Goal: Task Accomplishment & Management: Use online tool/utility

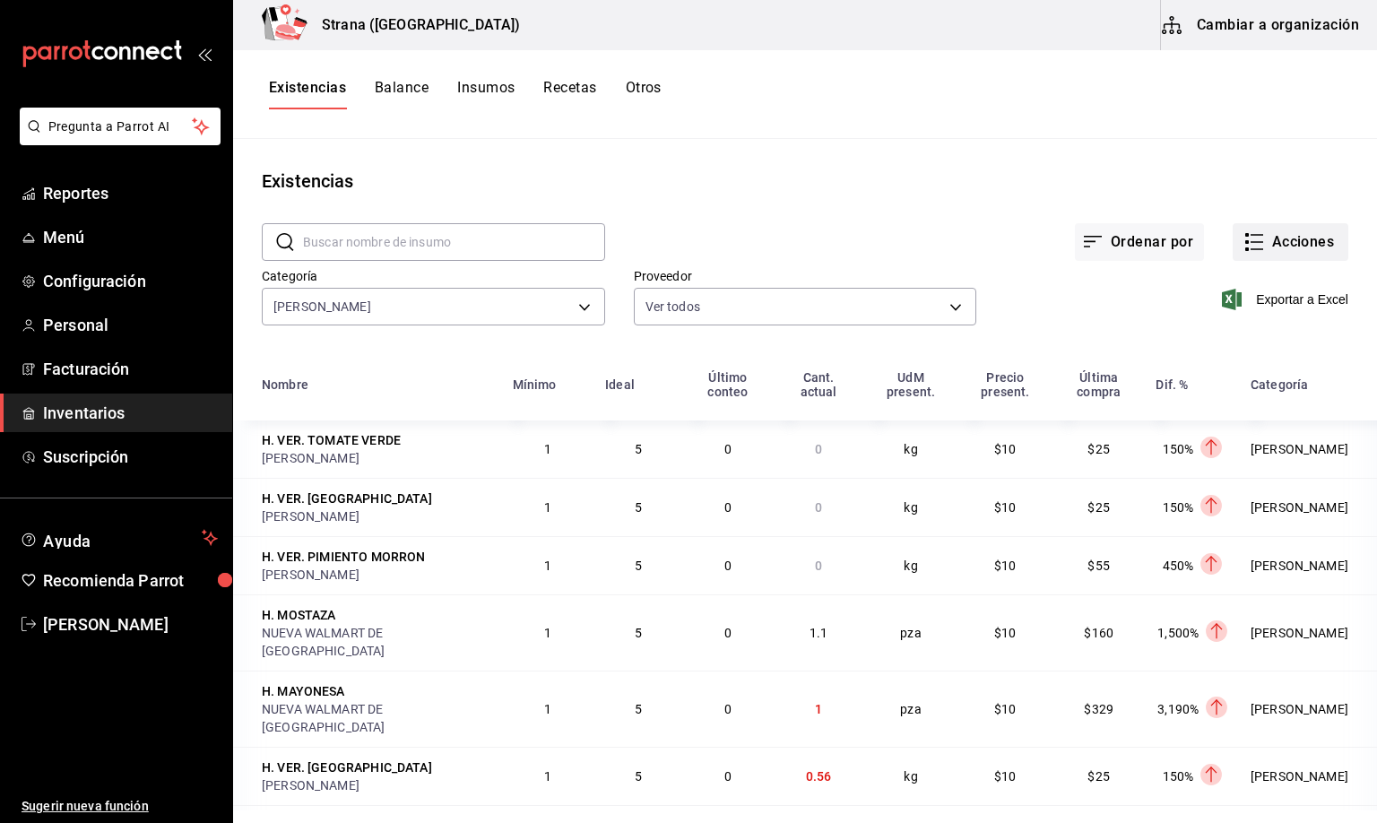
click at [1266, 237] on button "Acciones" at bounding box center [1290, 242] width 116 height 38
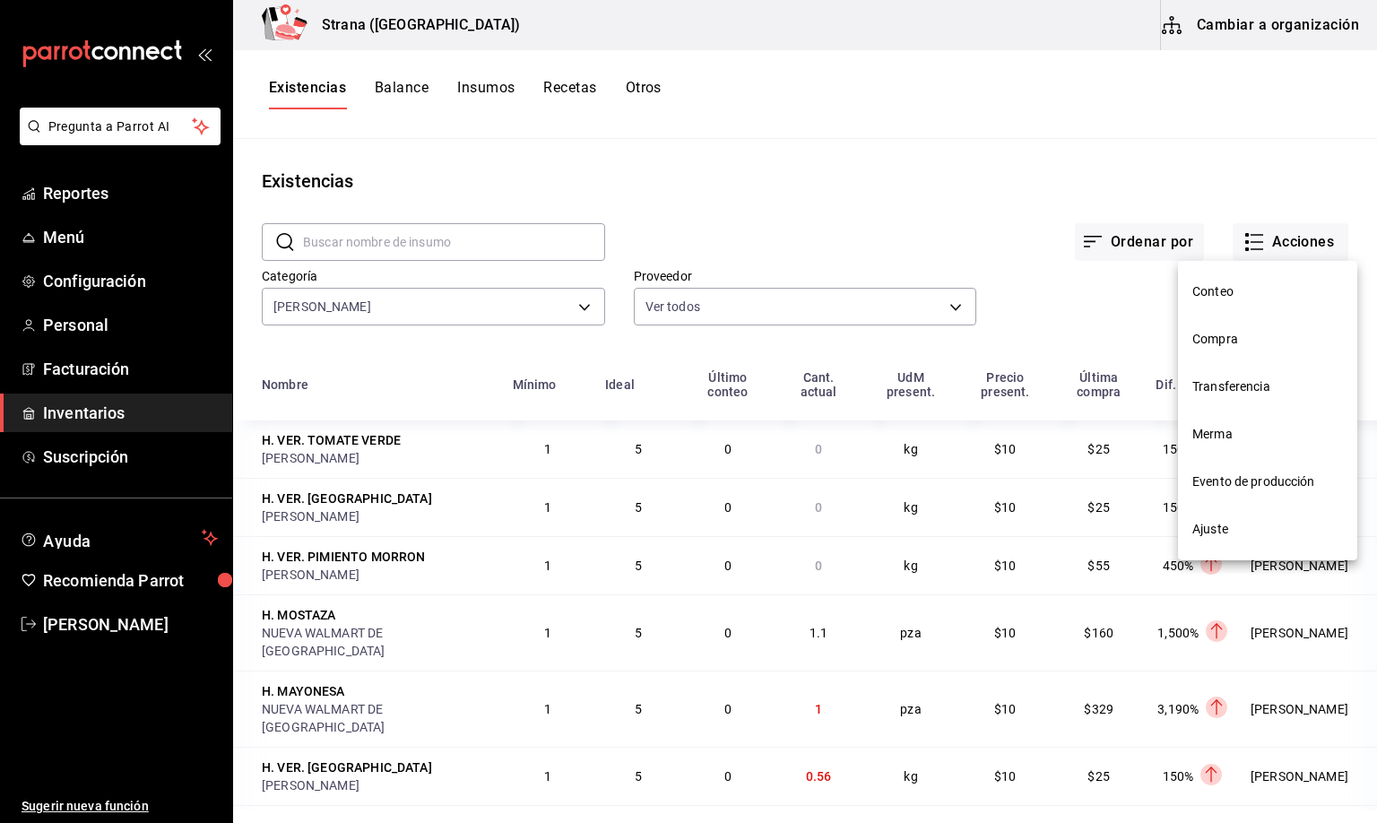
click at [1215, 433] on span "Merma" at bounding box center [1267, 434] width 151 height 19
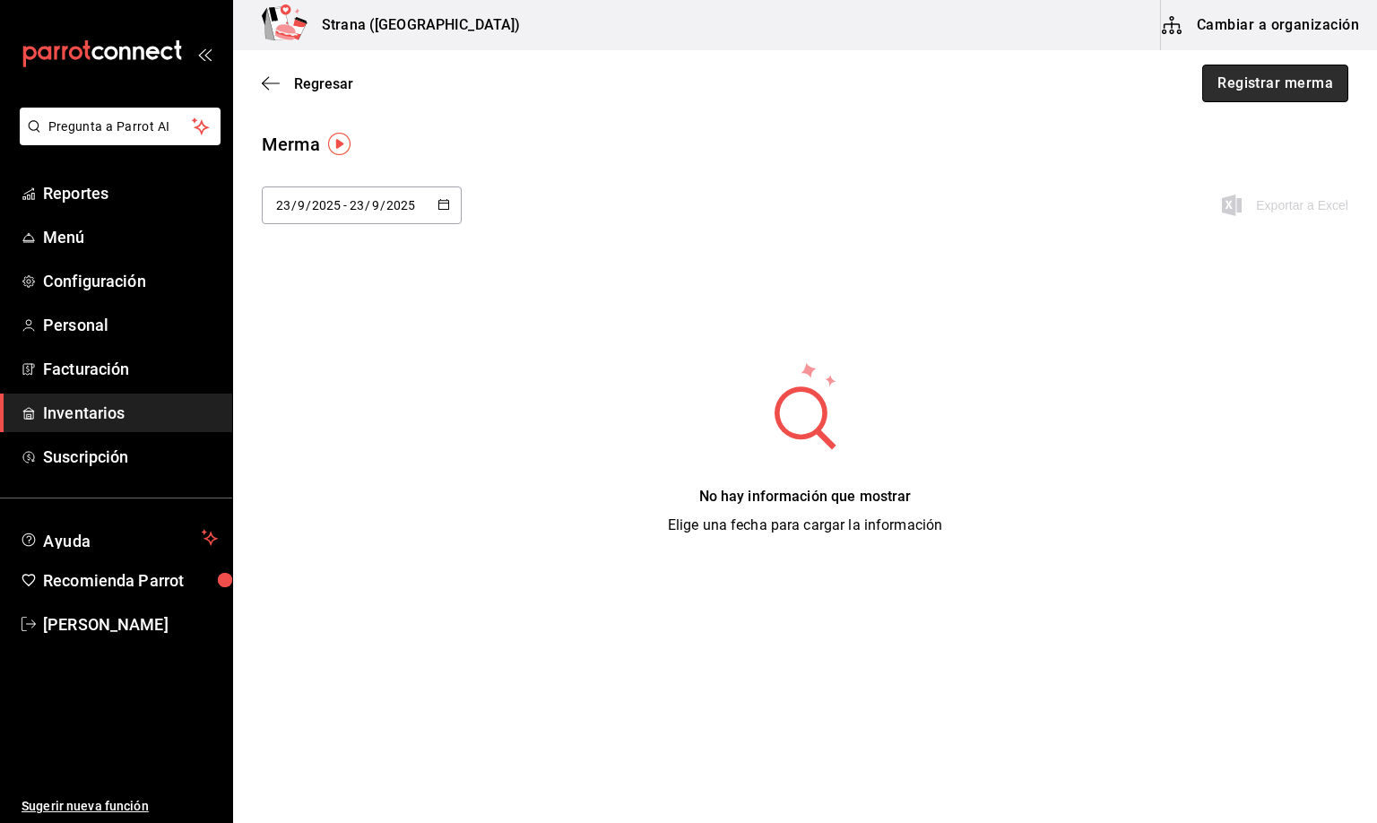
click at [1270, 79] on button "Registrar merma" at bounding box center [1275, 84] width 146 height 38
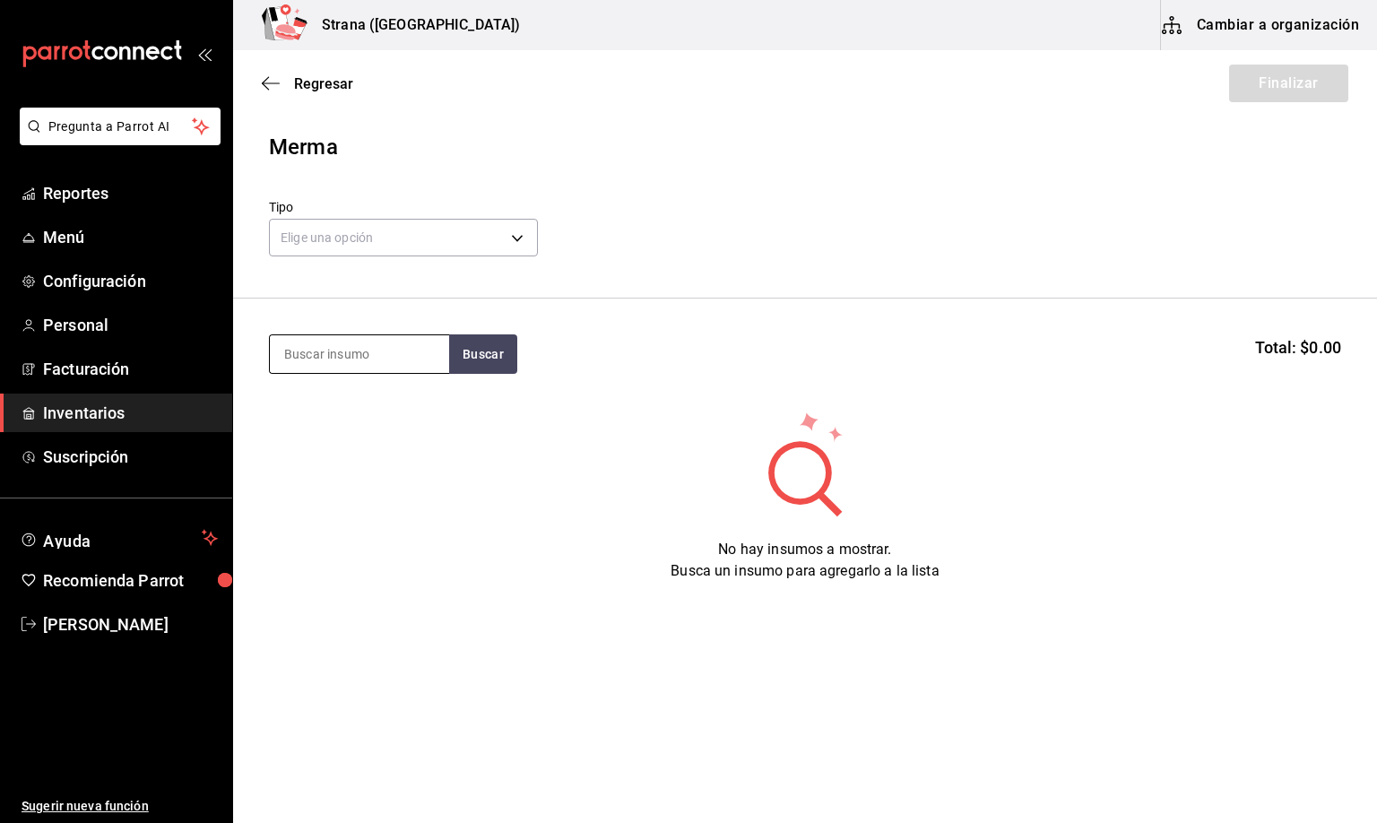
click at [326, 358] on input at bounding box center [359, 354] width 179 height 38
type input "[PERSON_NAME]"
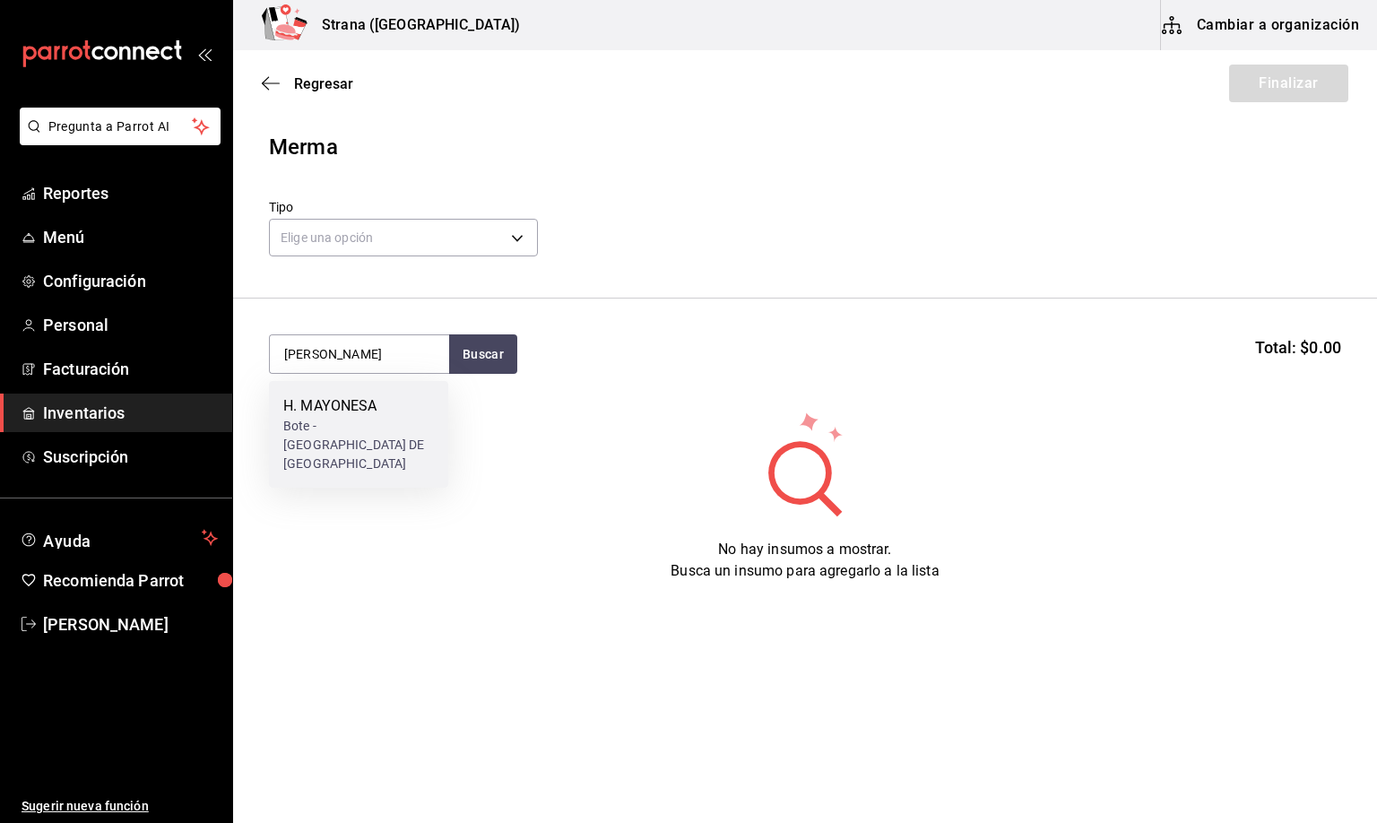
click at [328, 434] on div "Bote - [GEOGRAPHIC_DATA] DE [GEOGRAPHIC_DATA]" at bounding box center [358, 445] width 151 height 56
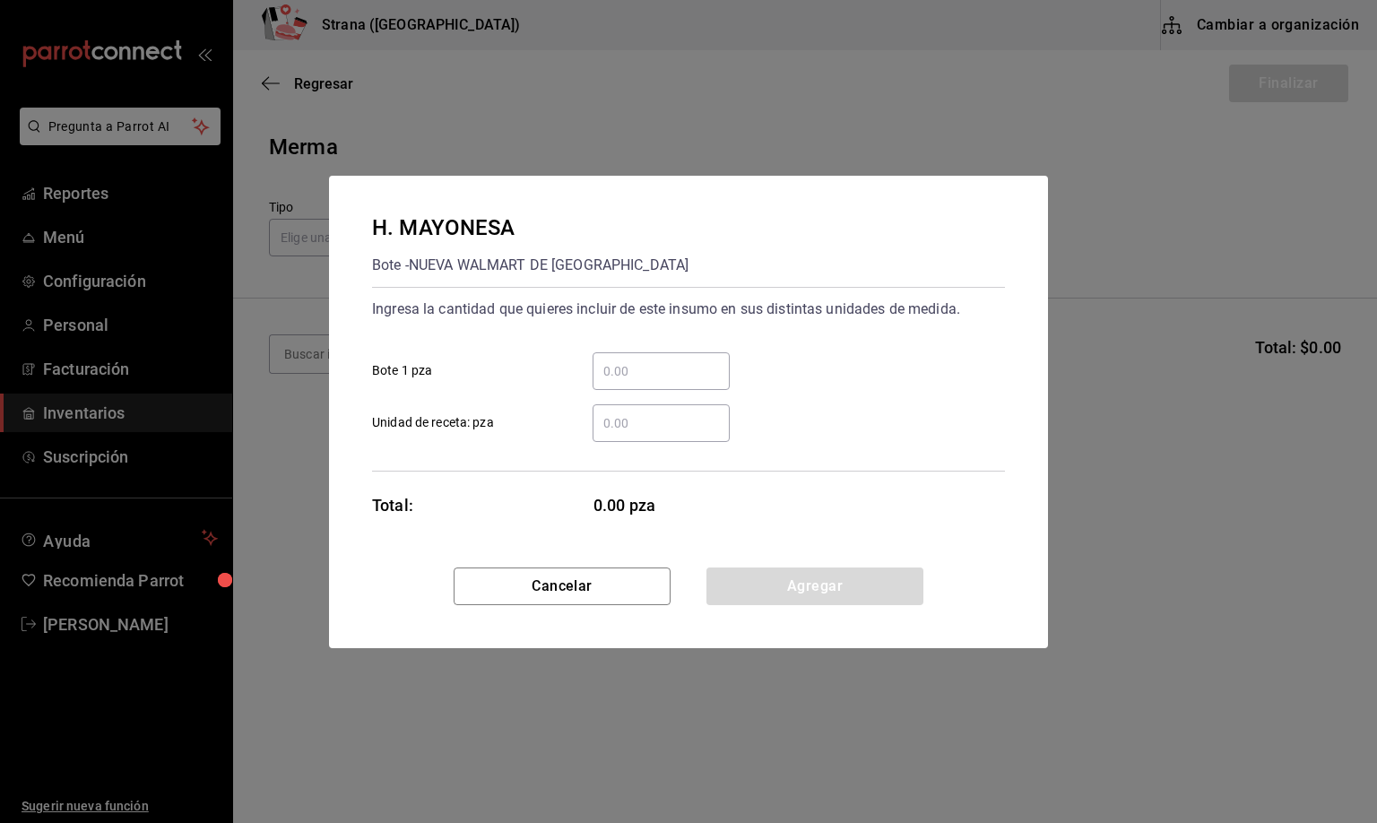
click at [611, 425] on input "​ Unidad de receta: pza" at bounding box center [660, 423] width 137 height 22
type input "0.2"
click at [743, 567] on button "Agregar" at bounding box center [814, 586] width 217 height 38
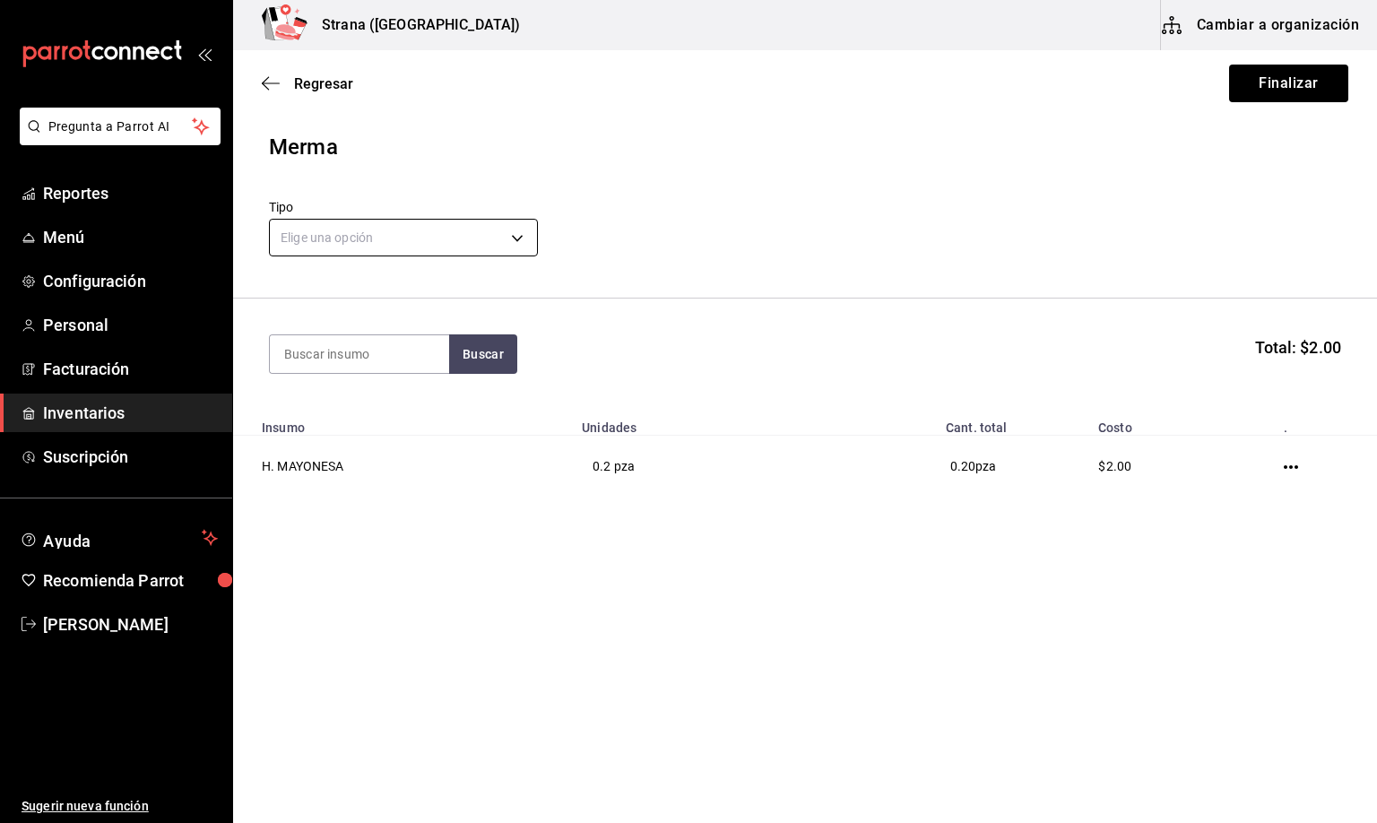
click at [374, 237] on body "Pregunta a Parrot AI Reportes Menú Configuración Personal Facturación Inventari…" at bounding box center [688, 360] width 1377 height 721
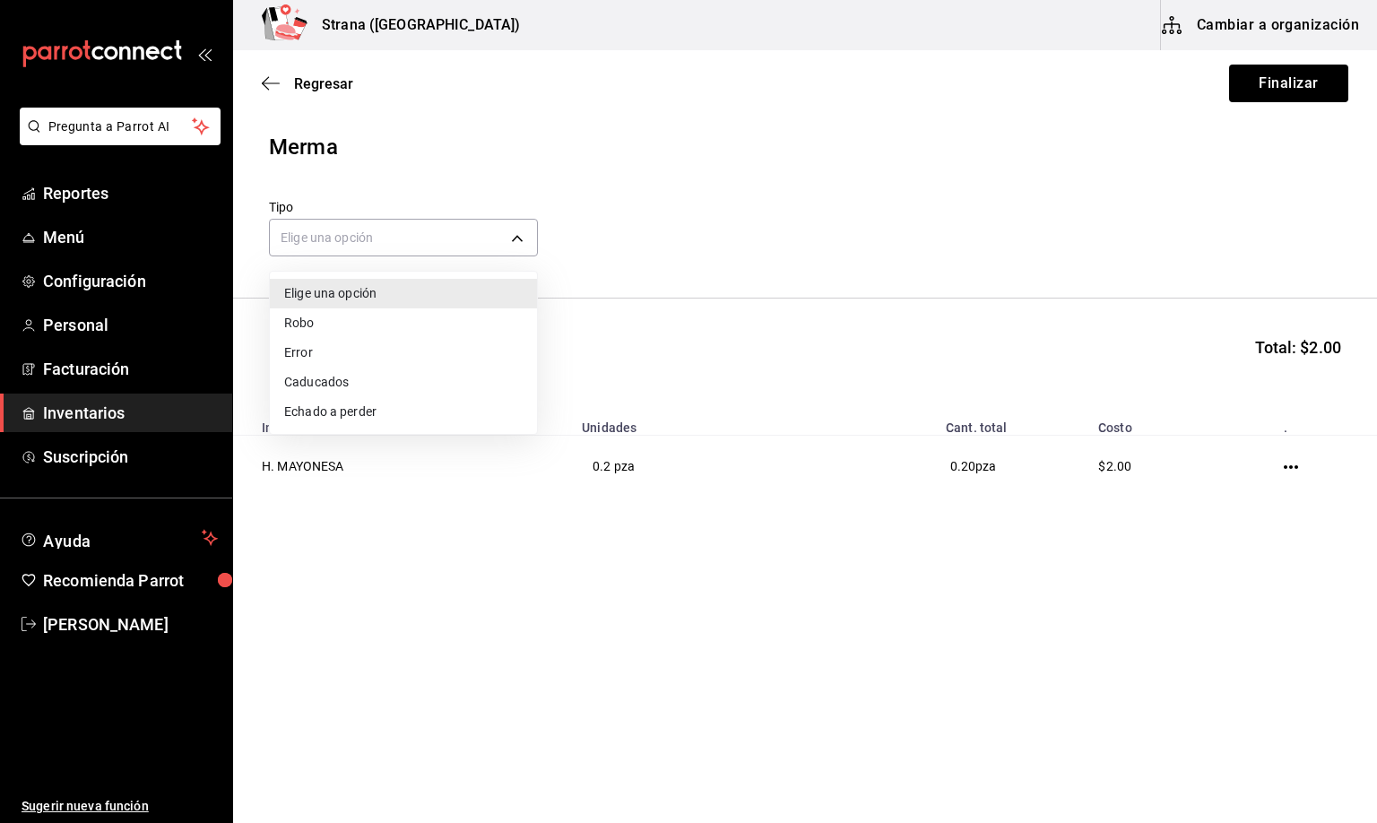
click at [323, 342] on li "Error" at bounding box center [403, 353] width 267 height 30
type input "ERROR"
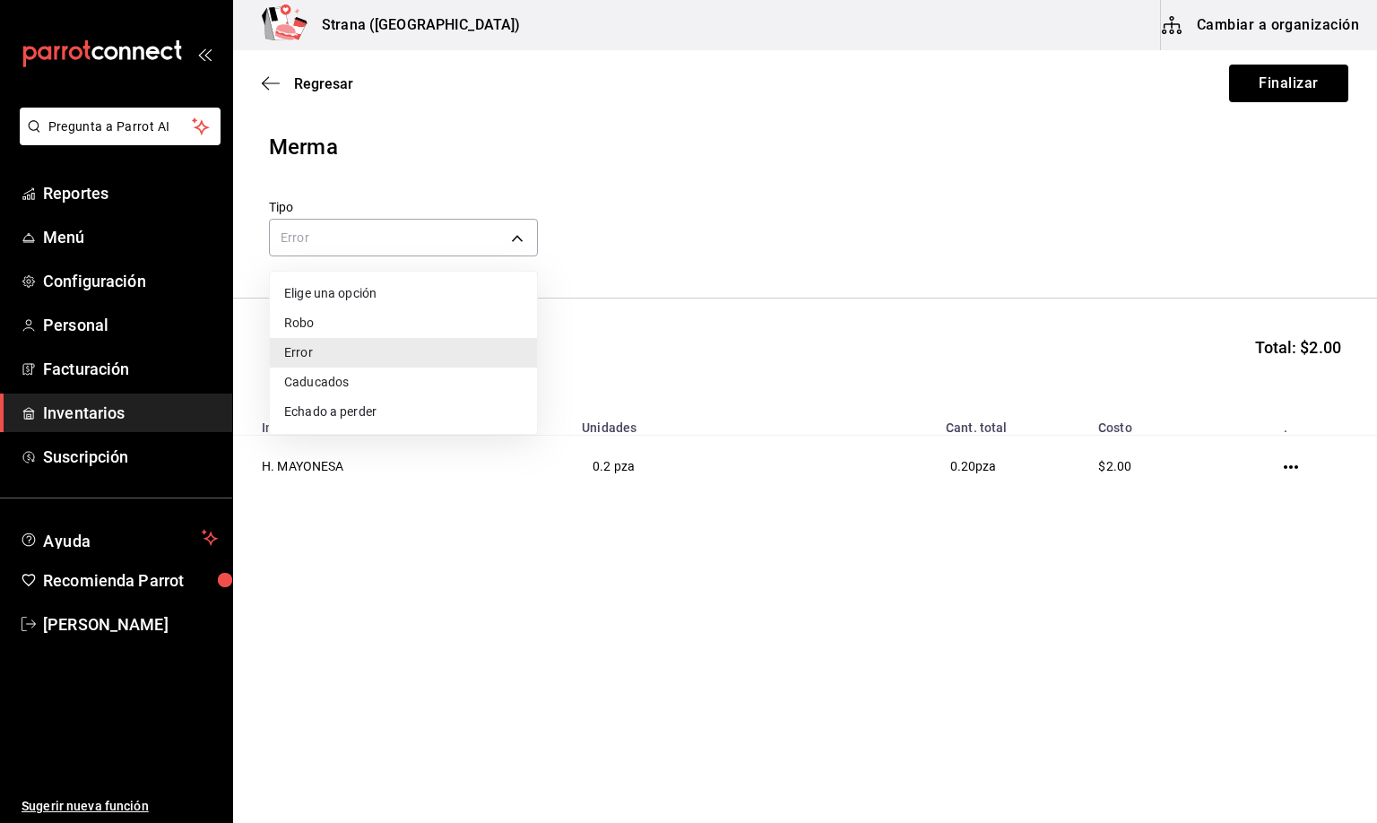
click at [301, 353] on li "Error" at bounding box center [403, 353] width 267 height 30
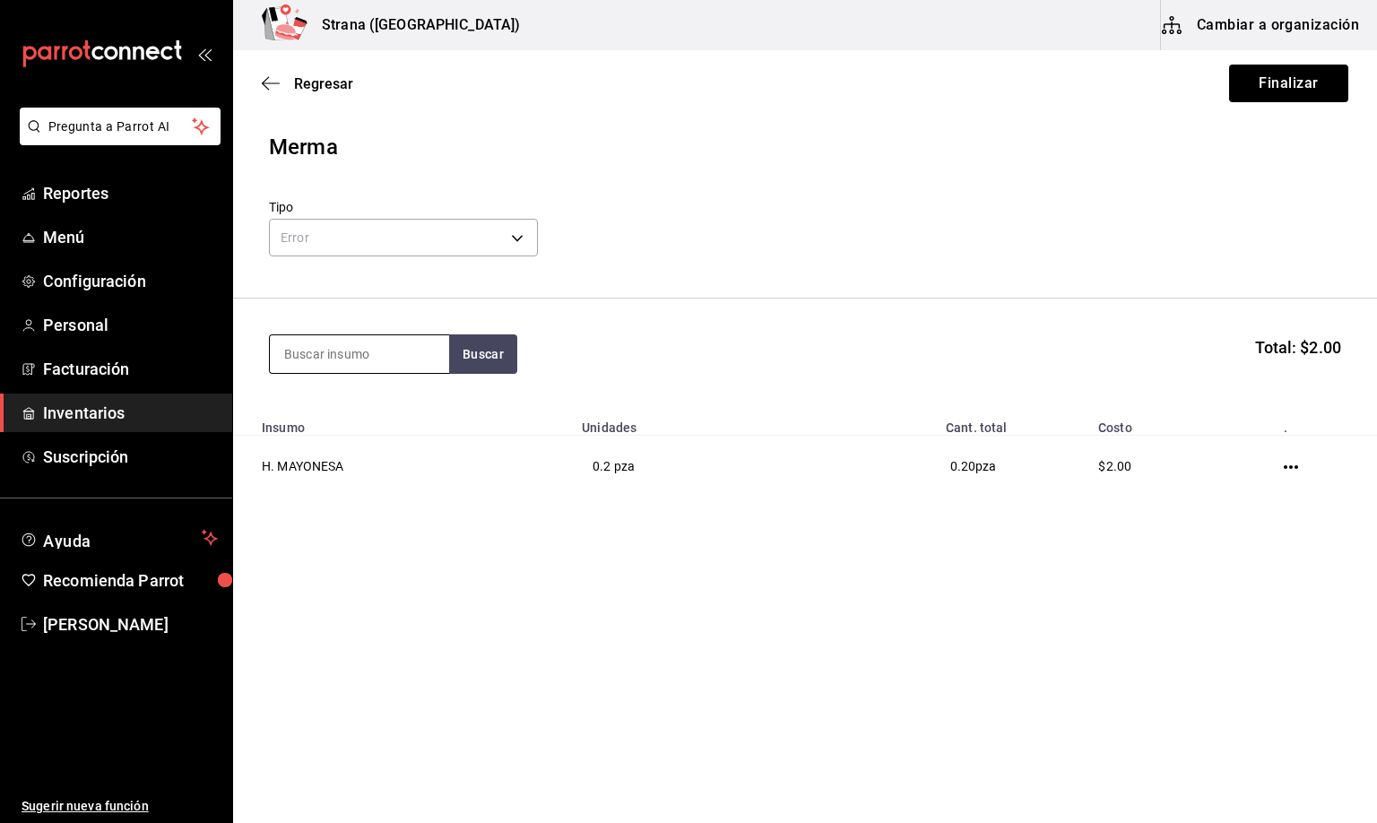
click at [299, 355] on input at bounding box center [359, 354] width 179 height 38
type input "VER. LI"
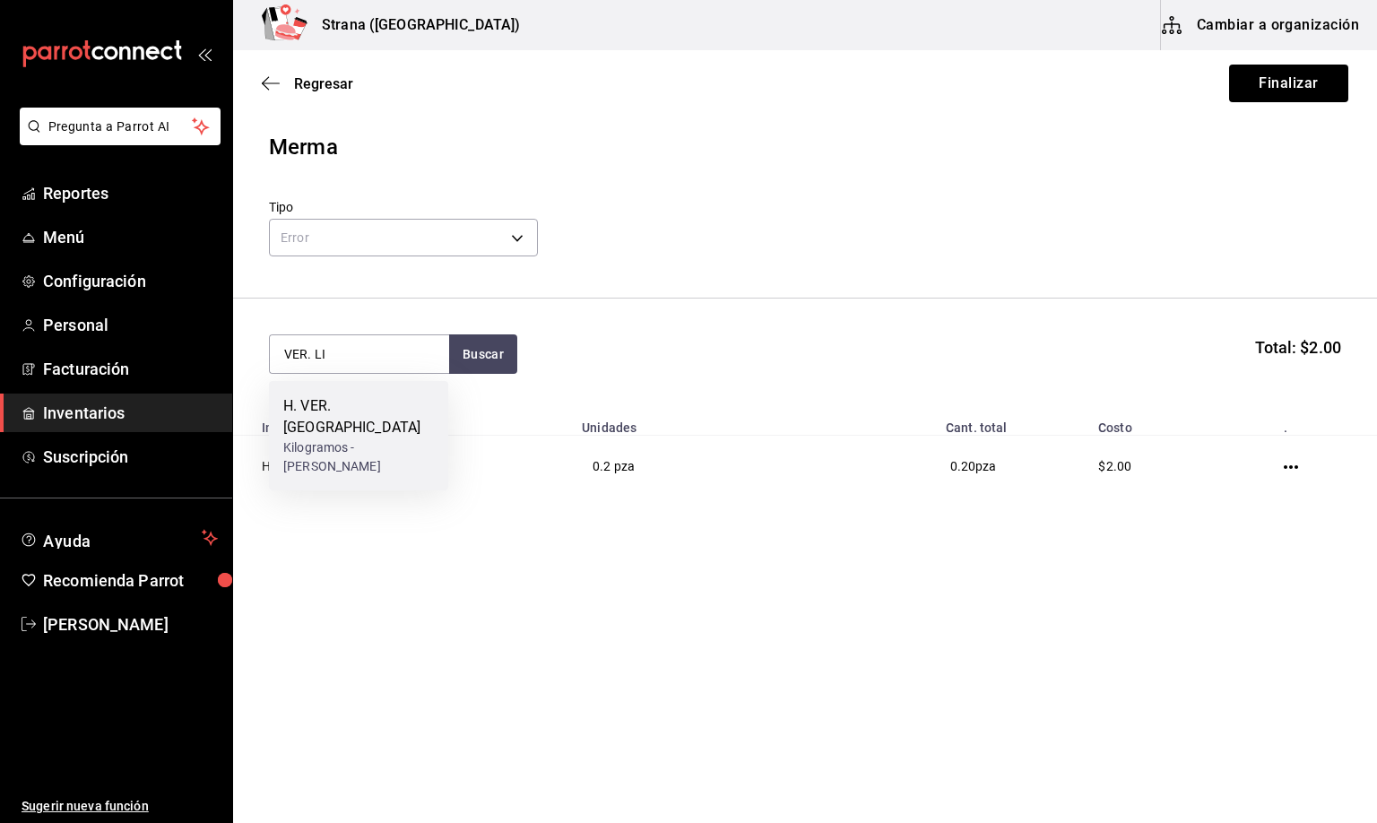
click at [412, 438] on div "Kilogramos - [PERSON_NAME]" at bounding box center [358, 457] width 151 height 38
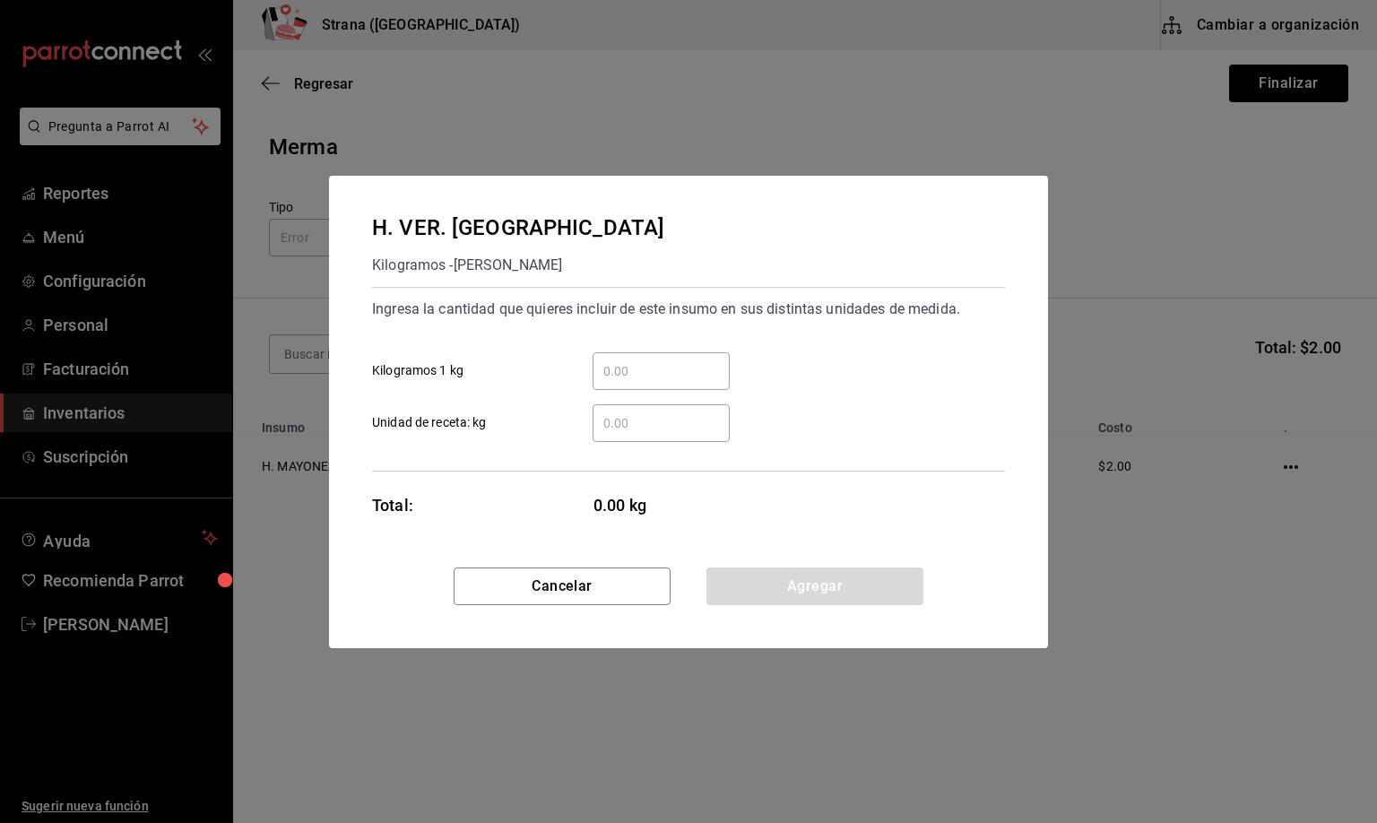
click at [613, 423] on input "​ Unidad de receta: kg" at bounding box center [660, 423] width 137 height 22
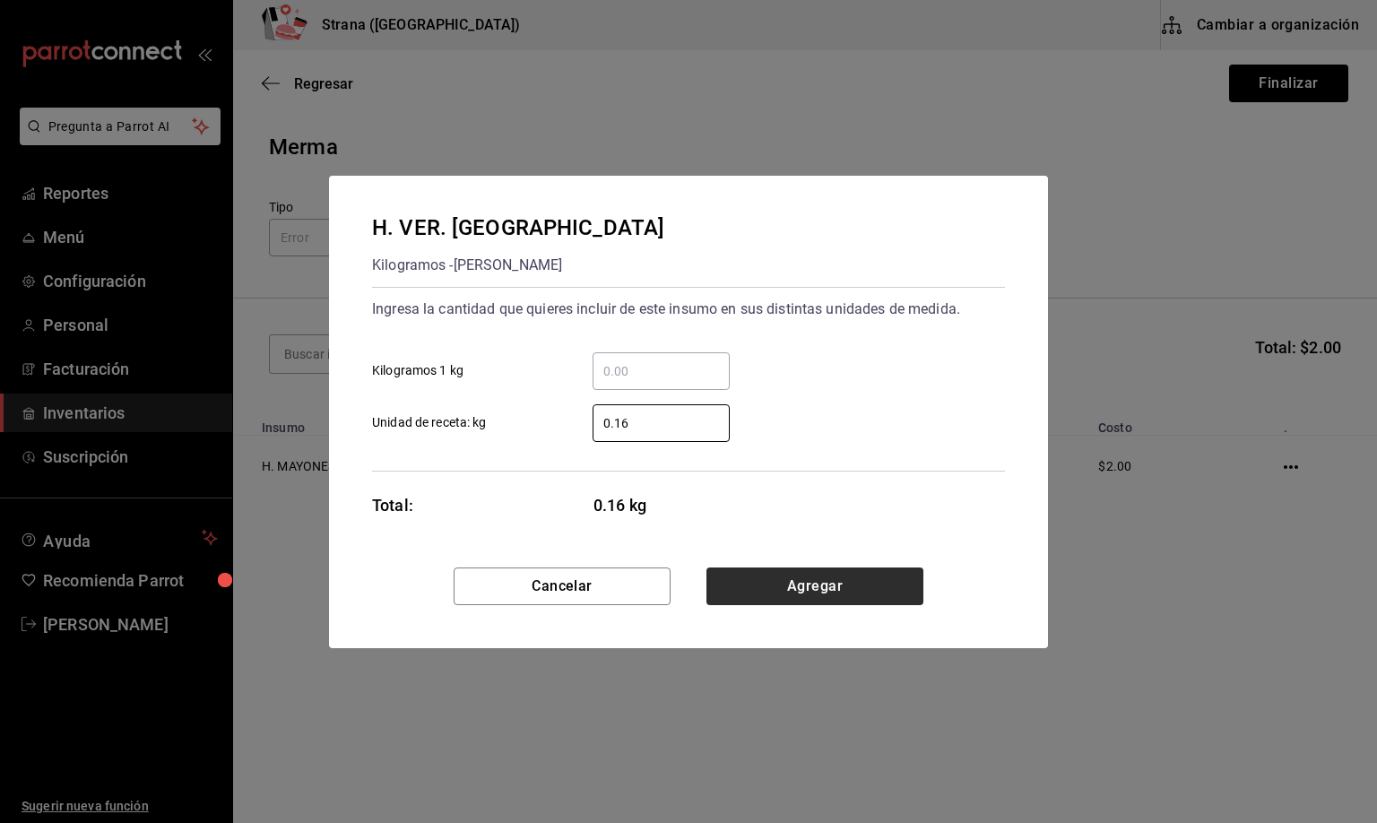
type input "0.16"
click at [832, 589] on button "Agregar" at bounding box center [814, 586] width 217 height 38
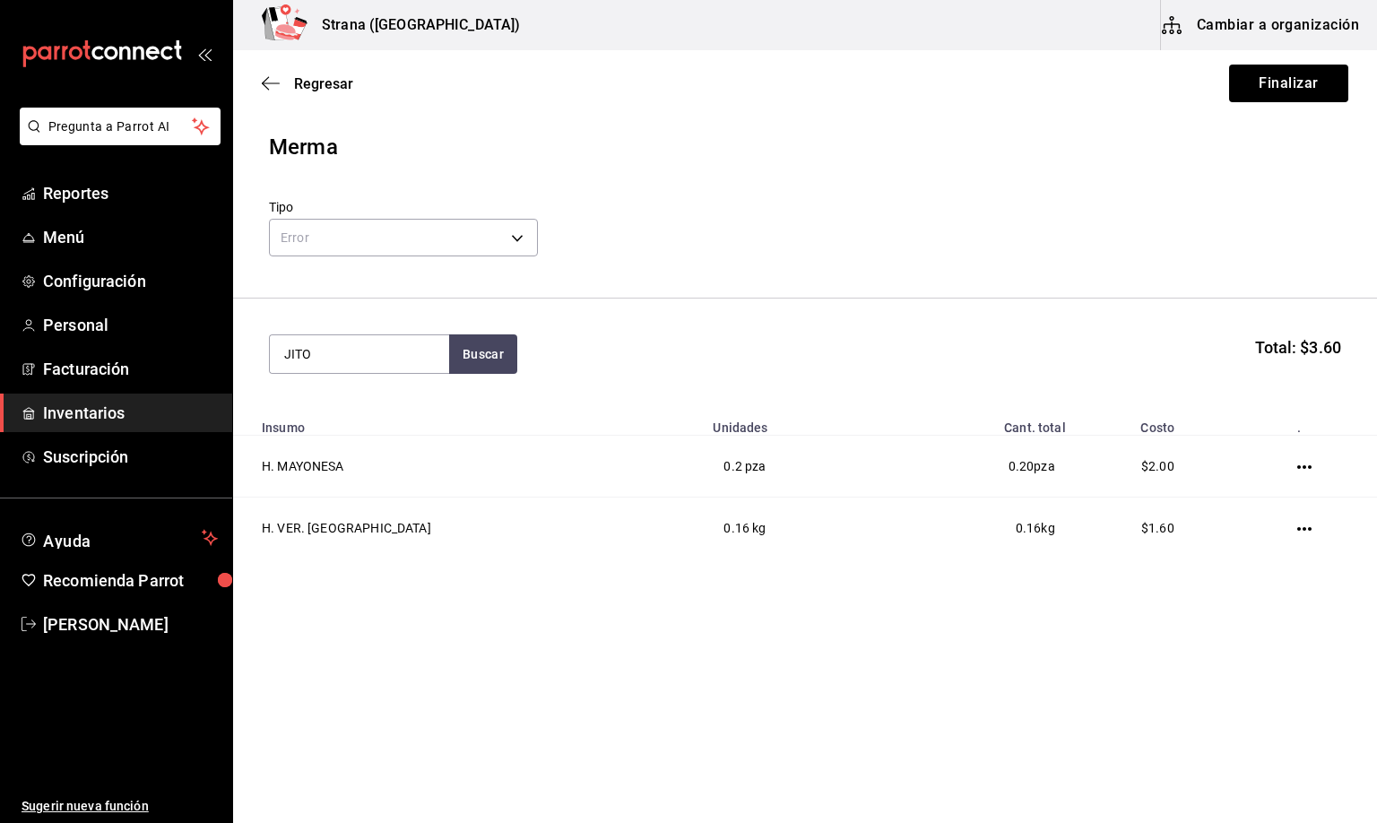
type input "JITO"
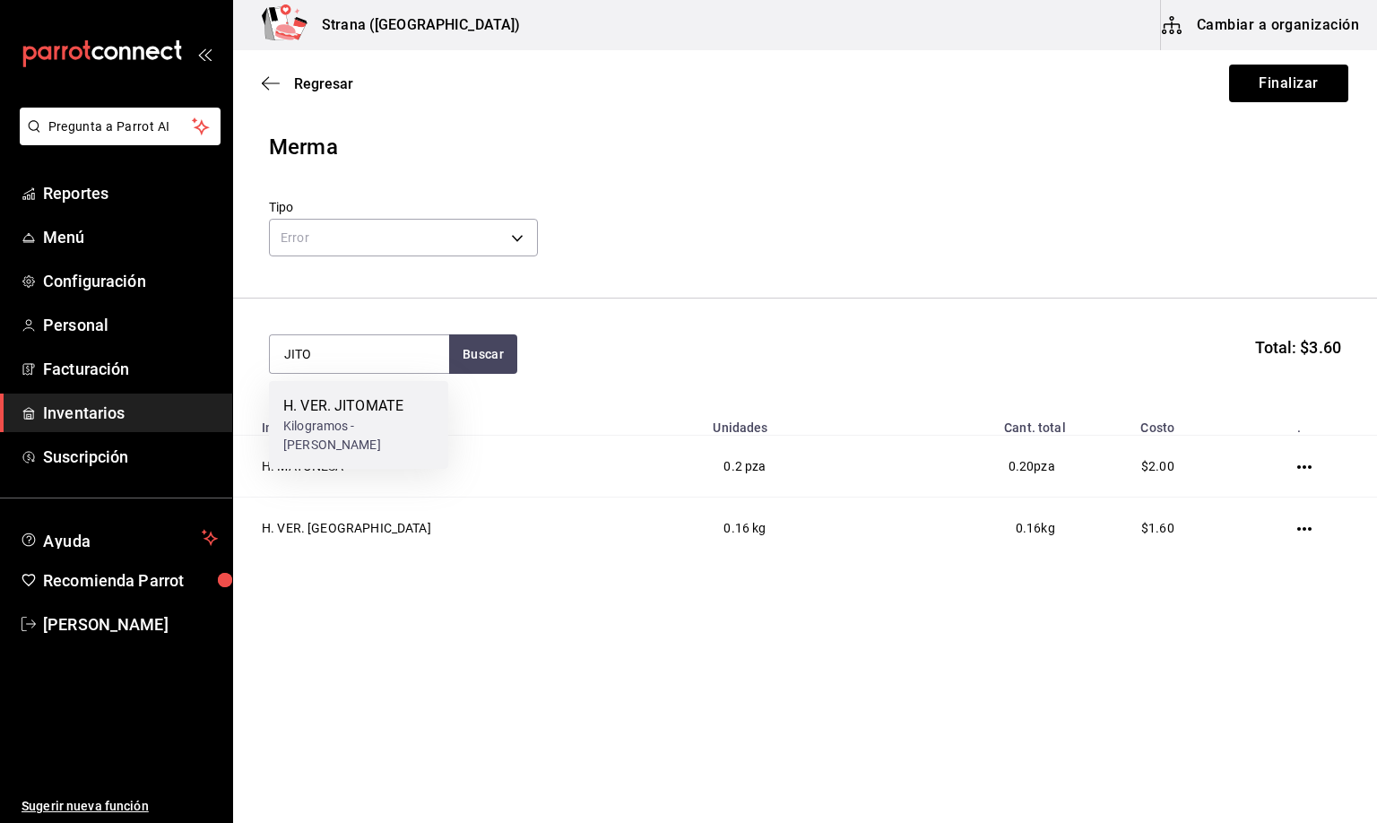
click at [318, 417] on div "Kilogramos - [PERSON_NAME]" at bounding box center [358, 436] width 151 height 38
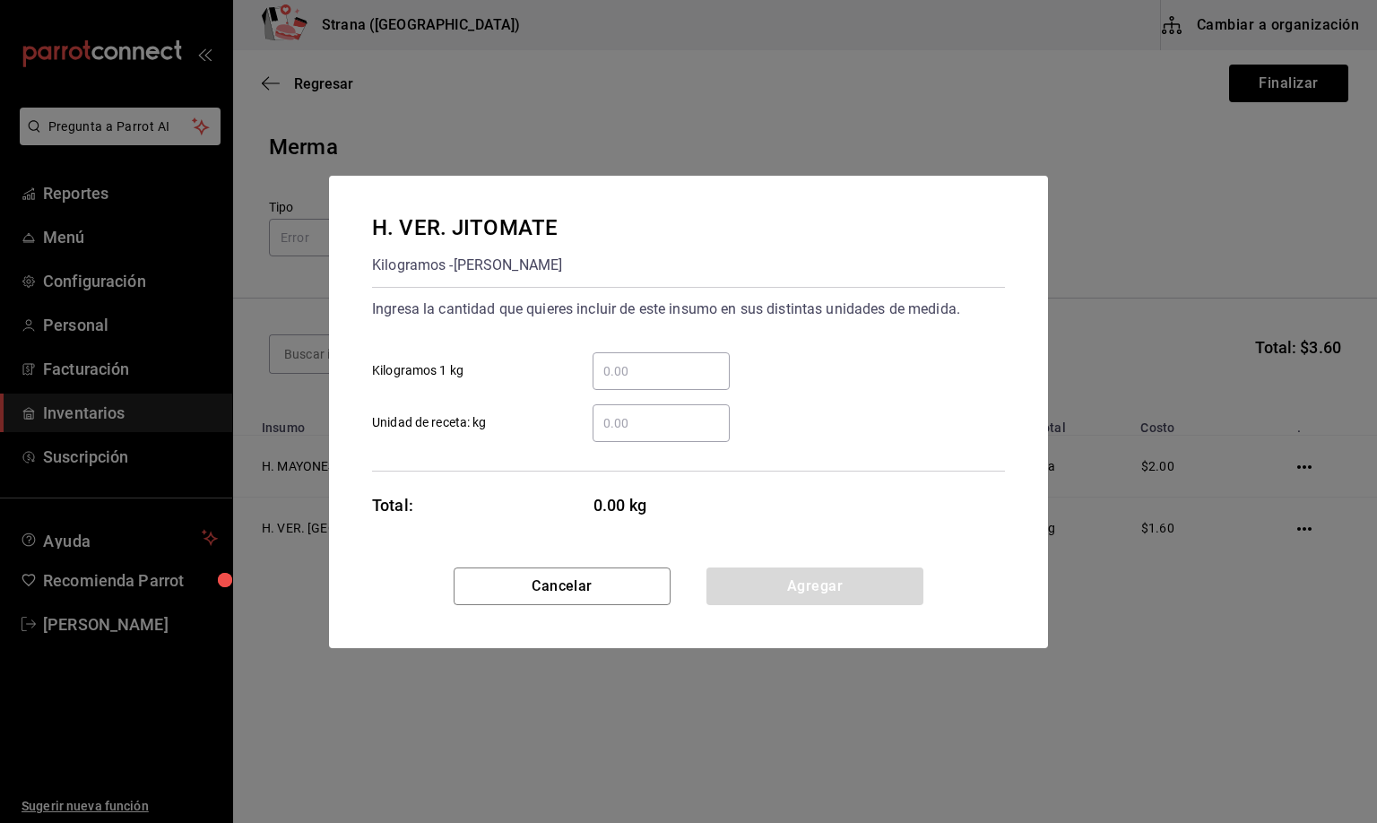
click at [629, 425] on input "​ Unidad de receta: kg" at bounding box center [660, 423] width 137 height 22
type input "0.2"
click at [769, 579] on button "Agregar" at bounding box center [814, 586] width 217 height 38
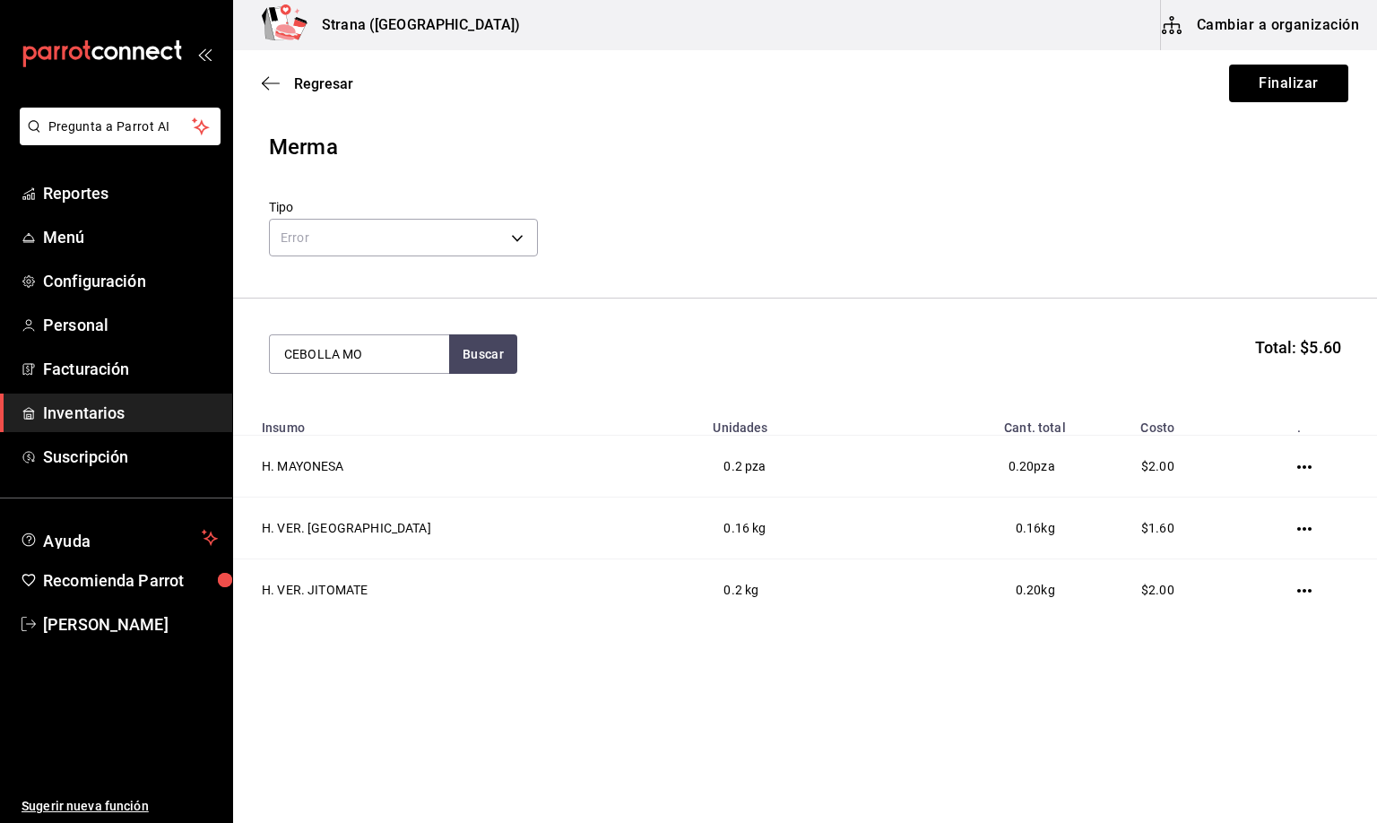
type input "CEBOLLA MO"
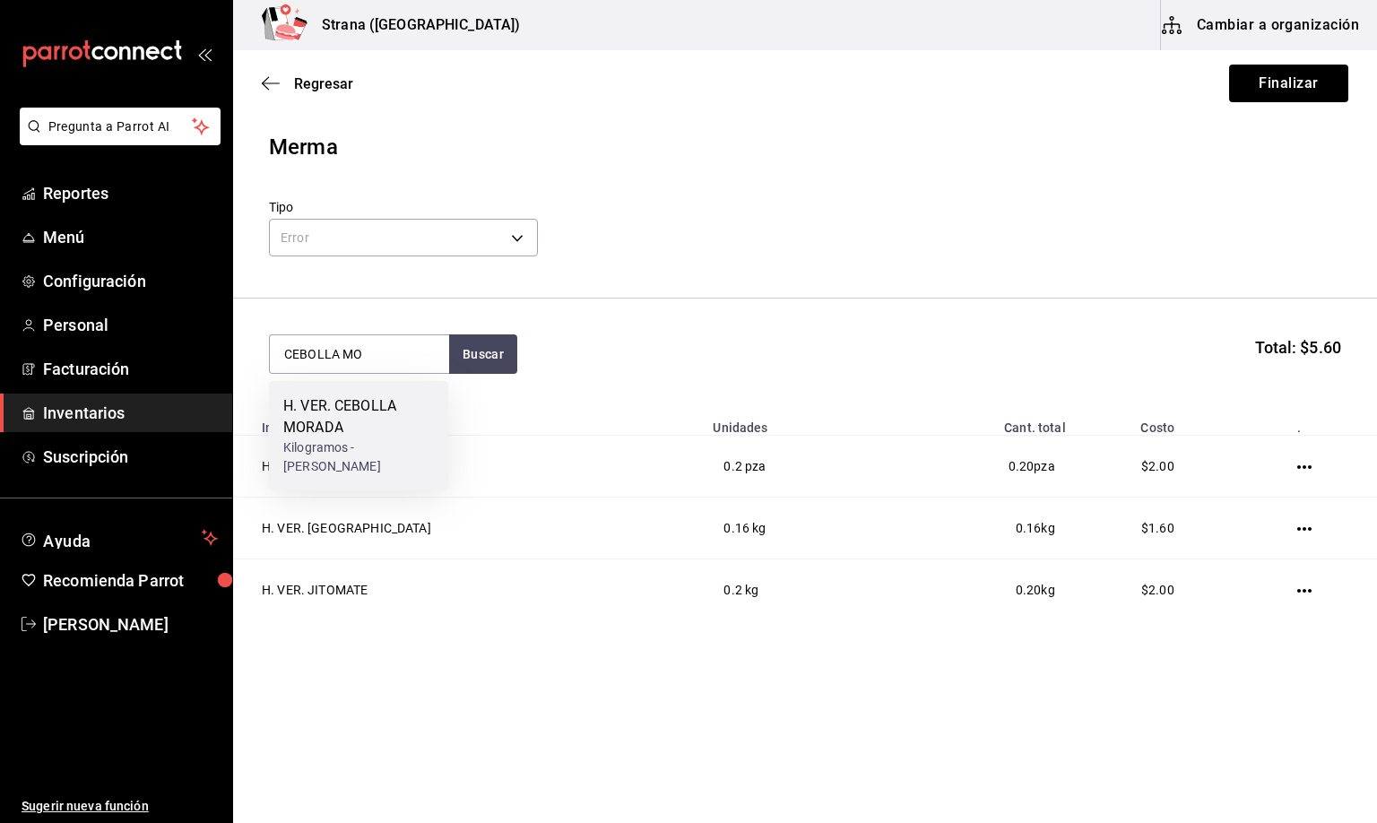
click at [326, 425] on div "H. VER. CEBOLLA MORADA" at bounding box center [358, 416] width 151 height 43
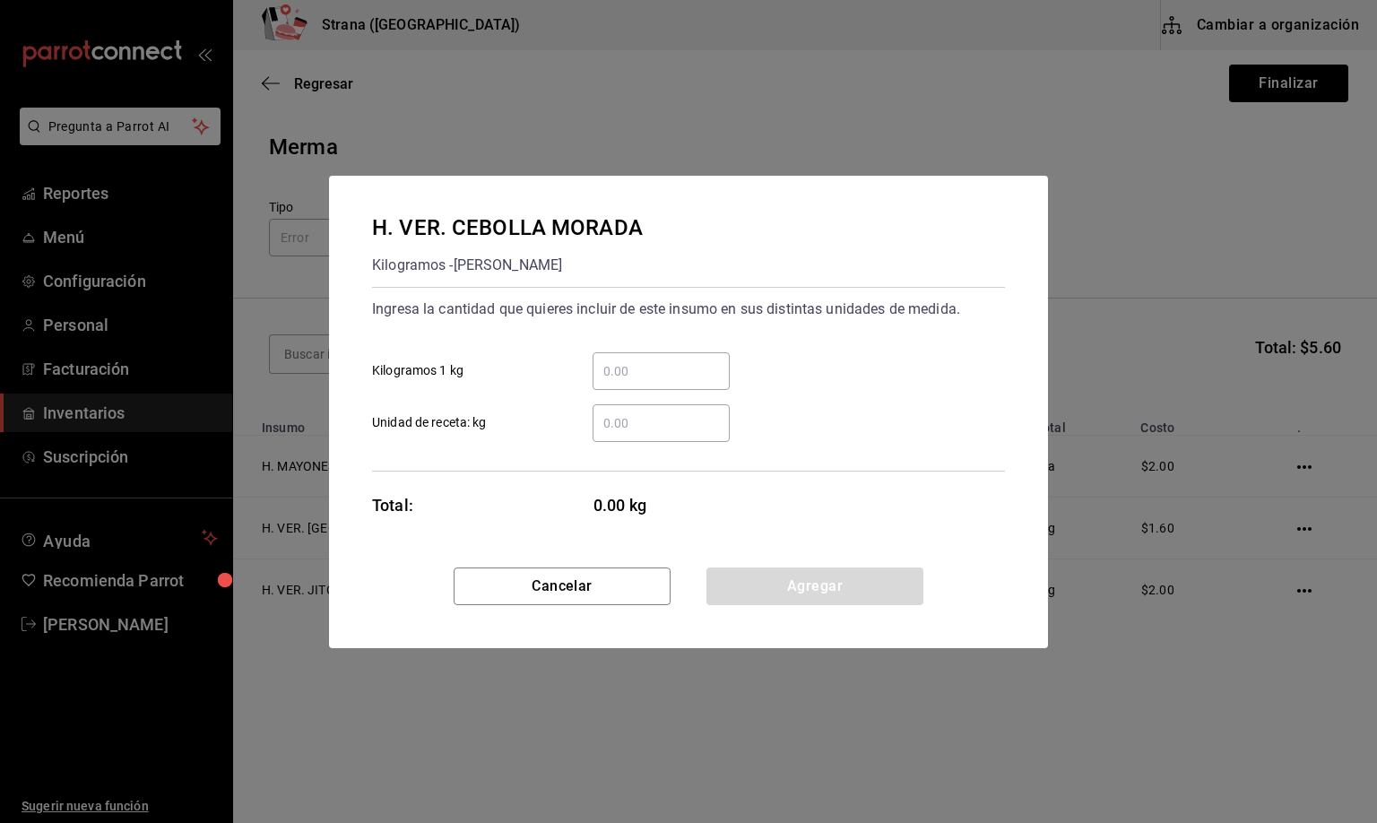
click at [629, 420] on input "​ Unidad de receta: kg" at bounding box center [660, 423] width 137 height 22
type input "0.34"
click at [801, 584] on button "Agregar" at bounding box center [814, 586] width 217 height 38
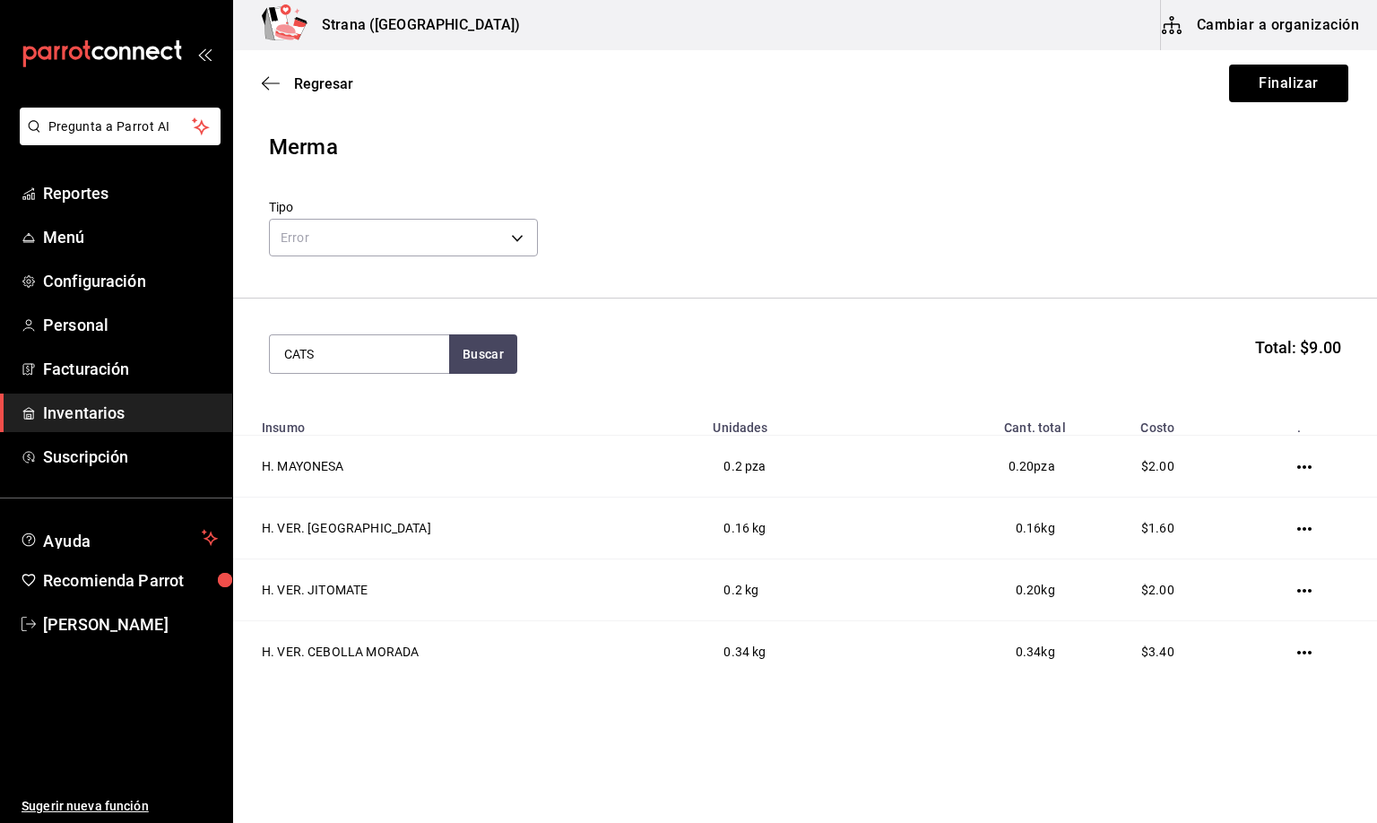
type input "CATS"
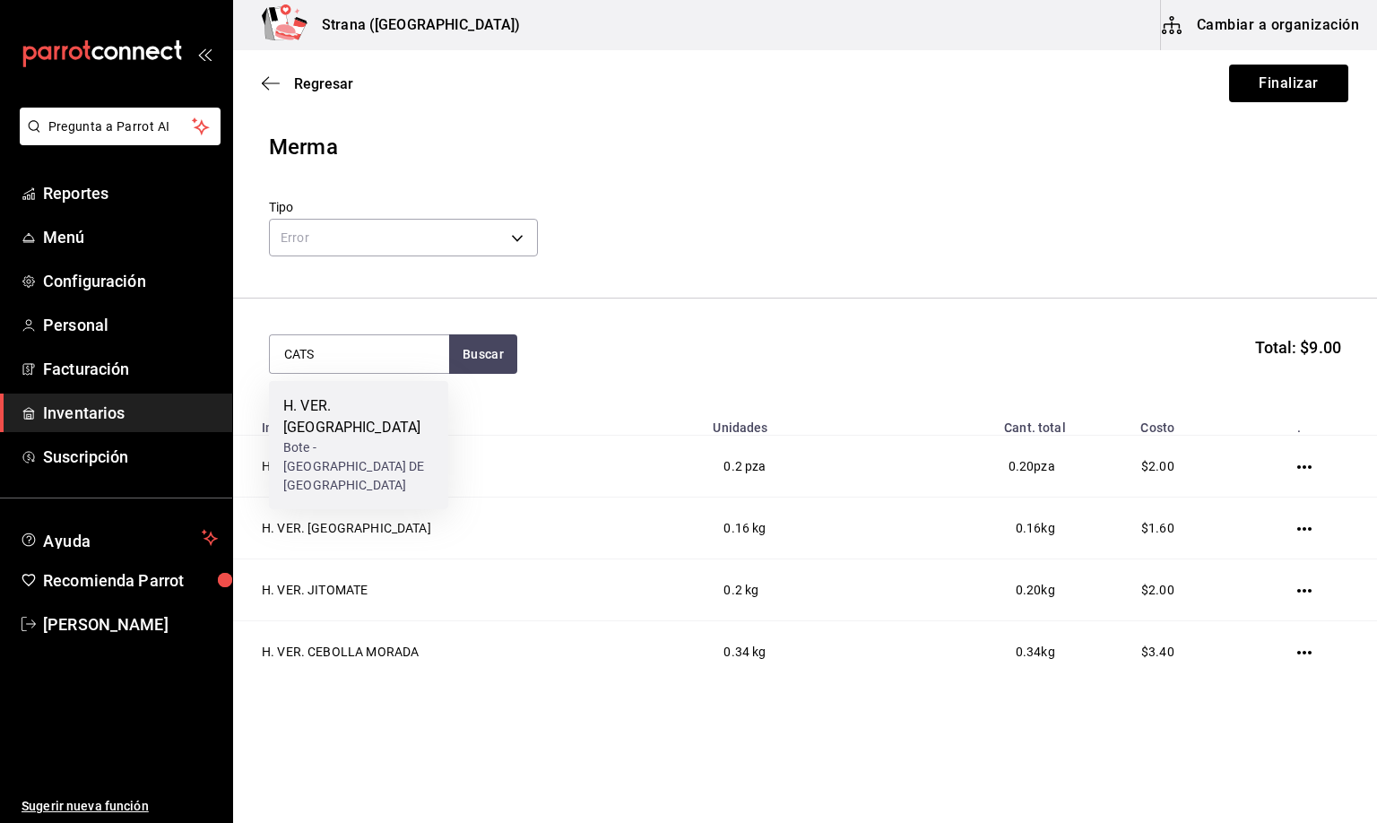
click at [371, 438] on div "Bote - [GEOGRAPHIC_DATA] DE [GEOGRAPHIC_DATA]" at bounding box center [358, 466] width 151 height 56
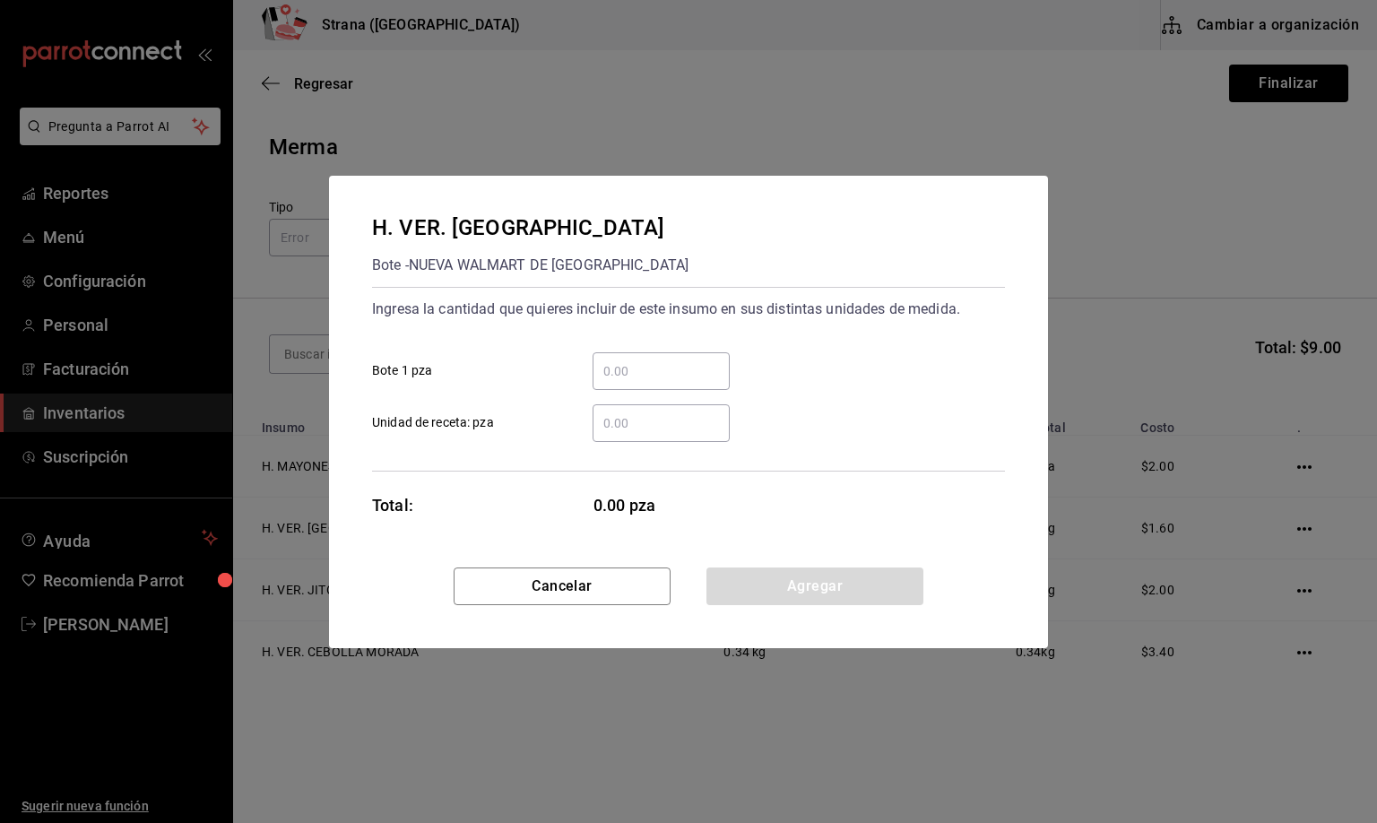
click at [609, 420] on input "​ Unidad de receta: pza" at bounding box center [660, 423] width 137 height 22
type input "0.5"
click at [810, 583] on button "Agregar" at bounding box center [814, 586] width 217 height 38
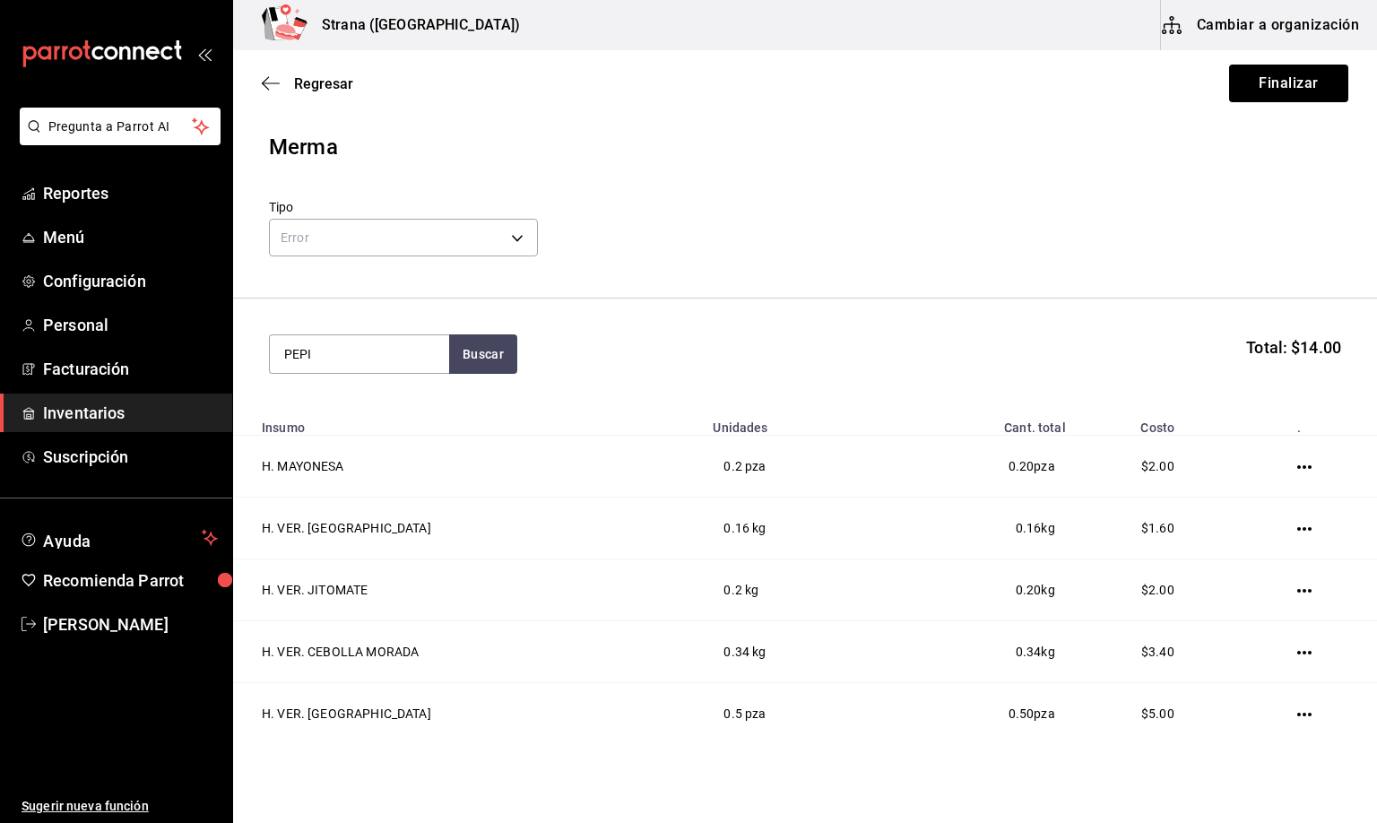
type input "PEPI"
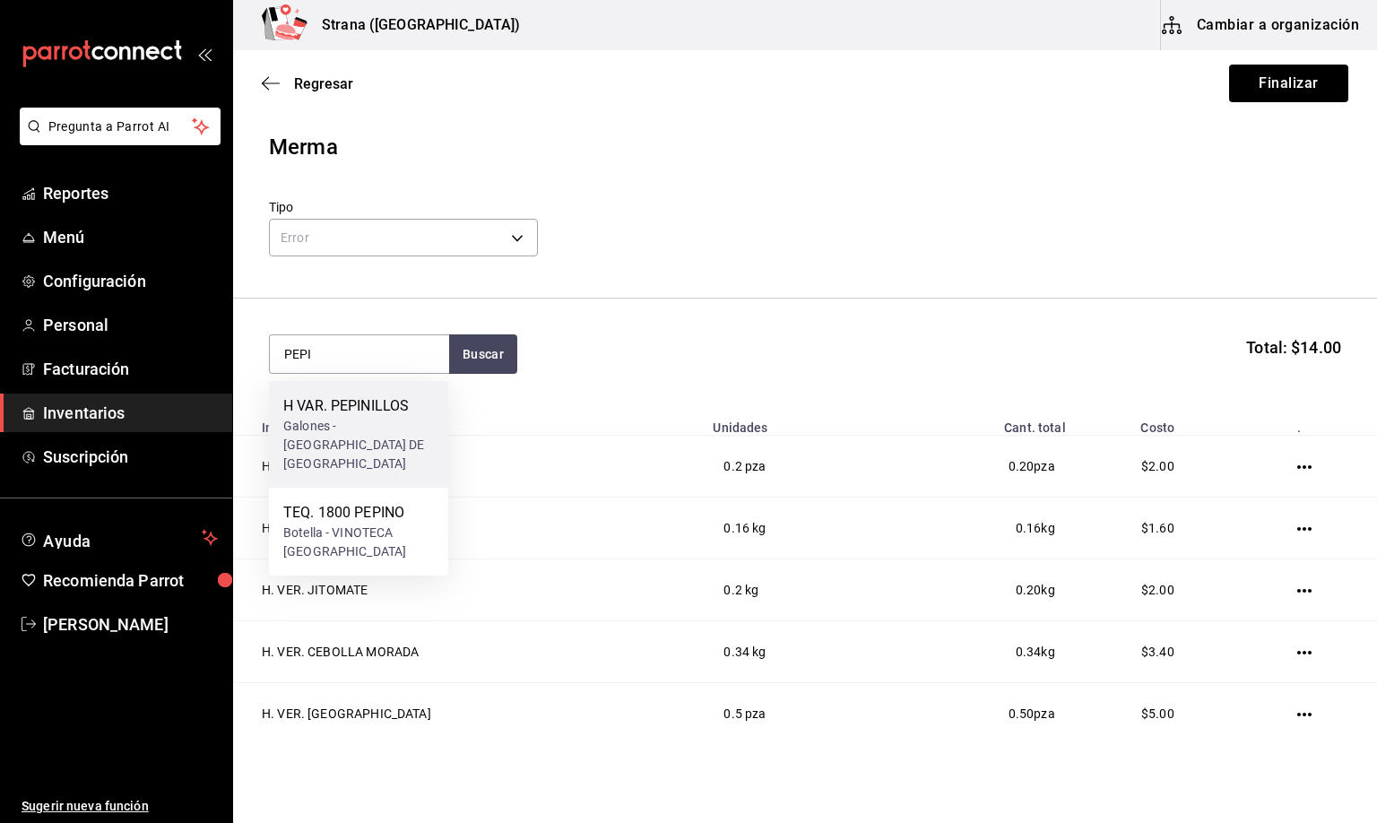
click at [333, 409] on div "H VAR. PEPINILLOS" at bounding box center [358, 406] width 151 height 22
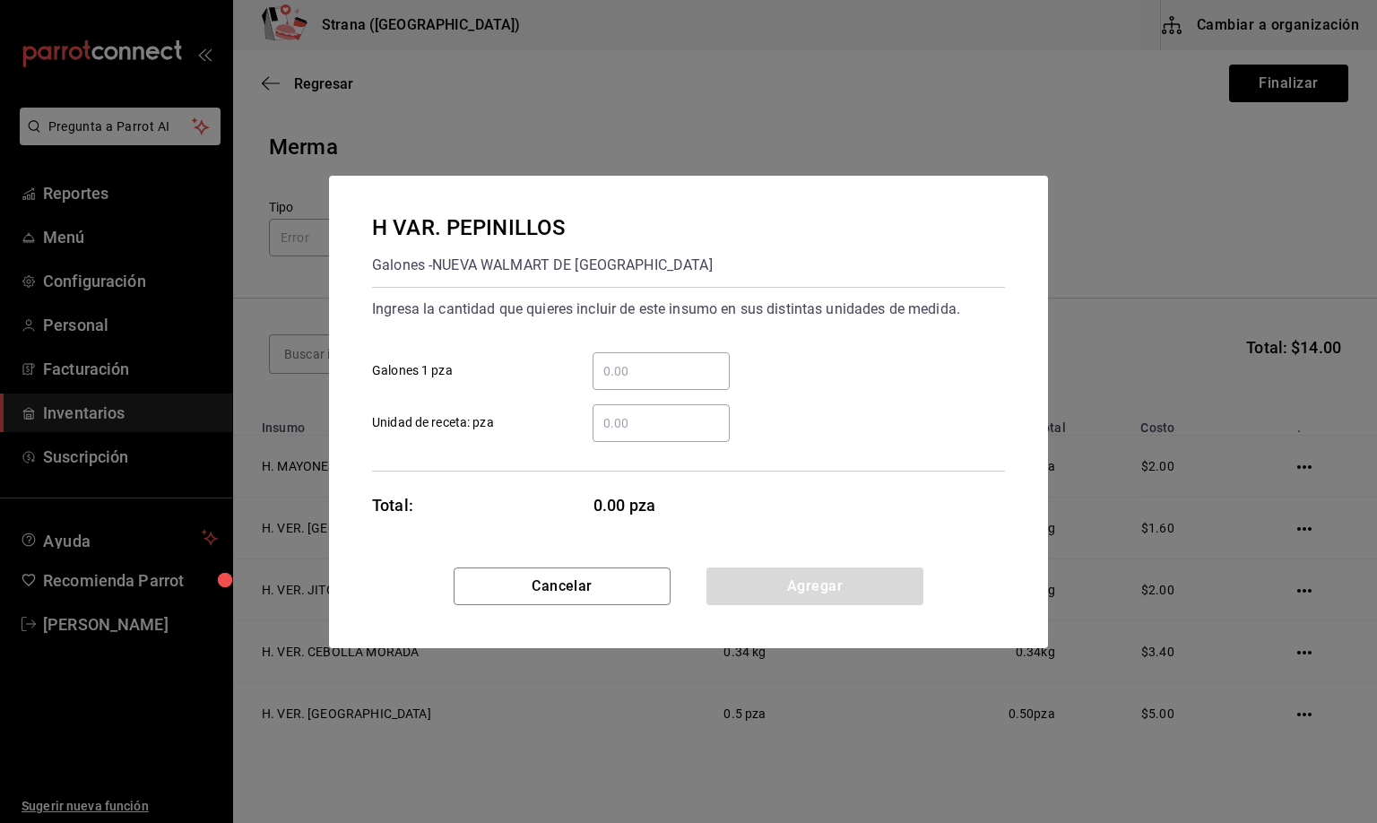
click at [624, 420] on input "​ Unidad de receta: pza" at bounding box center [660, 423] width 137 height 22
type input "0.2"
click at [805, 575] on button "Agregar" at bounding box center [814, 586] width 217 height 38
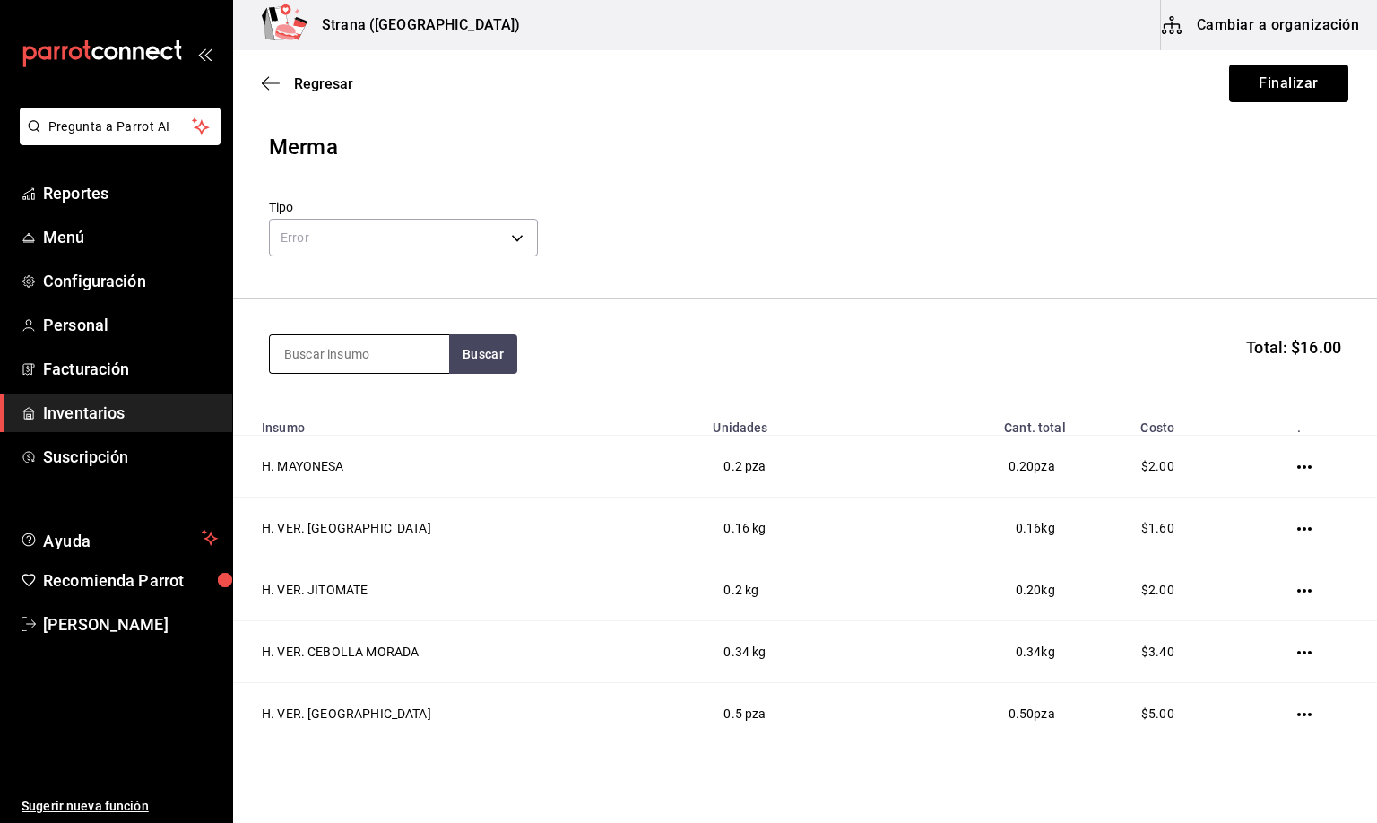
click at [298, 348] on input at bounding box center [359, 354] width 179 height 38
type input "PEPINILL"
type input "TOCIN"
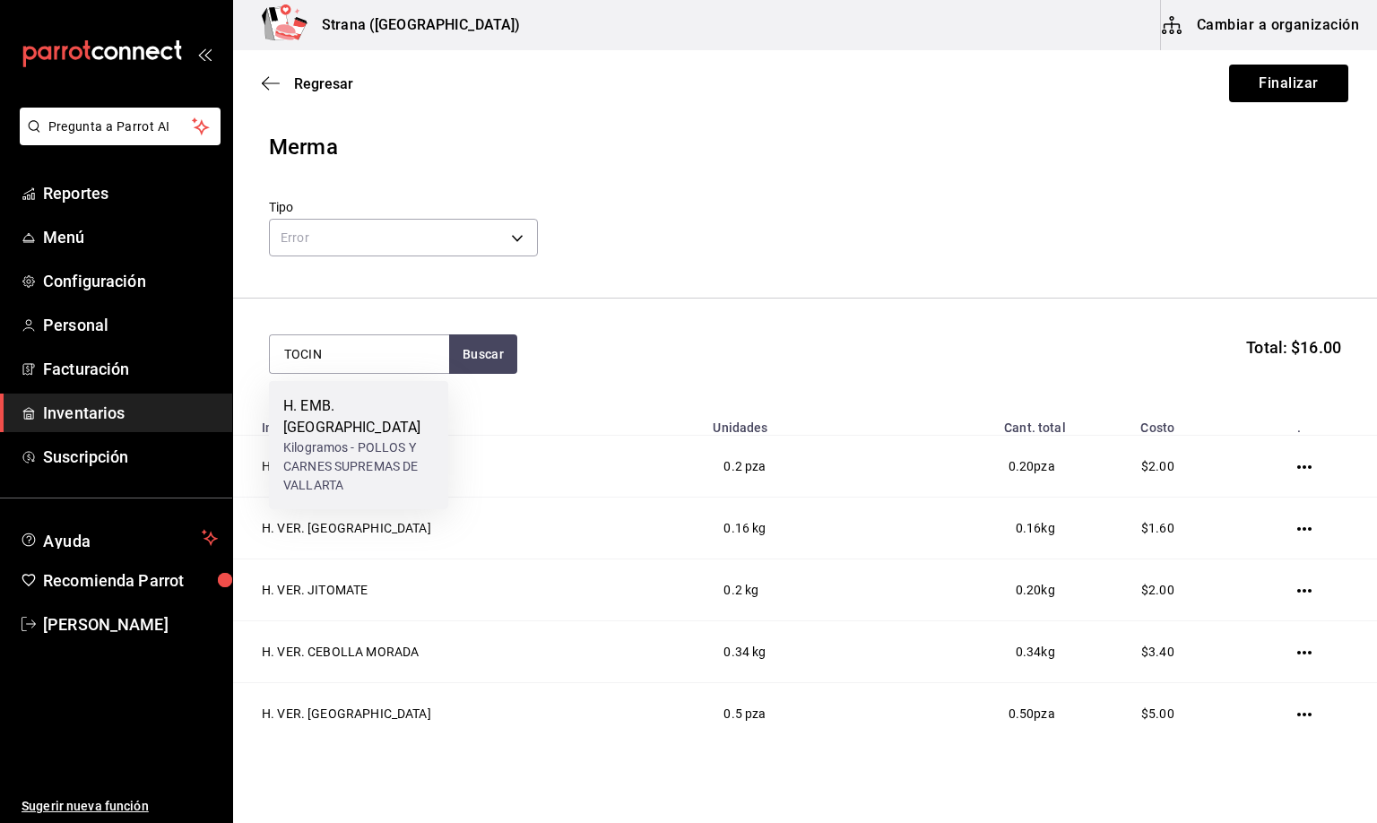
click at [368, 414] on div "H. EMB. [GEOGRAPHIC_DATA]" at bounding box center [358, 416] width 151 height 43
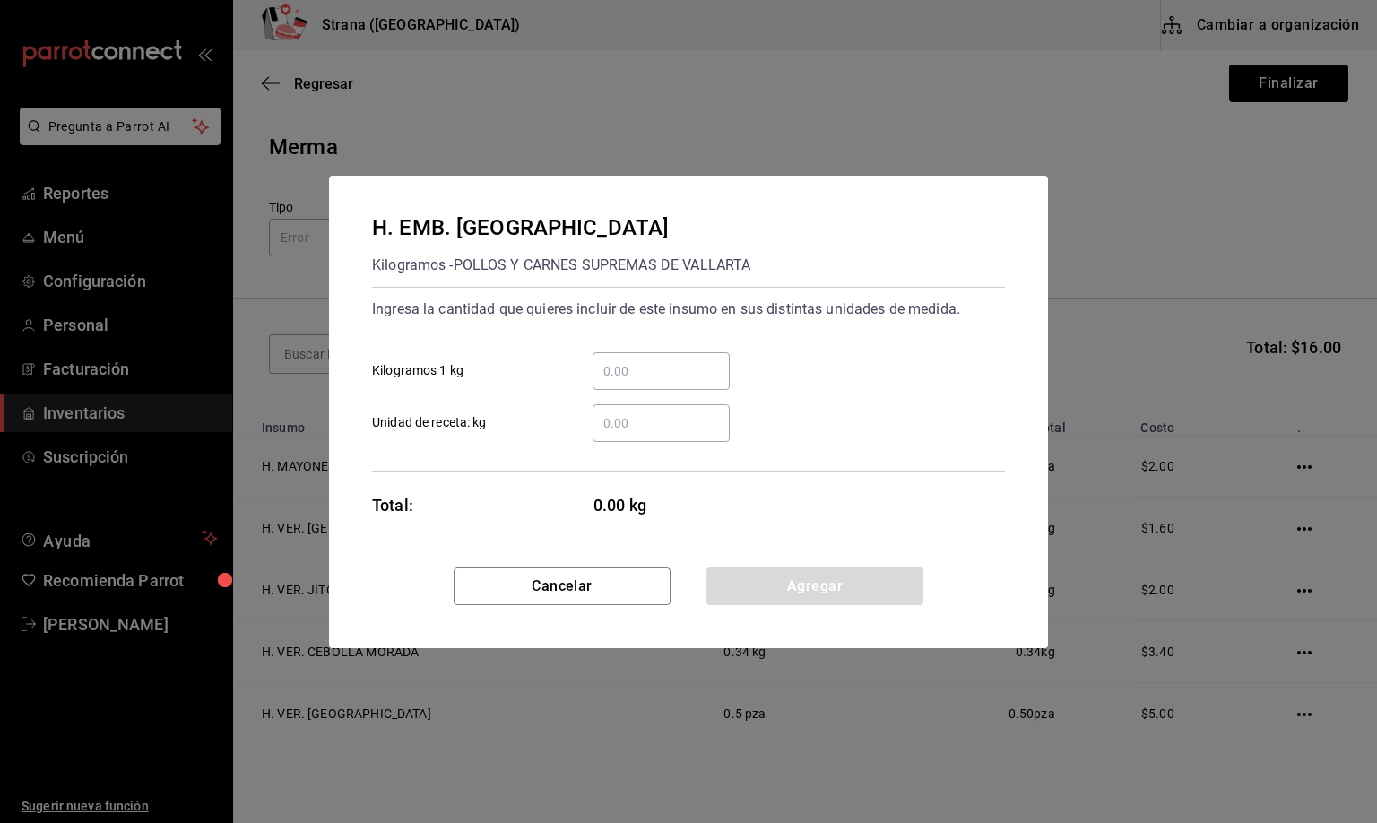
click at [646, 425] on input "​ Unidad de receta: kg" at bounding box center [660, 423] width 137 height 22
type input "1"
click at [809, 589] on button "Agregar" at bounding box center [814, 586] width 217 height 38
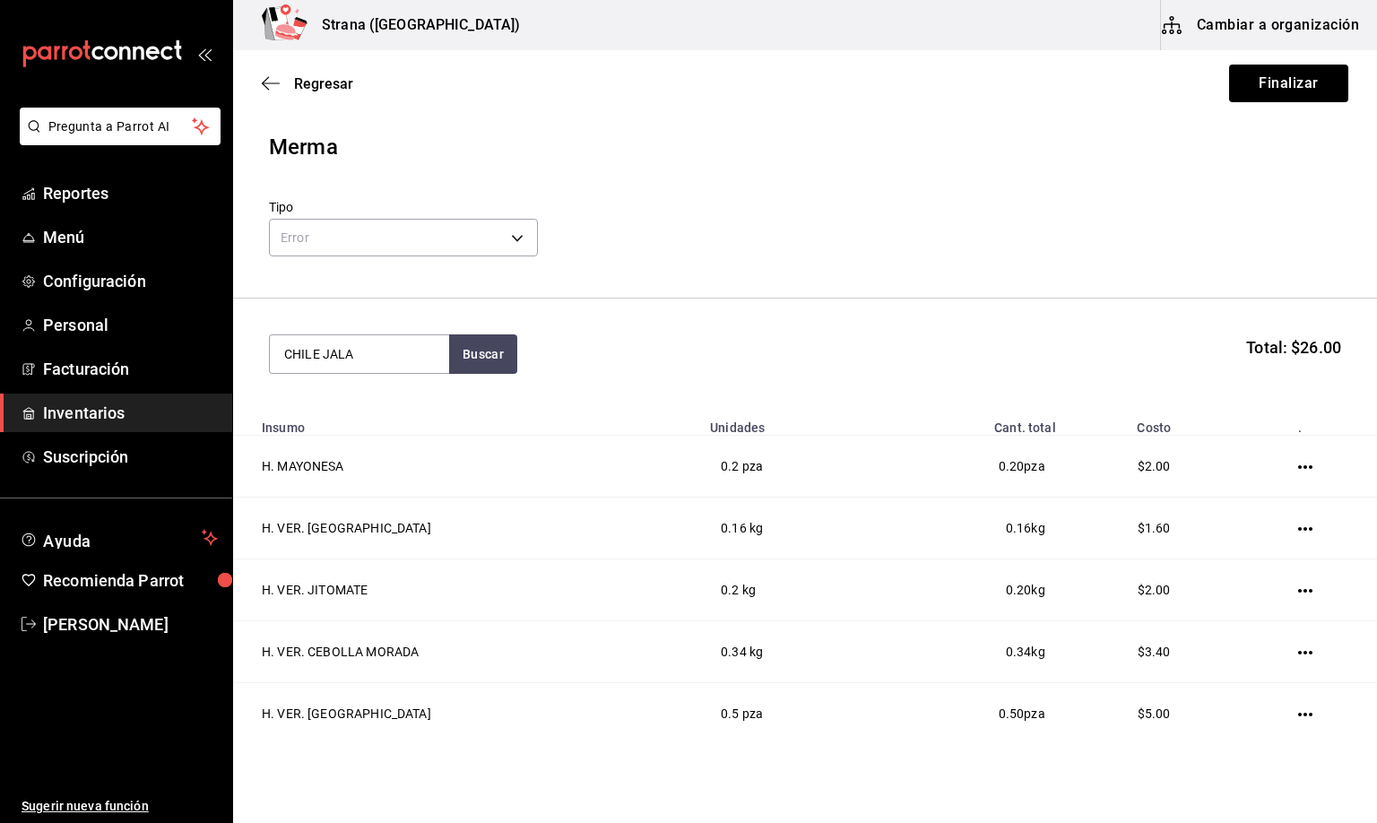
type input "CHILE JALA"
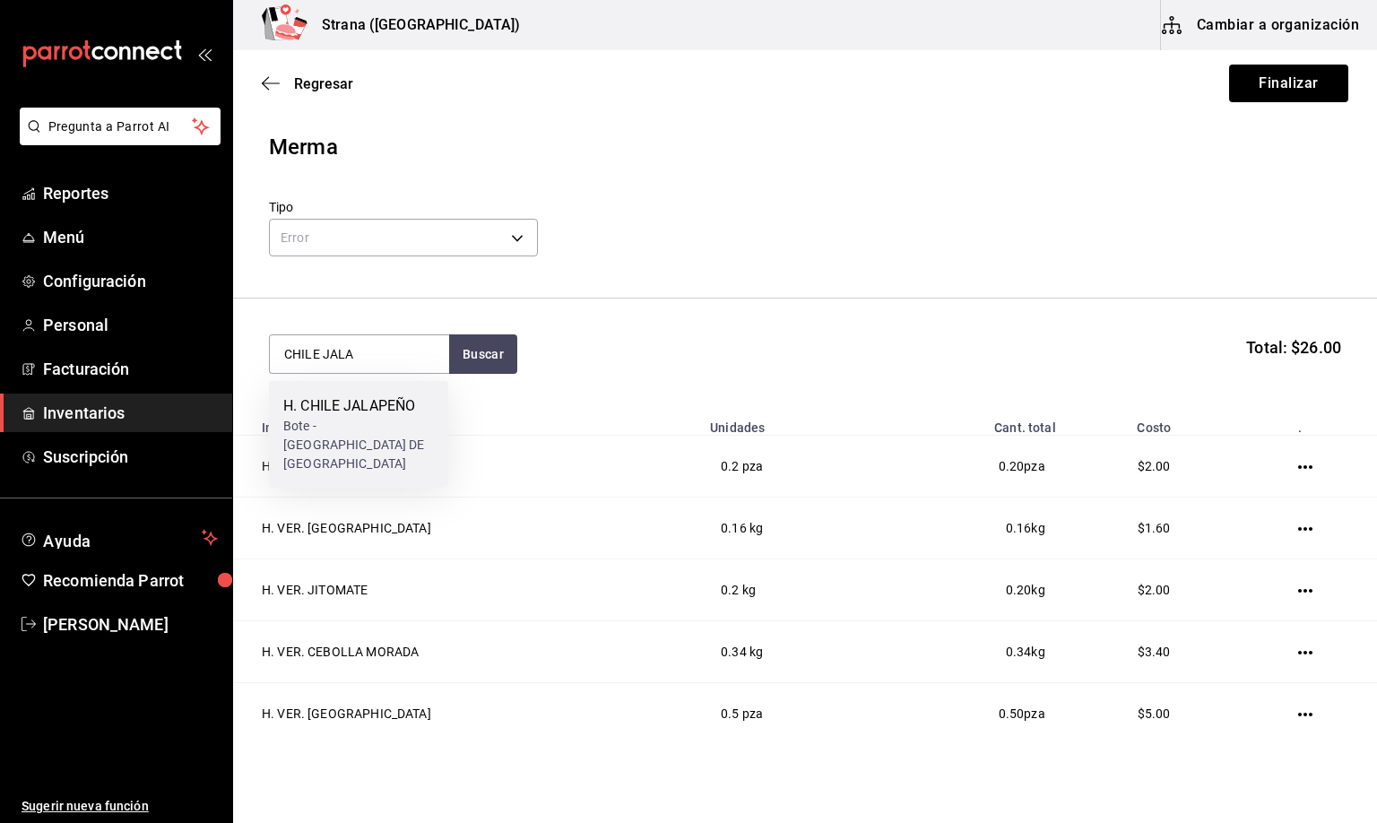
click at [390, 398] on div "H. CHILE JALAPEÑO" at bounding box center [358, 406] width 151 height 22
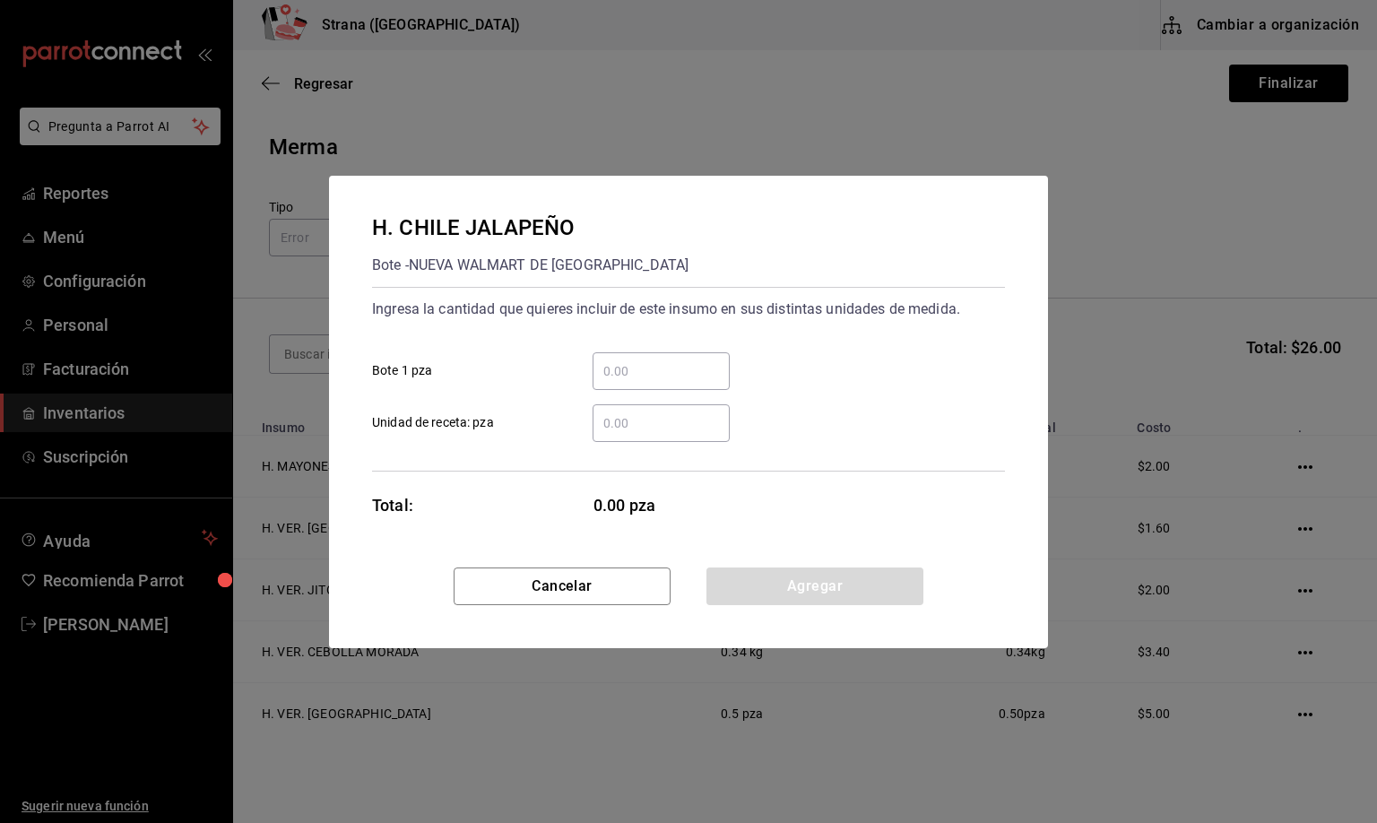
click at [625, 422] on input "​ Unidad de receta: pza" at bounding box center [660, 423] width 137 height 22
type input "0.2"
click at [767, 578] on button "Agregar" at bounding box center [814, 586] width 217 height 38
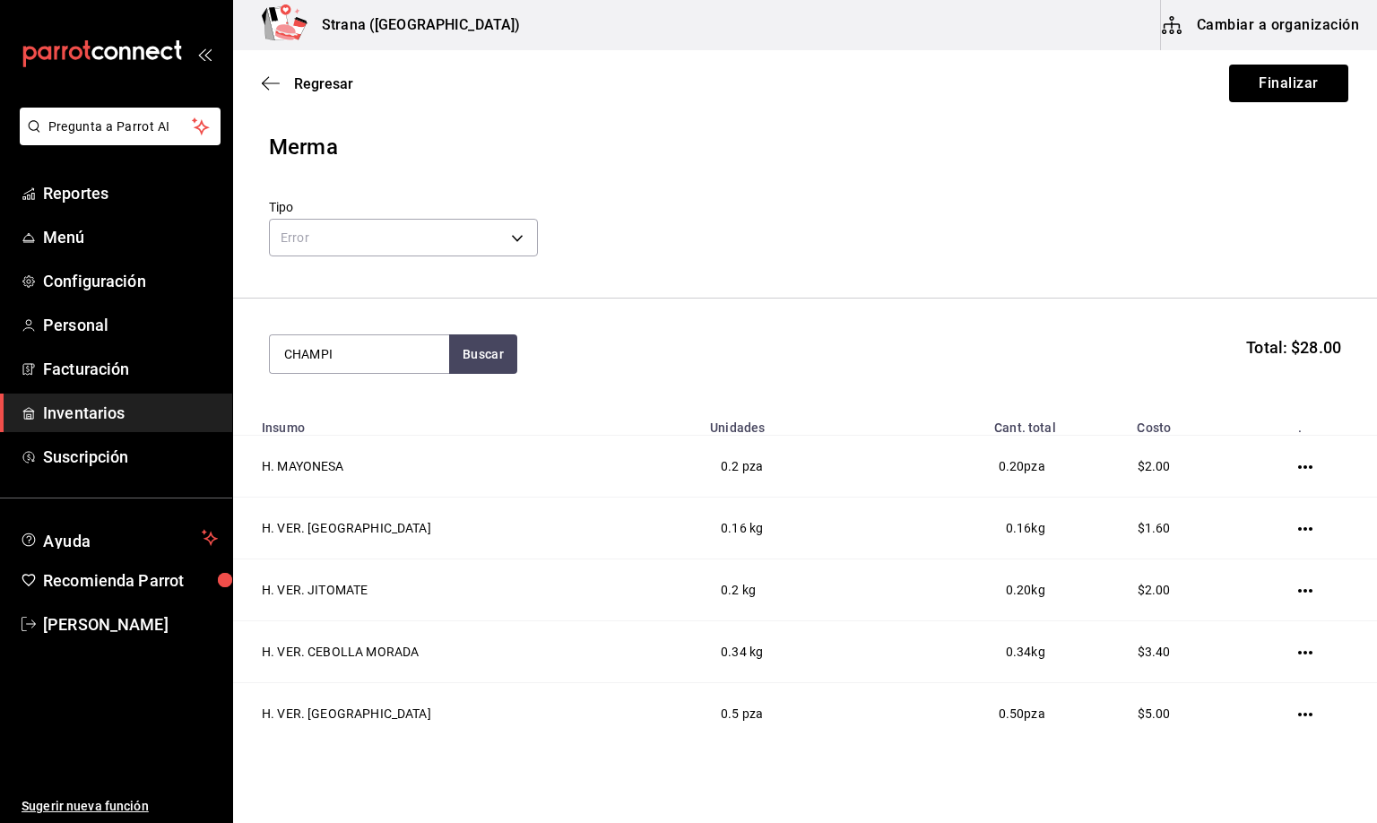
type input "CHAMPI"
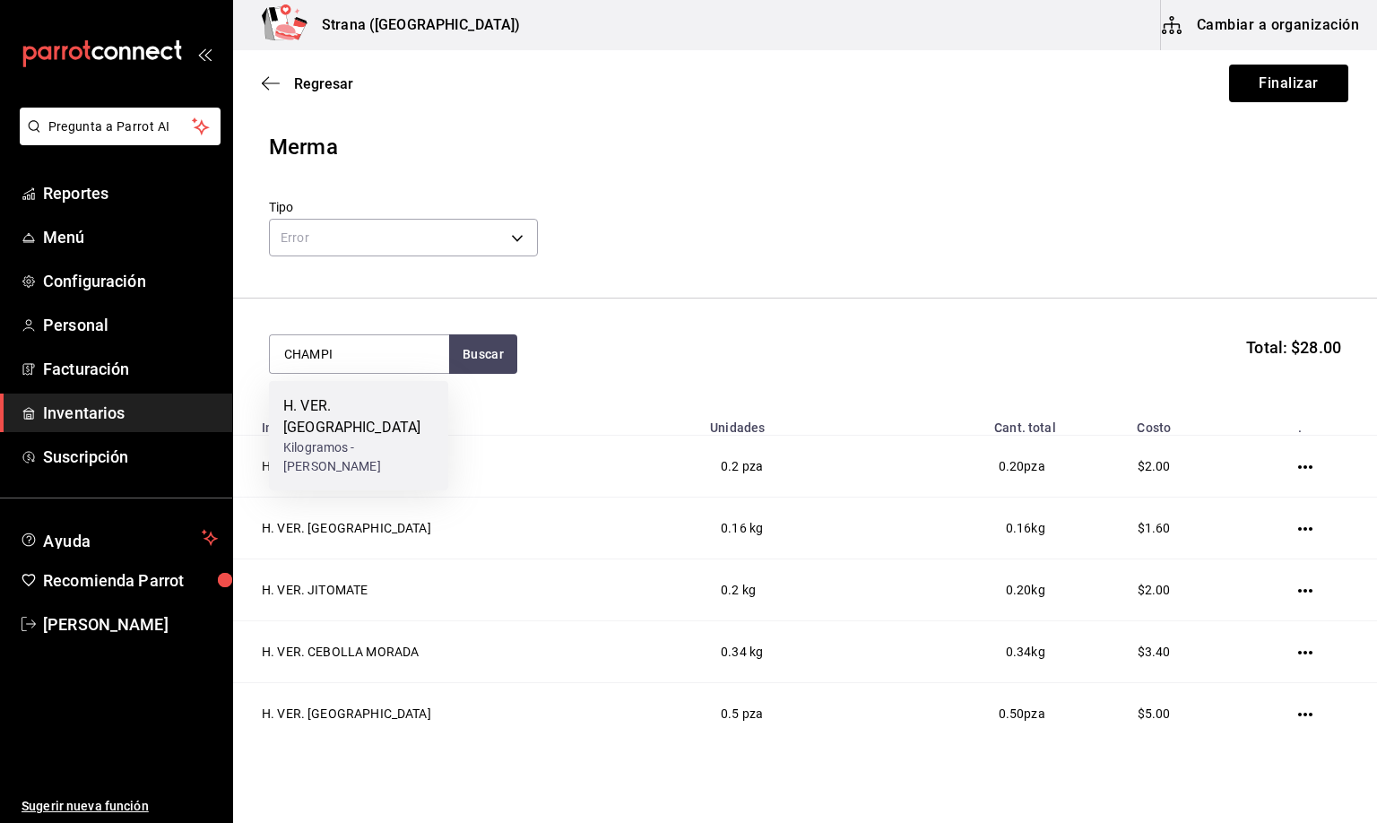
click at [347, 430] on div "H. VER. [GEOGRAPHIC_DATA]" at bounding box center [358, 416] width 151 height 43
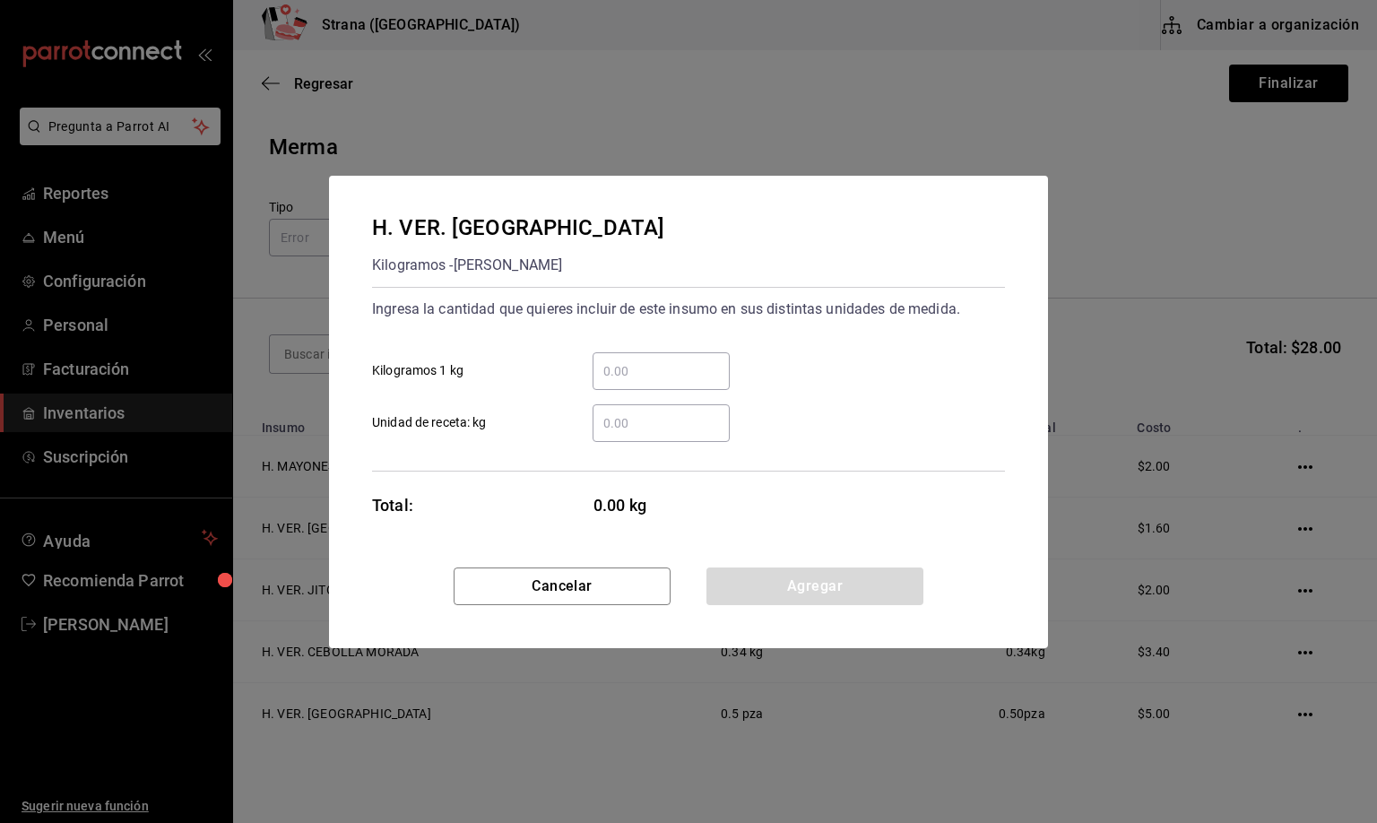
click at [627, 419] on input "​ Unidad de receta: kg" at bounding box center [660, 423] width 137 height 22
type input "0.22"
click at [791, 581] on button "Agregar" at bounding box center [814, 586] width 217 height 38
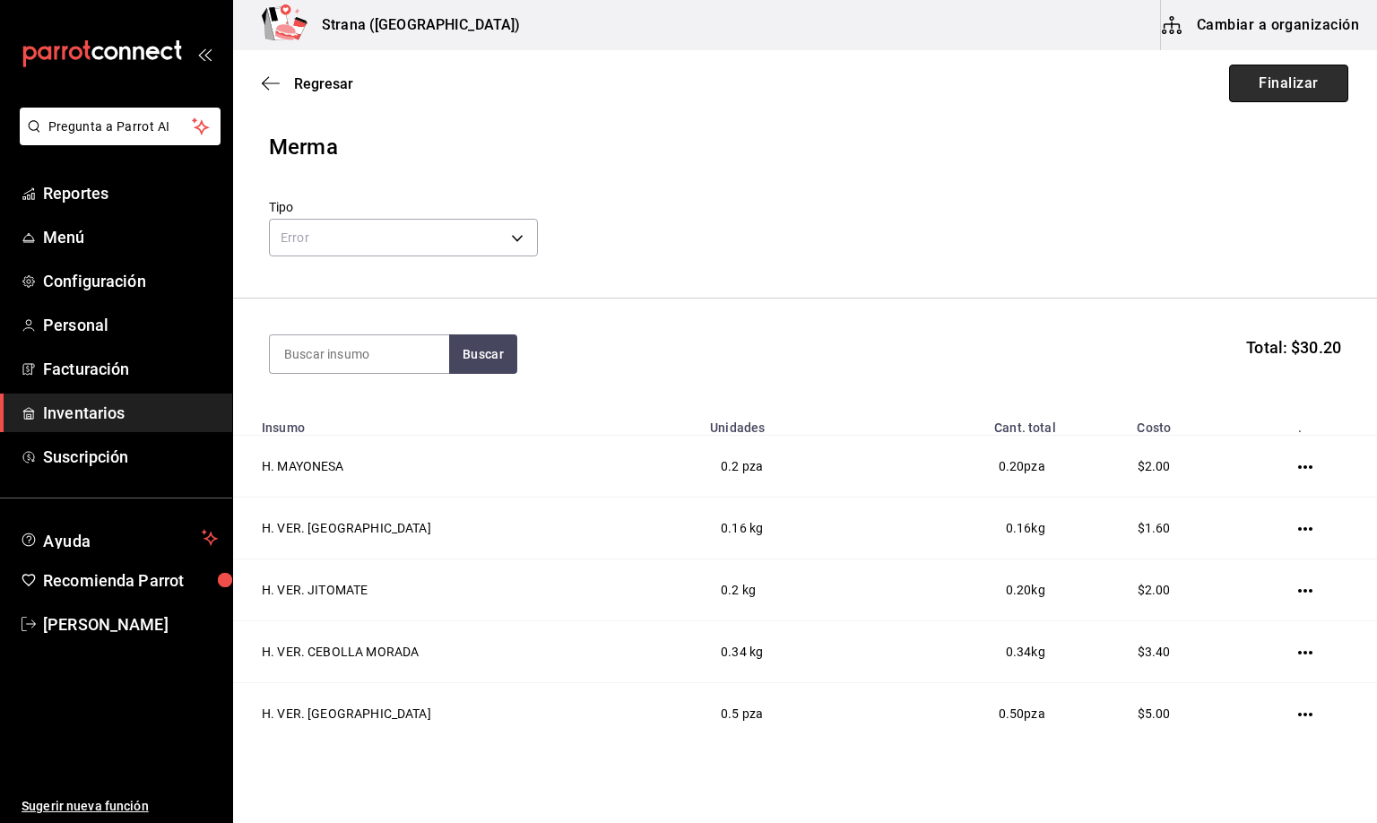
click at [1250, 92] on button "Finalizar" at bounding box center [1288, 84] width 119 height 38
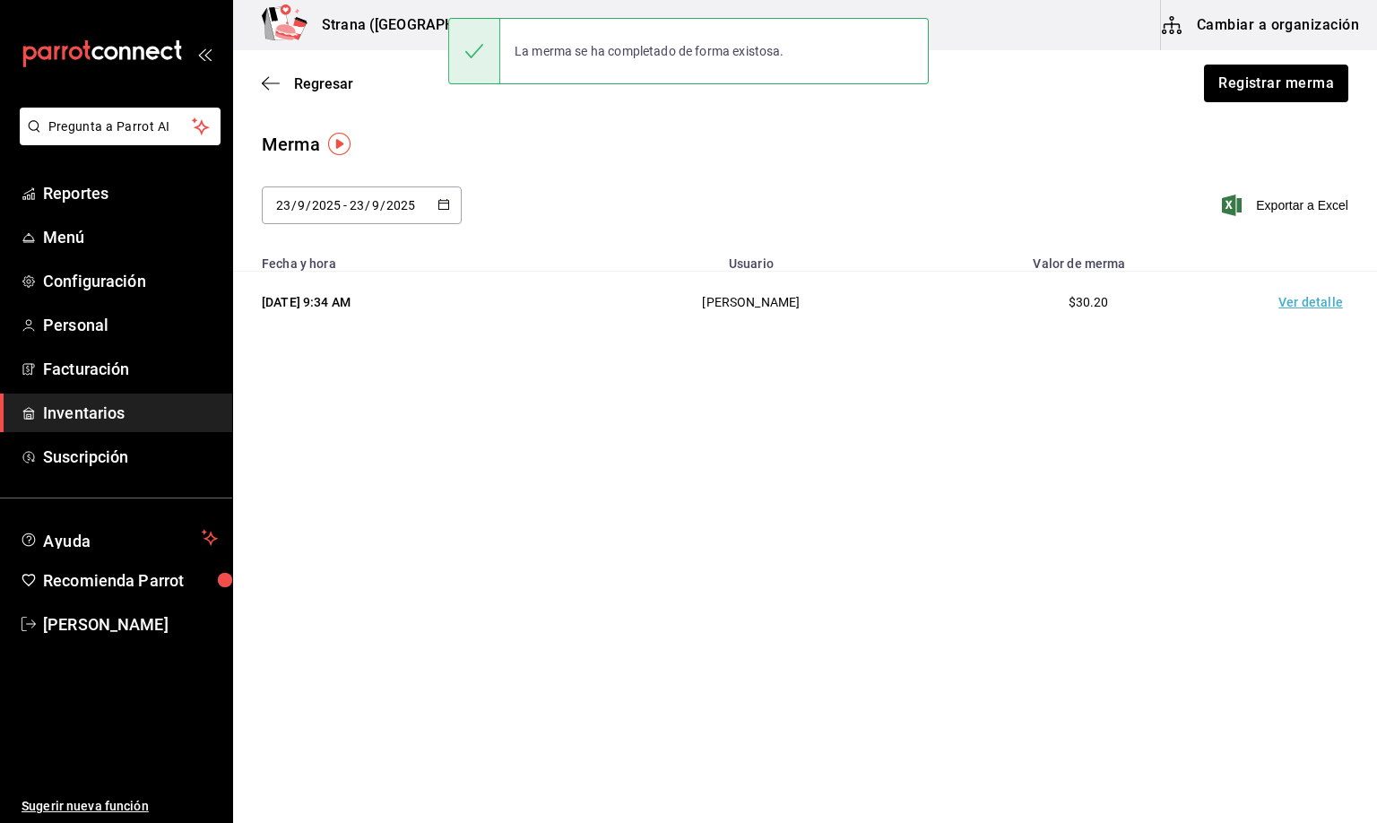
click at [1310, 302] on td "Ver detalle" at bounding box center [1313, 303] width 125 height 62
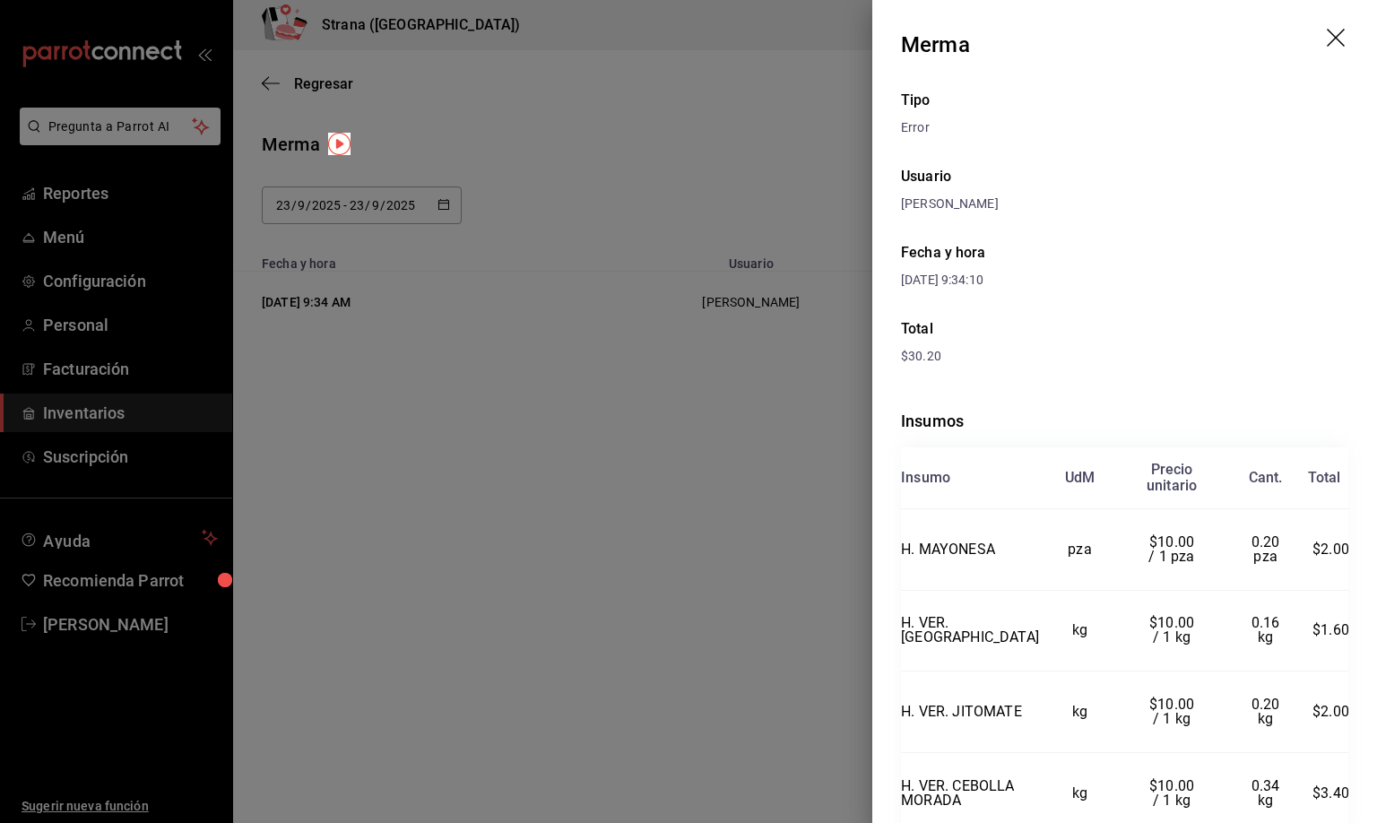
click at [1326, 40] on icon "drag" at bounding box center [1337, 40] width 22 height 22
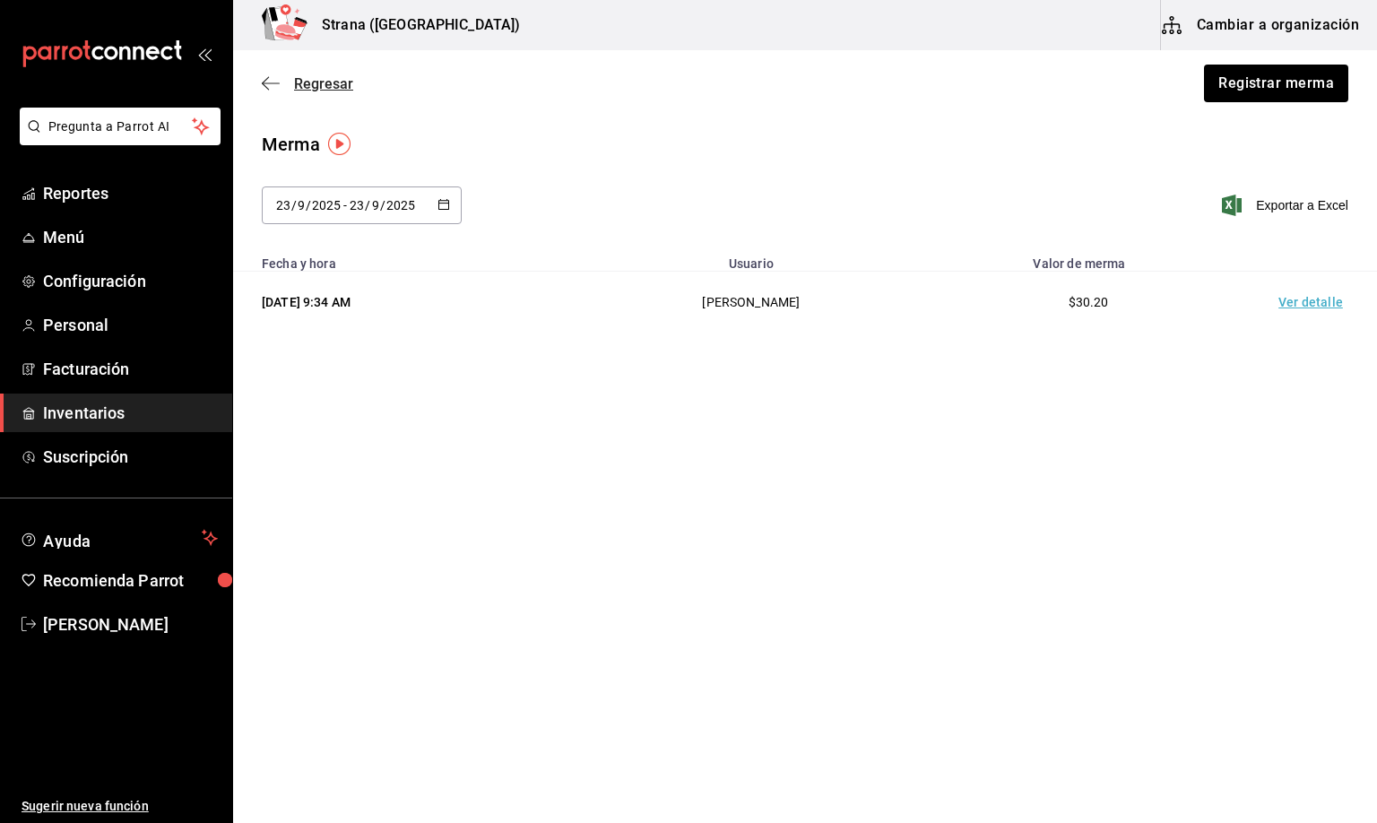
click at [324, 90] on span "Regresar" at bounding box center [323, 83] width 59 height 17
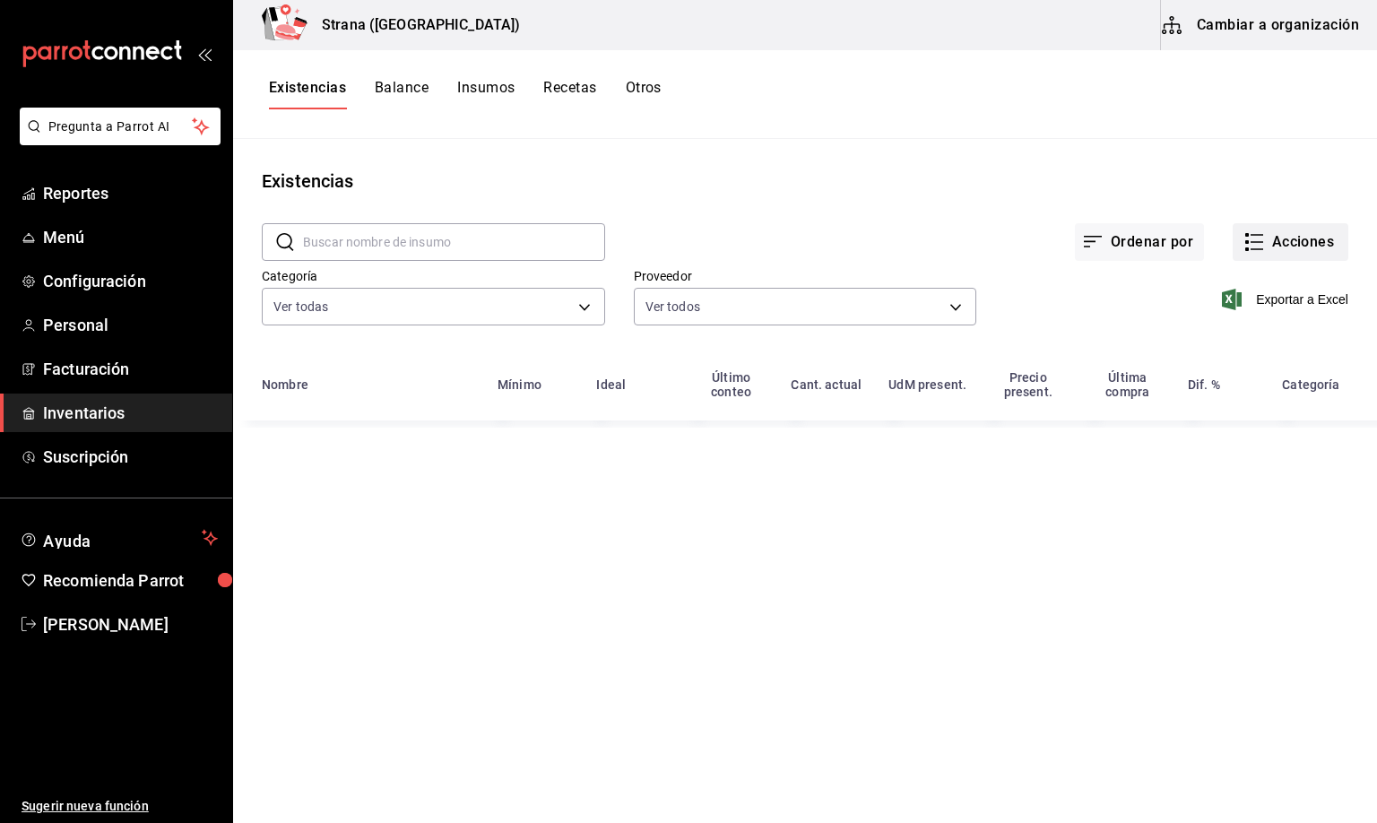
click at [1297, 240] on button "Acciones" at bounding box center [1290, 242] width 116 height 38
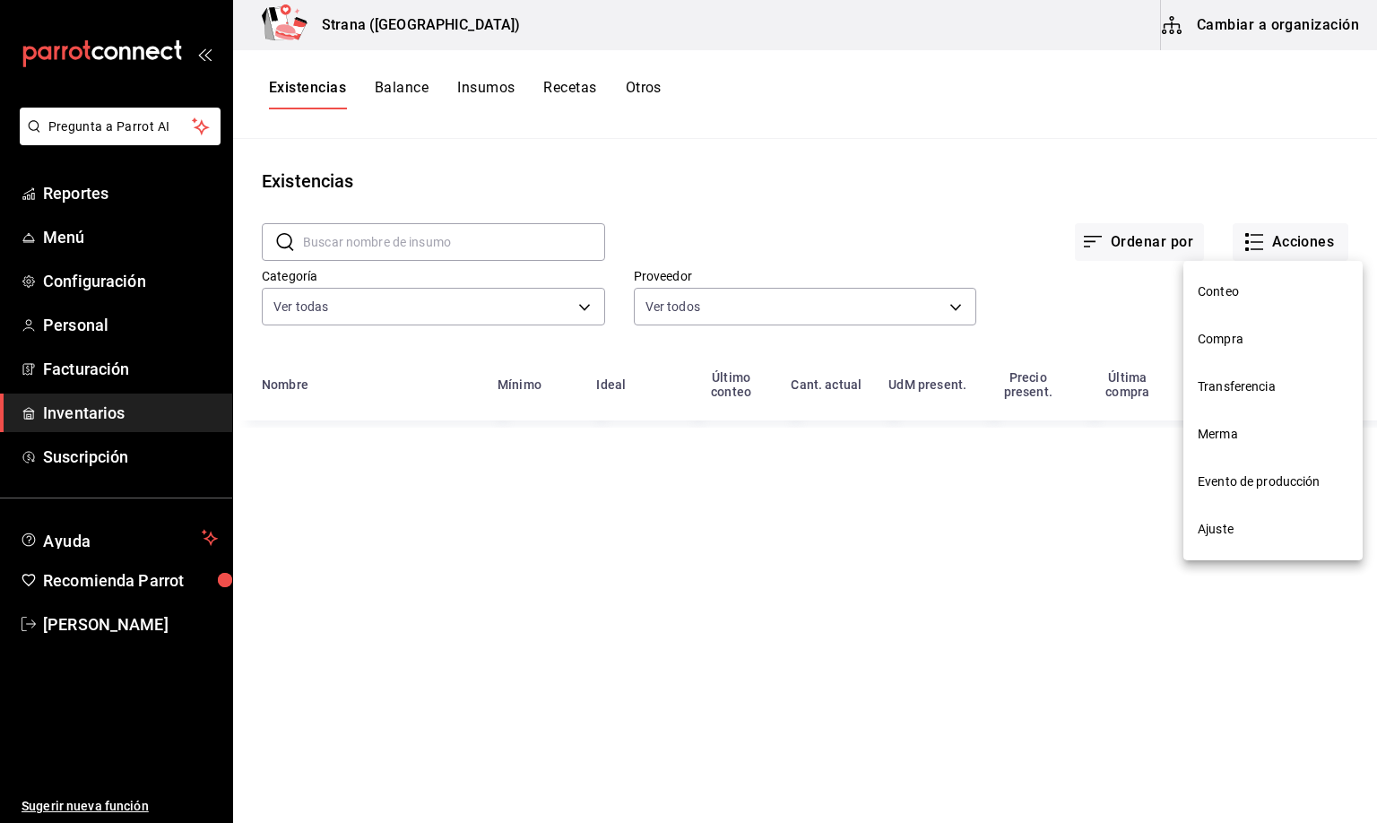
click at [1223, 337] on span "Compra" at bounding box center [1272, 339] width 151 height 19
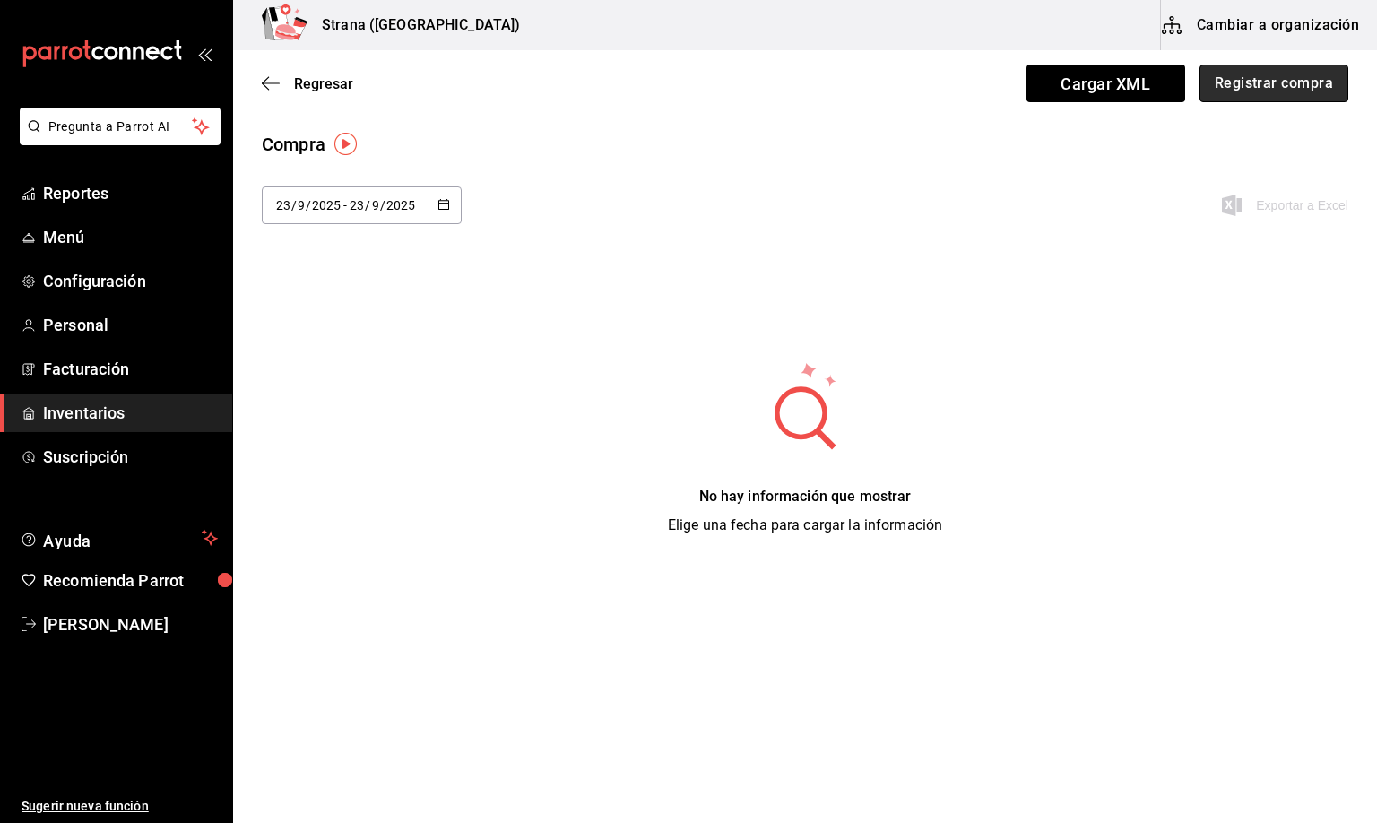
click at [1272, 73] on button "Registrar compra" at bounding box center [1273, 84] width 149 height 38
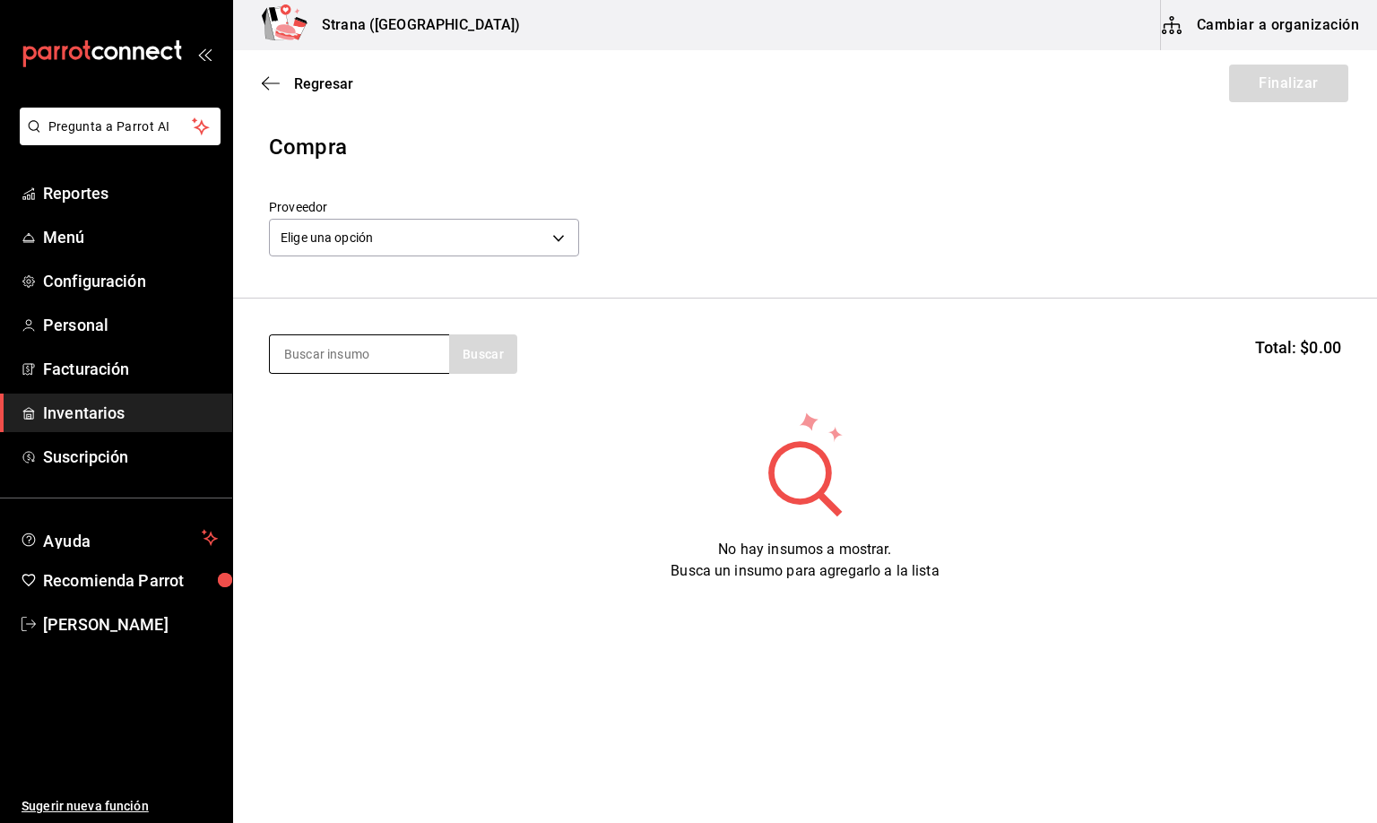
click at [324, 363] on input at bounding box center [359, 354] width 179 height 38
type input "QUESO"
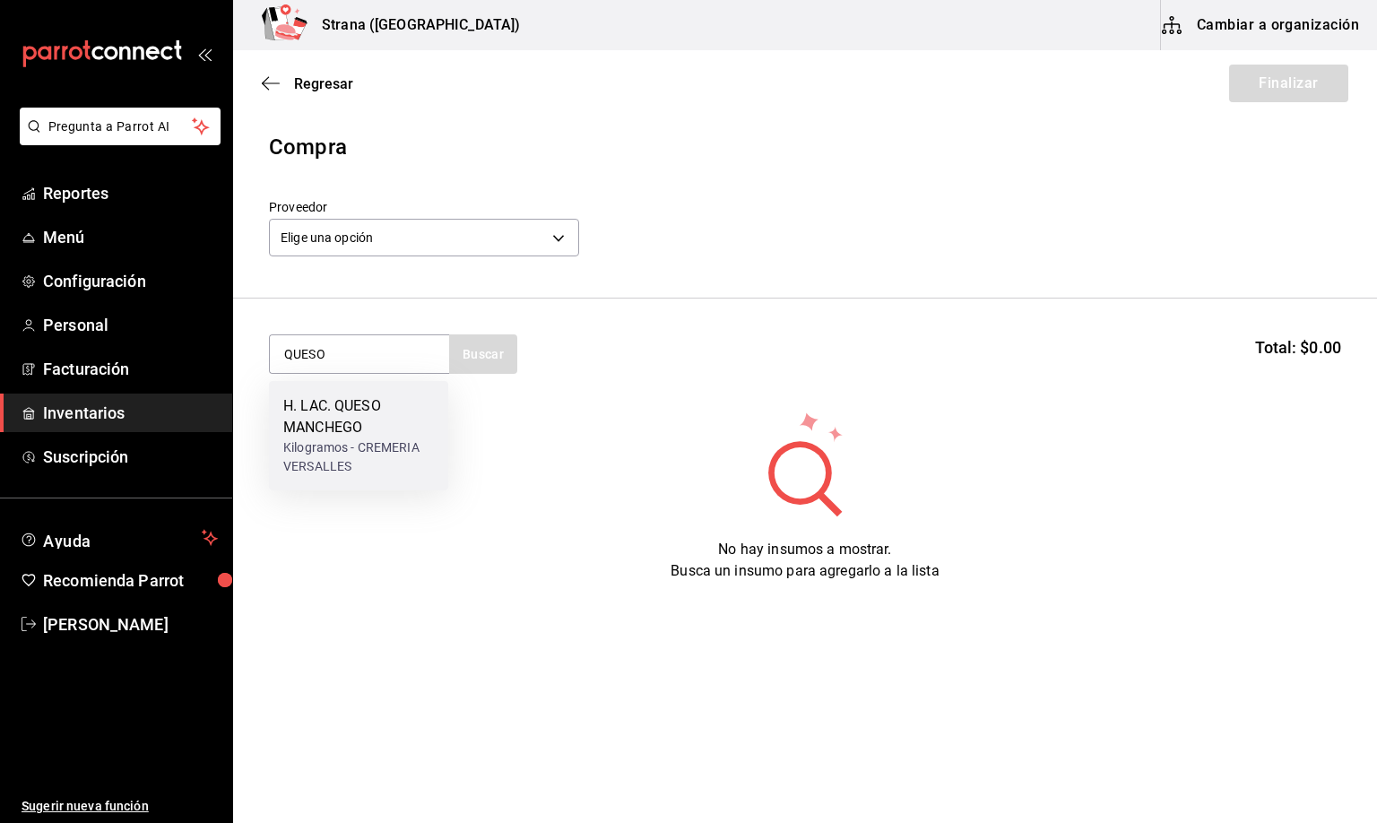
click at [350, 426] on div "H. LAC. QUESO MANCHEGO" at bounding box center [358, 416] width 151 height 43
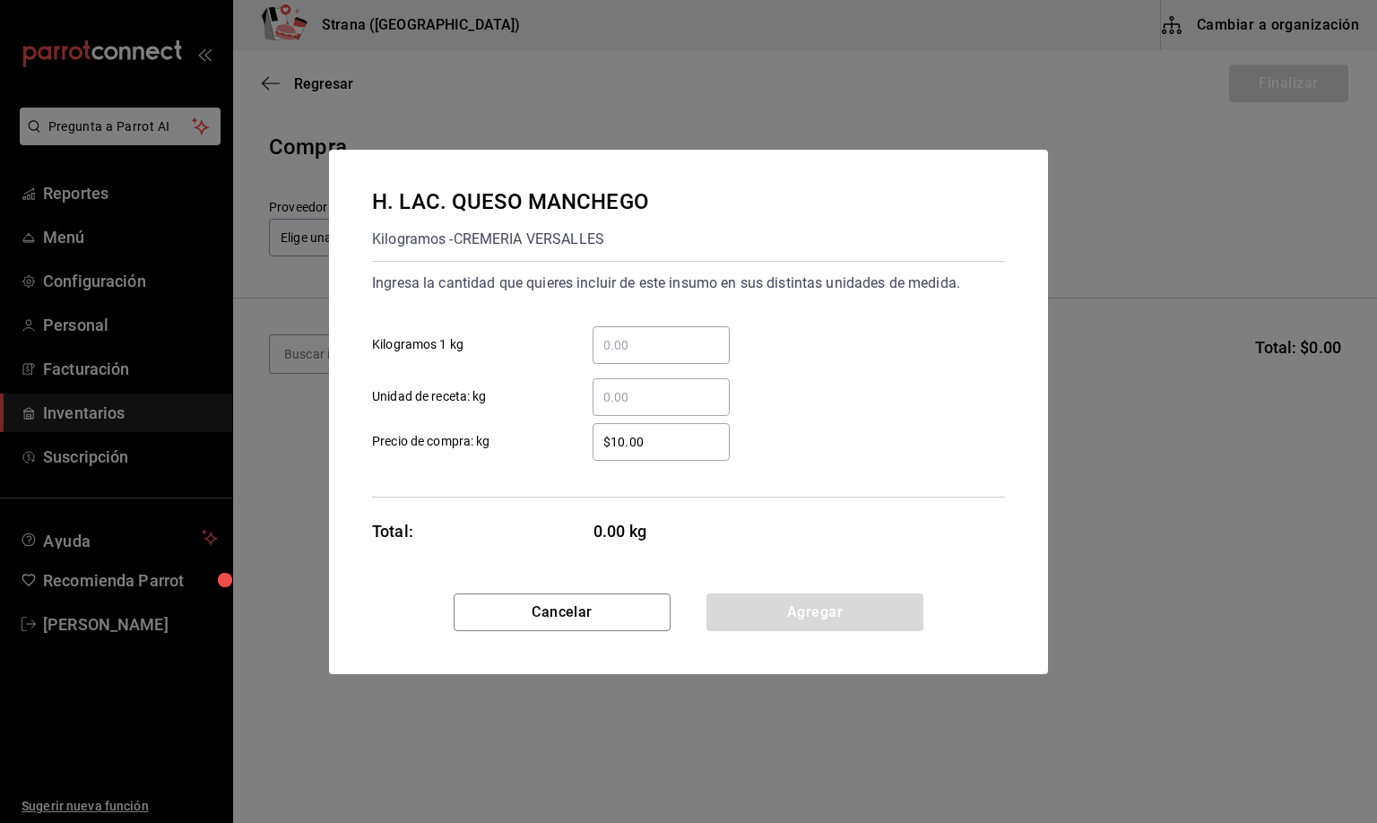
click at [649, 395] on input "​ Unidad de receta: kg" at bounding box center [660, 397] width 137 height 22
type input "1.55"
click at [780, 614] on button "Agregar" at bounding box center [814, 612] width 217 height 38
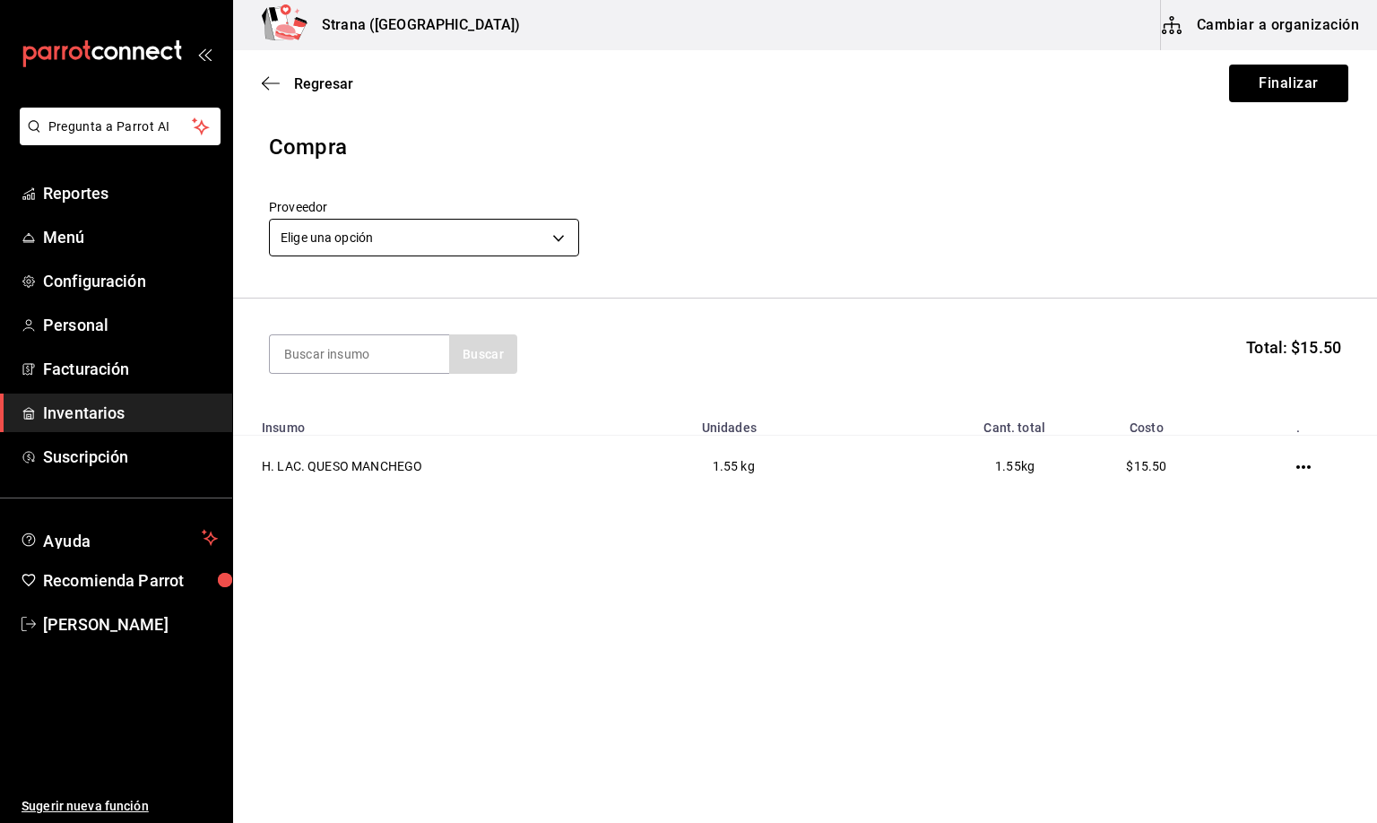
click at [363, 235] on body "Pregunta a Parrot AI Reportes Menú Configuración Personal Facturación Inventari…" at bounding box center [688, 360] width 1377 height 721
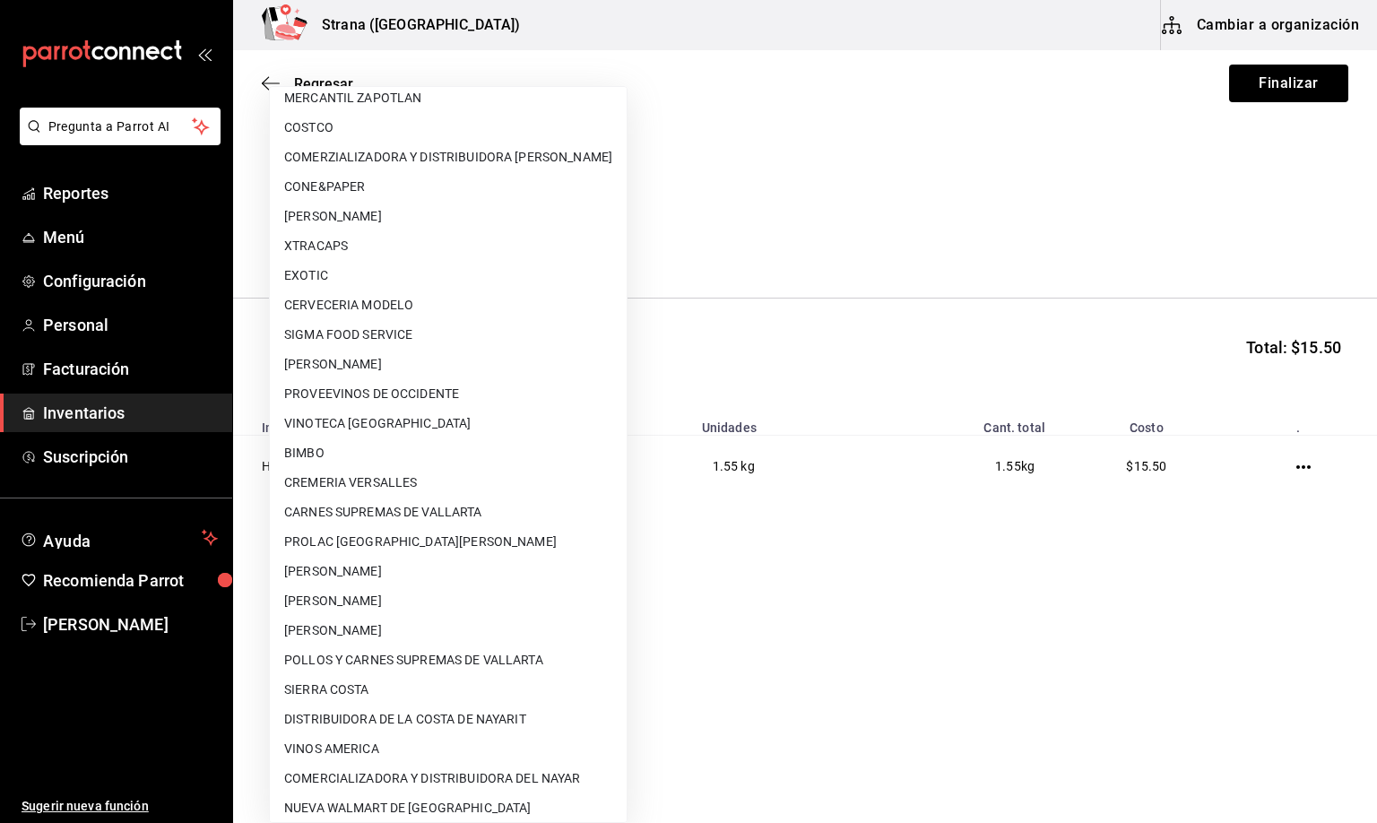
scroll to position [108, 0]
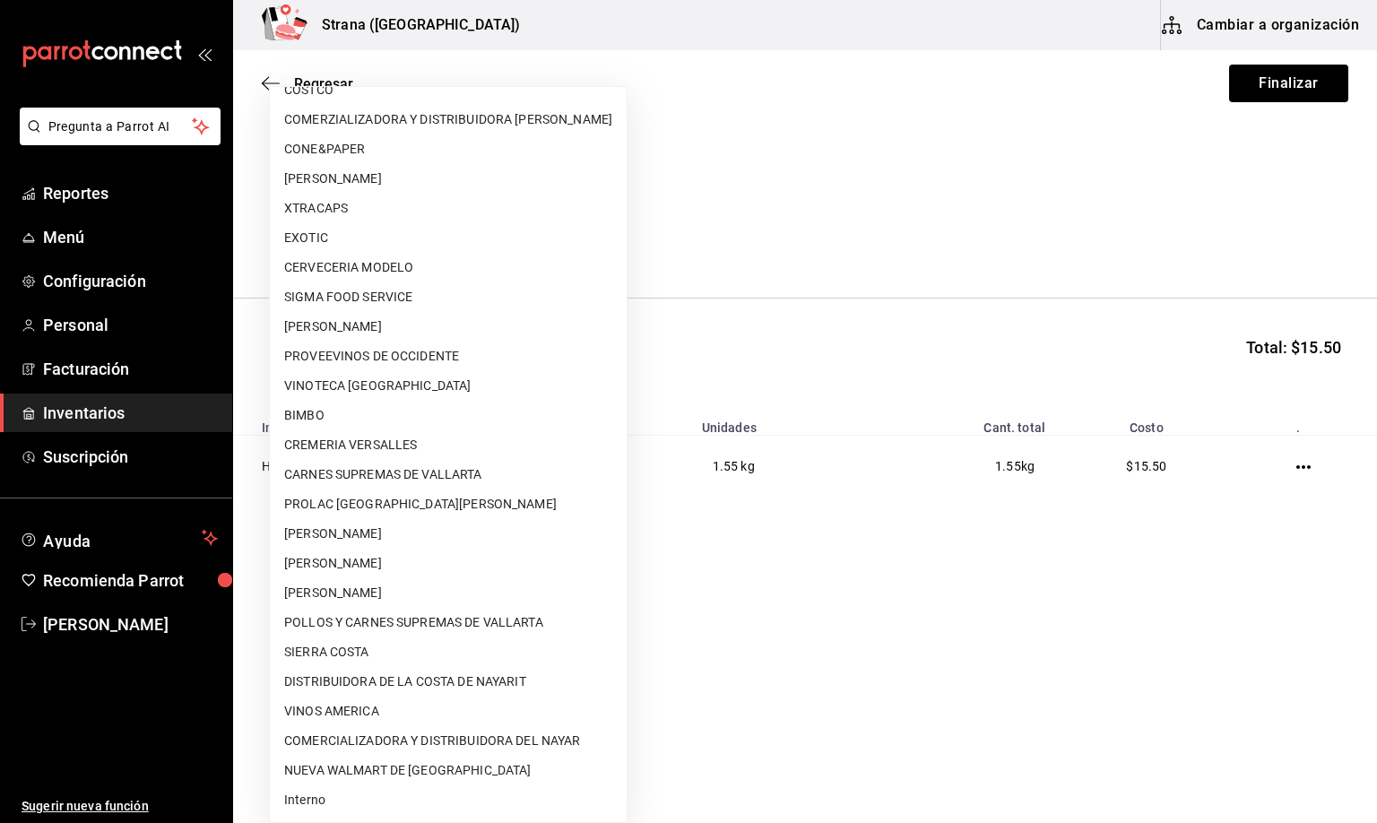
click at [315, 796] on li "Interno" at bounding box center [448, 800] width 357 height 30
type input "8f59523e-768f-4f75-81e2-699d8d2926c5"
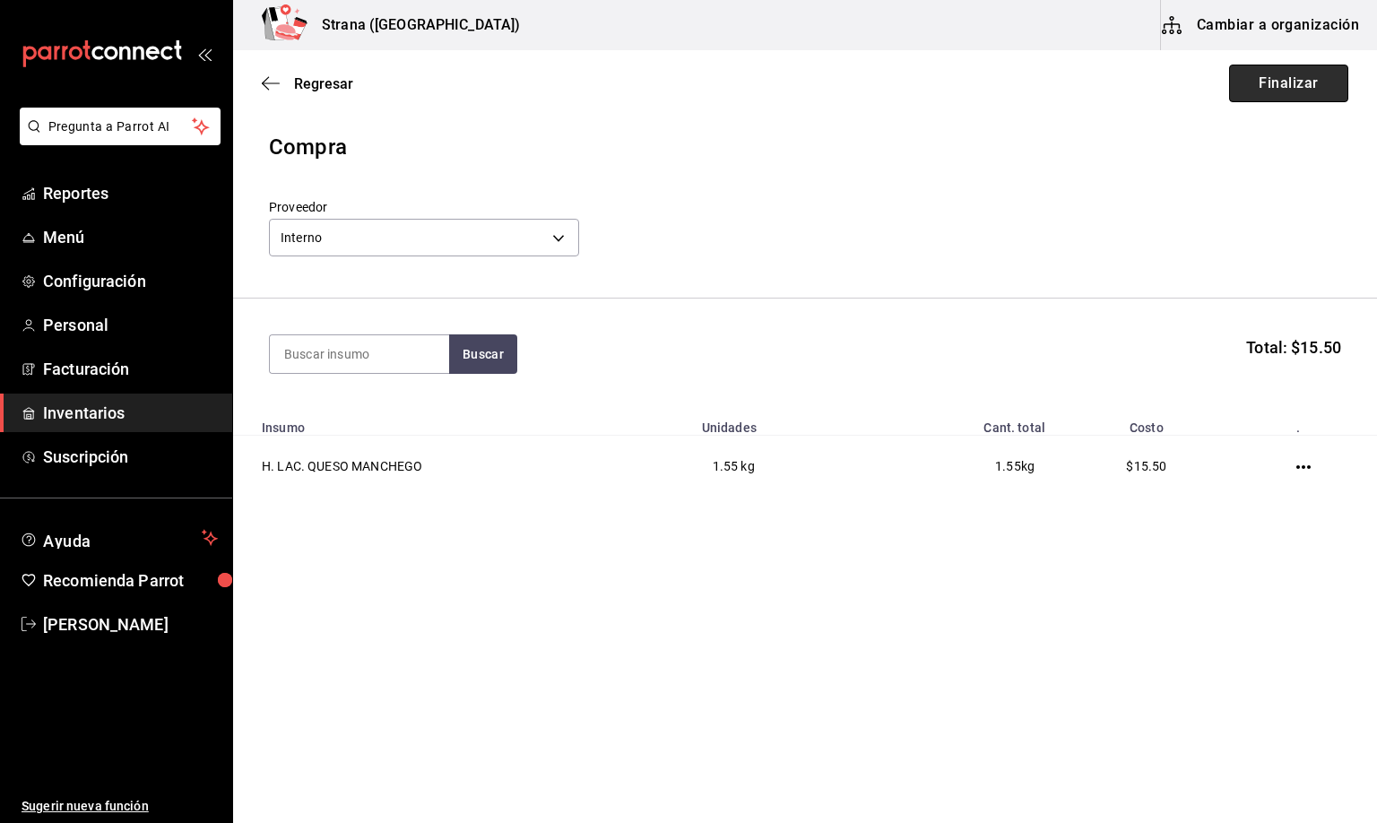
click at [1277, 76] on button "Finalizar" at bounding box center [1288, 84] width 119 height 38
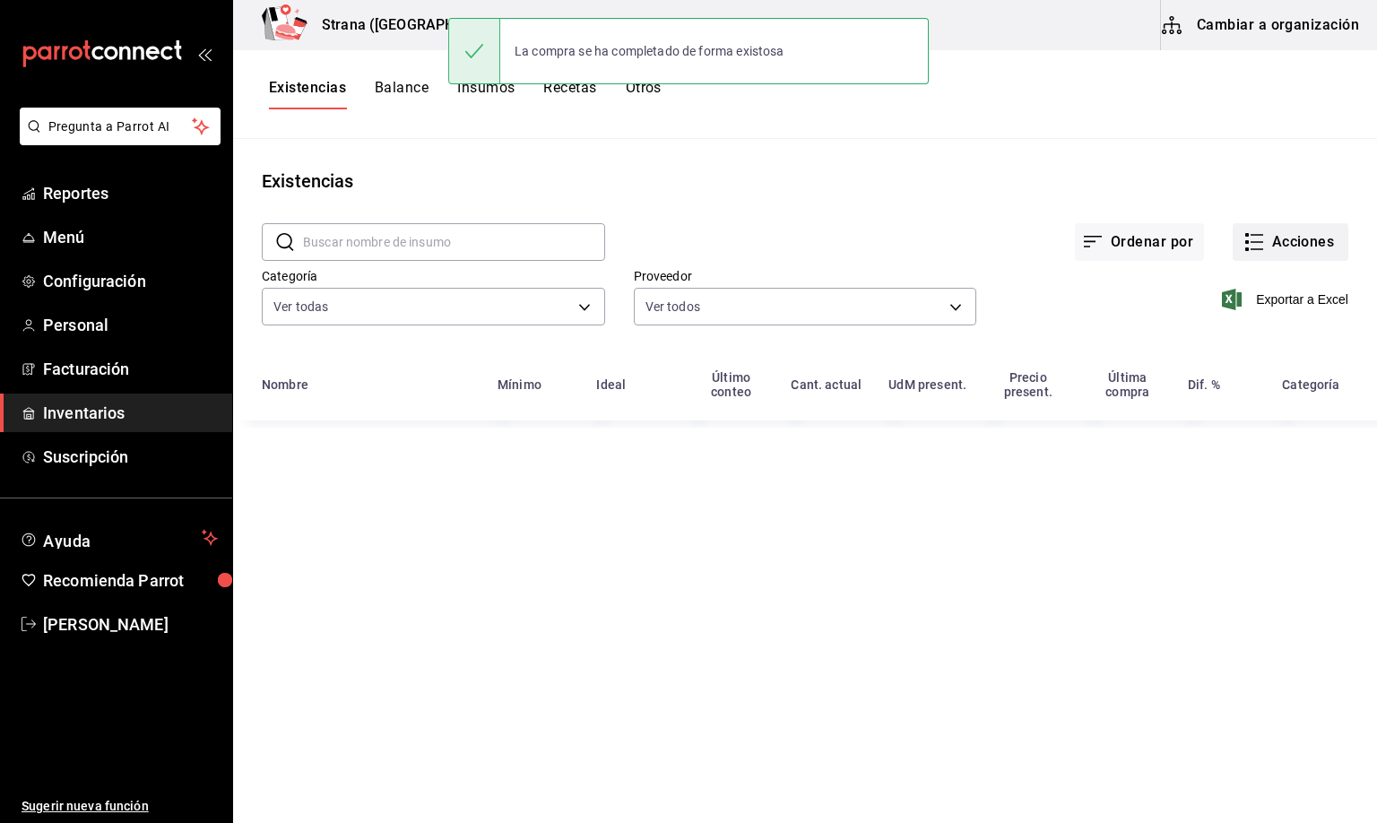
click at [1286, 235] on button "Acciones" at bounding box center [1290, 242] width 116 height 38
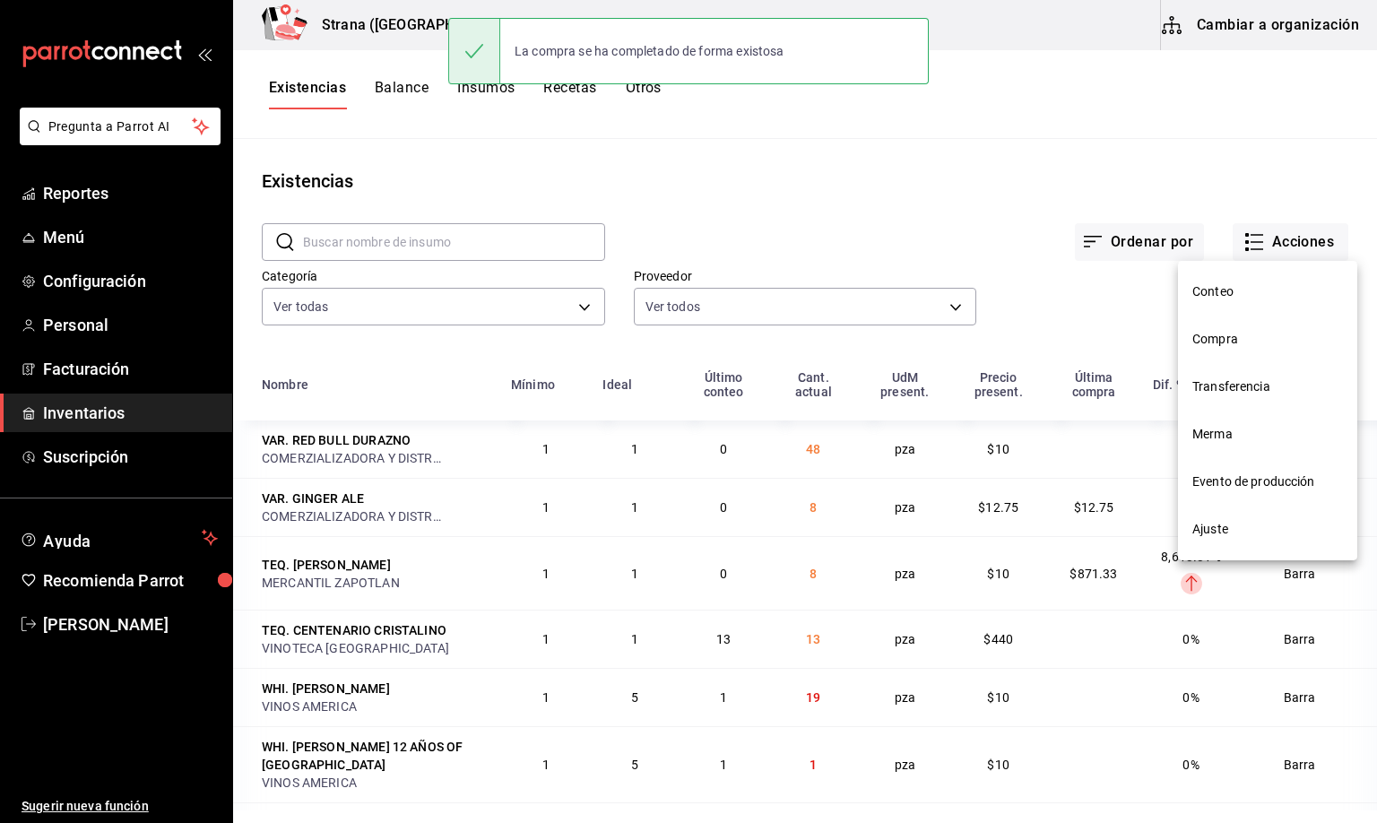
click at [1216, 340] on span "Compra" at bounding box center [1267, 339] width 151 height 19
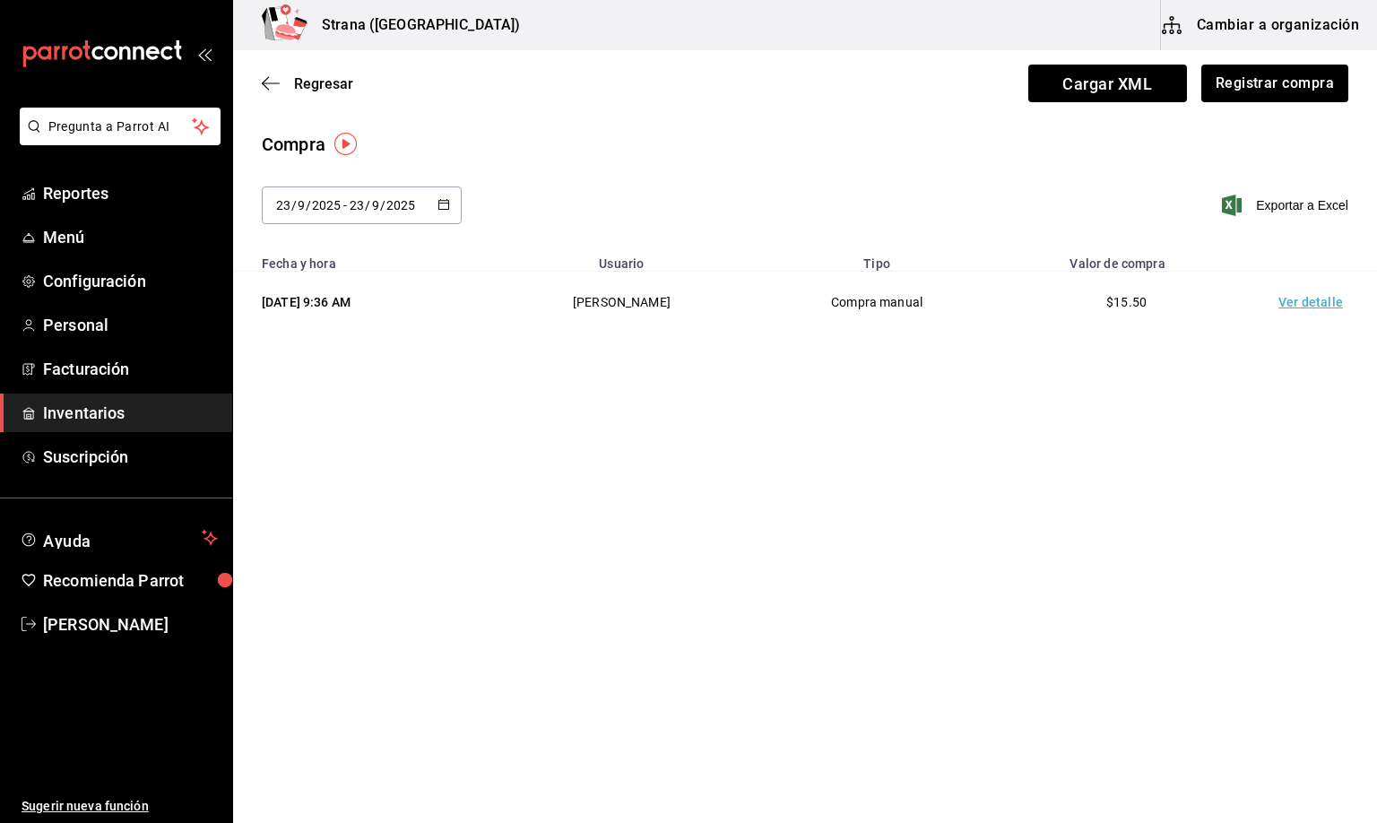
click at [1305, 301] on td "Ver detalle" at bounding box center [1313, 303] width 125 height 62
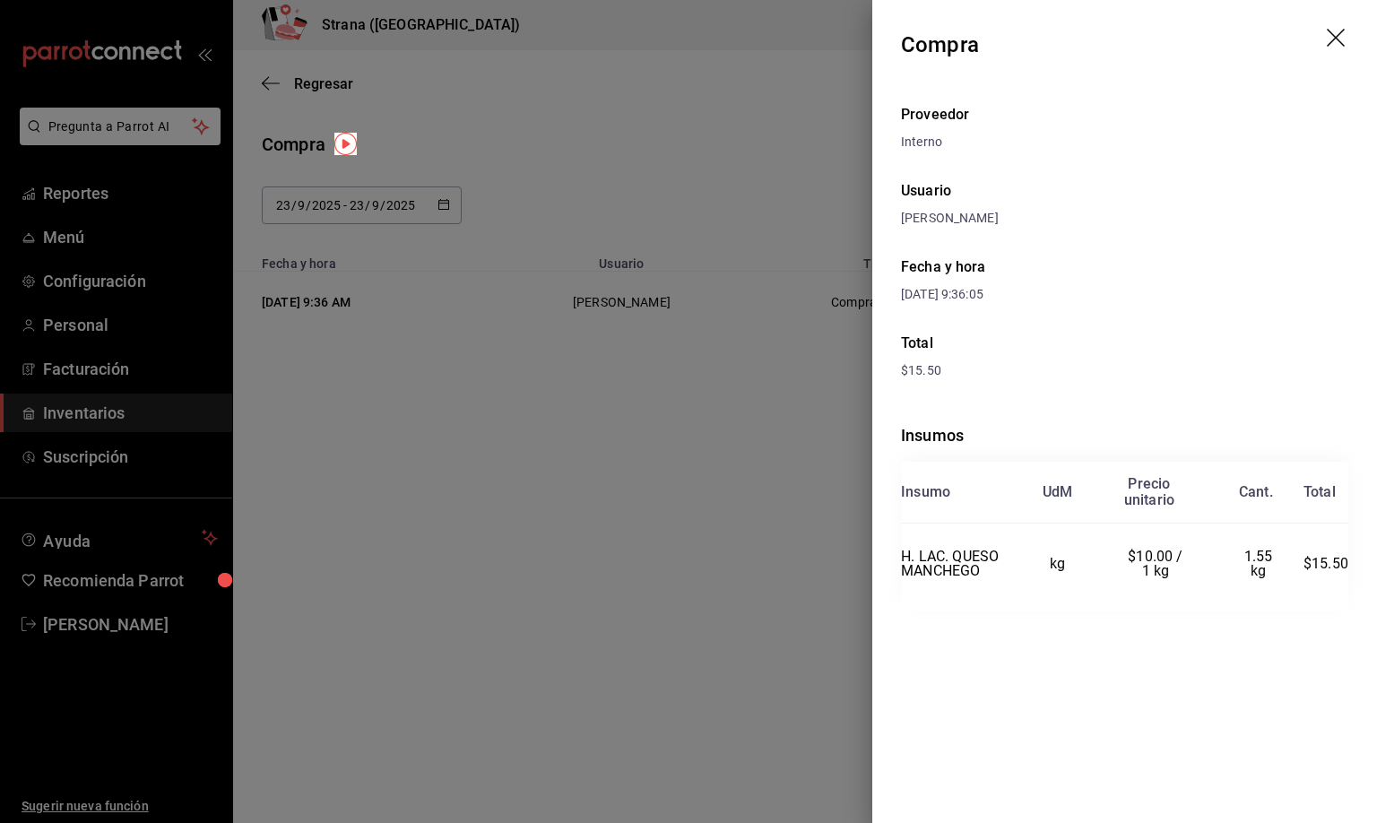
click at [1337, 36] on icon "drag" at bounding box center [1335, 38] width 18 height 18
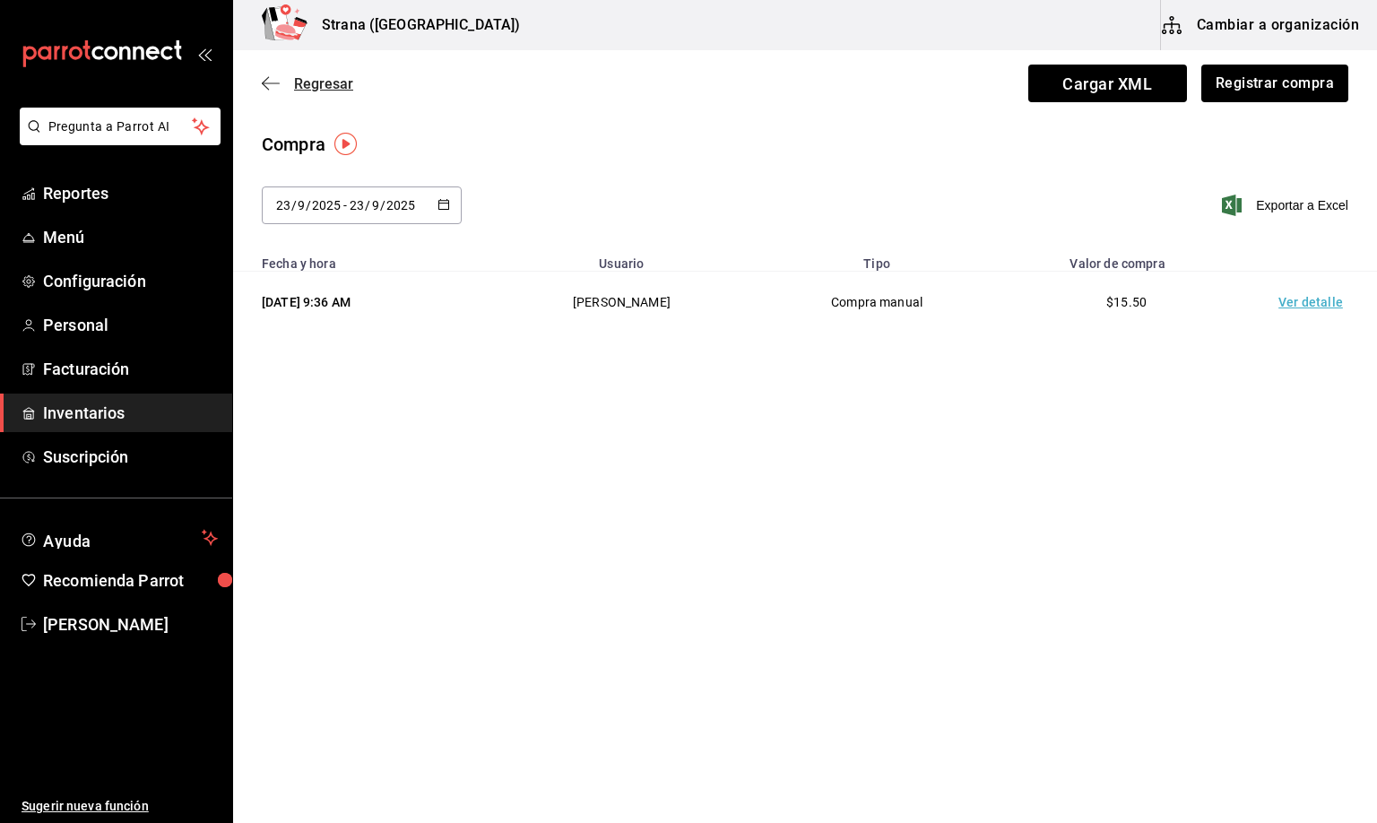
click at [307, 81] on span "Regresar" at bounding box center [323, 83] width 59 height 17
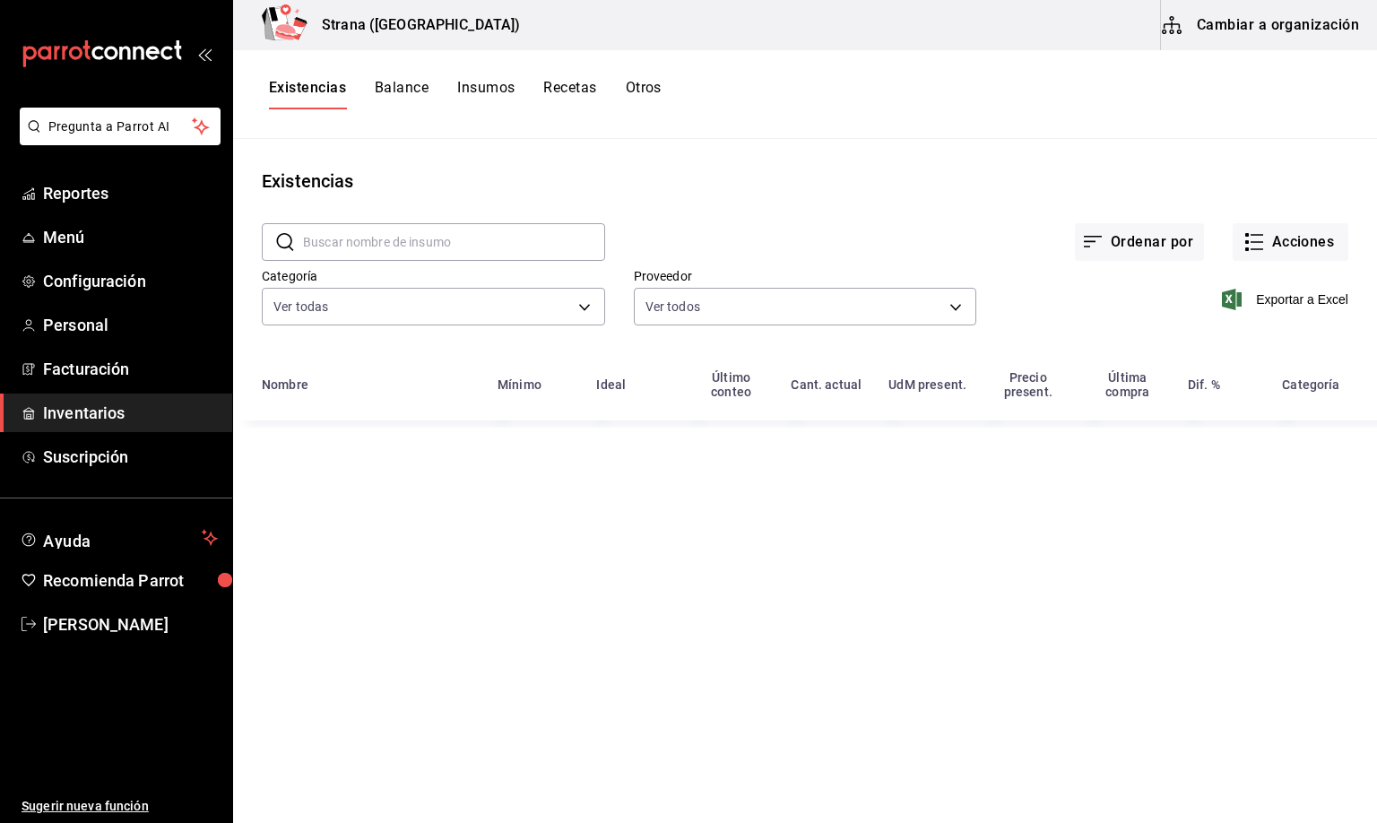
click at [377, 245] on input "text" at bounding box center [454, 242] width 302 height 36
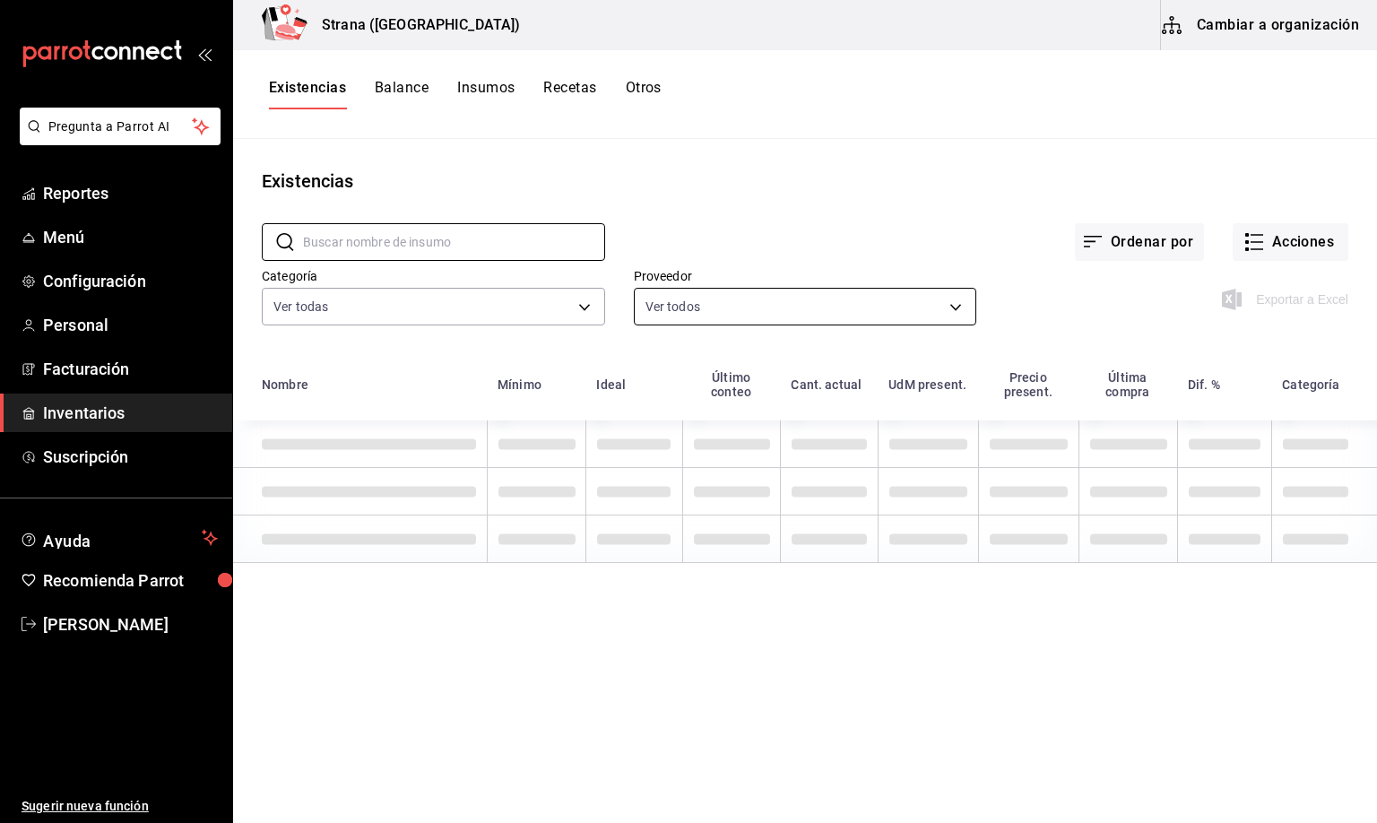
click at [1059, 220] on div "Ordenar por Acciones" at bounding box center [976, 227] width 743 height 66
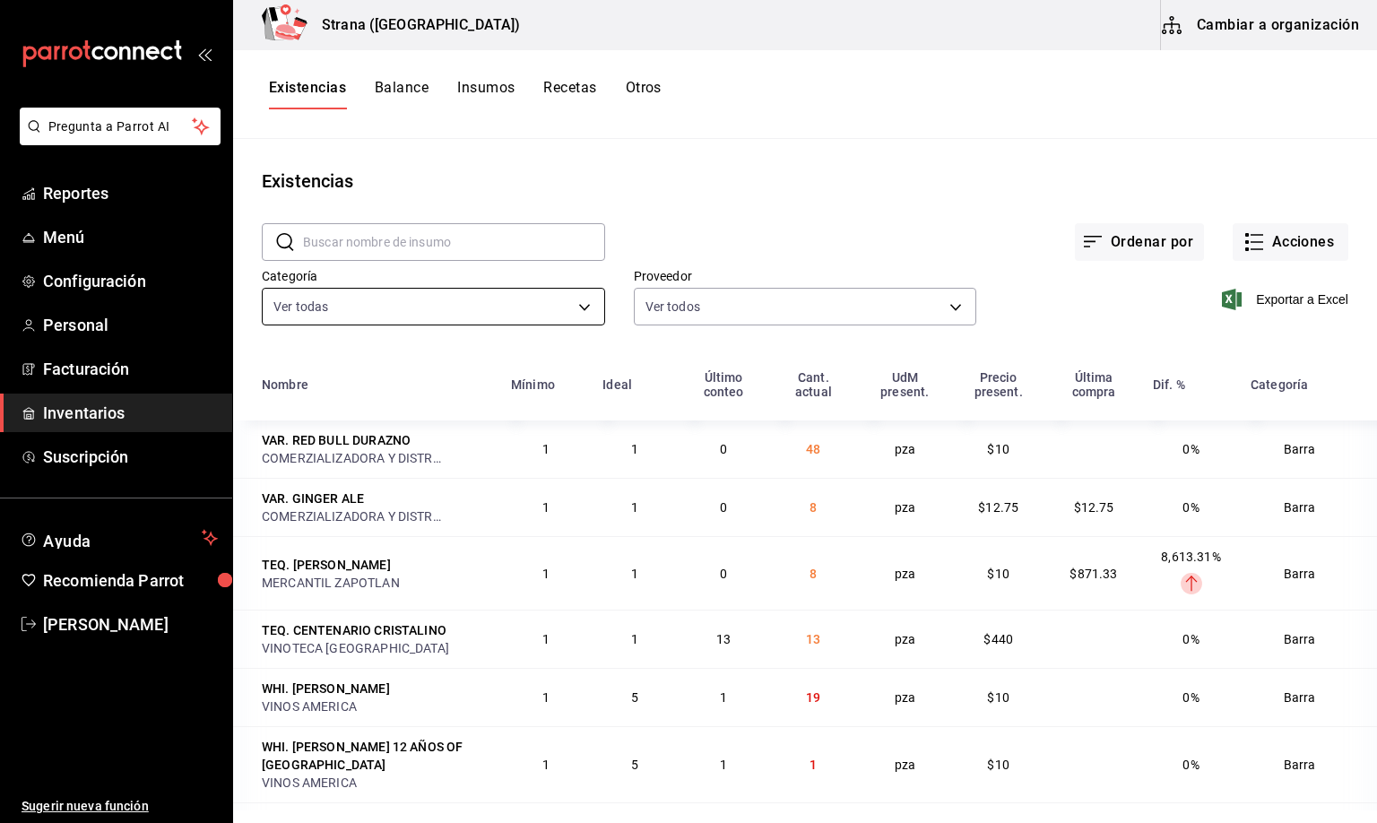
click at [358, 315] on body "Pregunta a Parrot AI Reportes Menú Configuración Personal Facturación Inventari…" at bounding box center [688, 405] width 1377 height 810
click at [307, 469] on li "Barra" at bounding box center [429, 465] width 333 height 37
type input "b11263f3-316c-490f-b5ca-428fcbb9defe"
checkbox input "false"
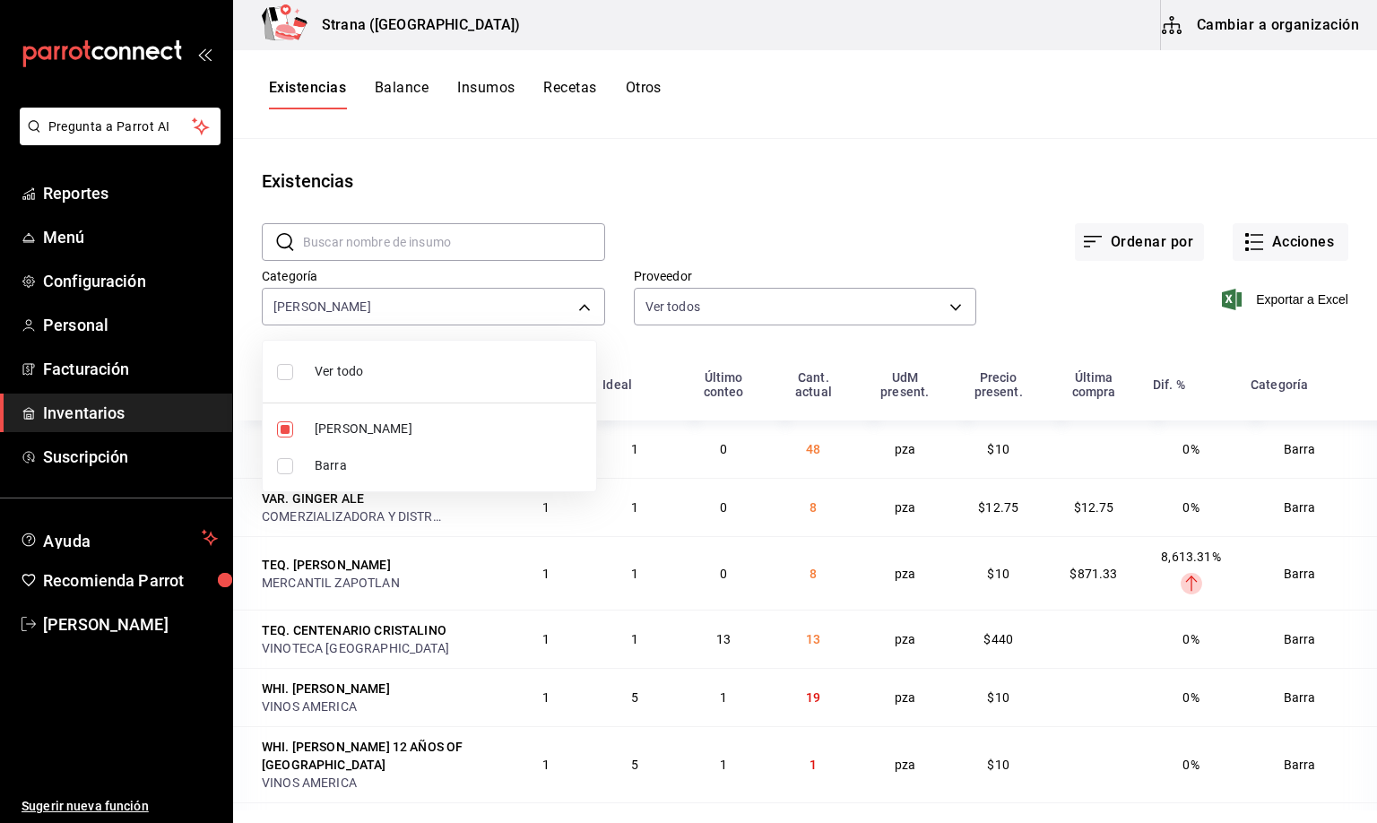
click at [296, 81] on div at bounding box center [688, 411] width 1377 height 823
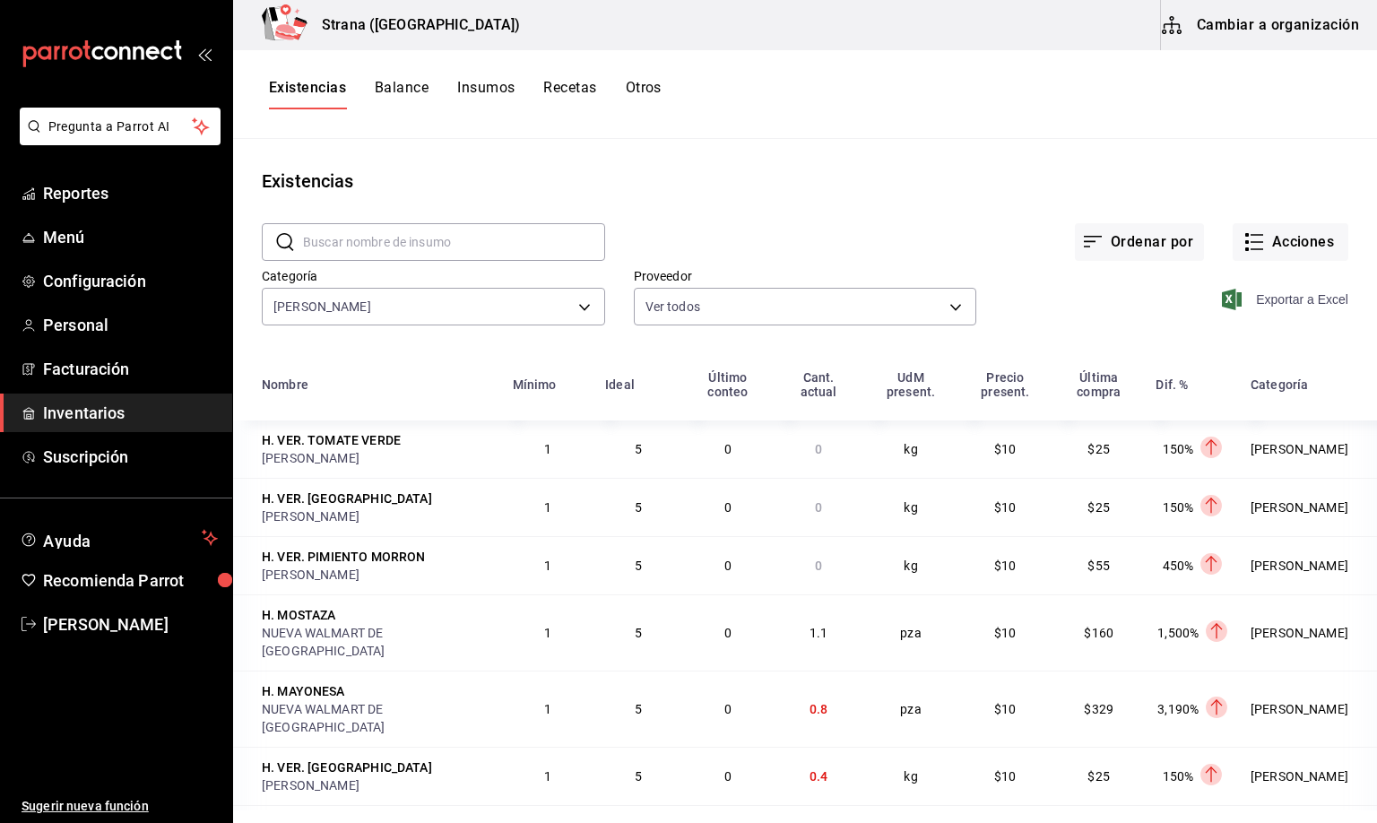
click at [1256, 299] on span "Exportar a Excel" at bounding box center [1286, 300] width 123 height 22
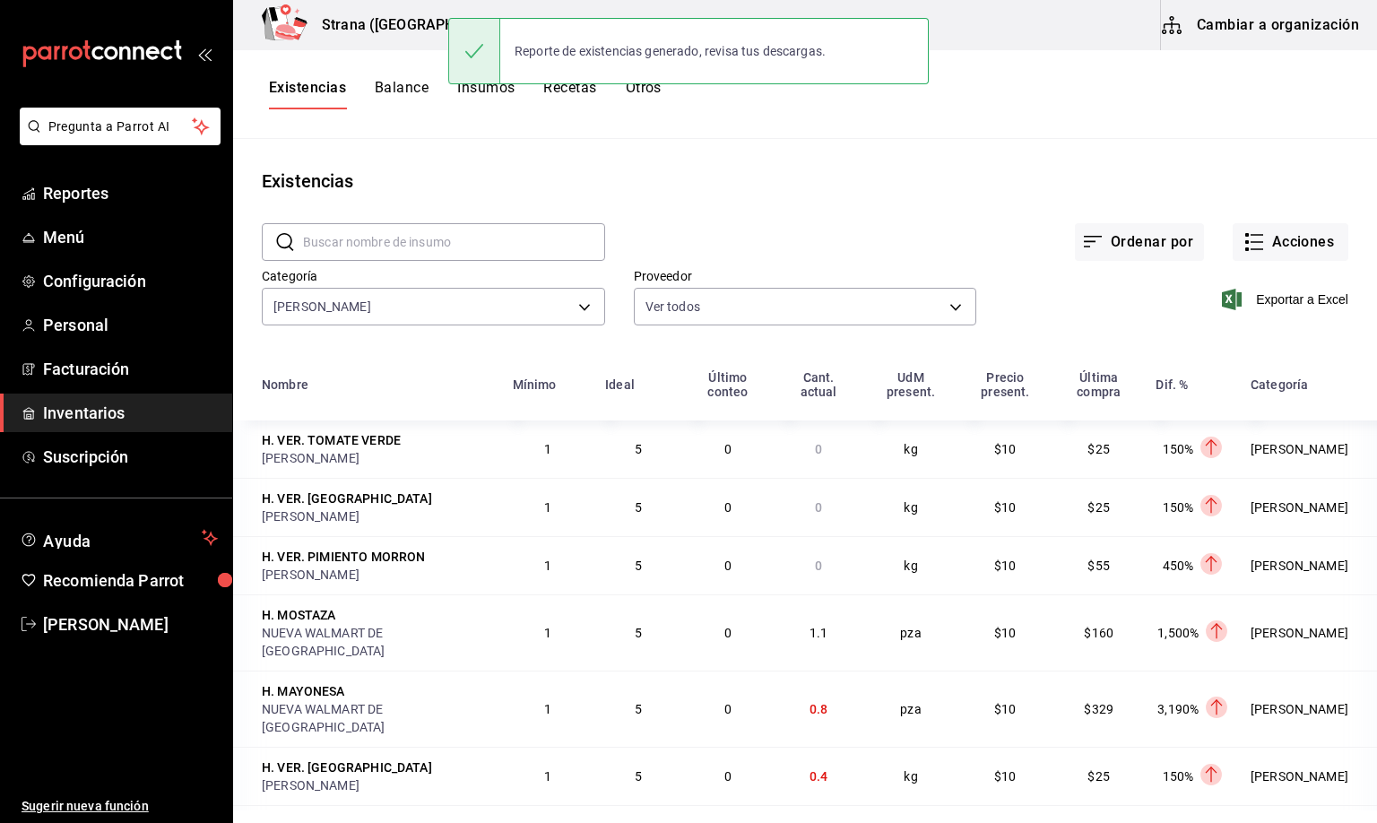
click at [551, 164] on main "Existencias ​ ​ Ordenar por Acciones Categoría [PERSON_NAME] b11263f3-316c-490f…" at bounding box center [805, 474] width 1144 height 671
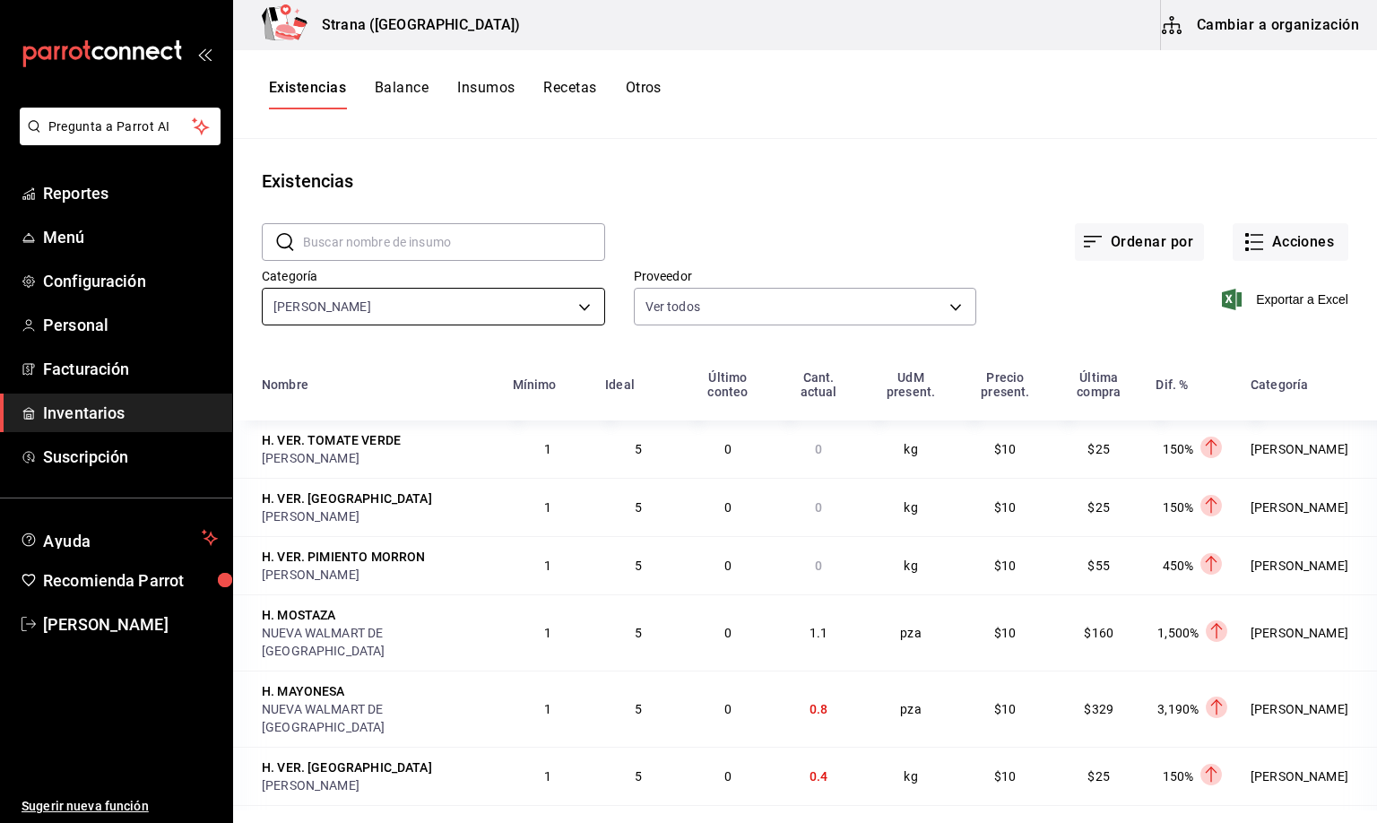
click at [345, 301] on body "Pregunta a Parrot AI Reportes Menú Configuración Personal Facturación Inventari…" at bounding box center [688, 405] width 1377 height 810
click at [317, 428] on span "[PERSON_NAME]" at bounding box center [448, 428] width 267 height 19
checkbox input "false"
click at [294, 89] on div at bounding box center [688, 411] width 1377 height 823
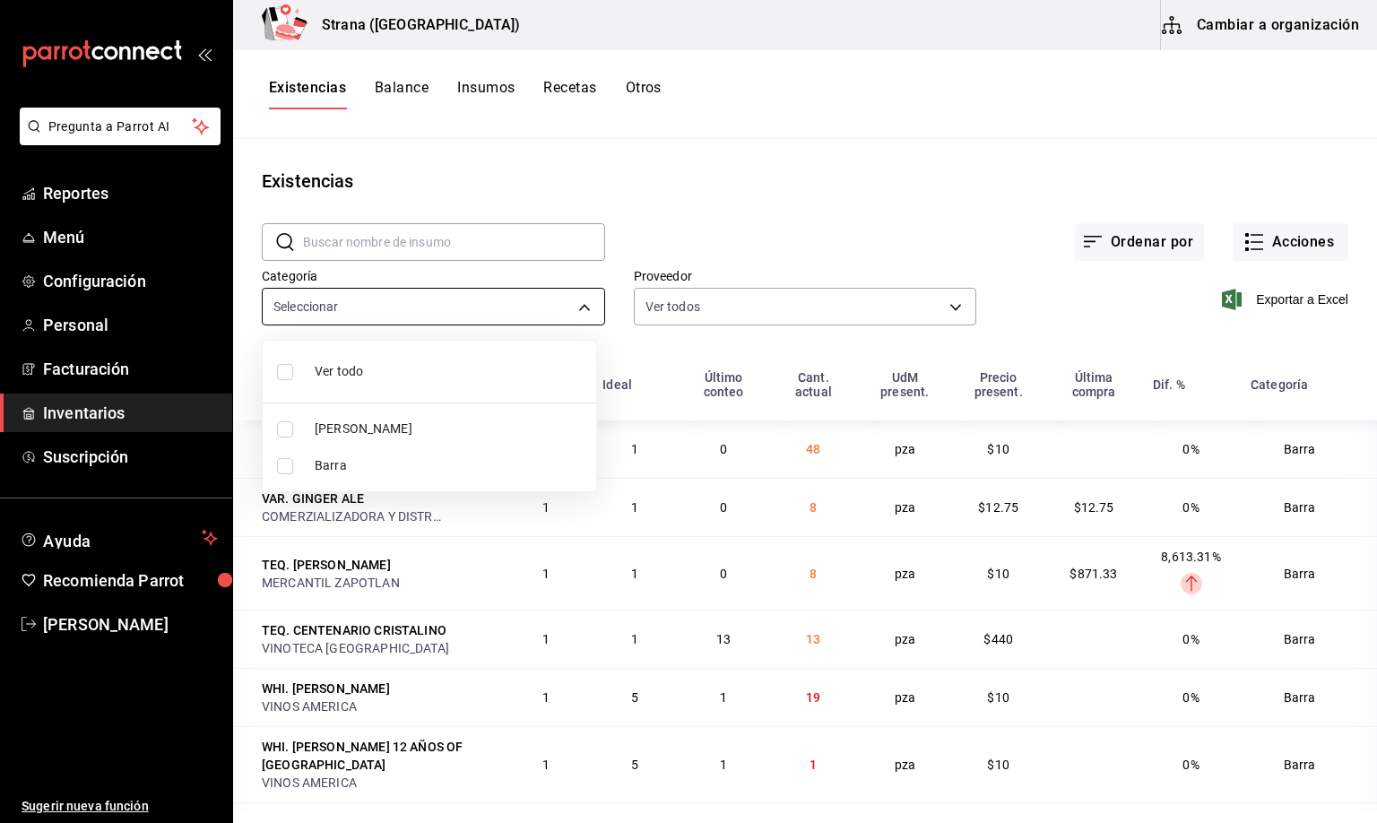
click at [325, 307] on body "Pregunta a Parrot AI Reportes Menú Configuración Personal Facturación Inventari…" at bounding box center [688, 405] width 1377 height 810
click at [324, 368] on span "Ver todo" at bounding box center [448, 371] width 267 height 19
type input "b11263f3-316c-490f-b5ca-428fcbb9defe,22ec9f2c-e042-44ea-8d53-bf0e1d8c11ed"
checkbox input "true"
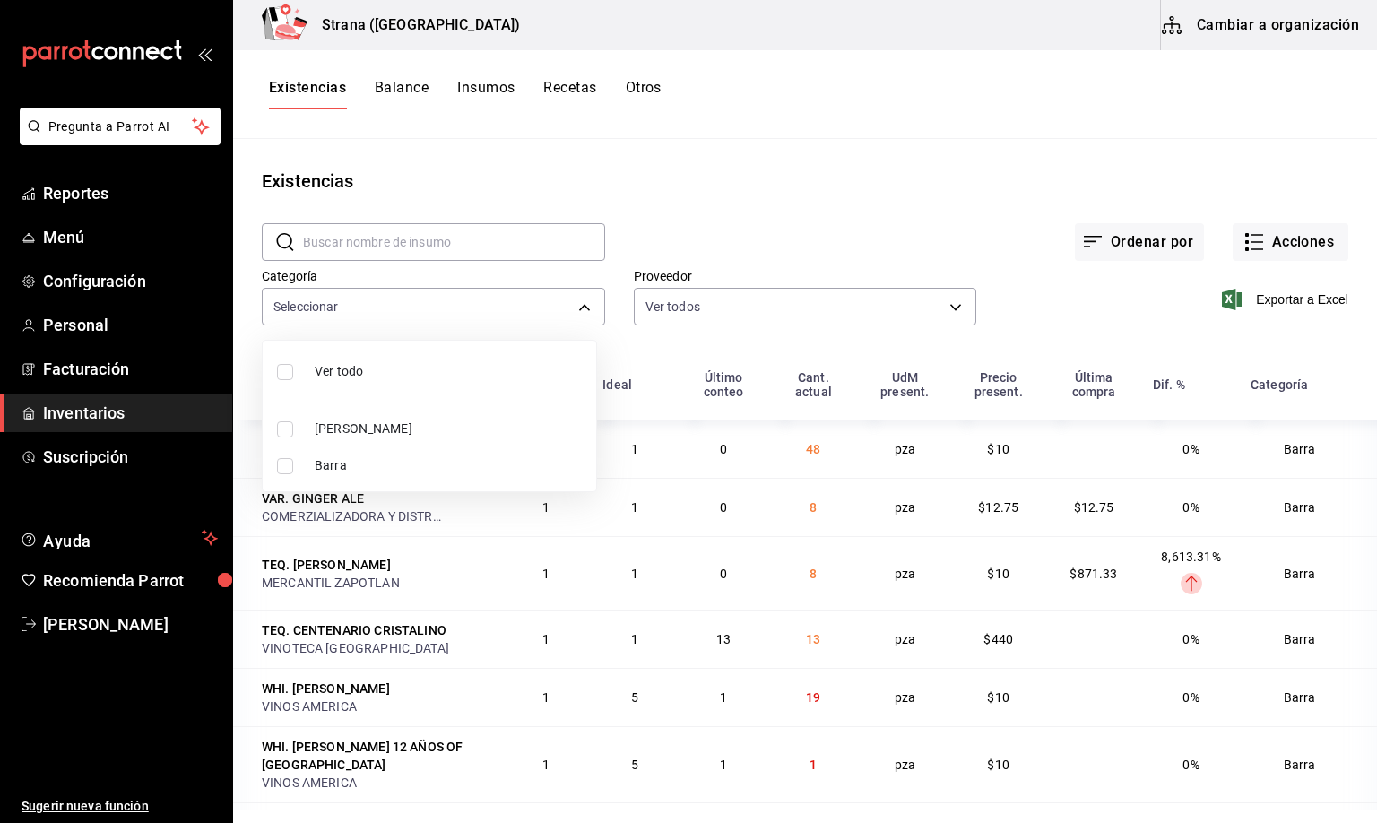
checkbox input "true"
click at [312, 98] on div at bounding box center [688, 411] width 1377 height 823
click at [1264, 243] on button "Acciones" at bounding box center [1290, 242] width 116 height 38
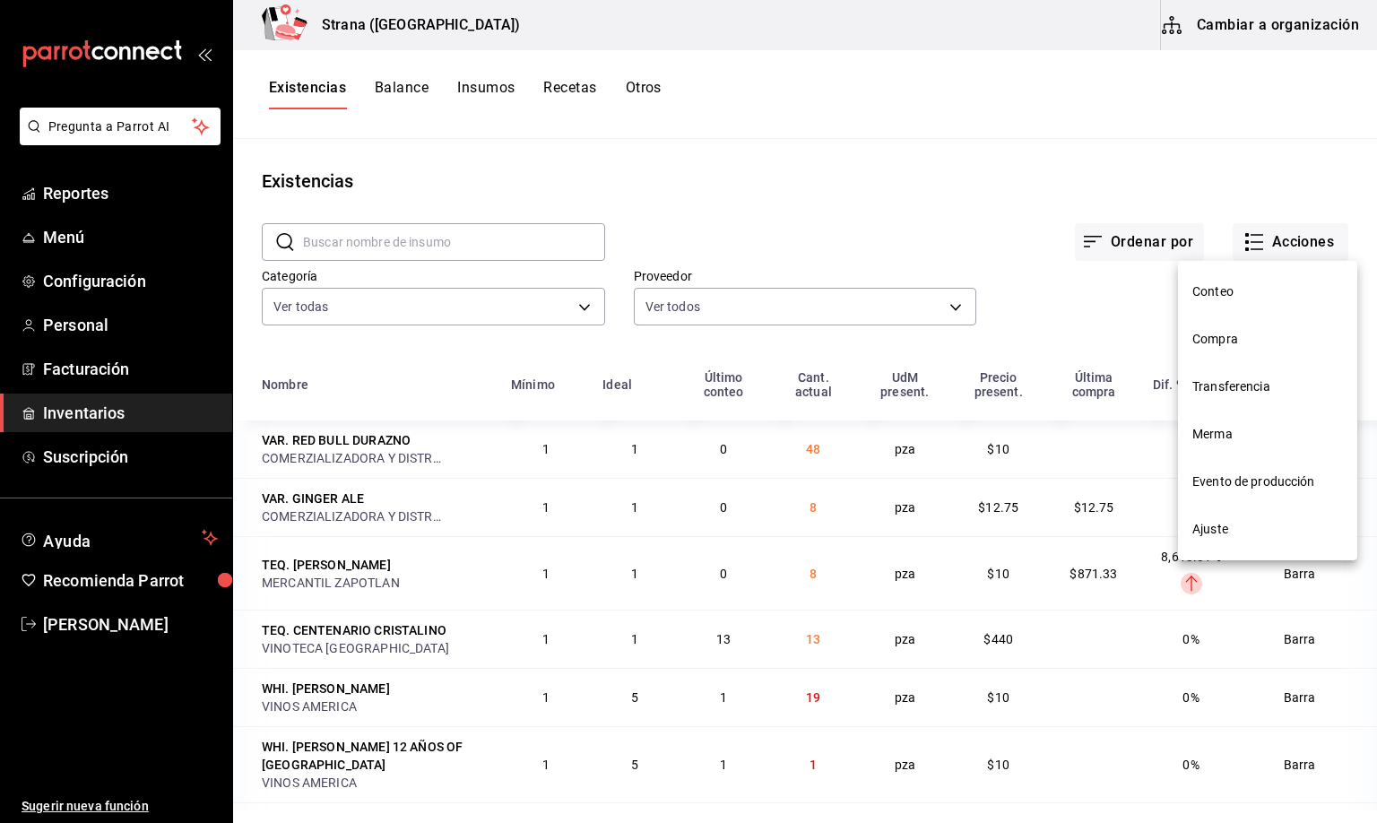
click at [1219, 442] on span "Merma" at bounding box center [1267, 434] width 151 height 19
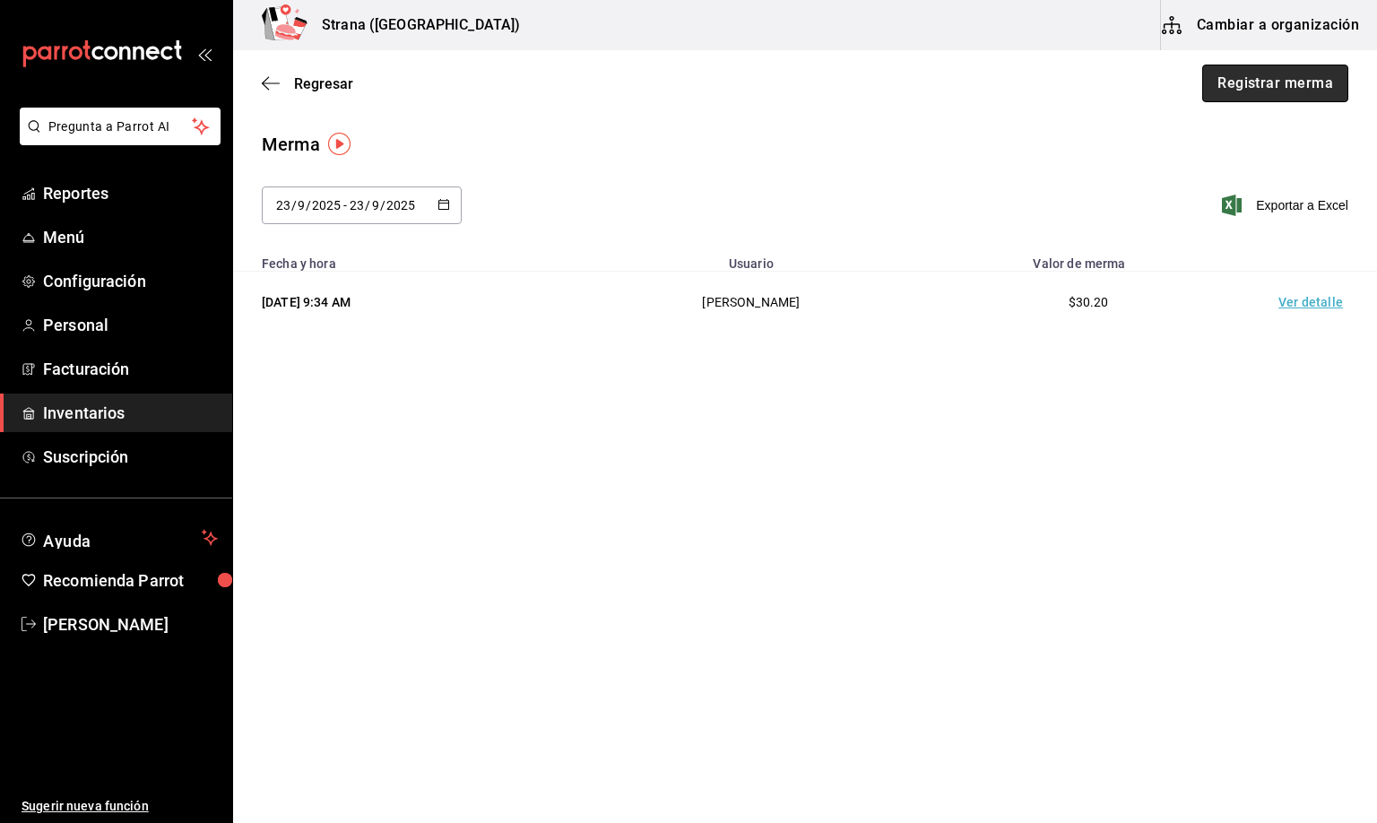
click at [1262, 73] on button "Registrar merma" at bounding box center [1275, 84] width 146 height 38
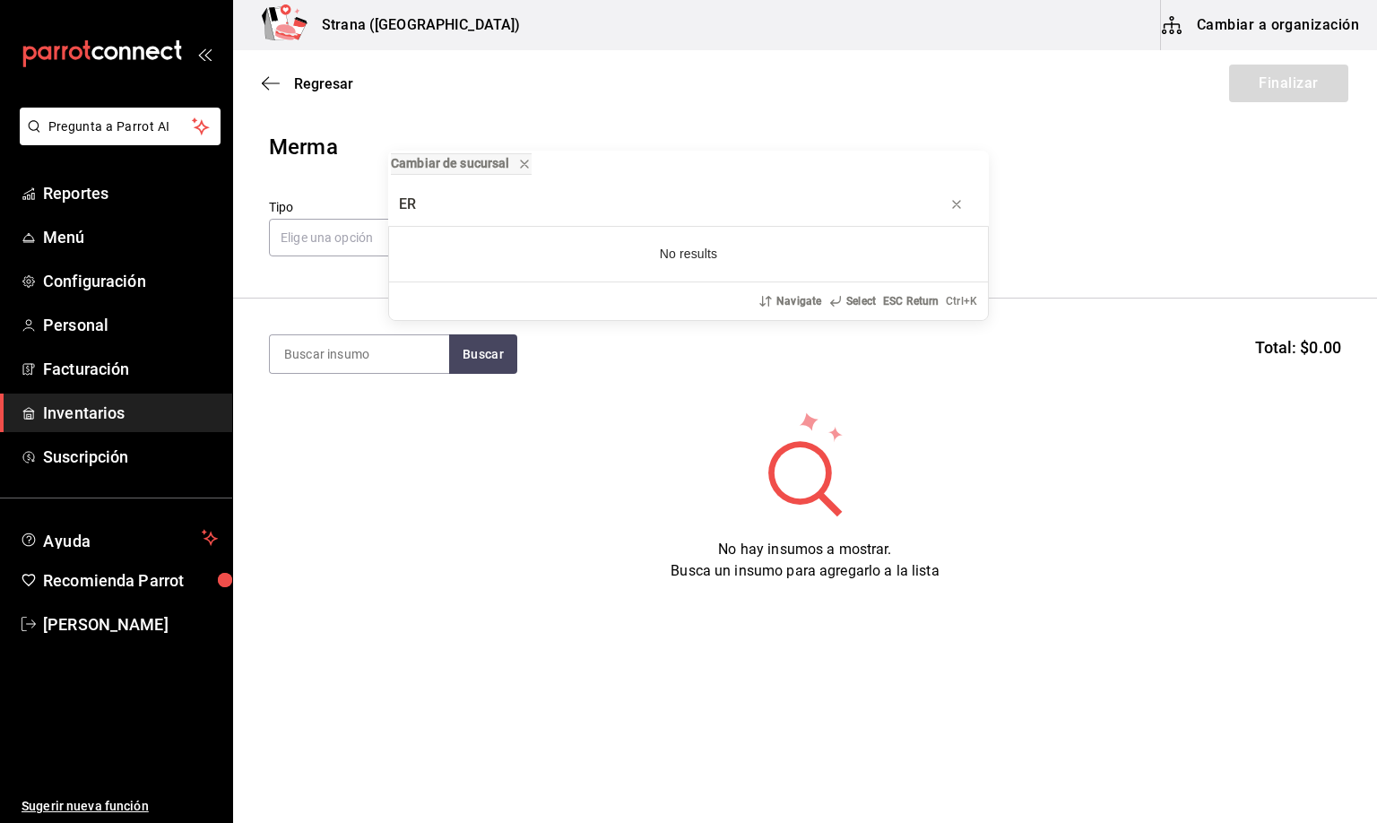
type input "E"
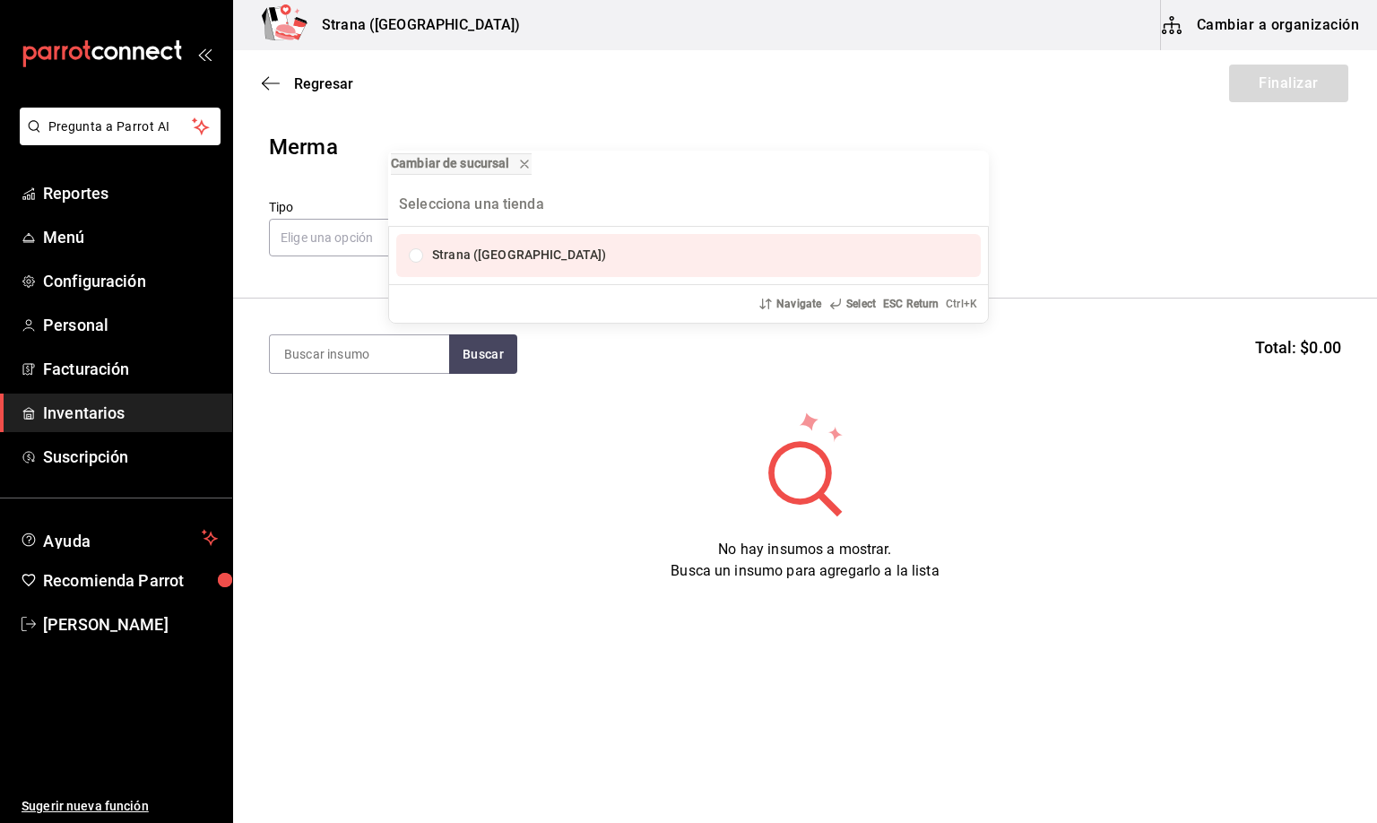
click at [310, 350] on div "Cambiar de sucursal Strana ([GEOGRAPHIC_DATA]) Navigate Select ESC Return Ctrl+…" at bounding box center [688, 411] width 1377 height 823
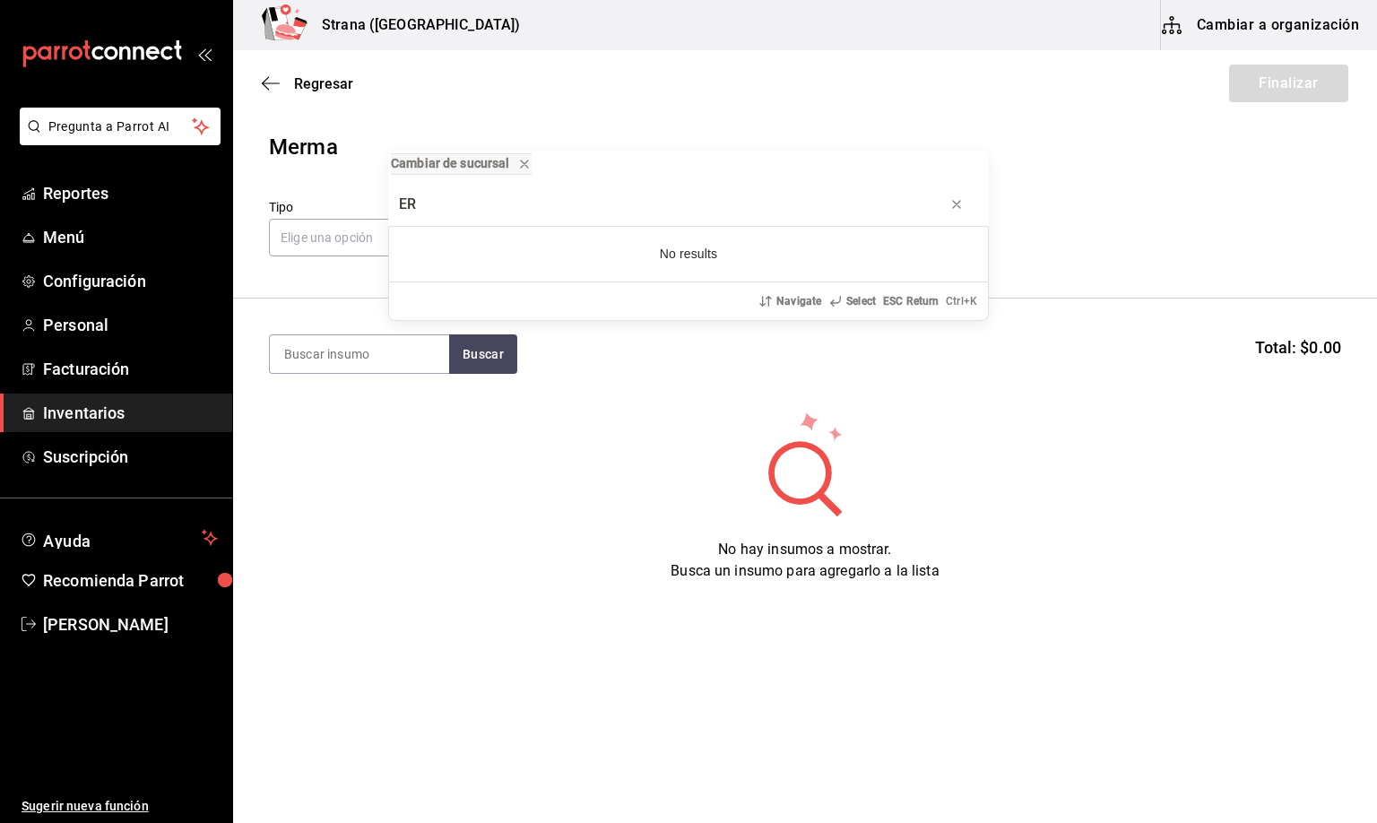
type input "E"
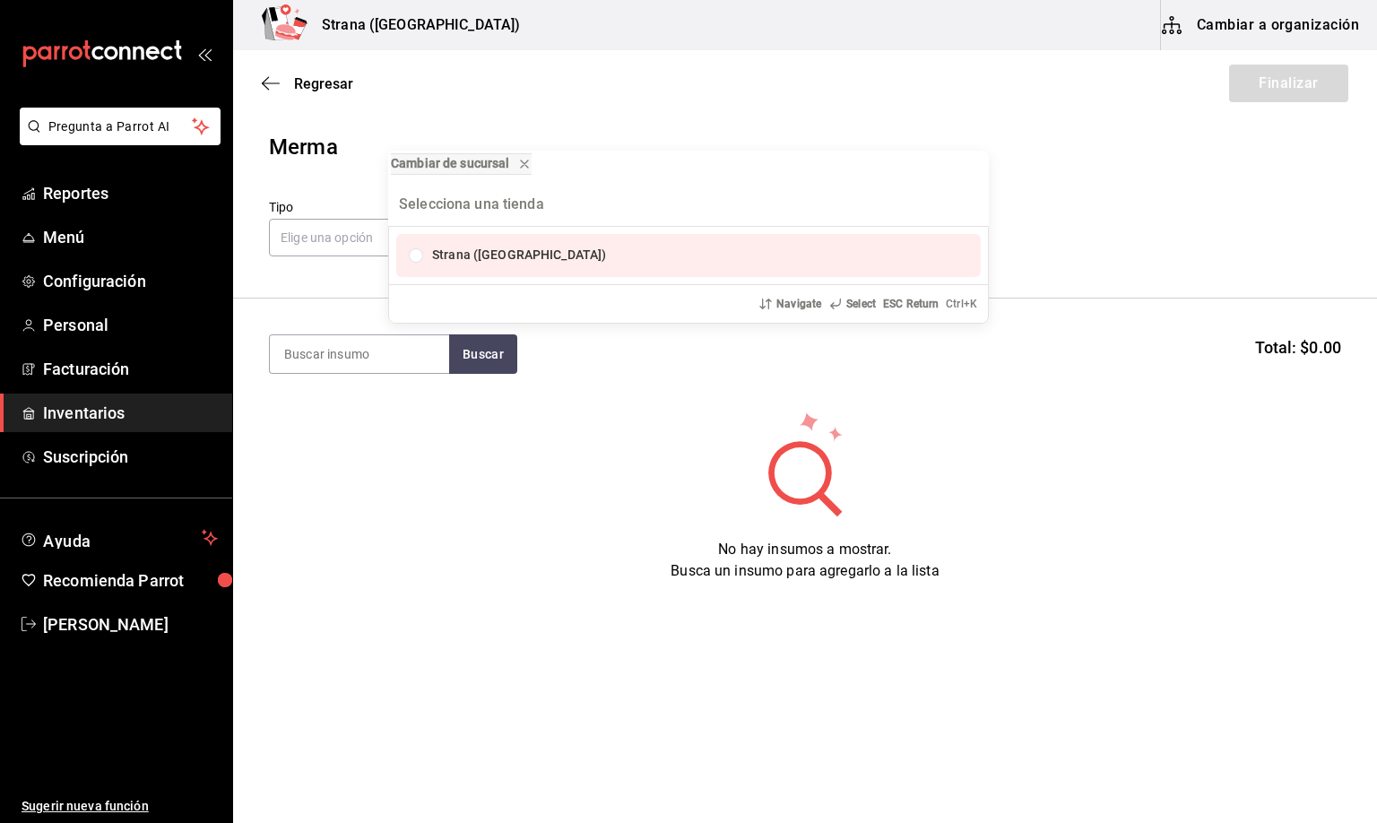
click at [325, 348] on div "Cambiar de sucursal Strana ([GEOGRAPHIC_DATA]) Navigate Select ESC Return Ctrl+…" at bounding box center [688, 411] width 1377 height 823
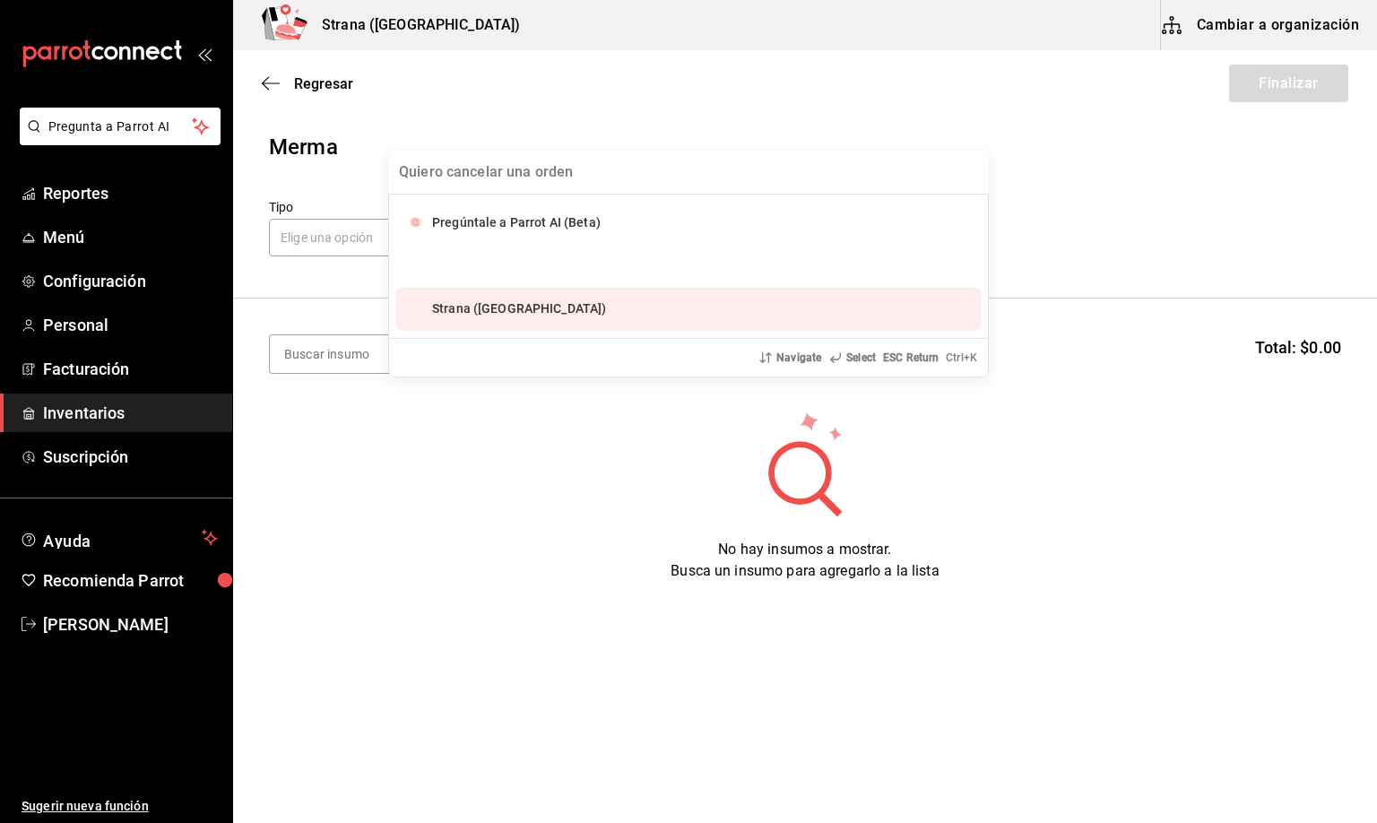
click at [325, 356] on div "Pregúntale a Parrot AI (Beta) Strana ([GEOGRAPHIC_DATA]) Navigate Select ESC Re…" at bounding box center [688, 411] width 1377 height 823
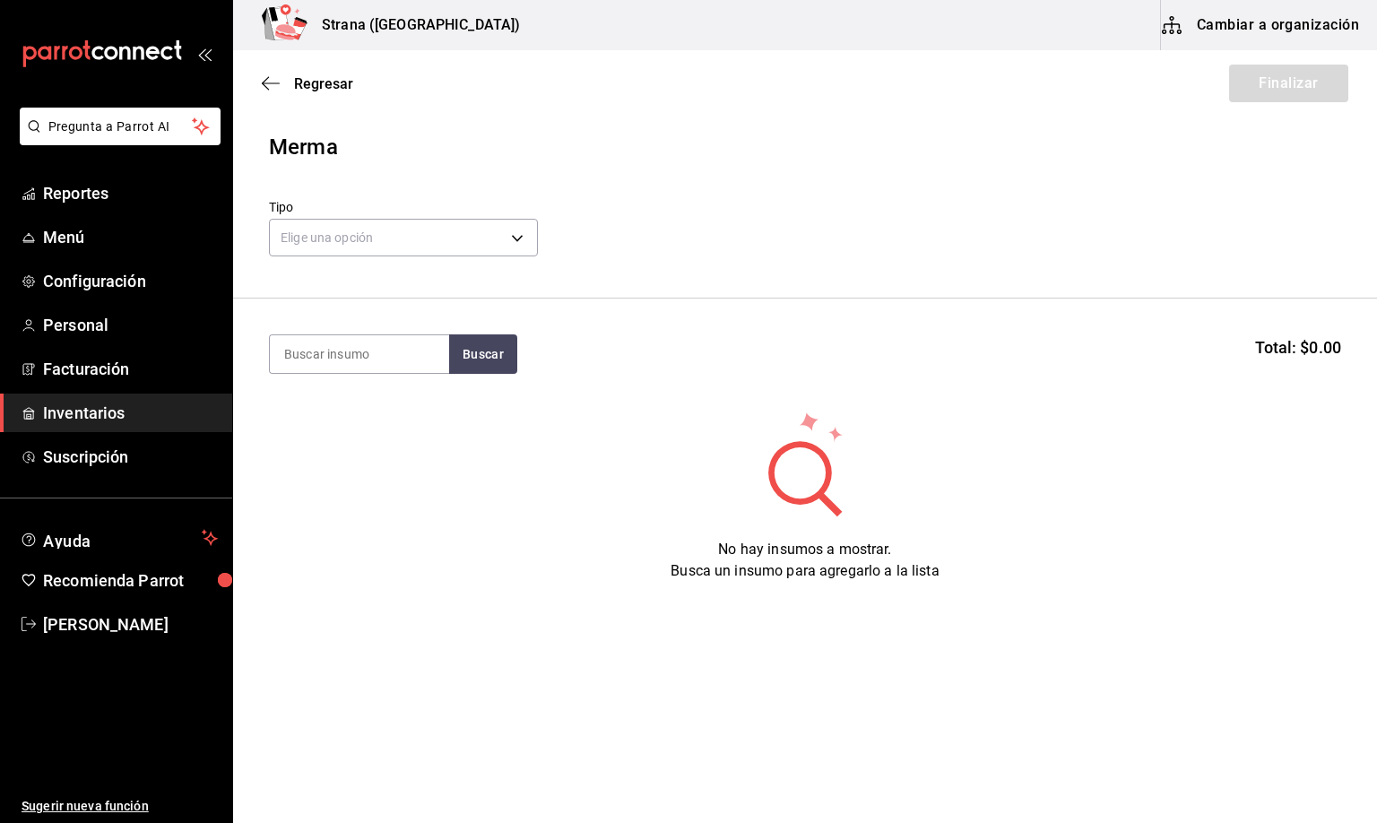
click at [325, 356] on input at bounding box center [359, 354] width 179 height 38
type input "CERE"
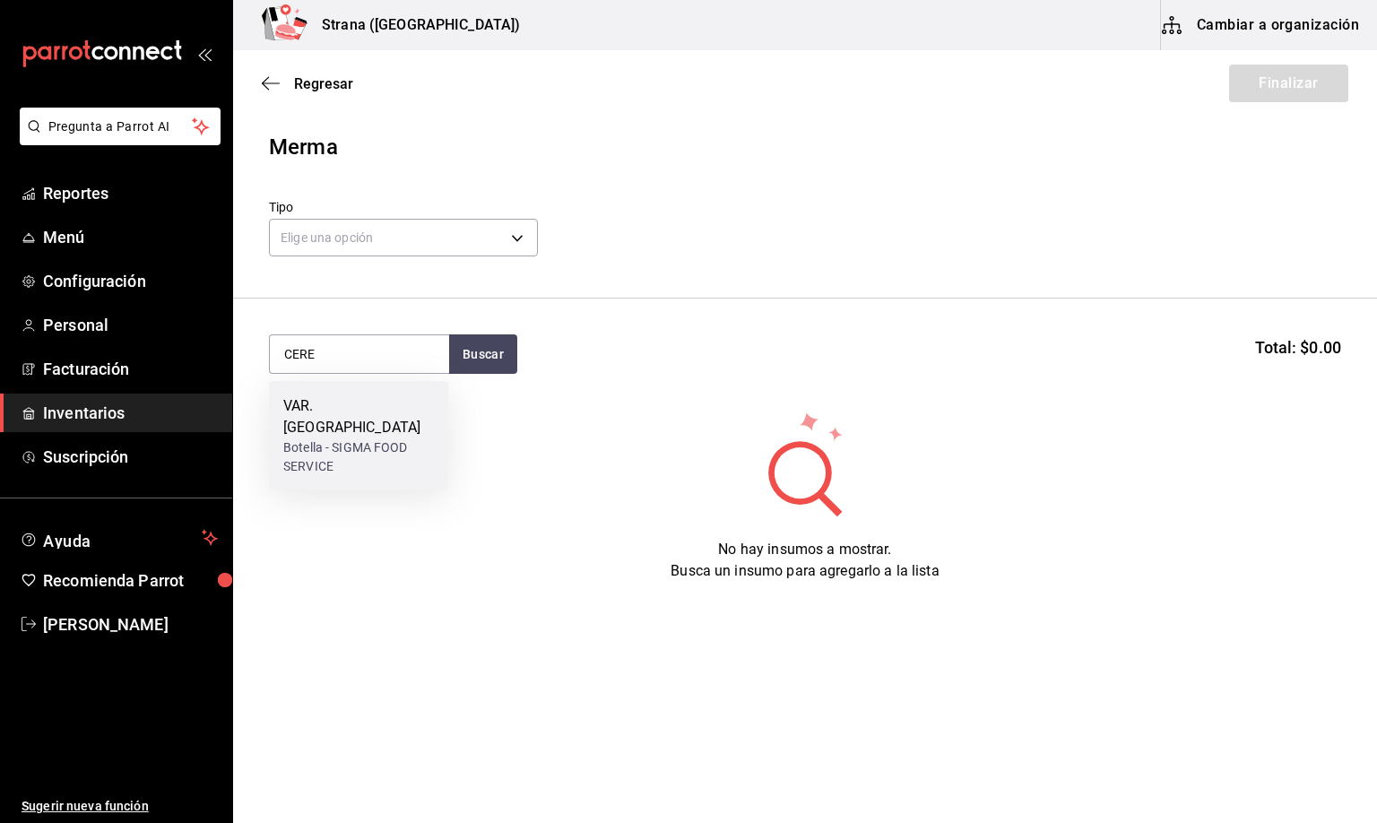
click at [364, 438] on div "Botella - SIGMA FOOD SERVICE" at bounding box center [358, 457] width 151 height 38
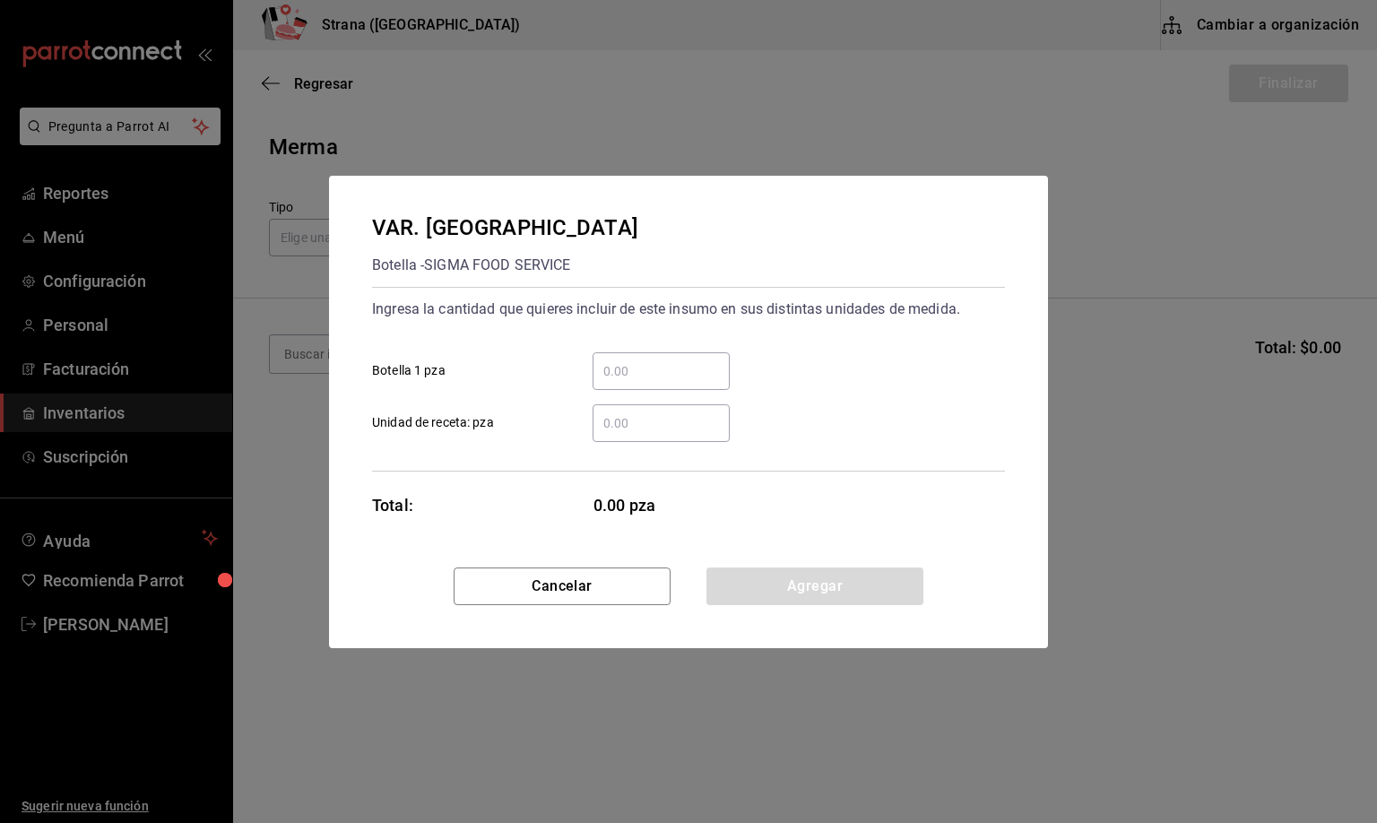
click at [635, 423] on input "​ Unidad de receta: pza" at bounding box center [660, 423] width 137 height 22
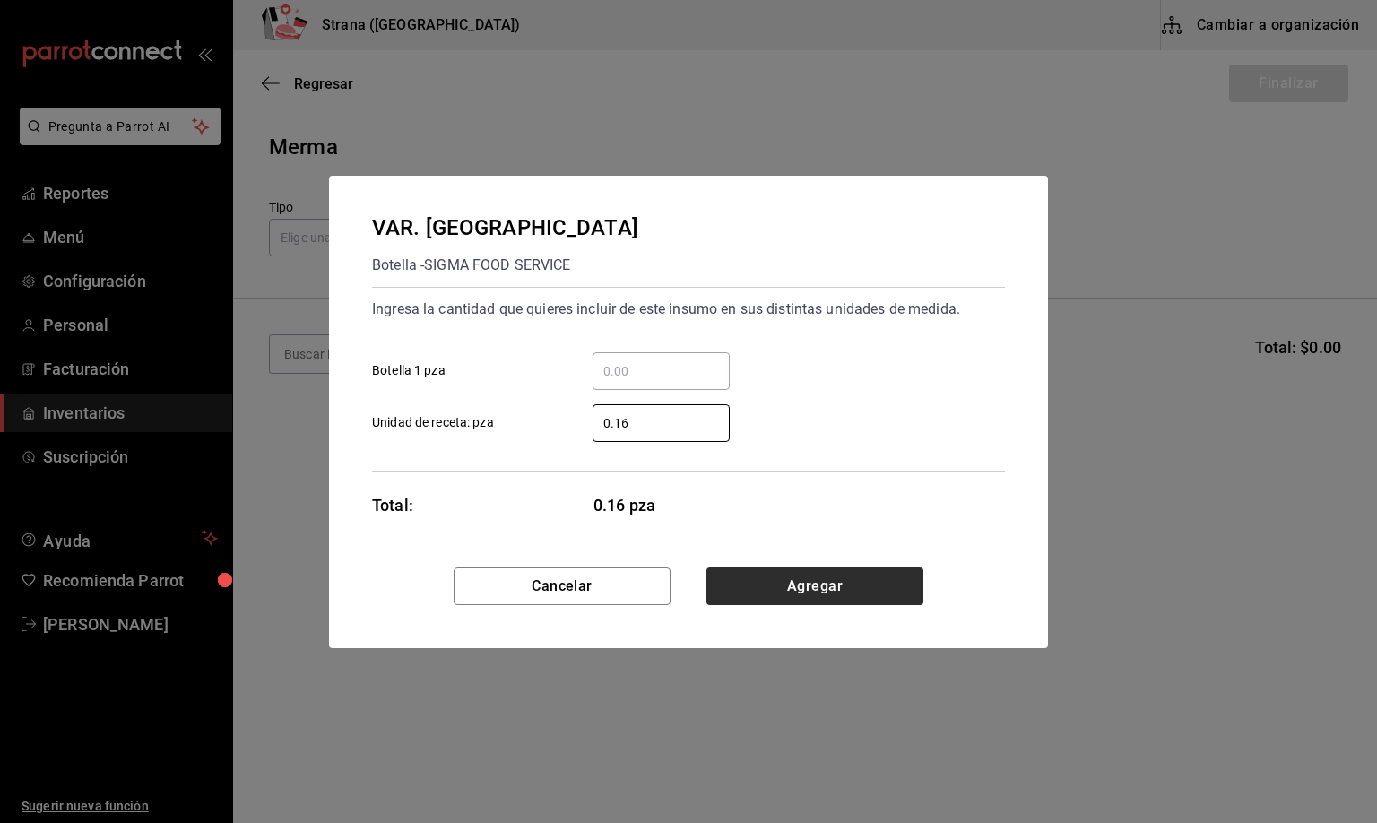
type input "0.16"
click at [799, 576] on button "Agregar" at bounding box center [814, 586] width 217 height 38
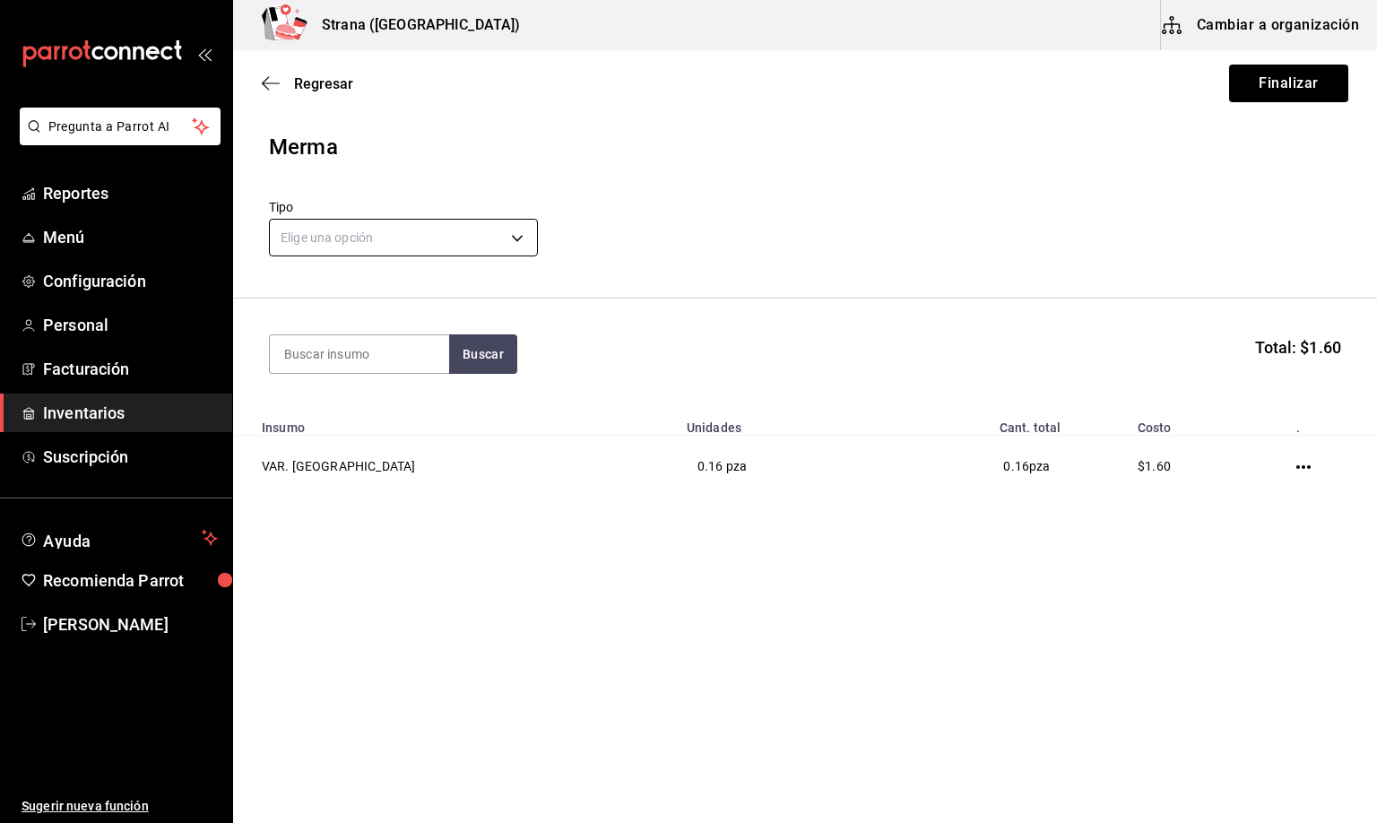
click at [374, 234] on body "Pregunta a Parrot AI Reportes Menú Configuración Personal Facturación Inventari…" at bounding box center [688, 360] width 1377 height 721
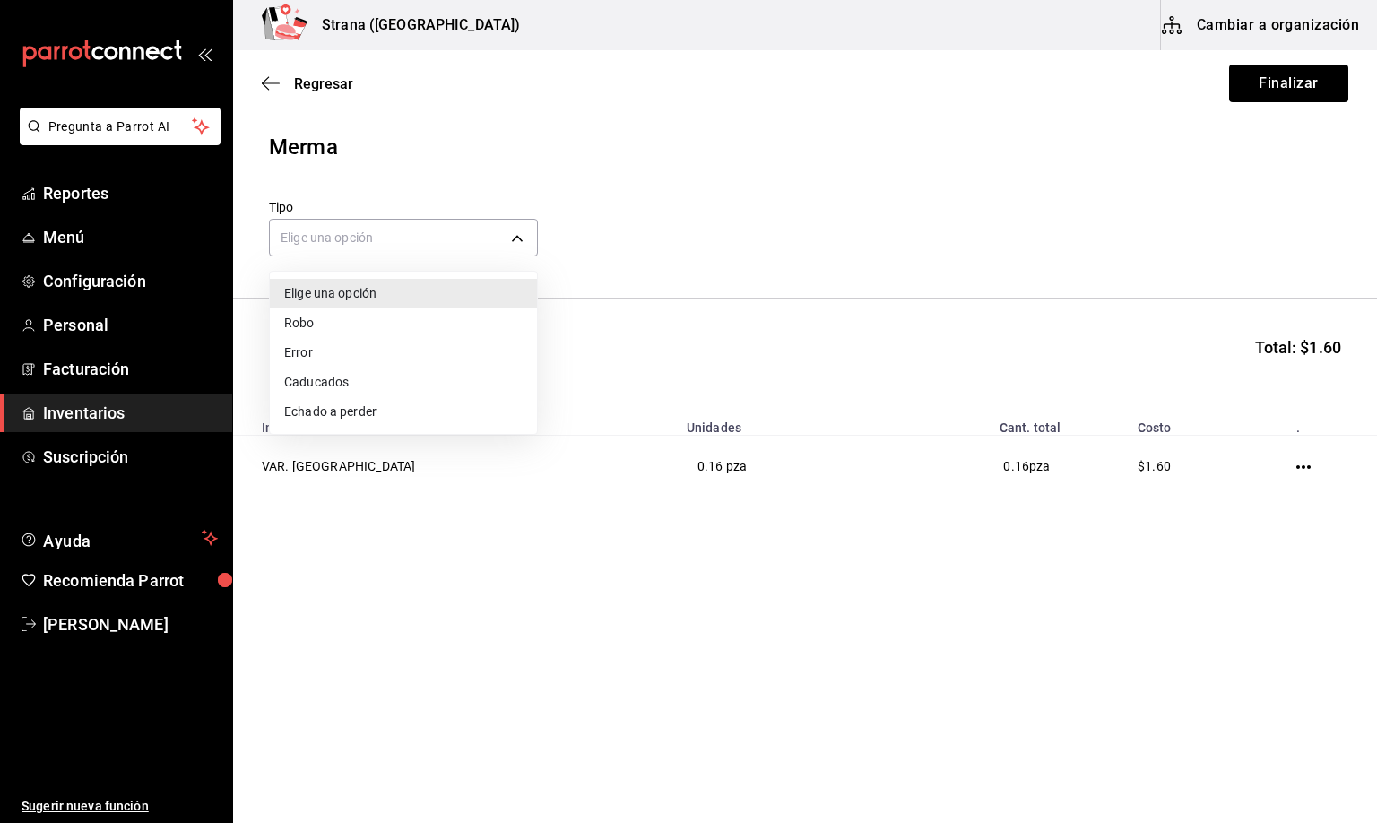
click at [313, 355] on li "Error" at bounding box center [403, 353] width 267 height 30
type input "ERROR"
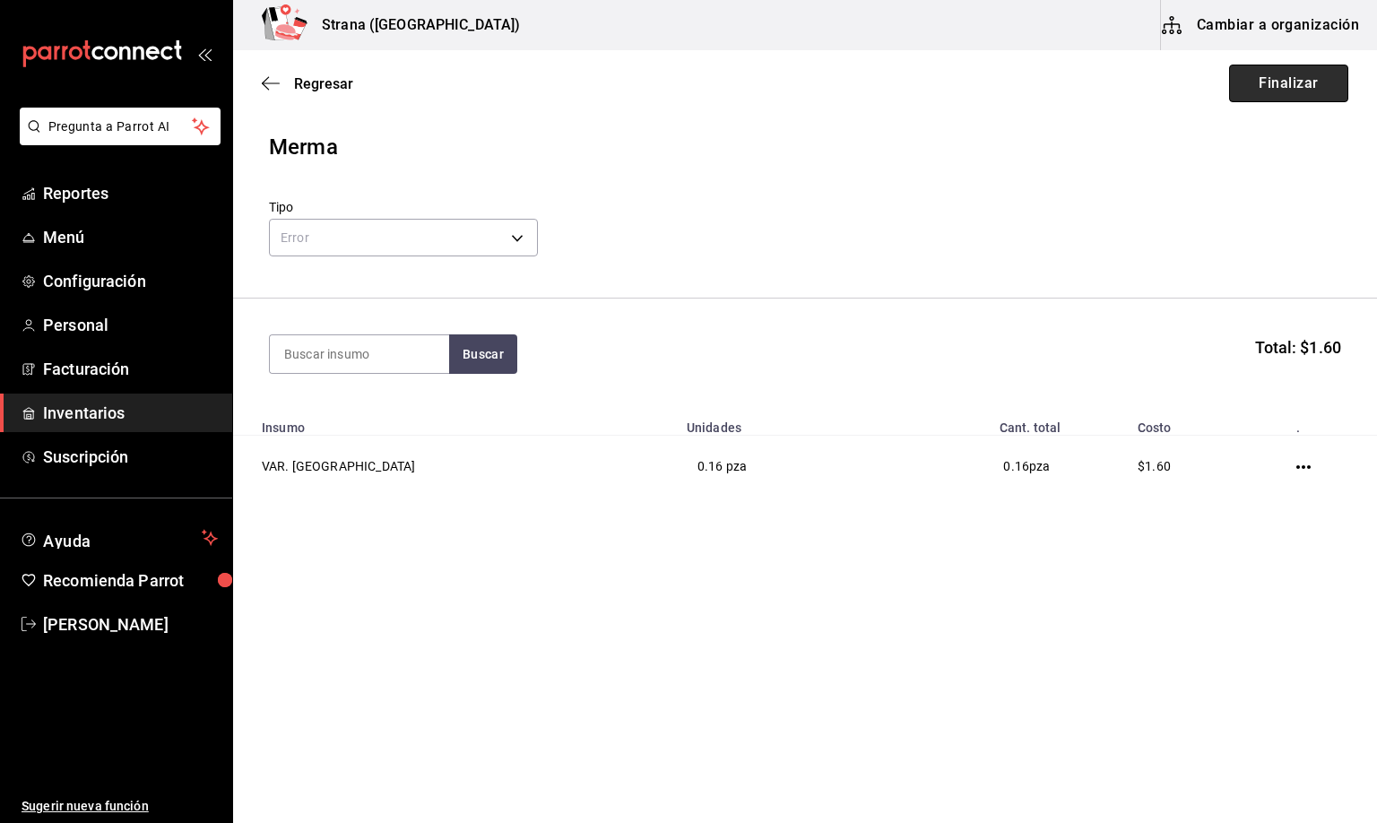
click at [1288, 70] on button "Finalizar" at bounding box center [1288, 84] width 119 height 38
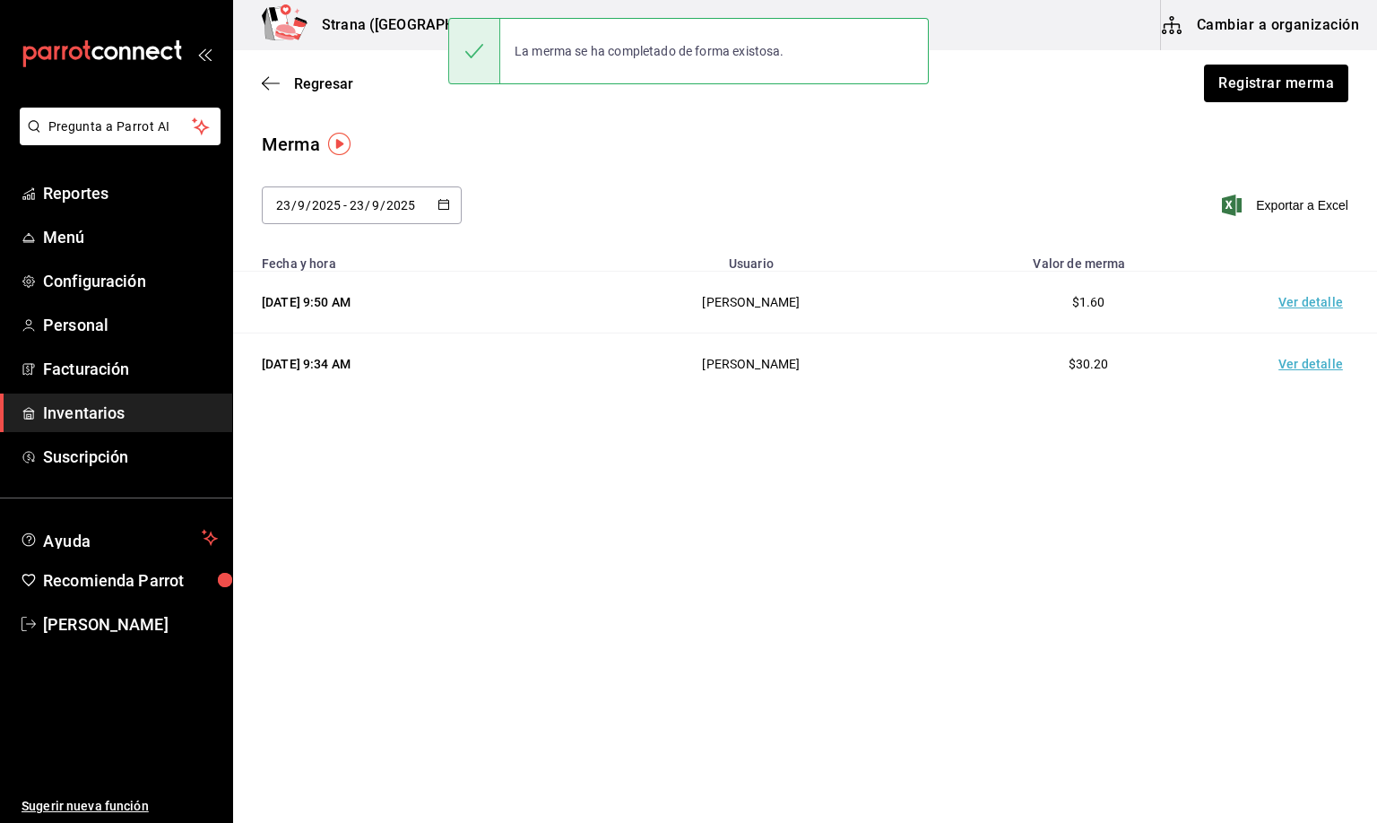
click at [1304, 301] on td "Ver detalle" at bounding box center [1313, 303] width 125 height 62
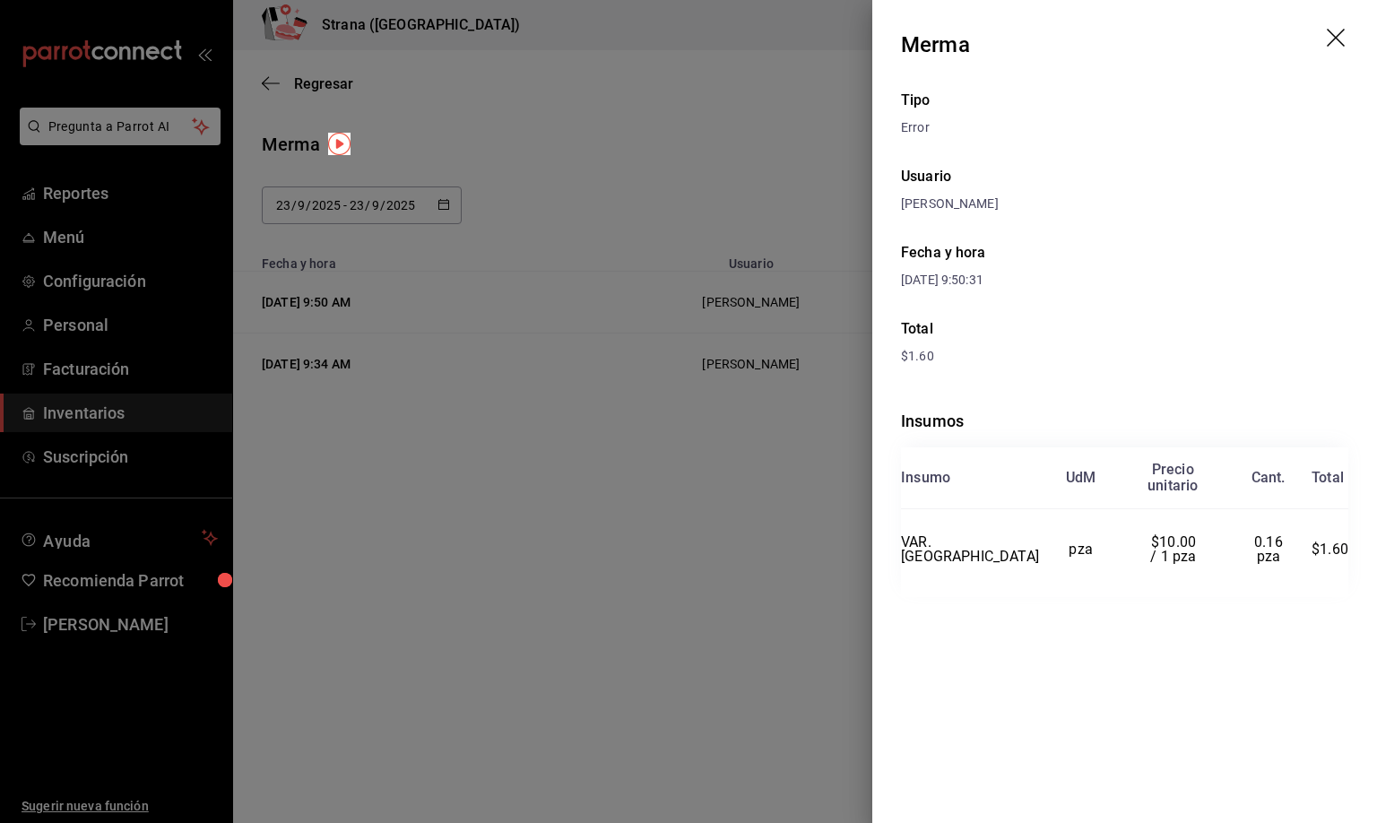
click at [1102, 272] on div "[DATE] 9:50:31" at bounding box center [1124, 280] width 447 height 19
click at [1339, 39] on icon "drag" at bounding box center [1337, 40] width 22 height 22
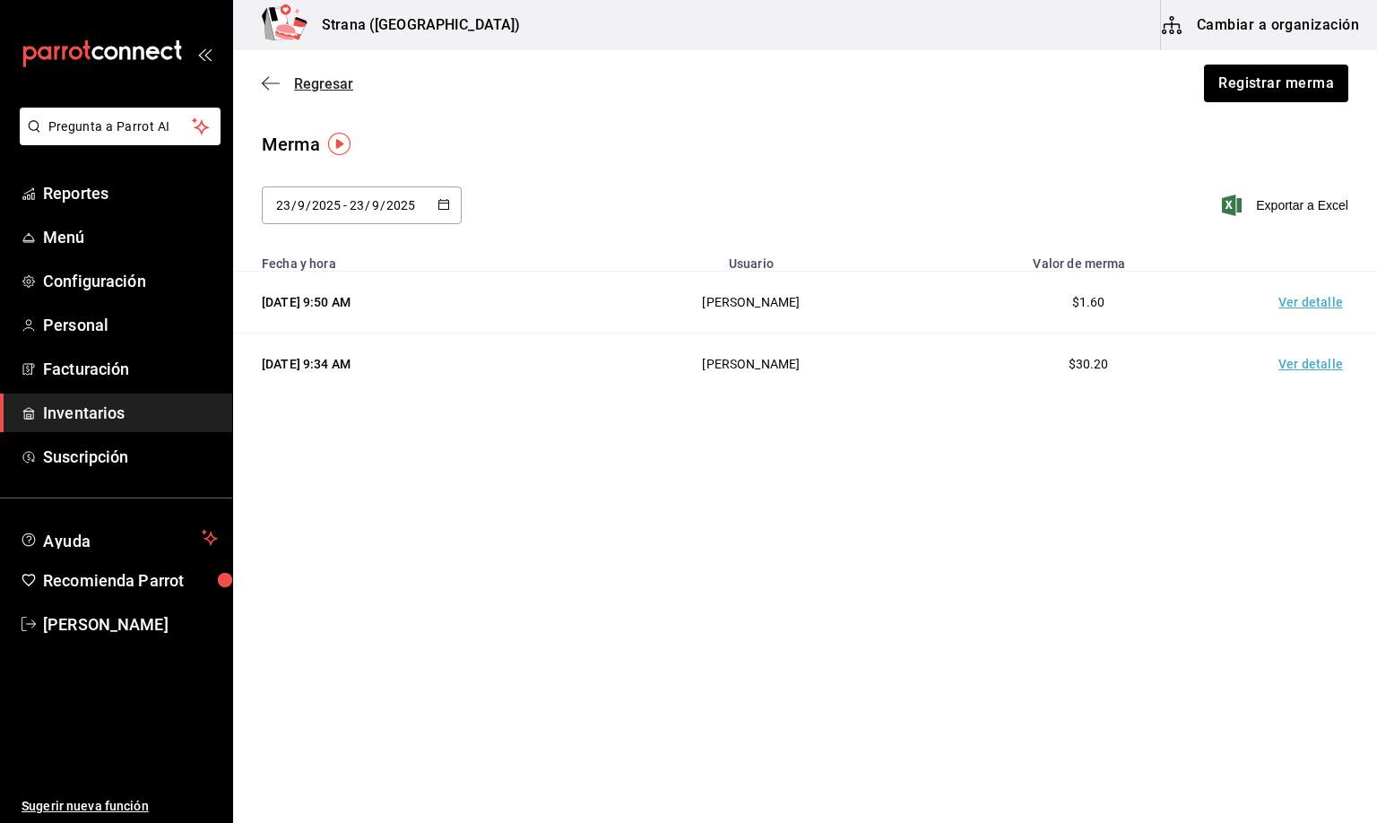
click at [315, 82] on span "Regresar" at bounding box center [323, 83] width 59 height 17
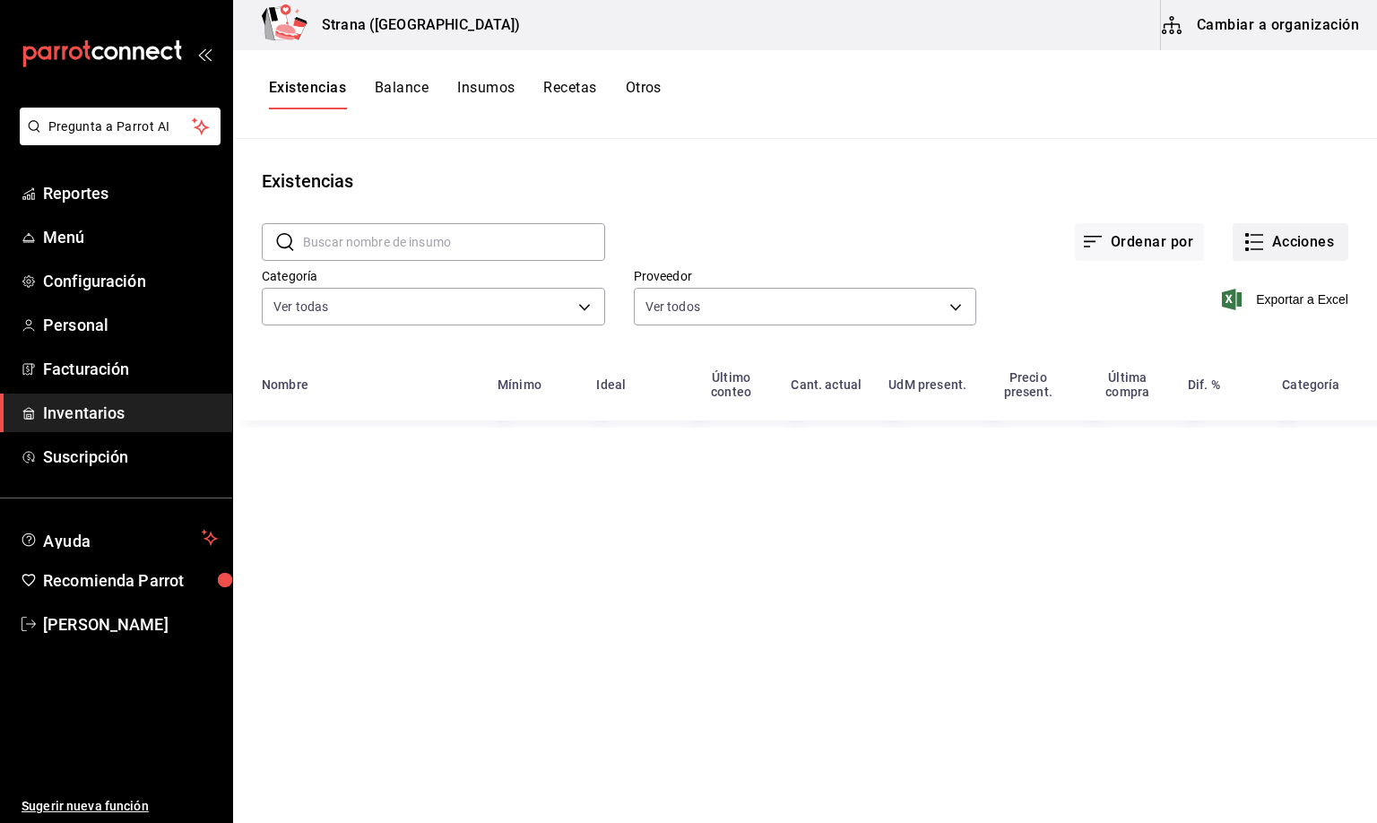
click at [1286, 243] on button "Acciones" at bounding box center [1290, 242] width 116 height 38
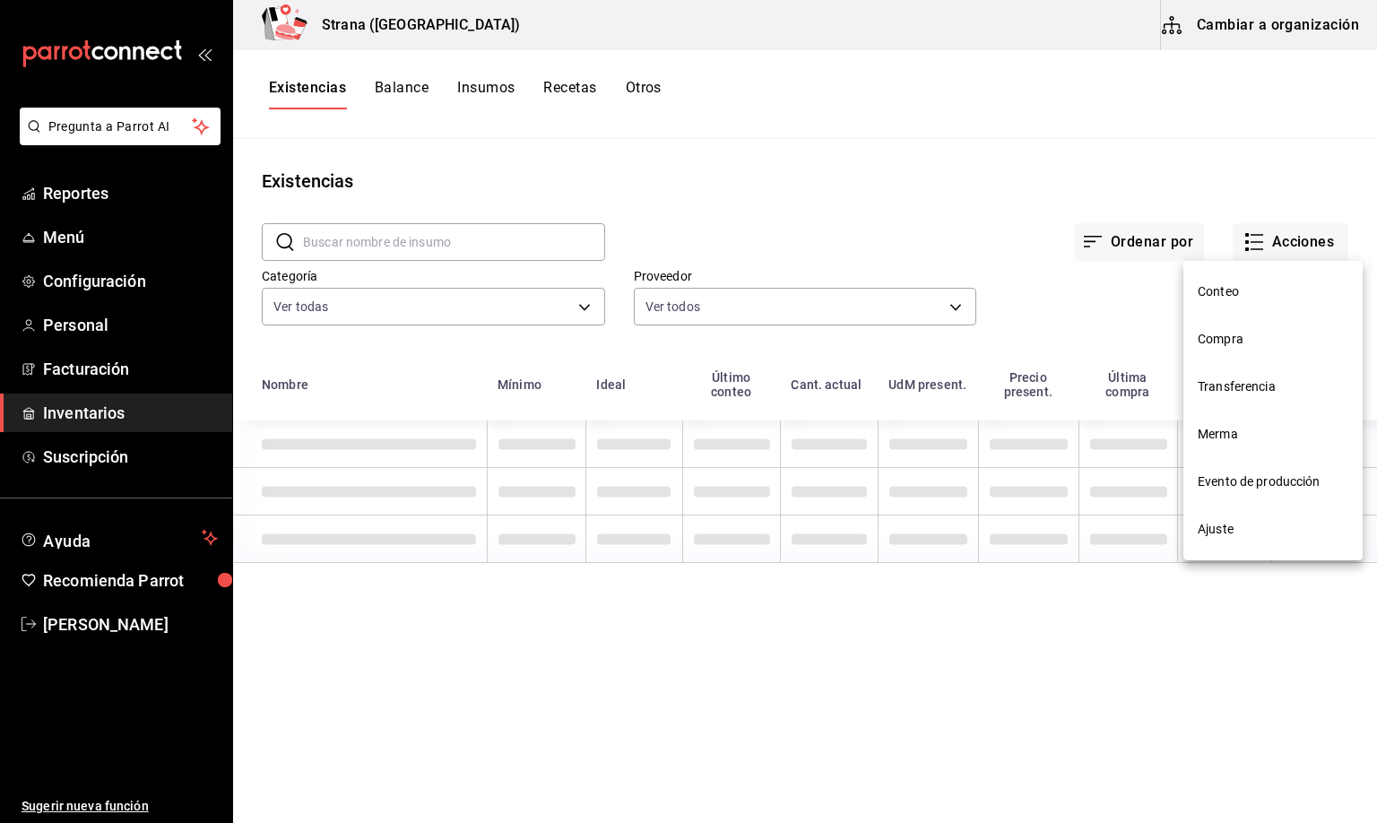
click at [1222, 340] on span "Compra" at bounding box center [1272, 339] width 151 height 19
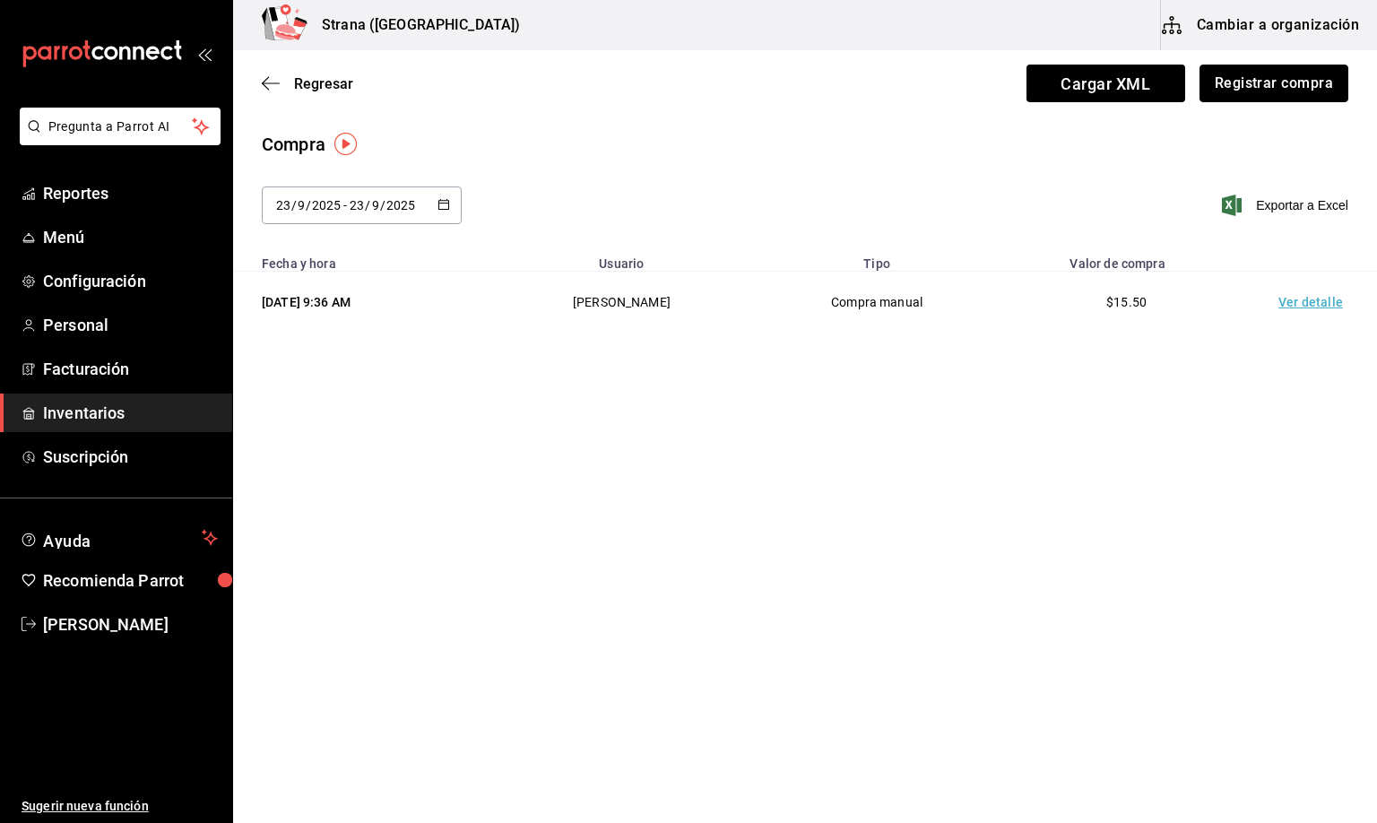
drag, startPoint x: 1332, startPoint y: 90, endPoint x: 204, endPoint y: 417, distance: 1173.9
click at [1332, 90] on button "Registrar compra" at bounding box center [1273, 84] width 149 height 38
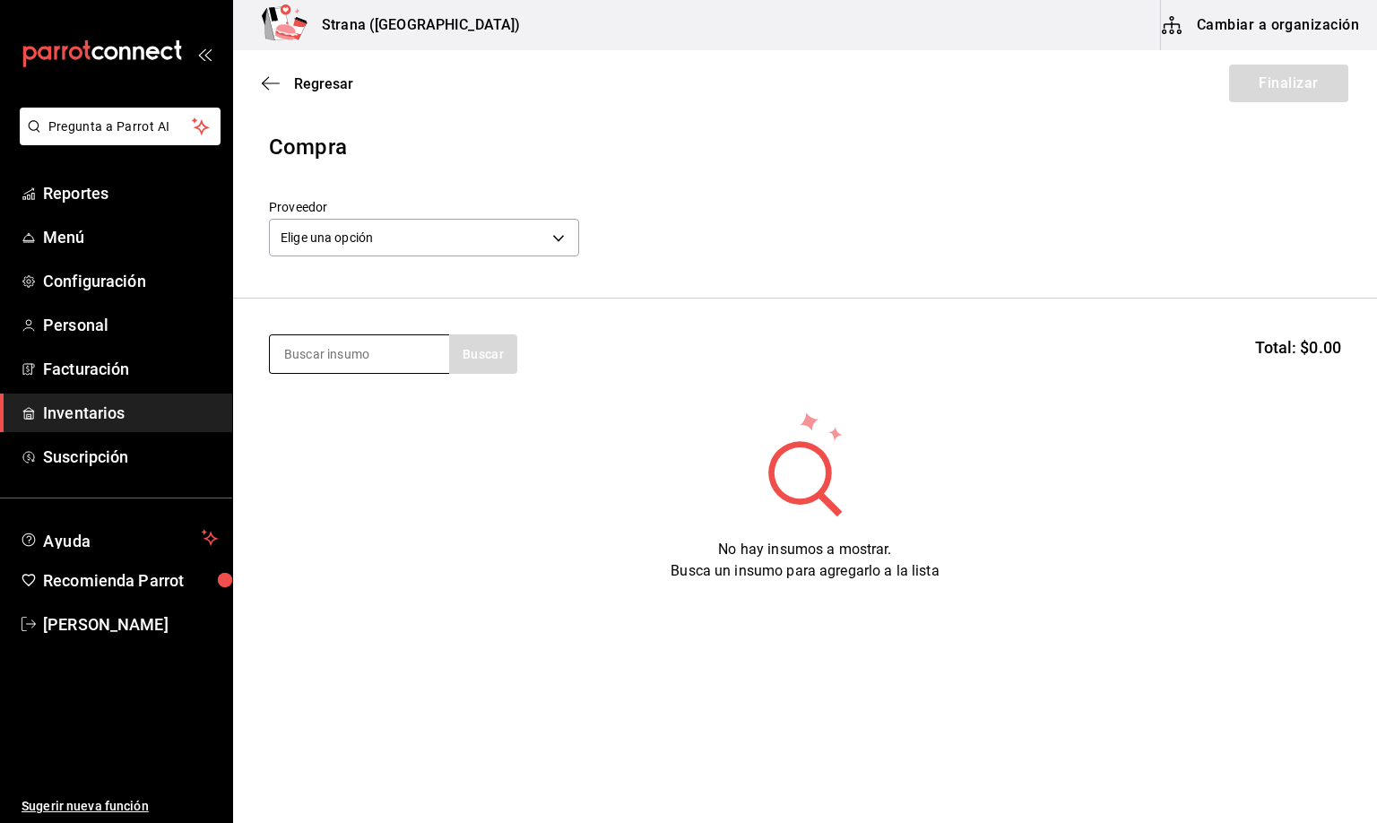
click at [332, 356] on input at bounding box center [359, 354] width 179 height 38
type input "BARRA LIBRE LIC"
click at [321, 404] on div "BARRA LIBRE LICOR" at bounding box center [354, 406] width 143 height 22
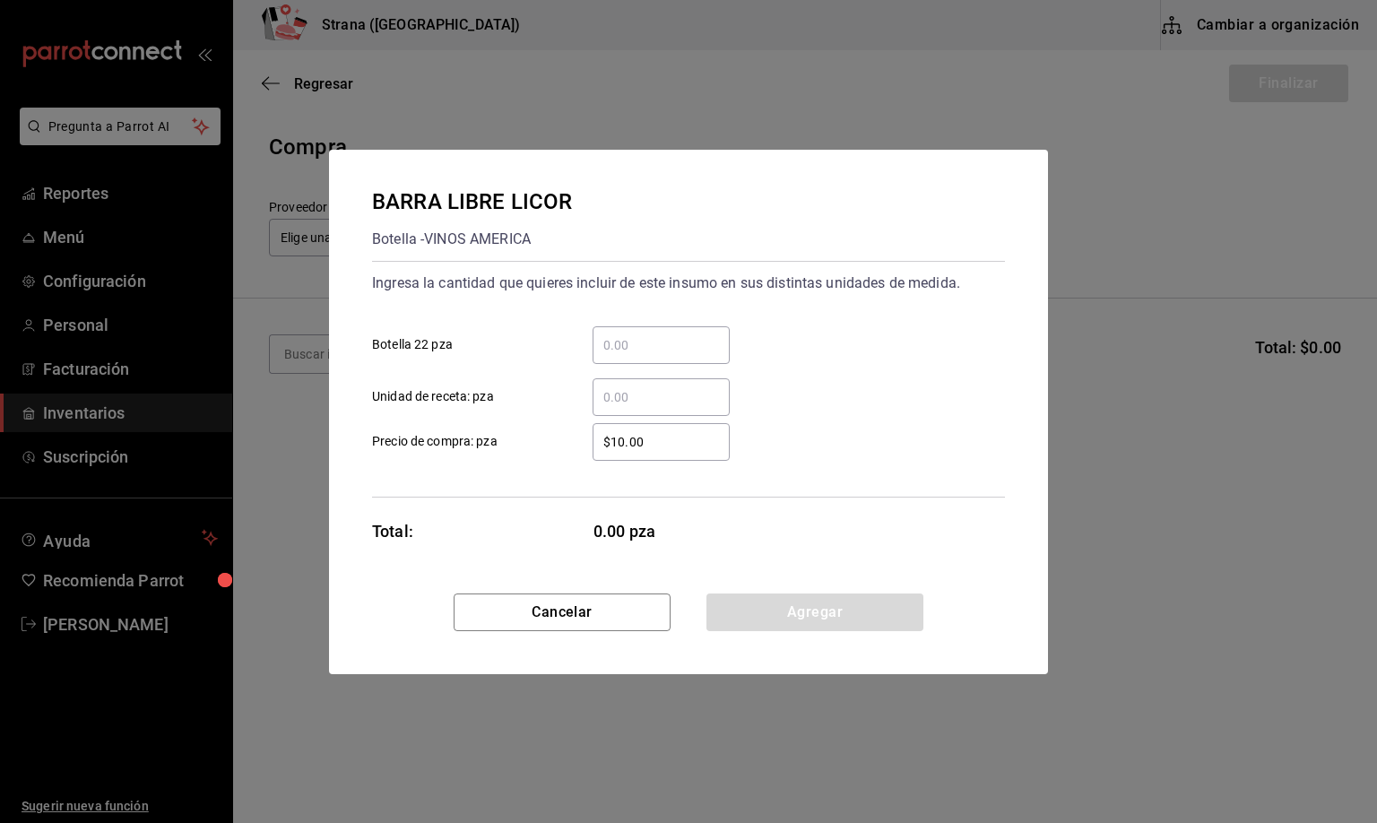
click at [624, 385] on div "​" at bounding box center [660, 397] width 137 height 38
click at [624, 386] on input "​ Unidad de receta: pza" at bounding box center [660, 397] width 137 height 22
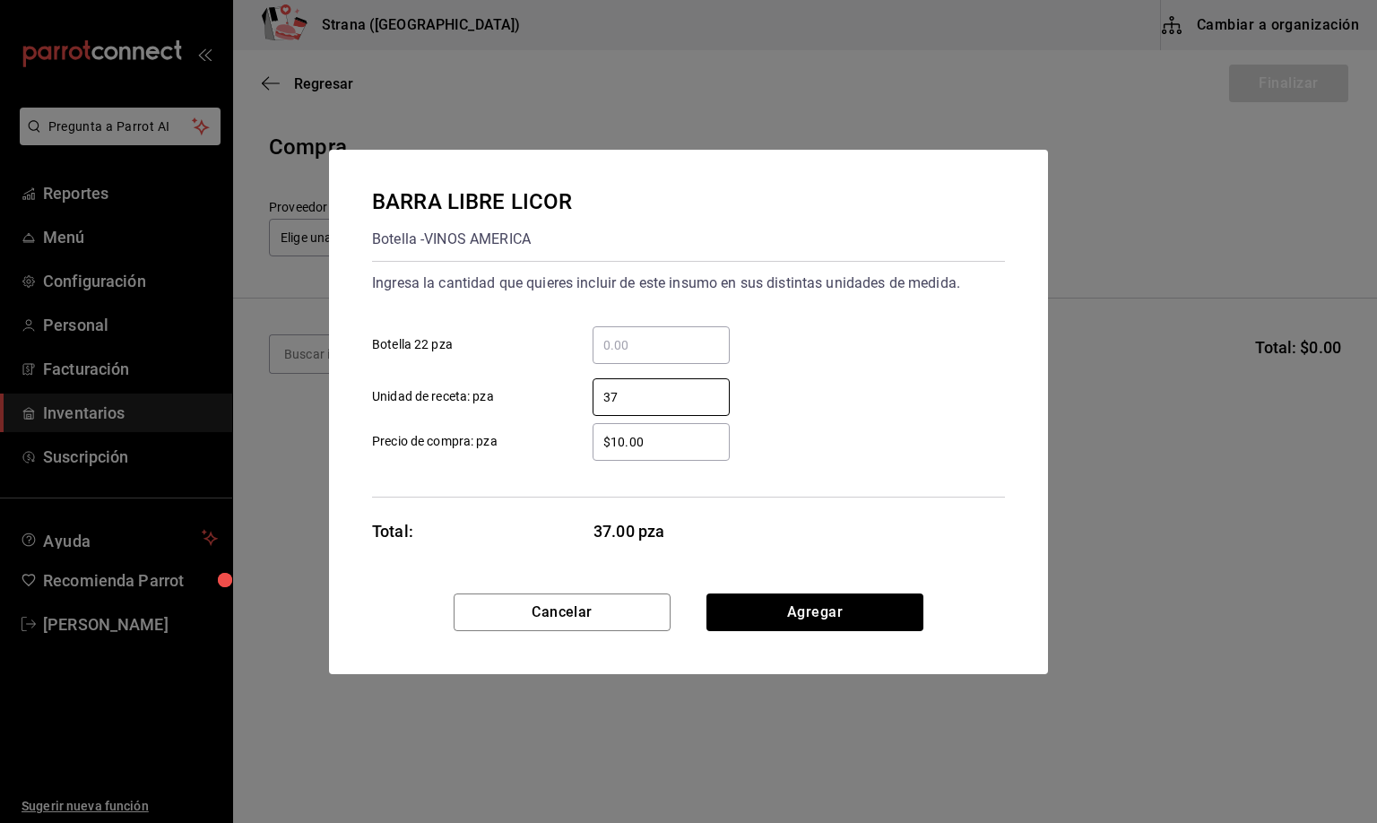
type input "37"
click at [813, 609] on button "Agregar" at bounding box center [814, 612] width 217 height 38
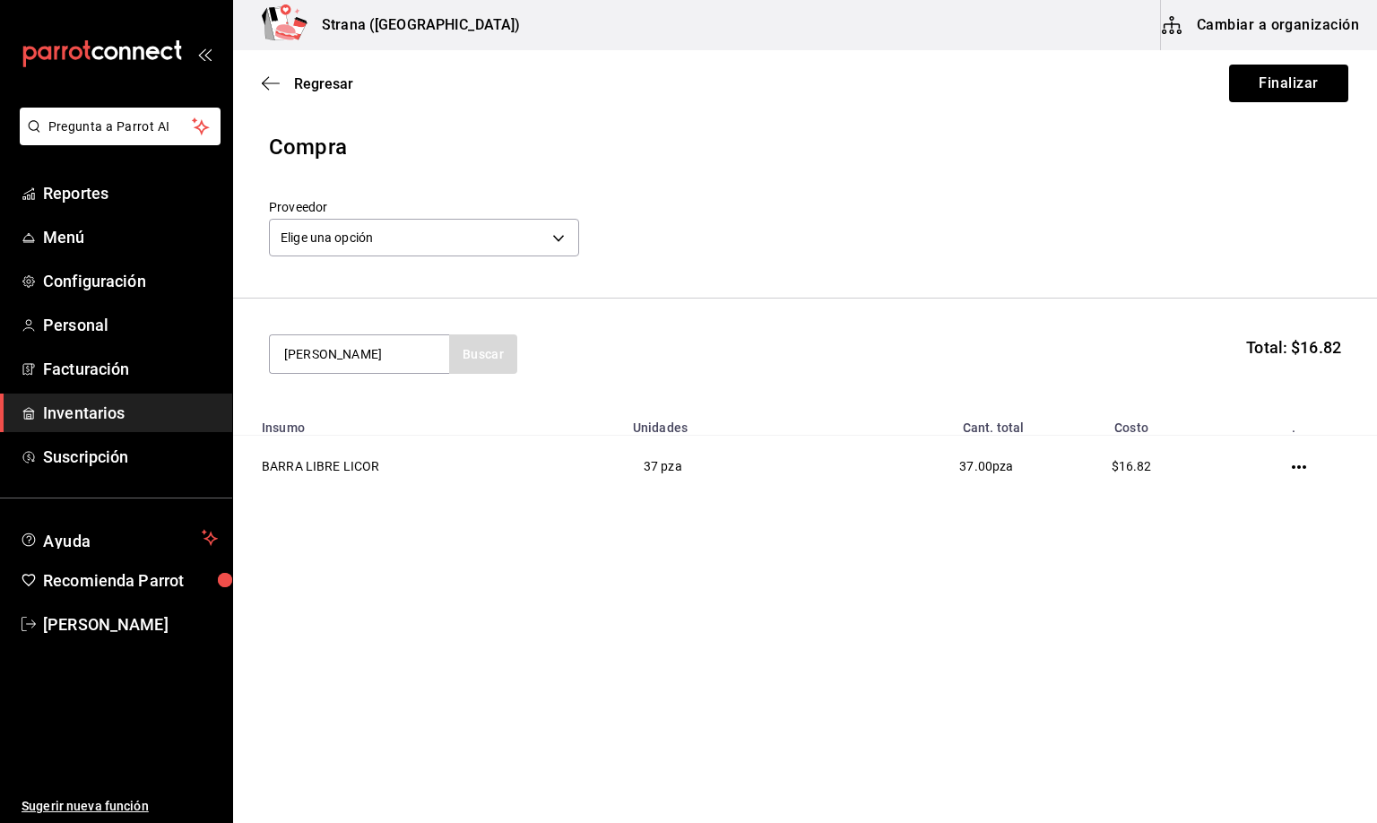
type input "[PERSON_NAME]"
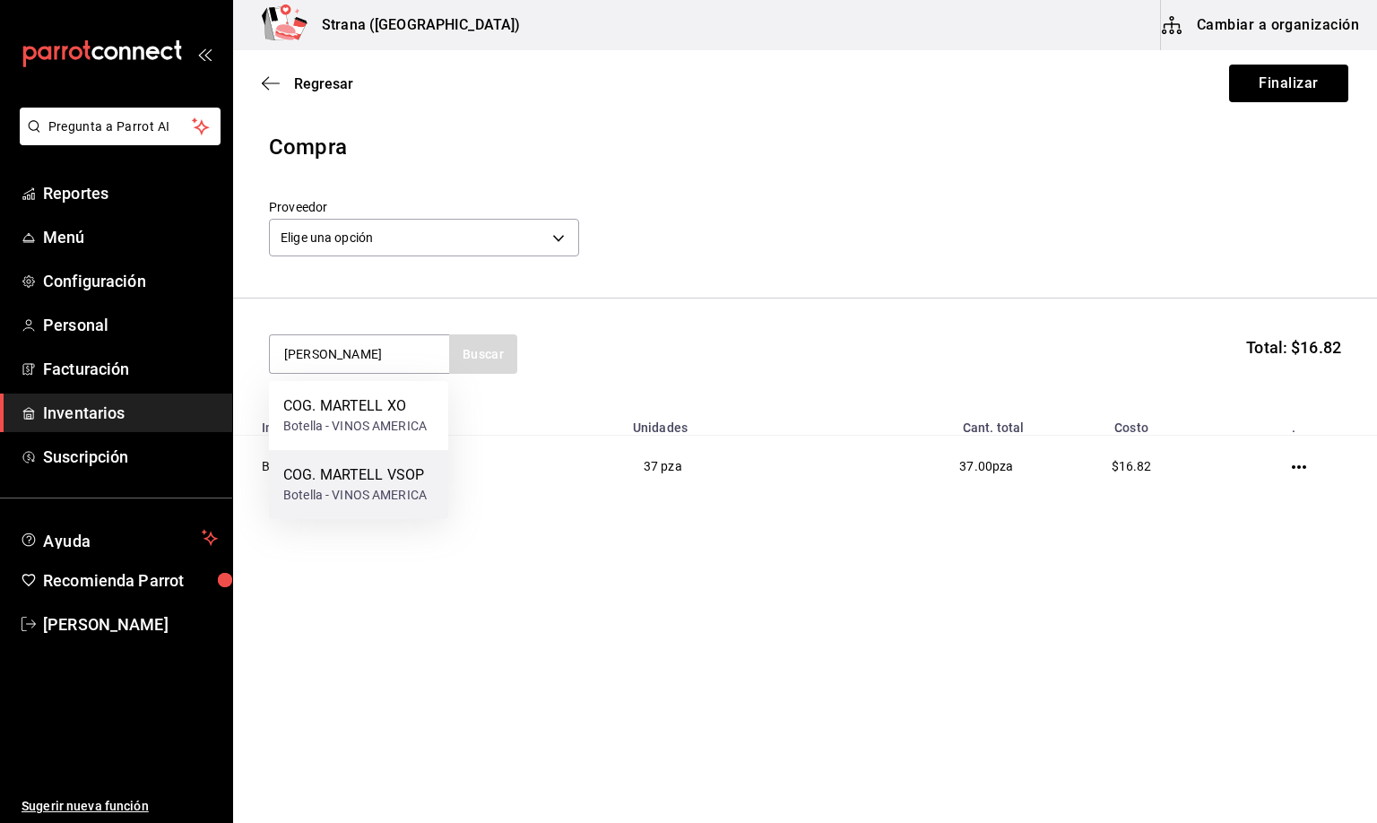
click at [411, 484] on div "COG. MARTELL VSOP" at bounding box center [354, 475] width 143 height 22
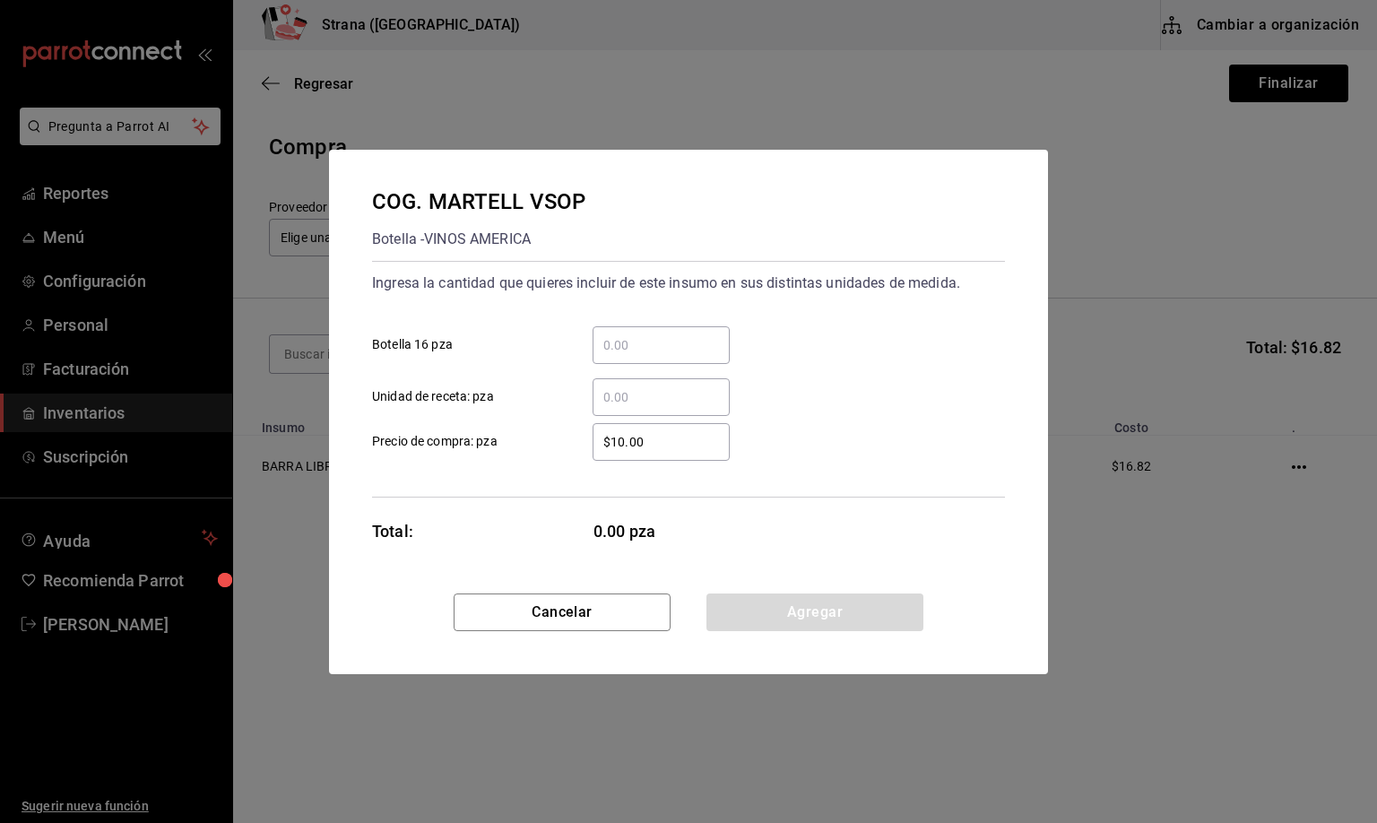
click at [643, 401] on input "​ Unidad de receta: pza" at bounding box center [660, 397] width 137 height 22
type input "0.99"
click at [832, 603] on button "Agregar" at bounding box center [814, 612] width 217 height 38
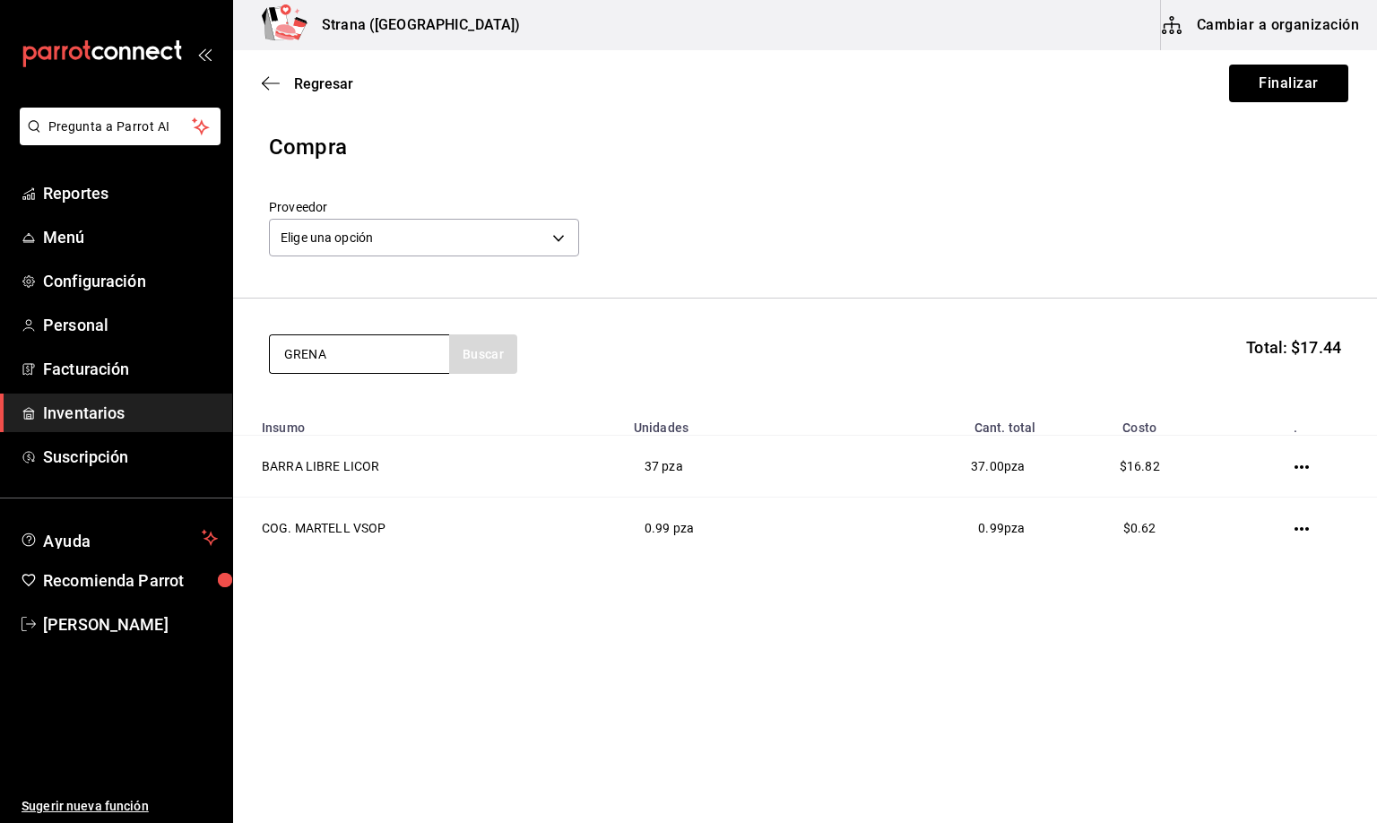
click at [310, 352] on input "GRENA" at bounding box center [359, 354] width 179 height 38
type input "GRANA"
click at [367, 409] on div "JARABE GRANADINA" at bounding box center [354, 406] width 143 height 22
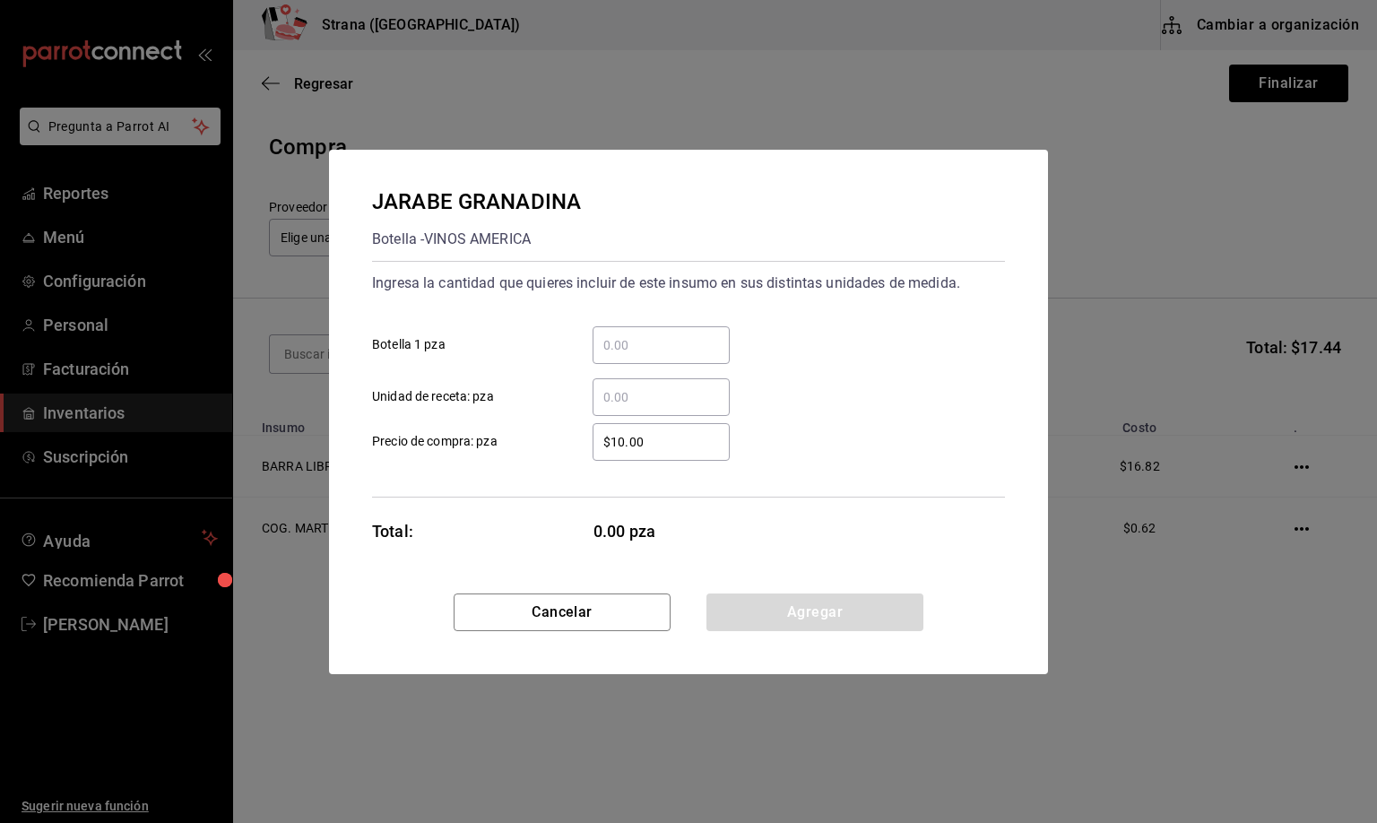
click at [616, 391] on input "​ Unidad de receta: pza" at bounding box center [660, 397] width 137 height 22
type input "0.12"
click at [739, 606] on button "Agregar" at bounding box center [814, 612] width 217 height 38
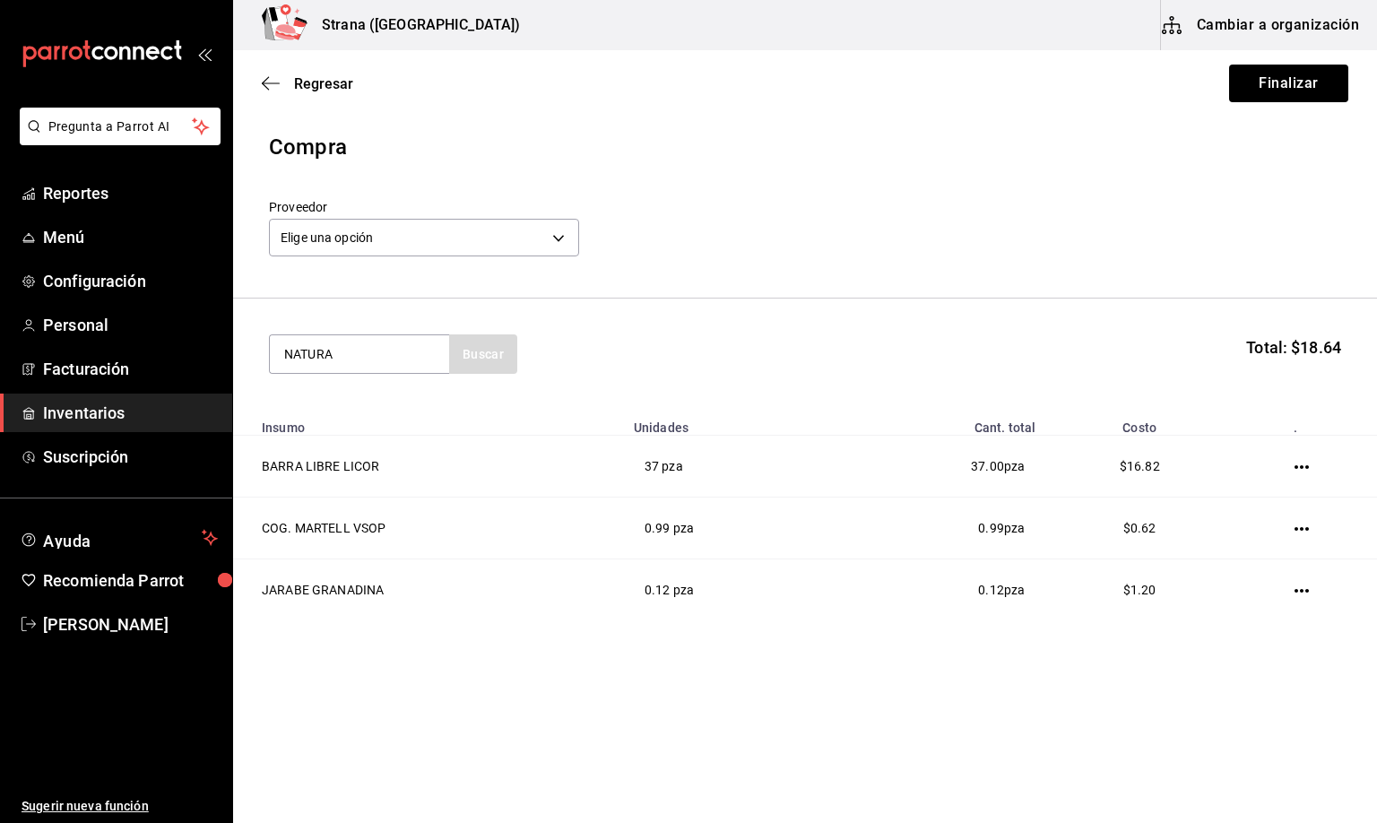
type input "NATURA"
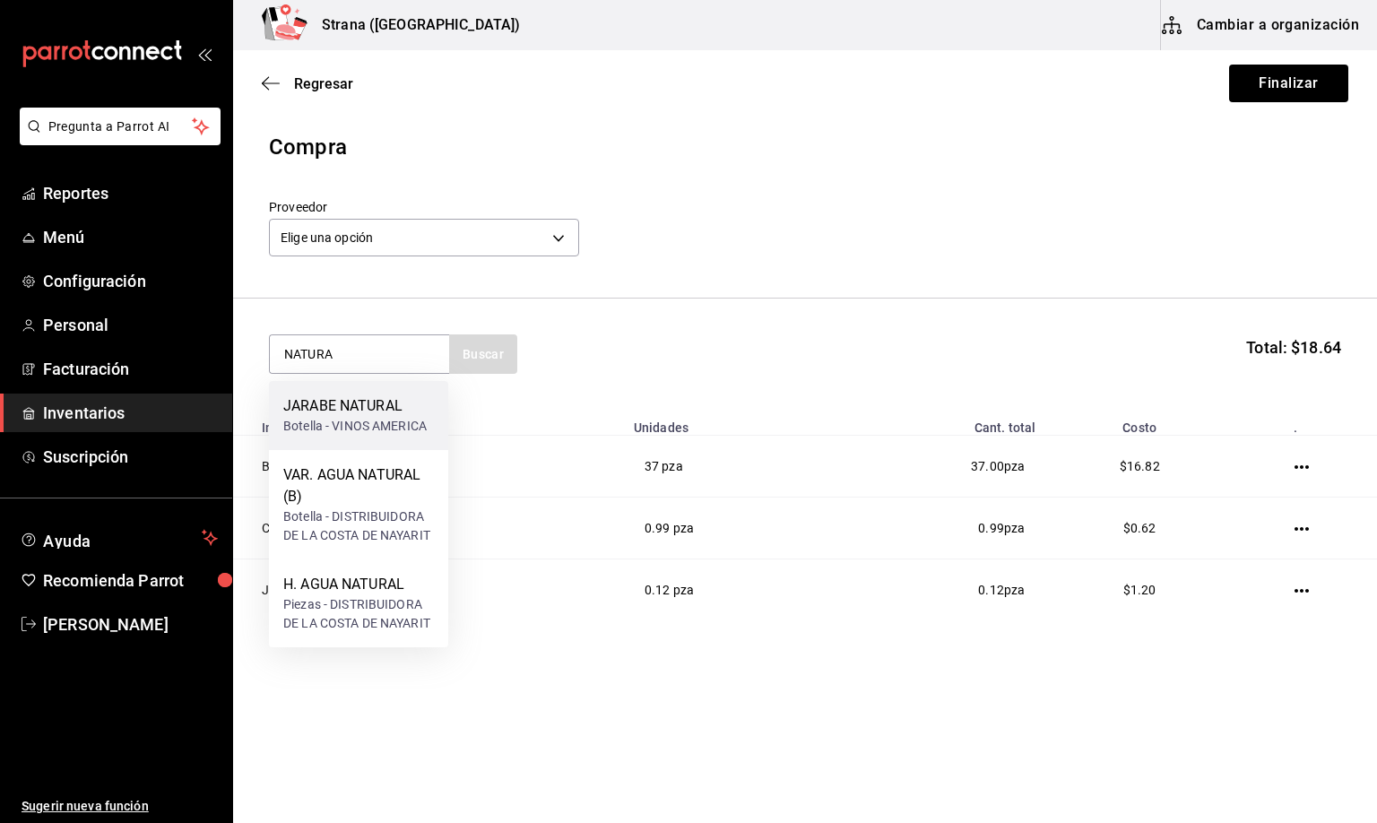
click at [336, 414] on div "JARABE NATURAL" at bounding box center [354, 406] width 143 height 22
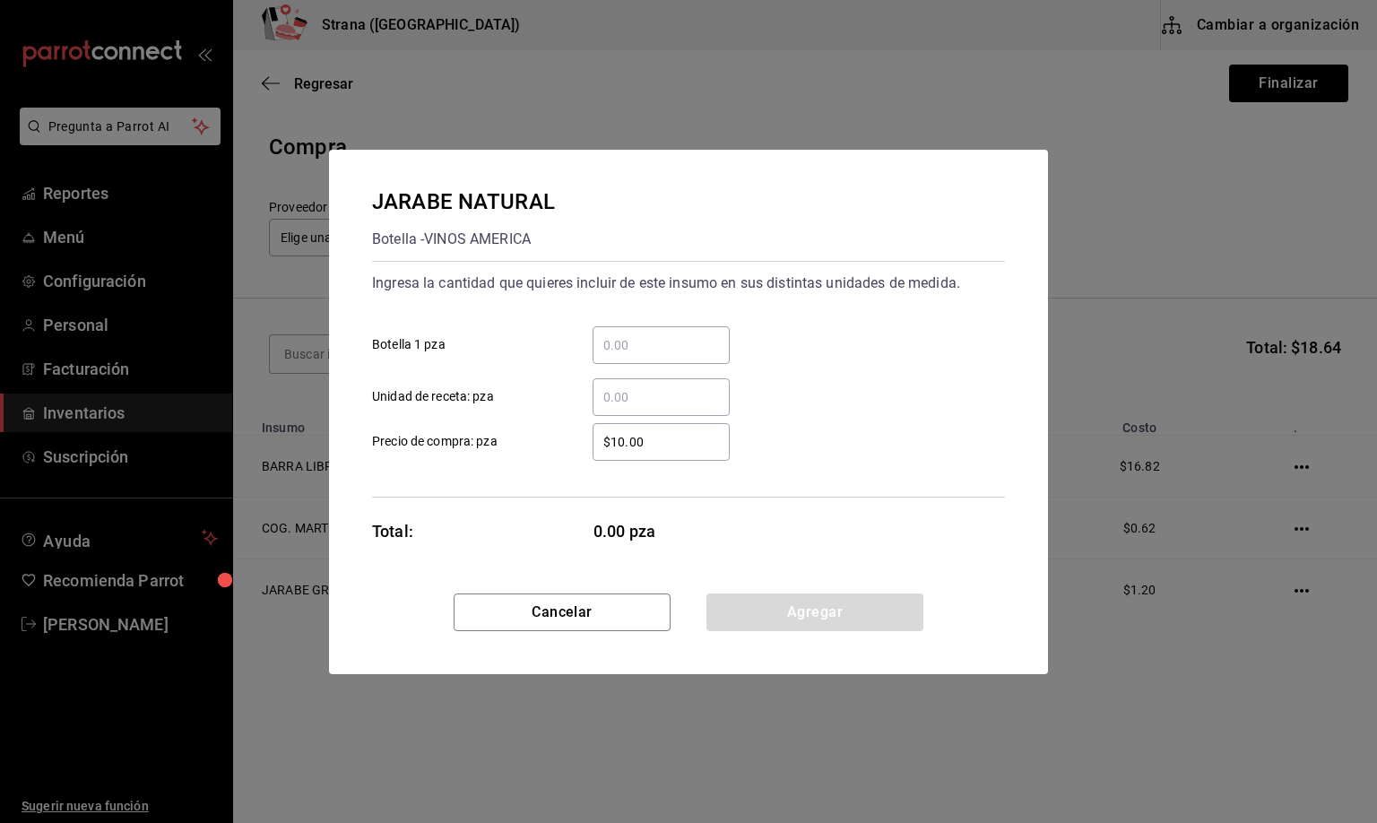
click at [616, 393] on input "​ Unidad de receta: pza" at bounding box center [660, 397] width 137 height 22
type input "8.5"
click at [807, 618] on button "Agregar" at bounding box center [814, 612] width 217 height 38
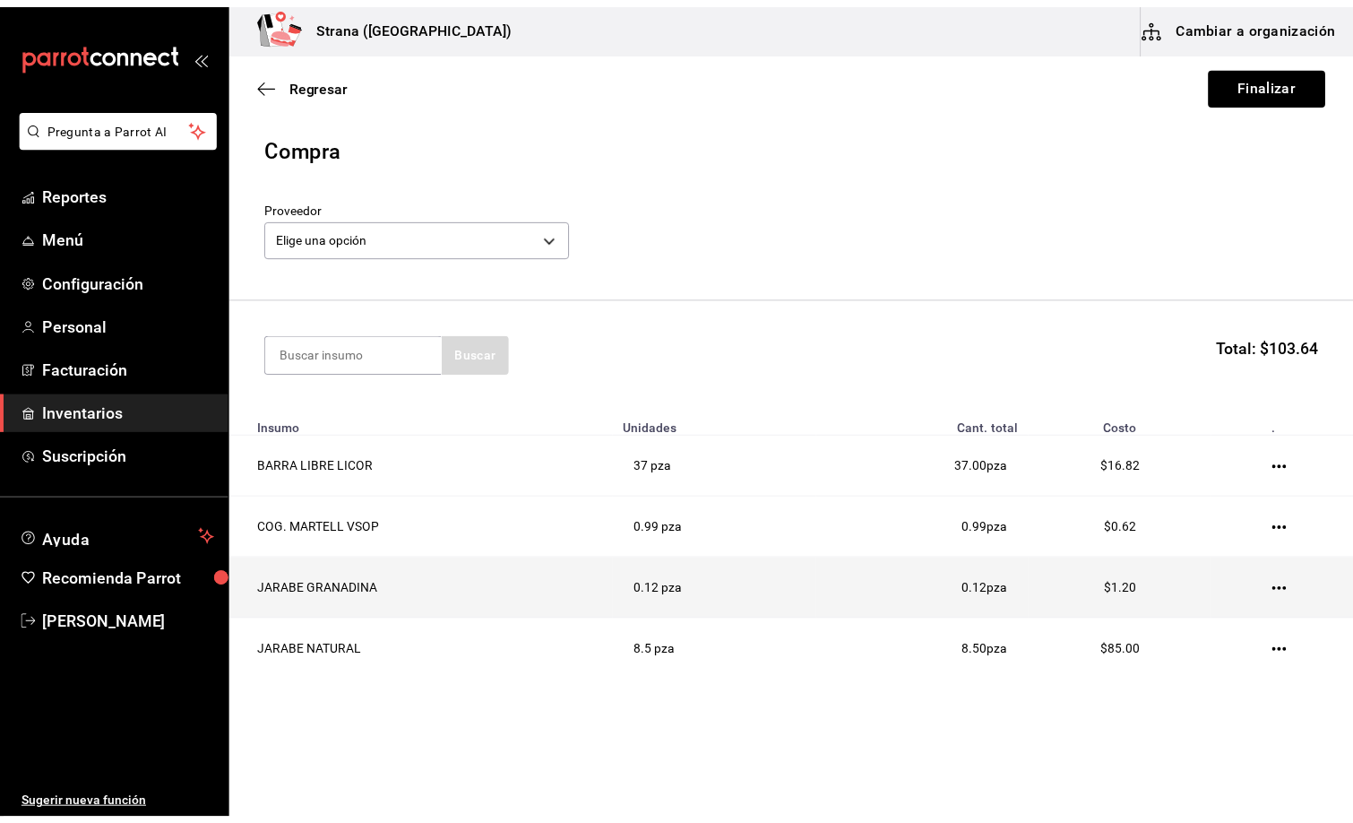
scroll to position [20, 0]
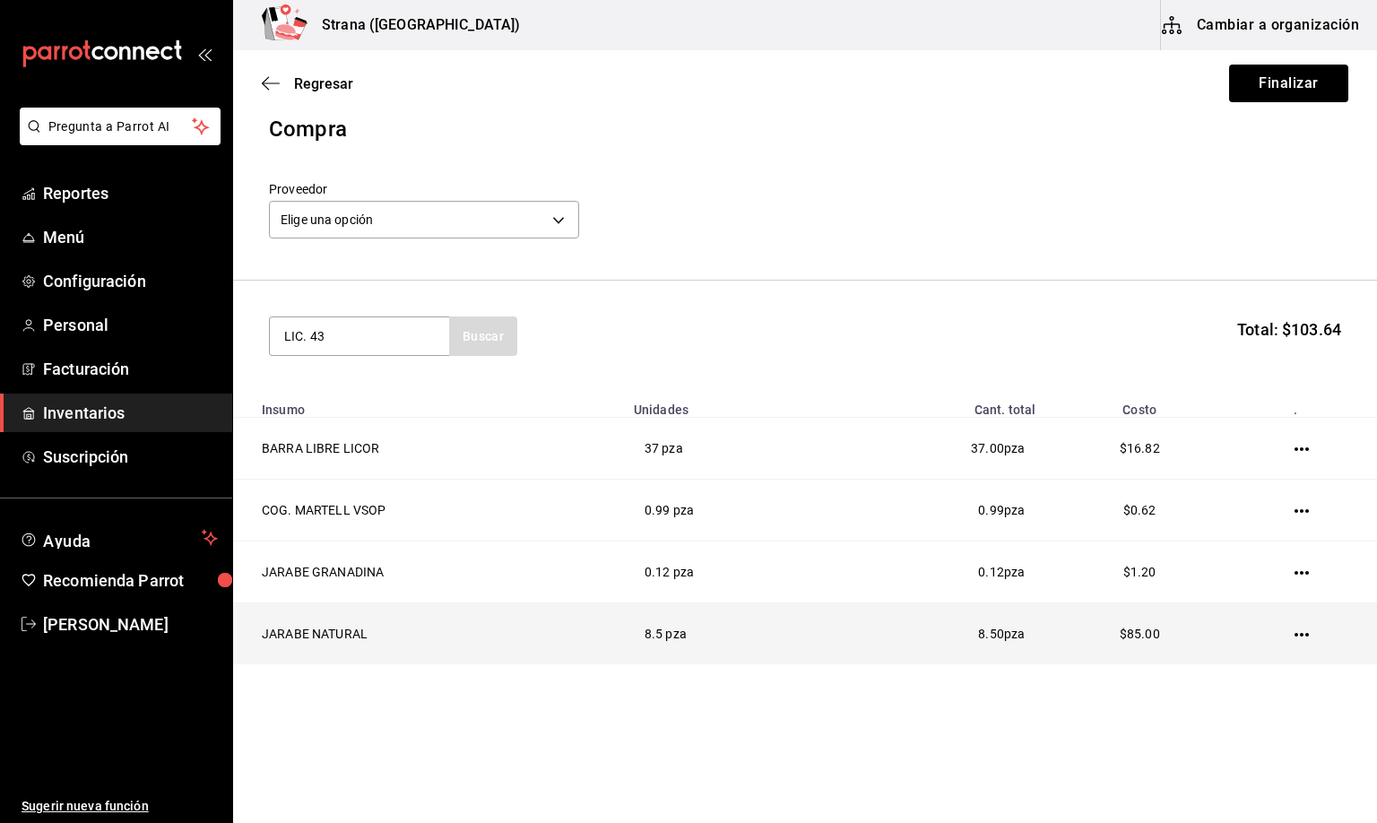
type input "LIC. 43"
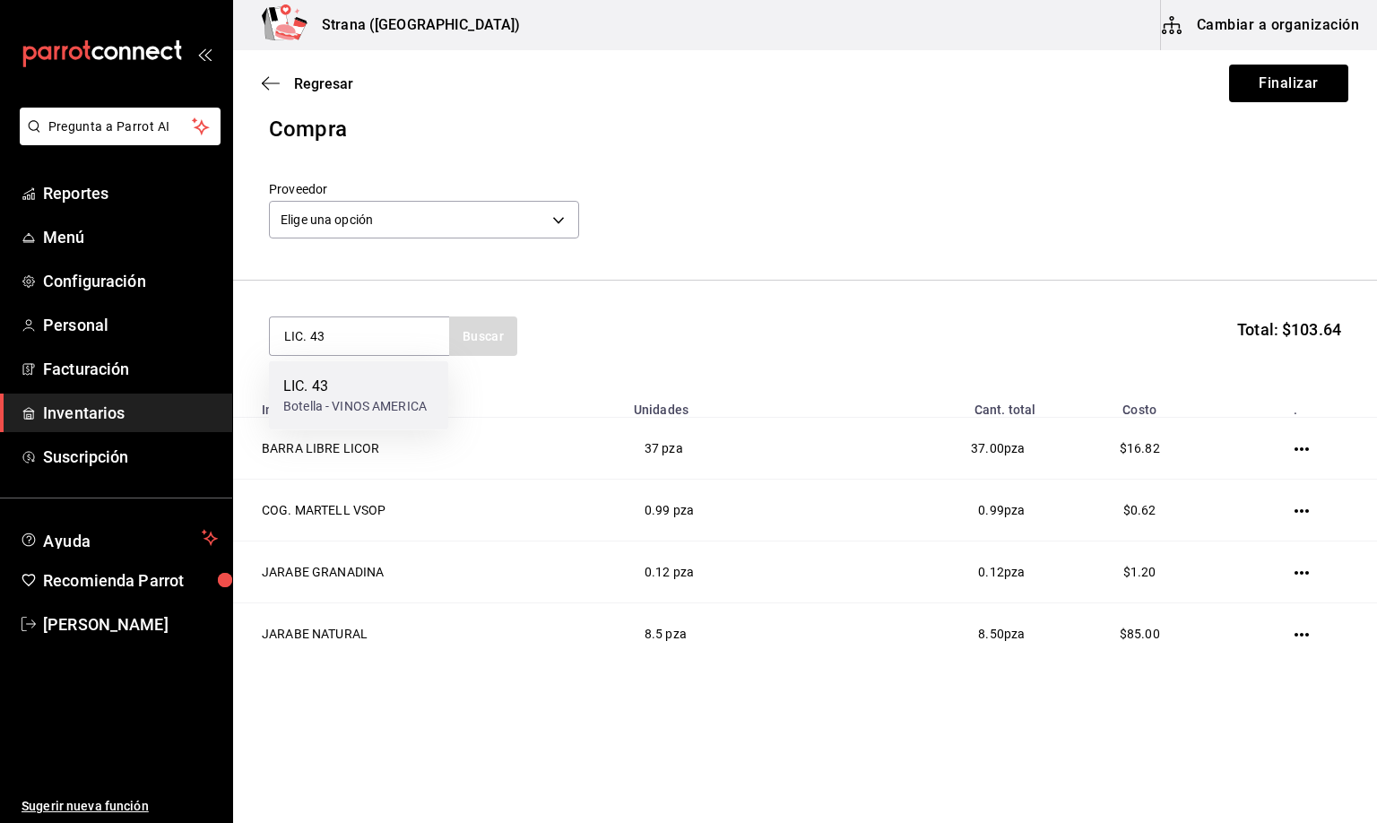
click at [411, 403] on div "Botella - VINOS AMERICA" at bounding box center [354, 406] width 143 height 19
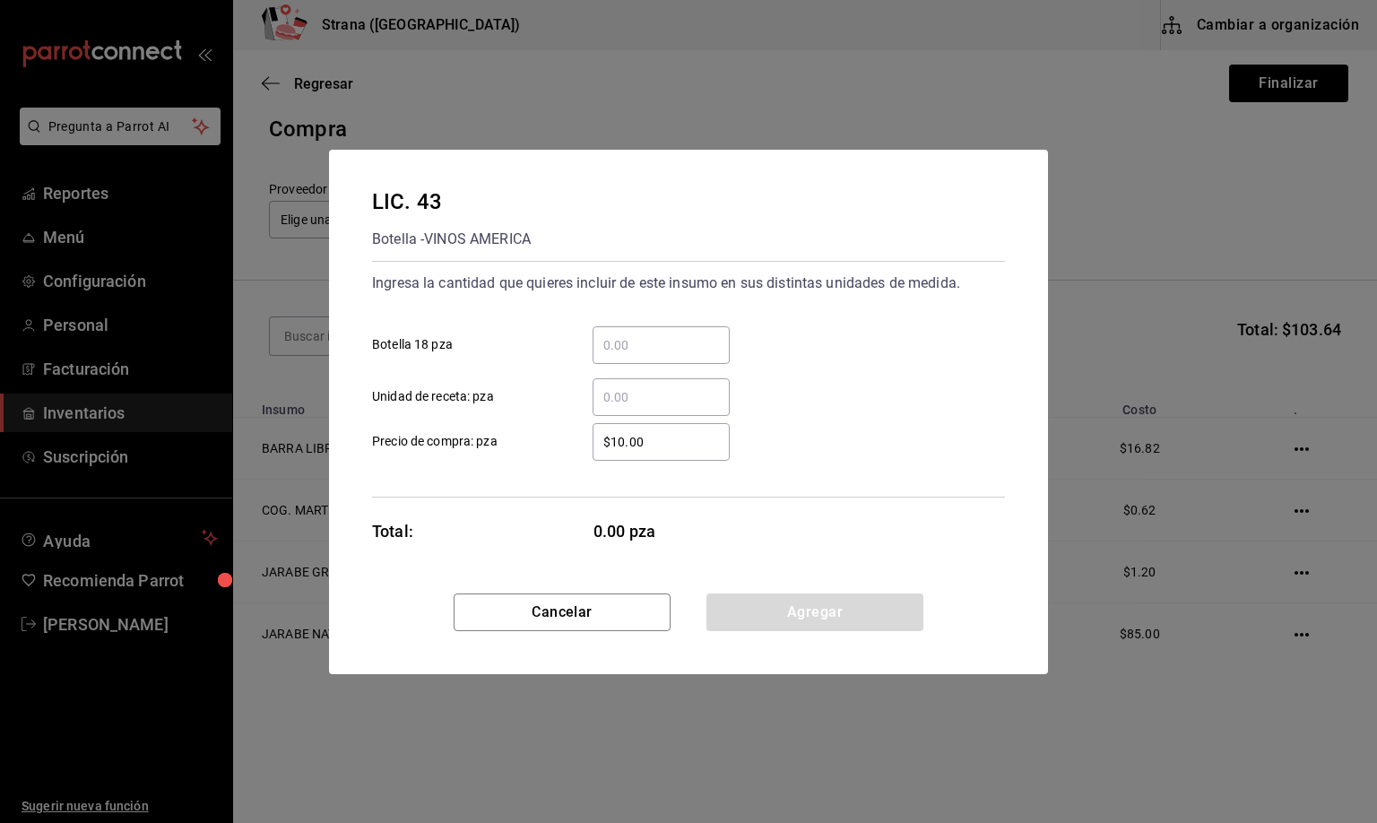
click at [643, 401] on input "​ Unidad de receta: pza" at bounding box center [660, 397] width 137 height 22
type input "1"
click at [753, 609] on button "Agregar" at bounding box center [814, 612] width 217 height 38
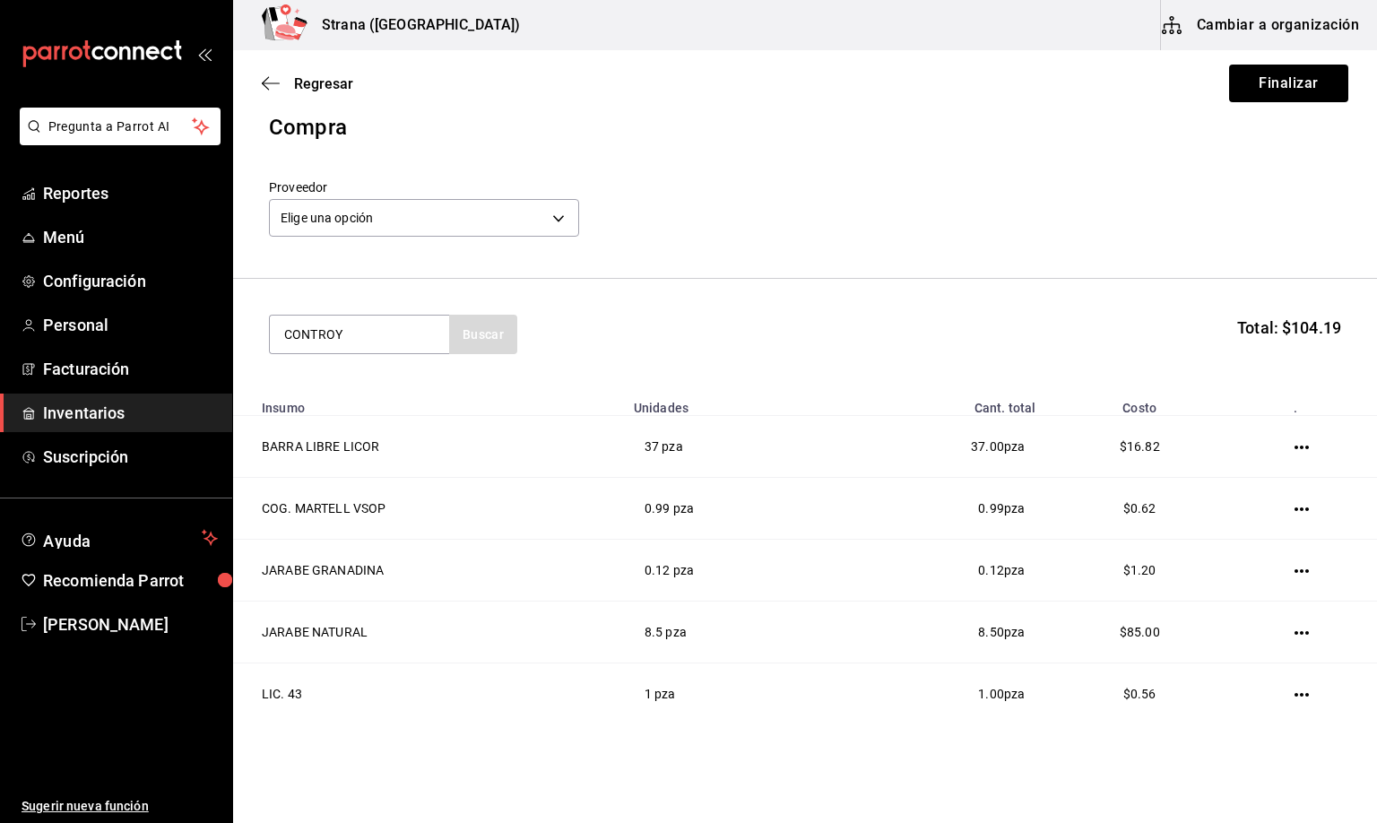
type input "CONTROY"
click at [321, 393] on div "LIC. CONTROY" at bounding box center [354, 387] width 143 height 22
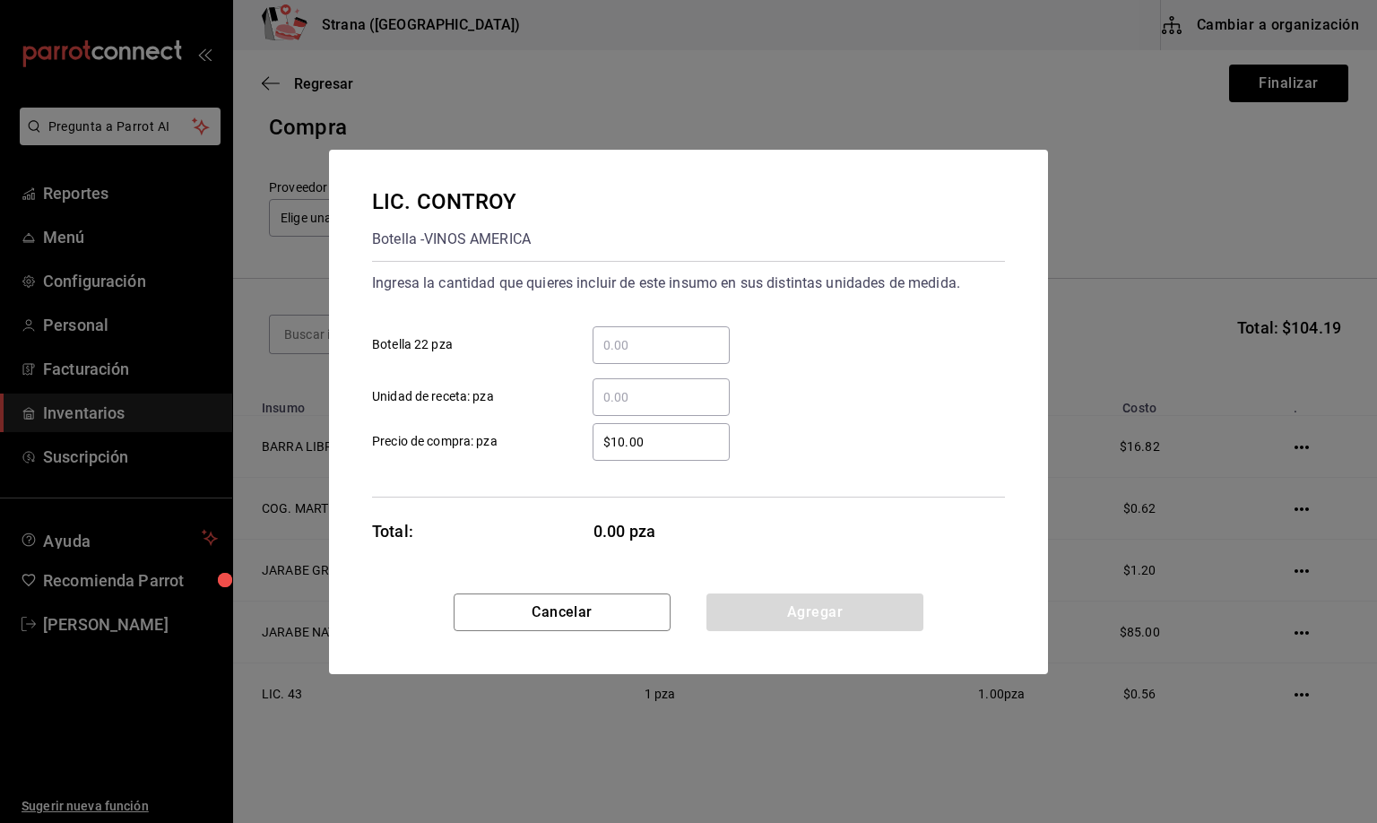
click at [638, 391] on input "​ Unidad de receta: pza" at bounding box center [660, 397] width 137 height 22
type input "3.62"
click at [789, 600] on button "Agregar" at bounding box center [814, 612] width 217 height 38
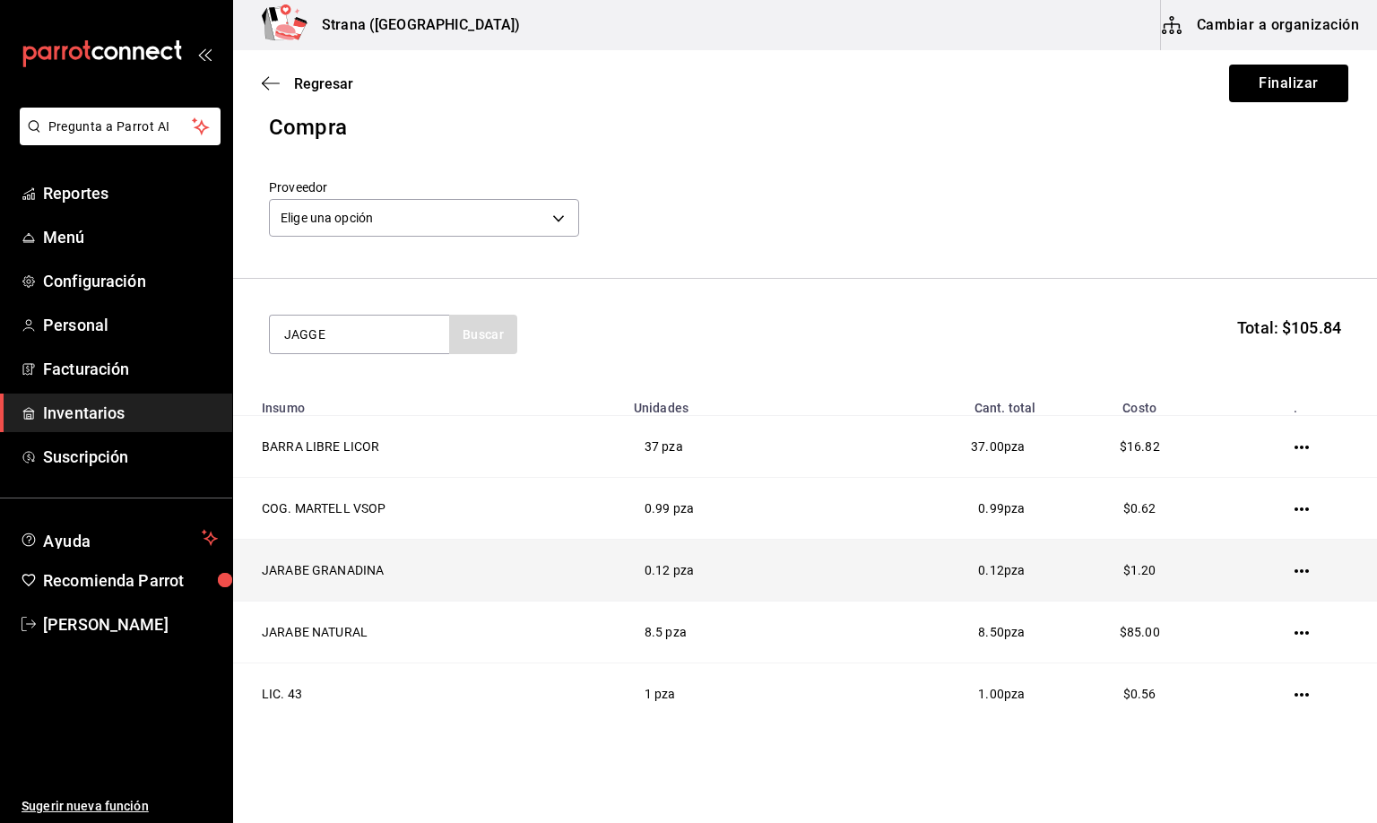
type input "JAGGE"
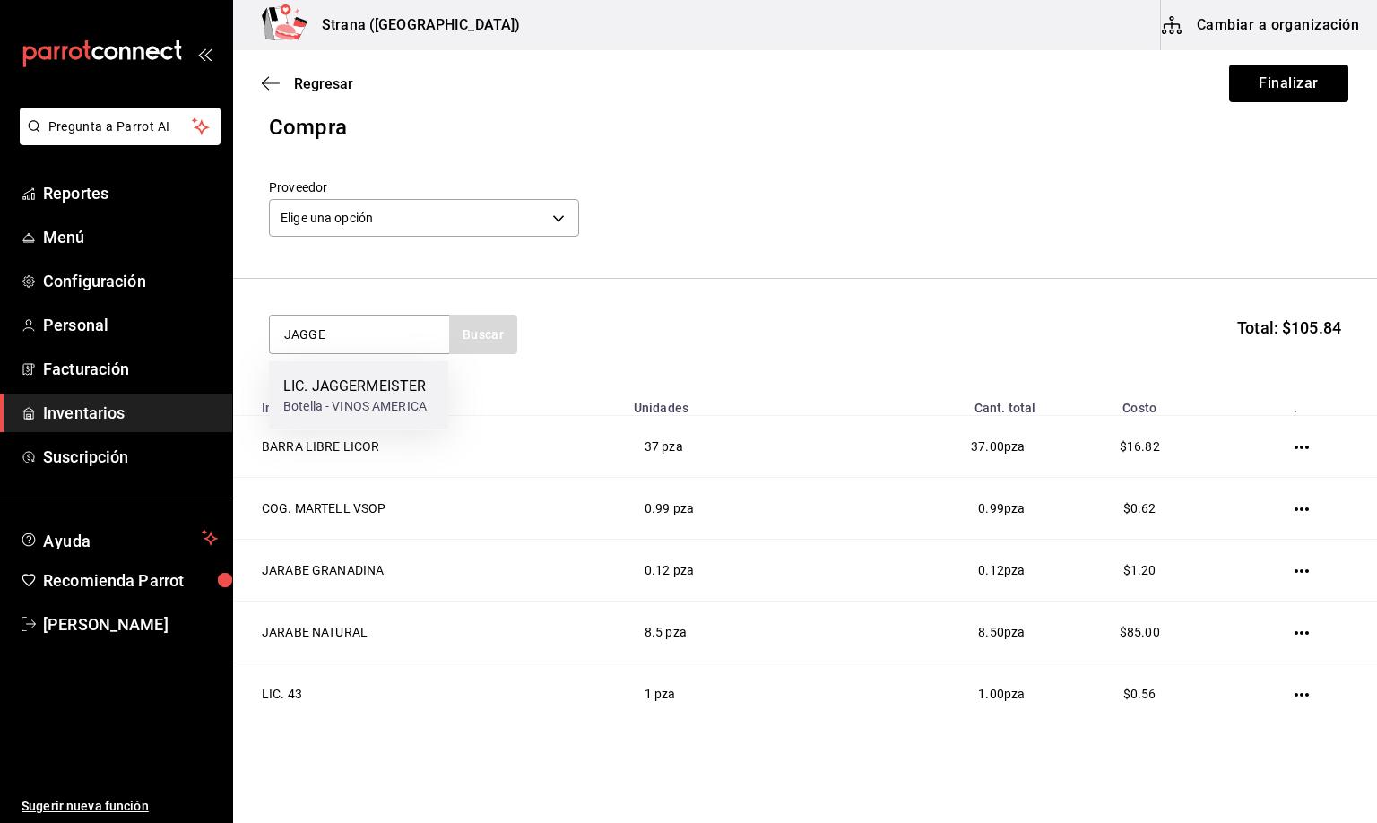
click at [347, 376] on div "LIC. JAGGERMEISTER" at bounding box center [354, 387] width 143 height 22
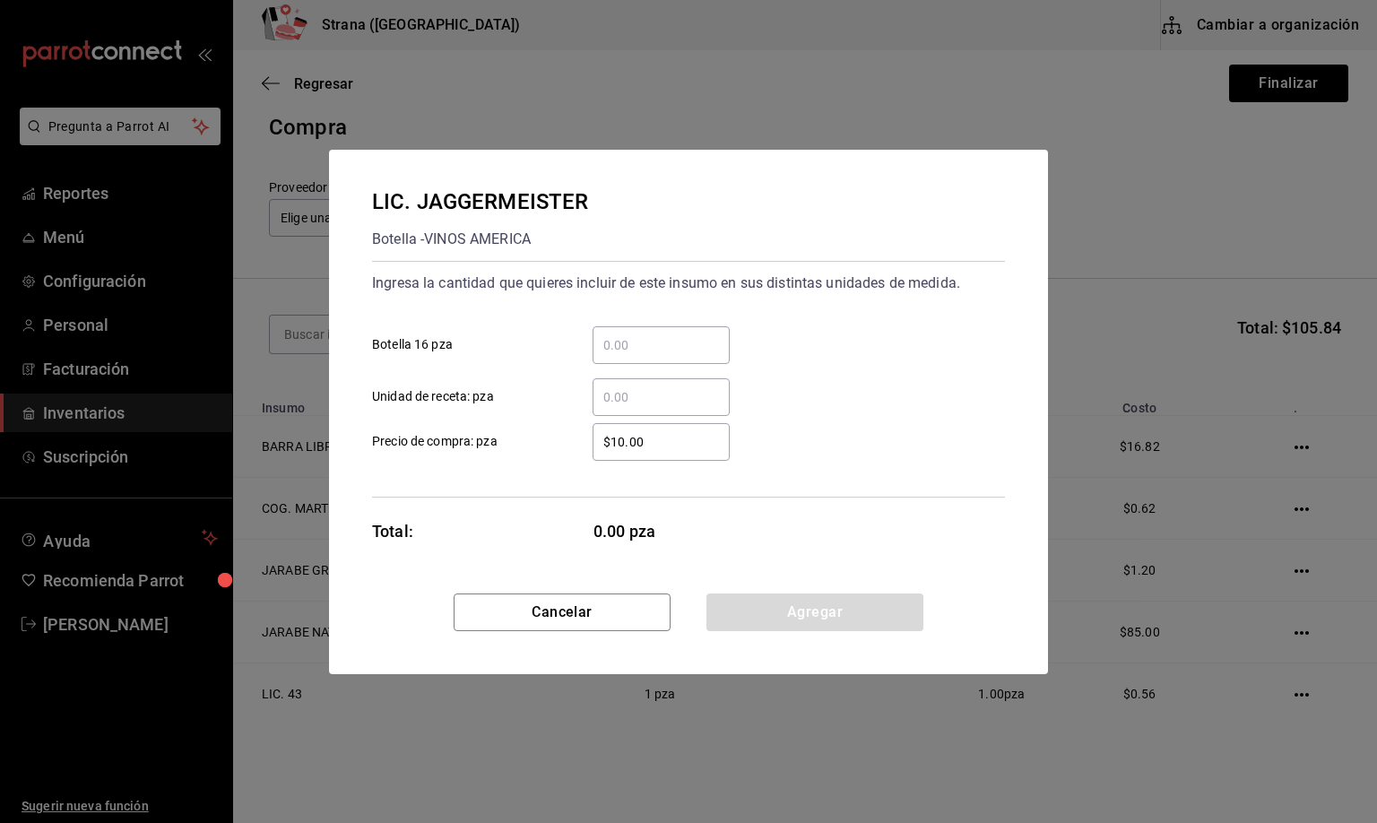
click at [627, 391] on input "​ Unidad de receta: pza" at bounding box center [660, 397] width 137 height 22
type input "16"
click at [810, 603] on button "Agregar" at bounding box center [814, 612] width 217 height 38
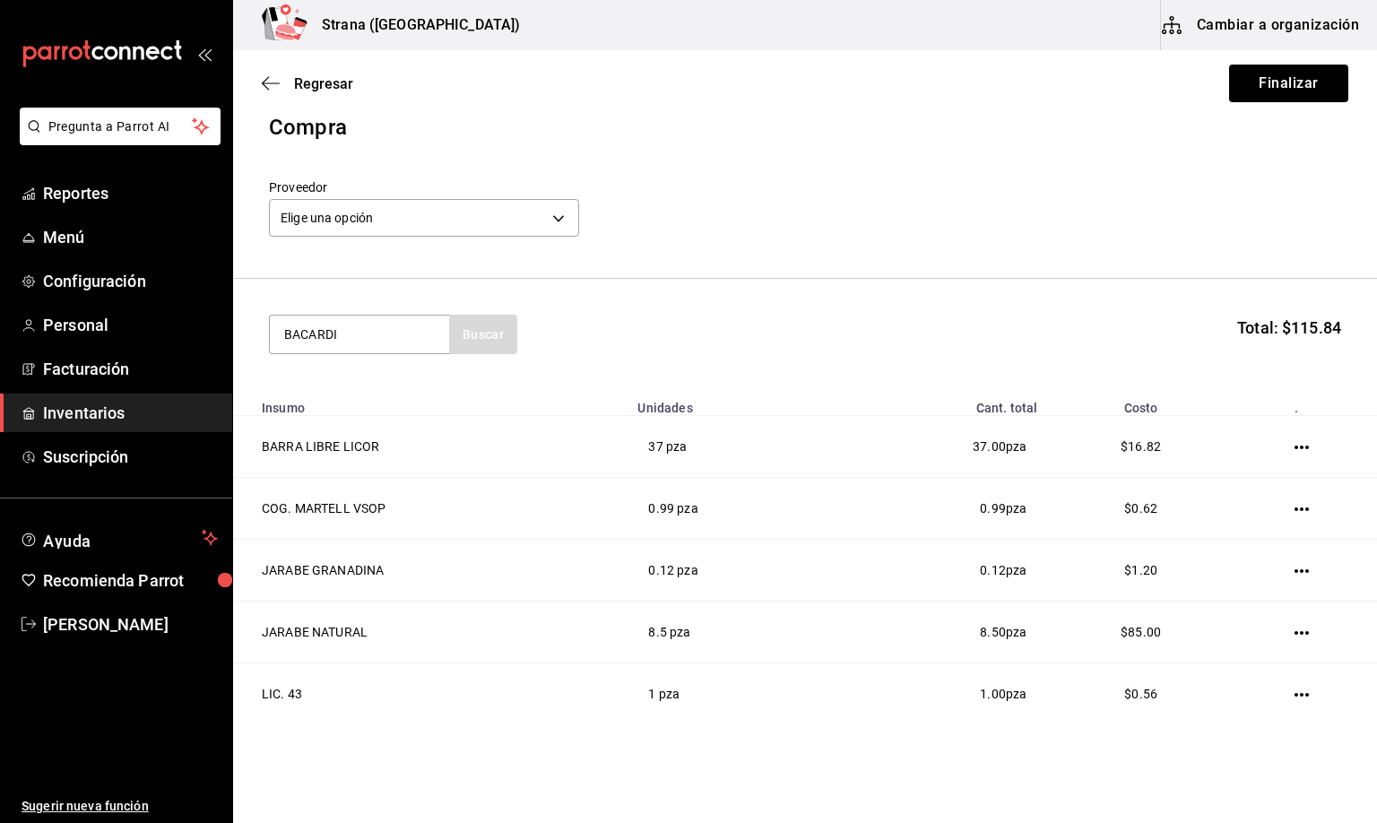
type input "BACARDI"
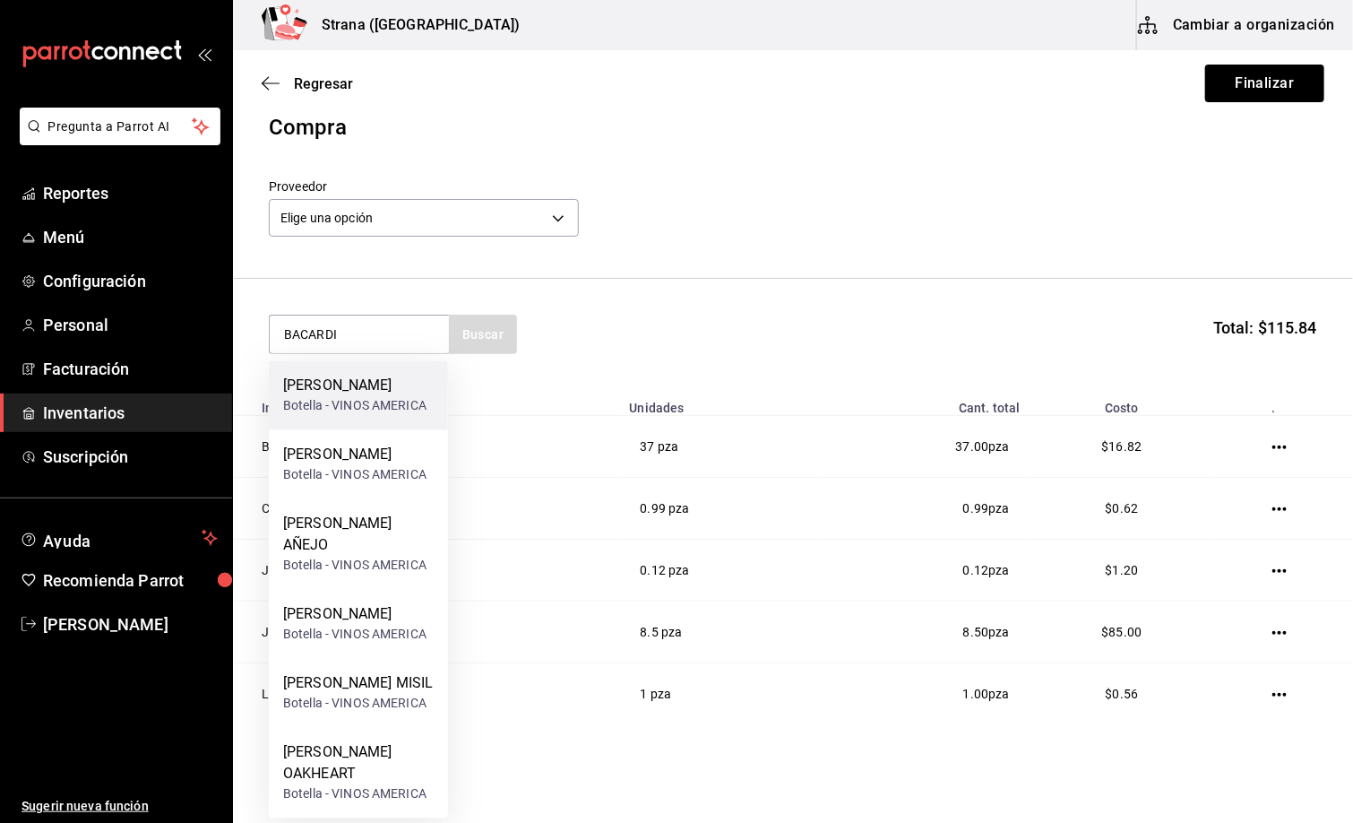
click at [334, 388] on div "[PERSON_NAME]" at bounding box center [354, 387] width 143 height 22
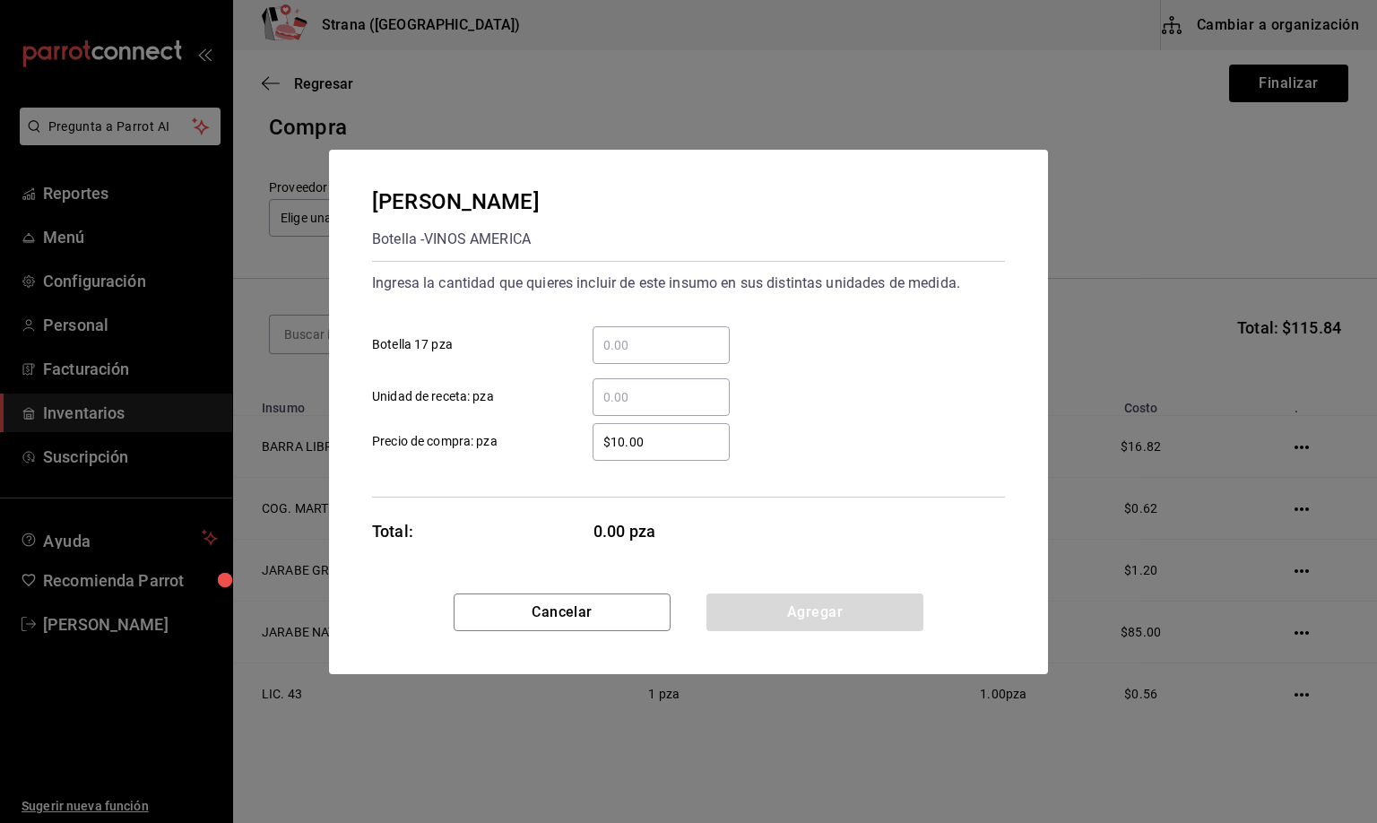
click at [616, 393] on input "​ Unidad de receta: pza" at bounding box center [660, 397] width 137 height 22
type input "0.31"
click at [764, 606] on button "Agregar" at bounding box center [814, 612] width 217 height 38
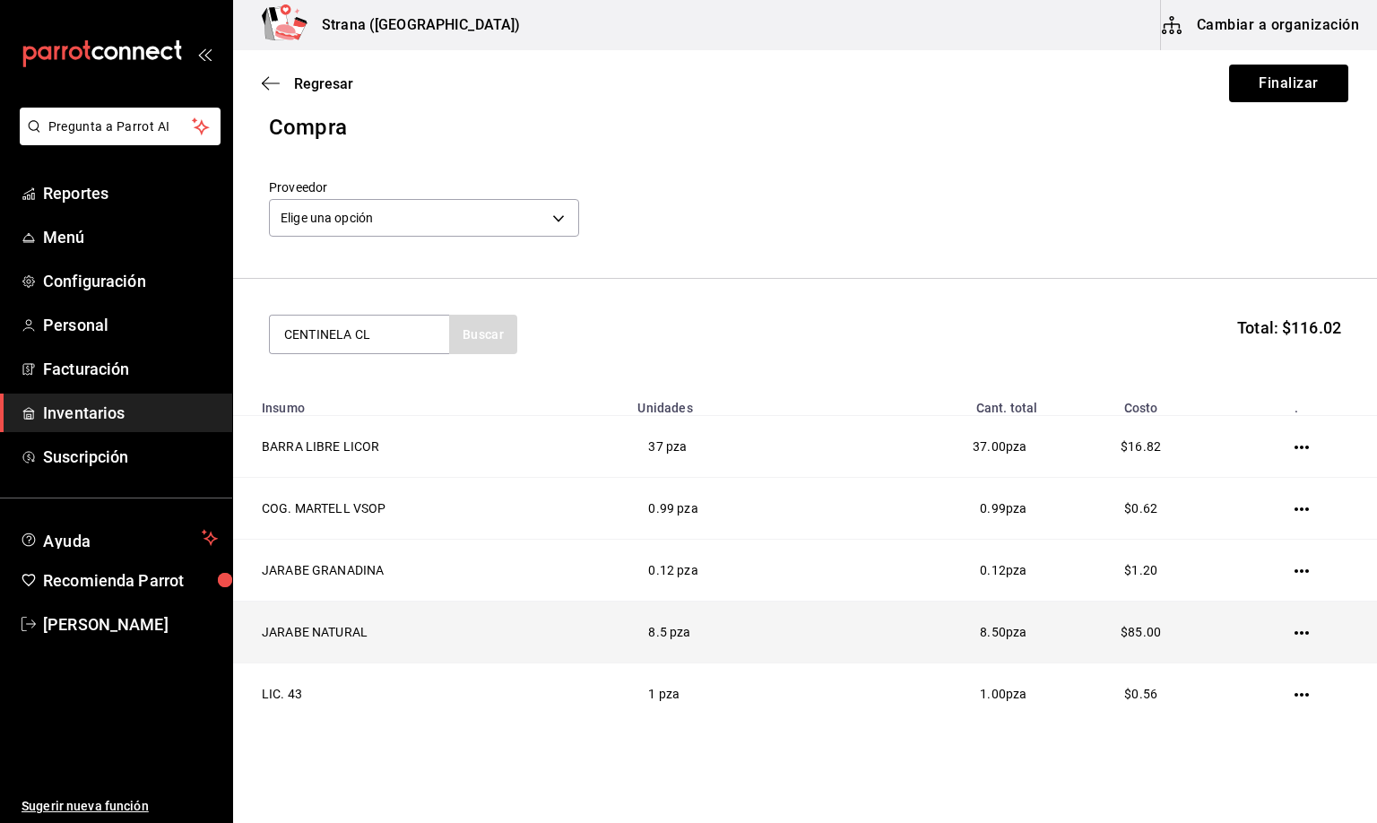
type input "CENTINELA CL"
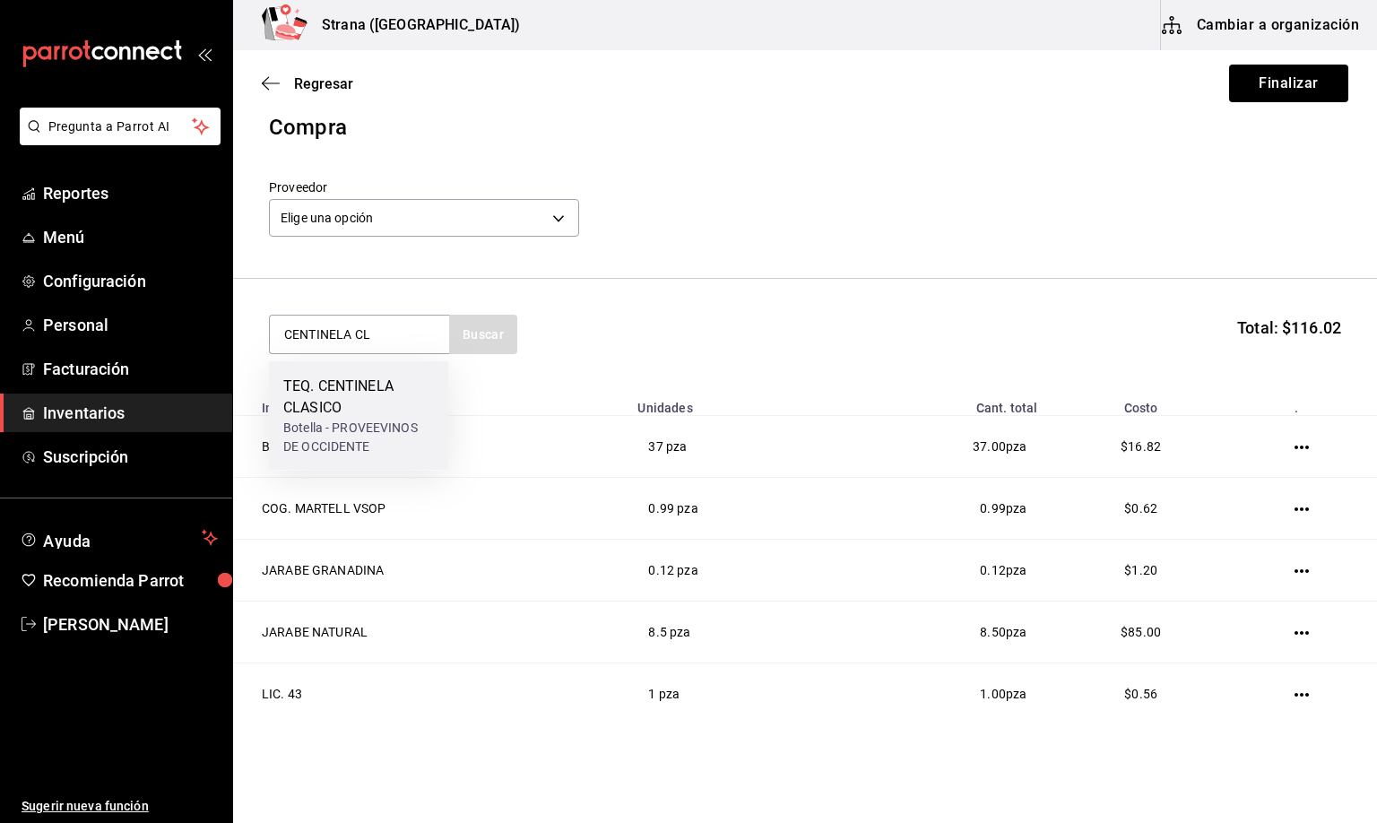
click at [312, 395] on div "TEQ. CENTINELA CLASICO" at bounding box center [358, 397] width 151 height 43
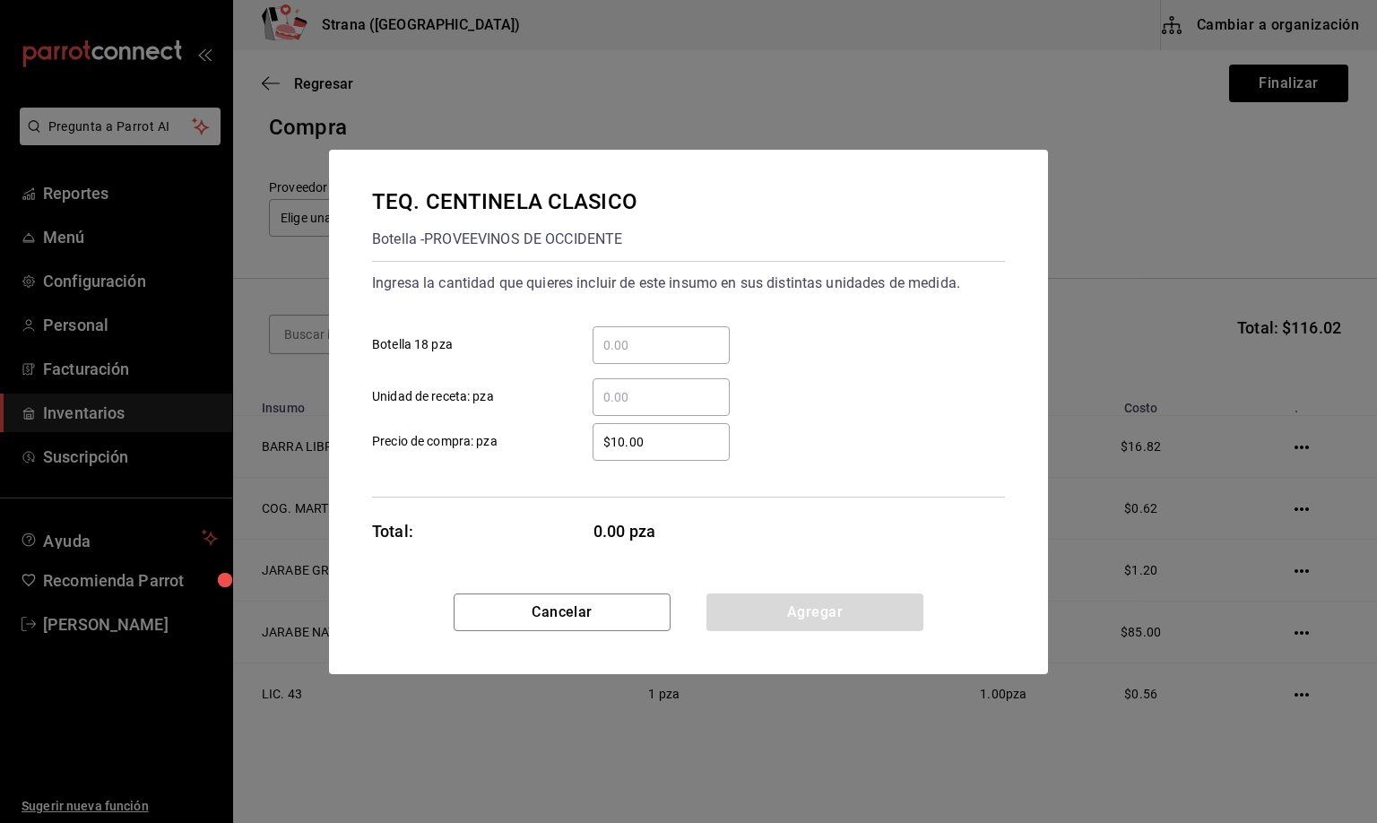
click at [610, 401] on input "​ Unidad de receta: pza" at bounding box center [660, 397] width 137 height 22
type input "1.31"
click at [775, 614] on button "Agregar" at bounding box center [814, 612] width 217 height 38
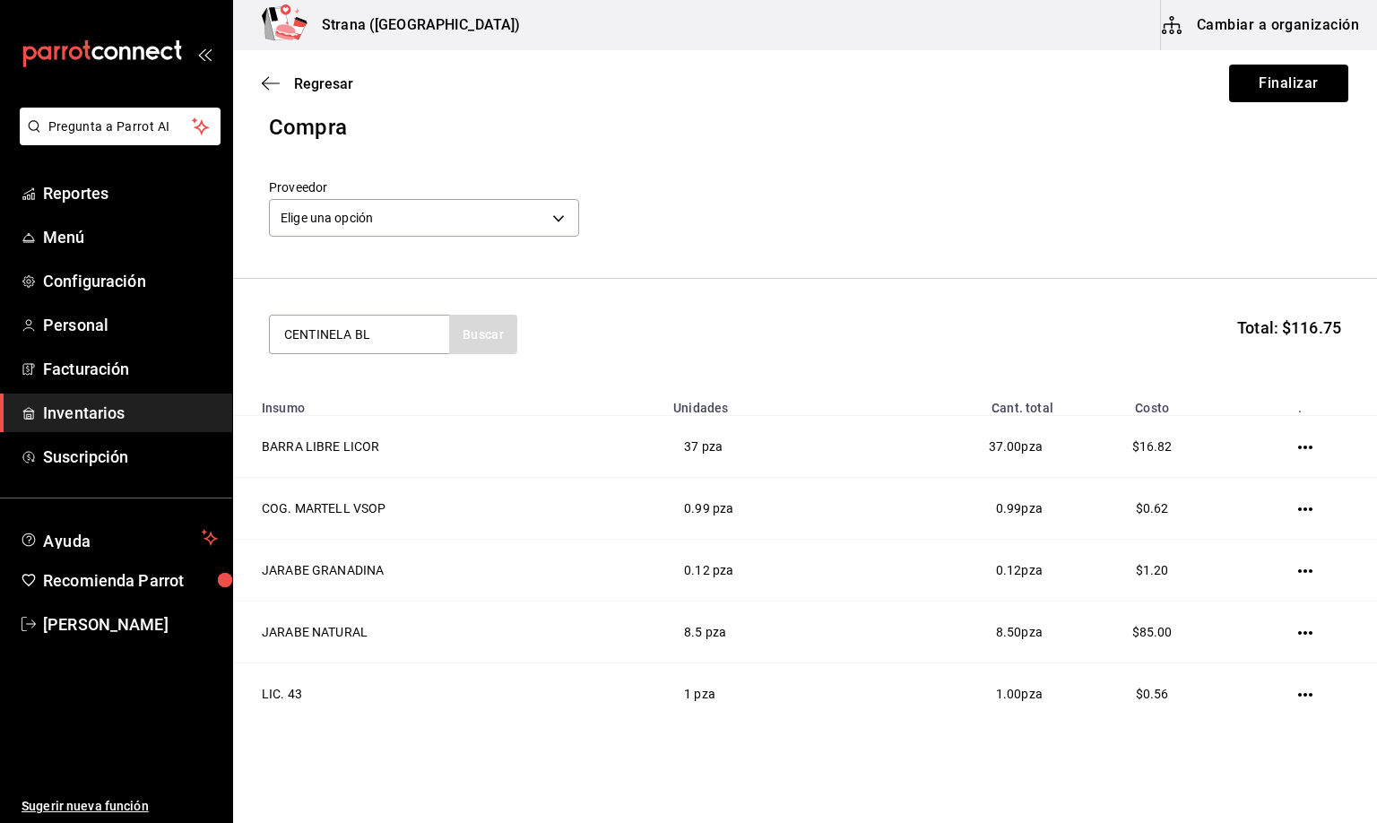
type input "CENTINELA BL"
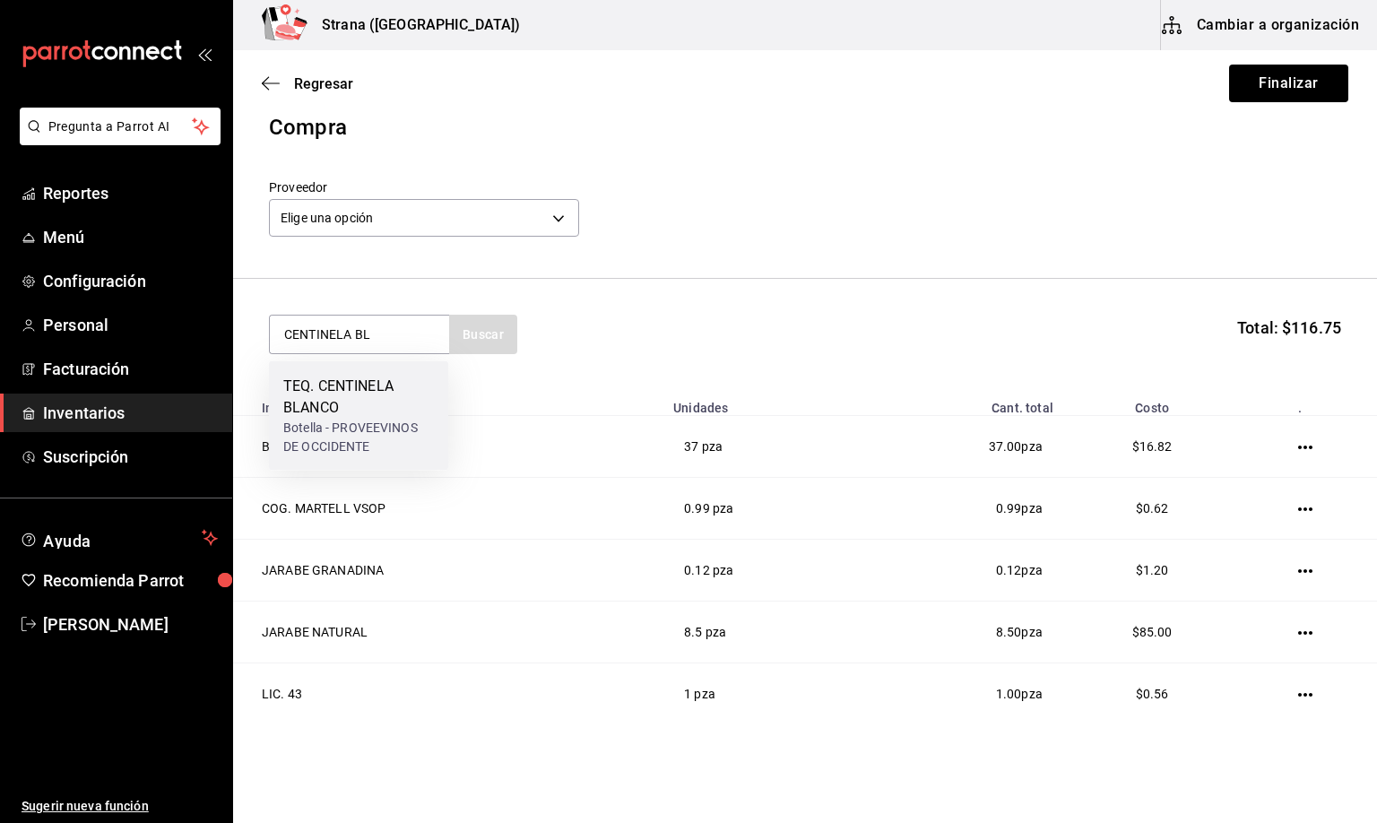
click at [358, 393] on div "TEQ. CENTINELA BLANCO" at bounding box center [358, 397] width 151 height 43
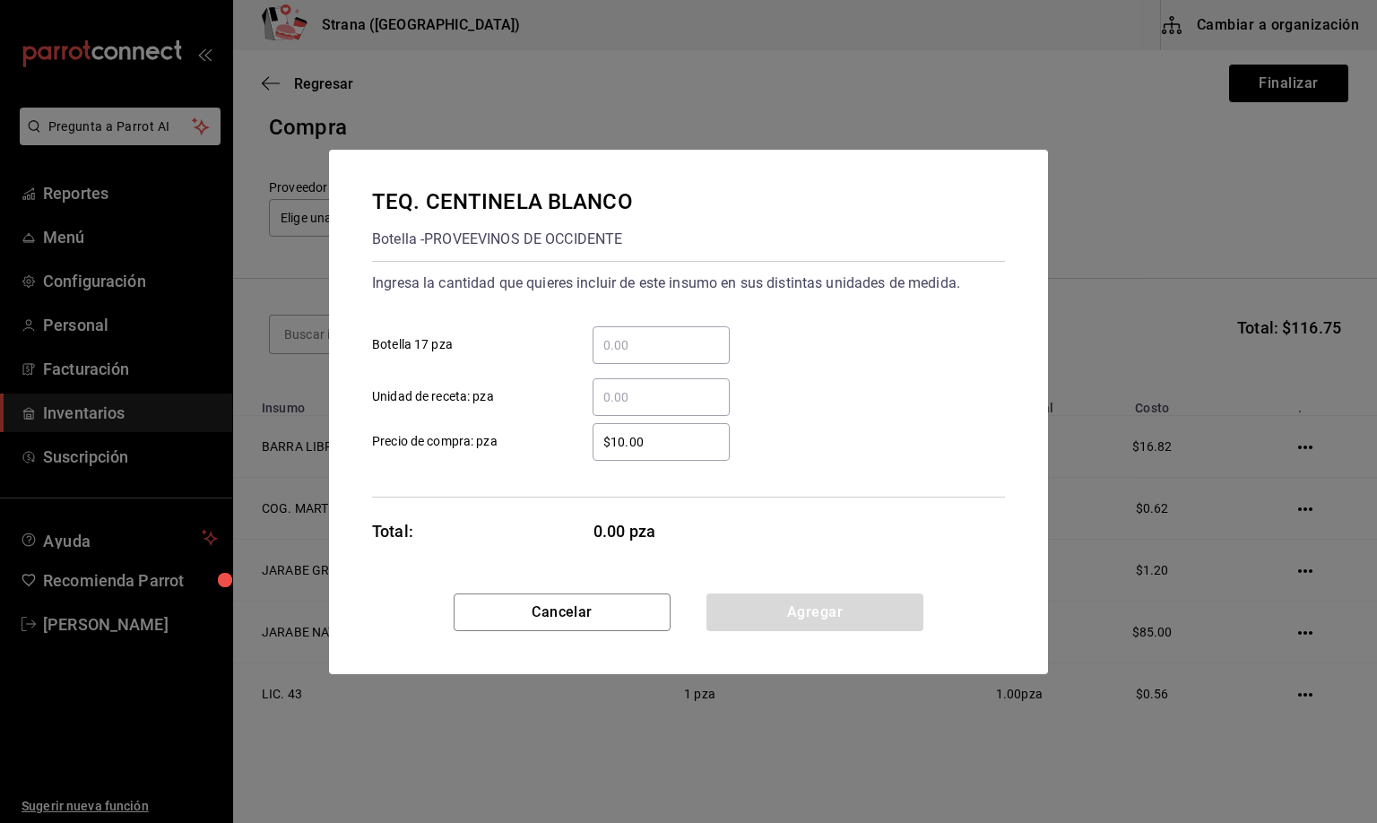
click at [618, 391] on input "​ Unidad de receta: pza" at bounding box center [660, 397] width 137 height 22
type input "1"
click at [788, 600] on button "Agregar" at bounding box center [814, 612] width 217 height 38
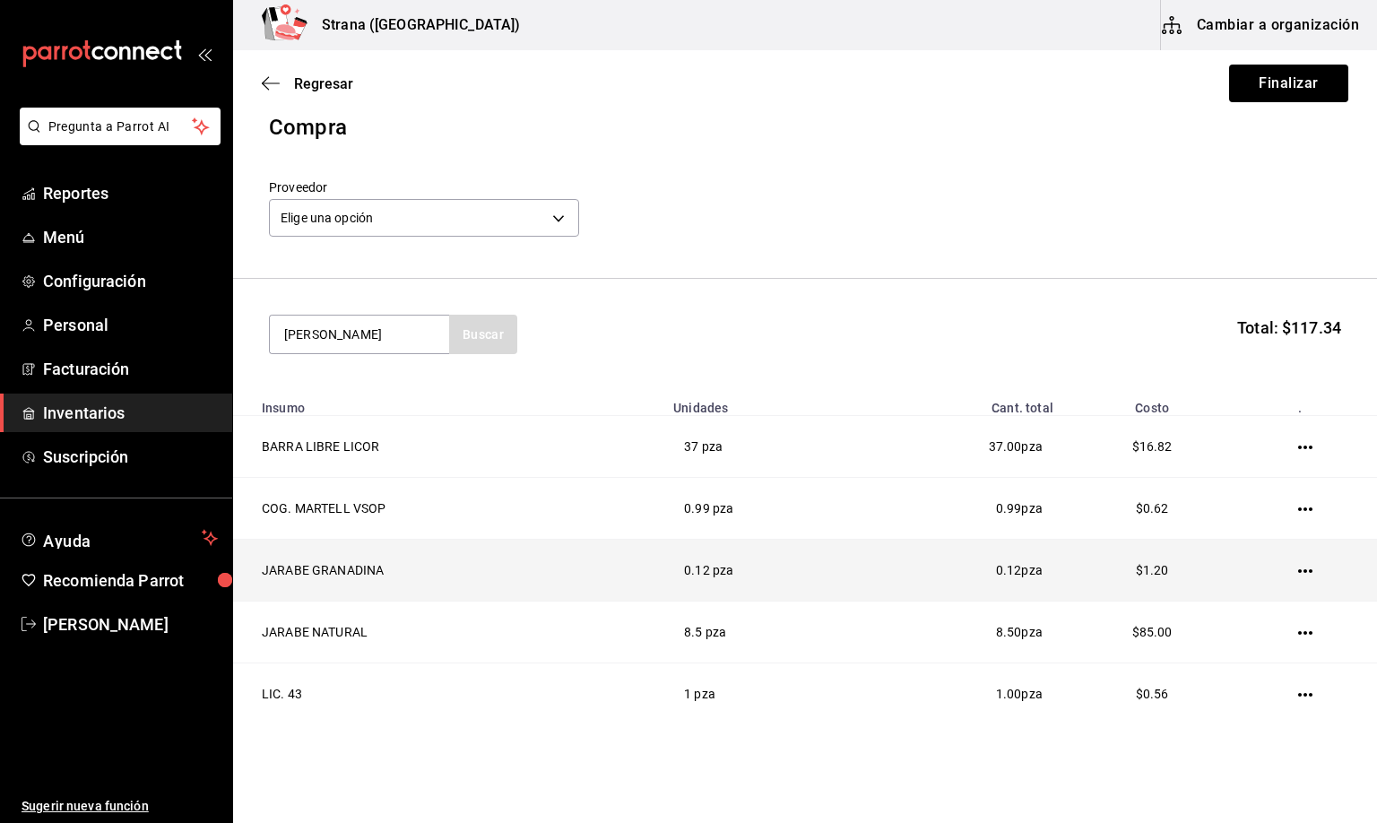
type input "[PERSON_NAME]"
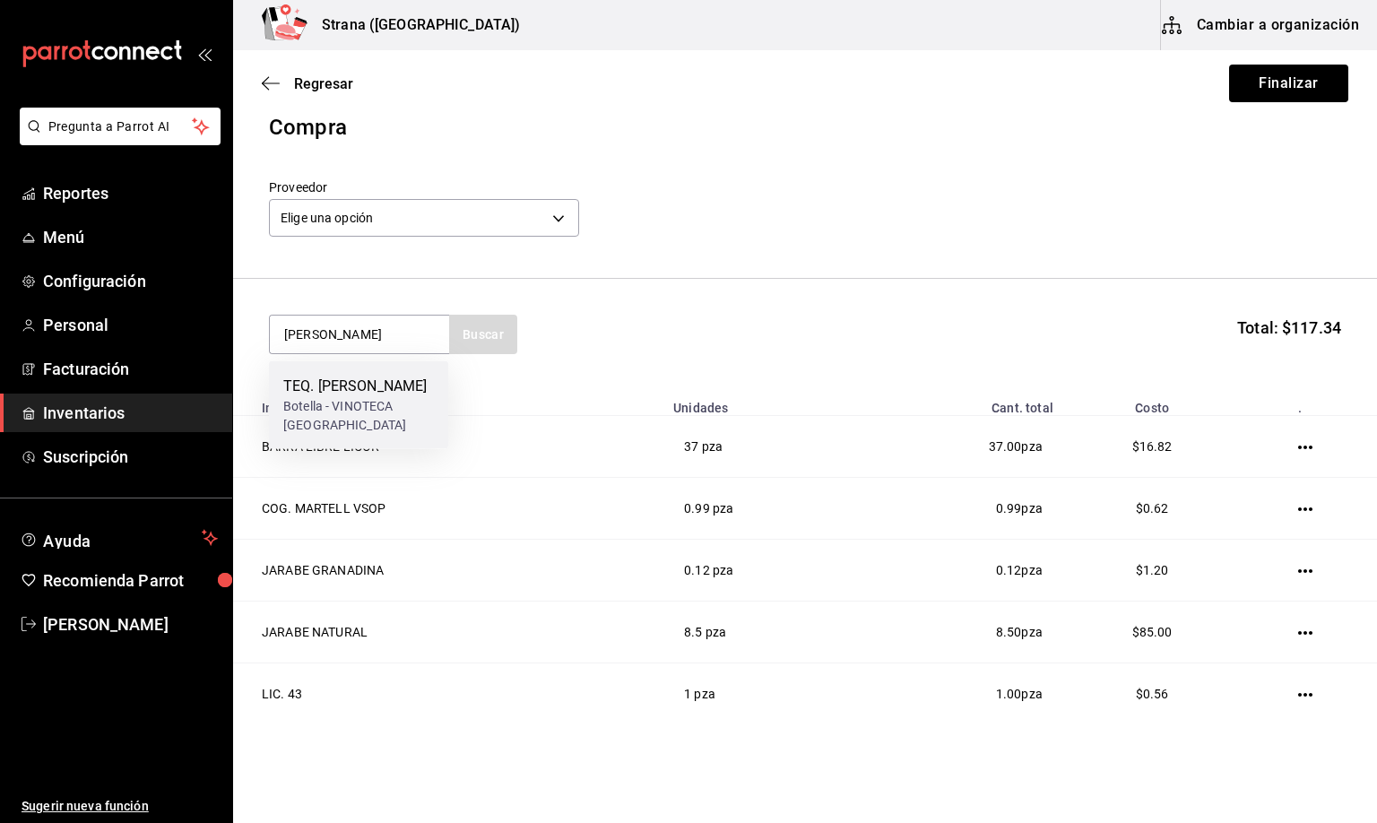
click at [307, 397] on div "TEQ. [PERSON_NAME]" at bounding box center [358, 387] width 151 height 22
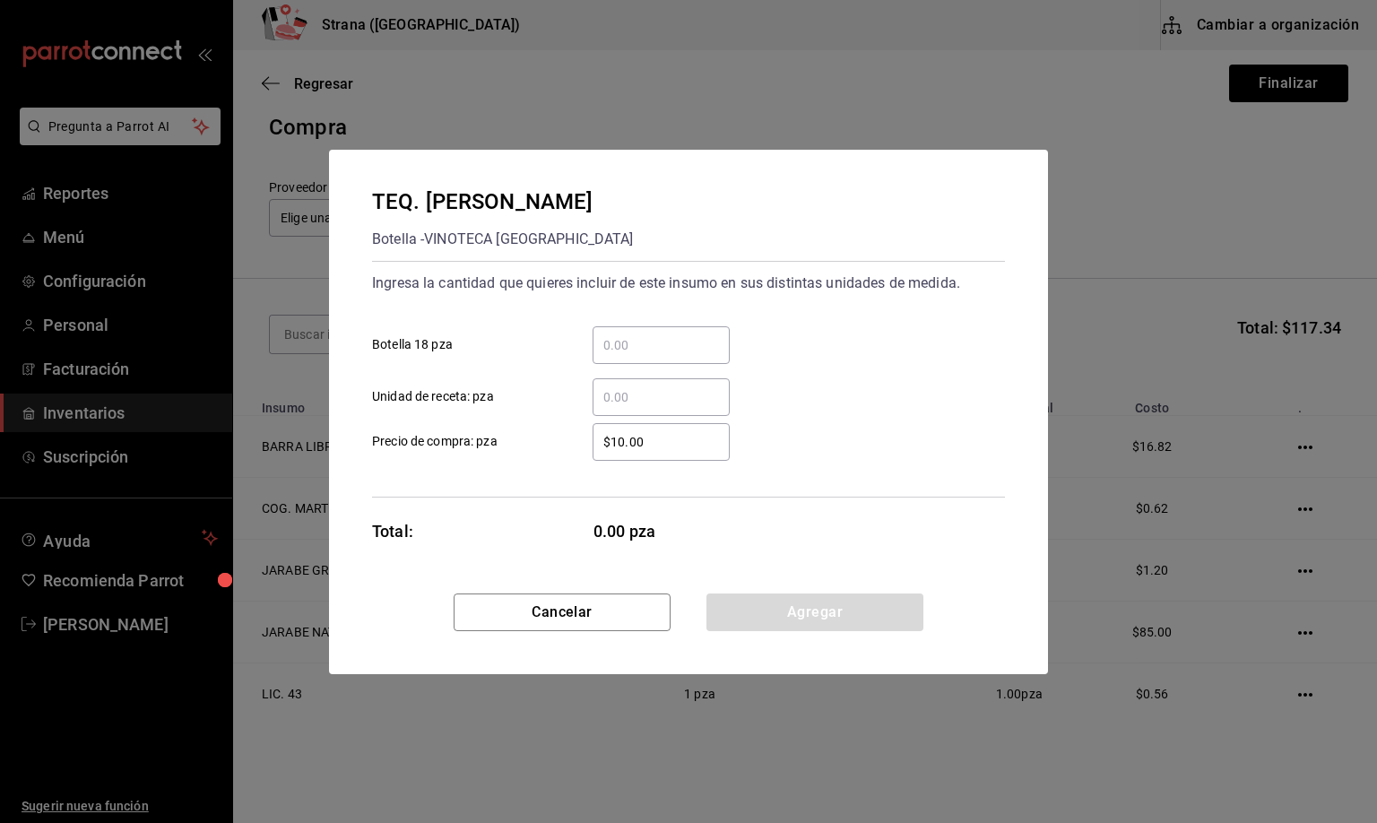
click at [624, 386] on input "​ Unidad de receta: pza" at bounding box center [660, 397] width 137 height 22
type input "1"
click at [778, 610] on button "Agregar" at bounding box center [814, 612] width 217 height 38
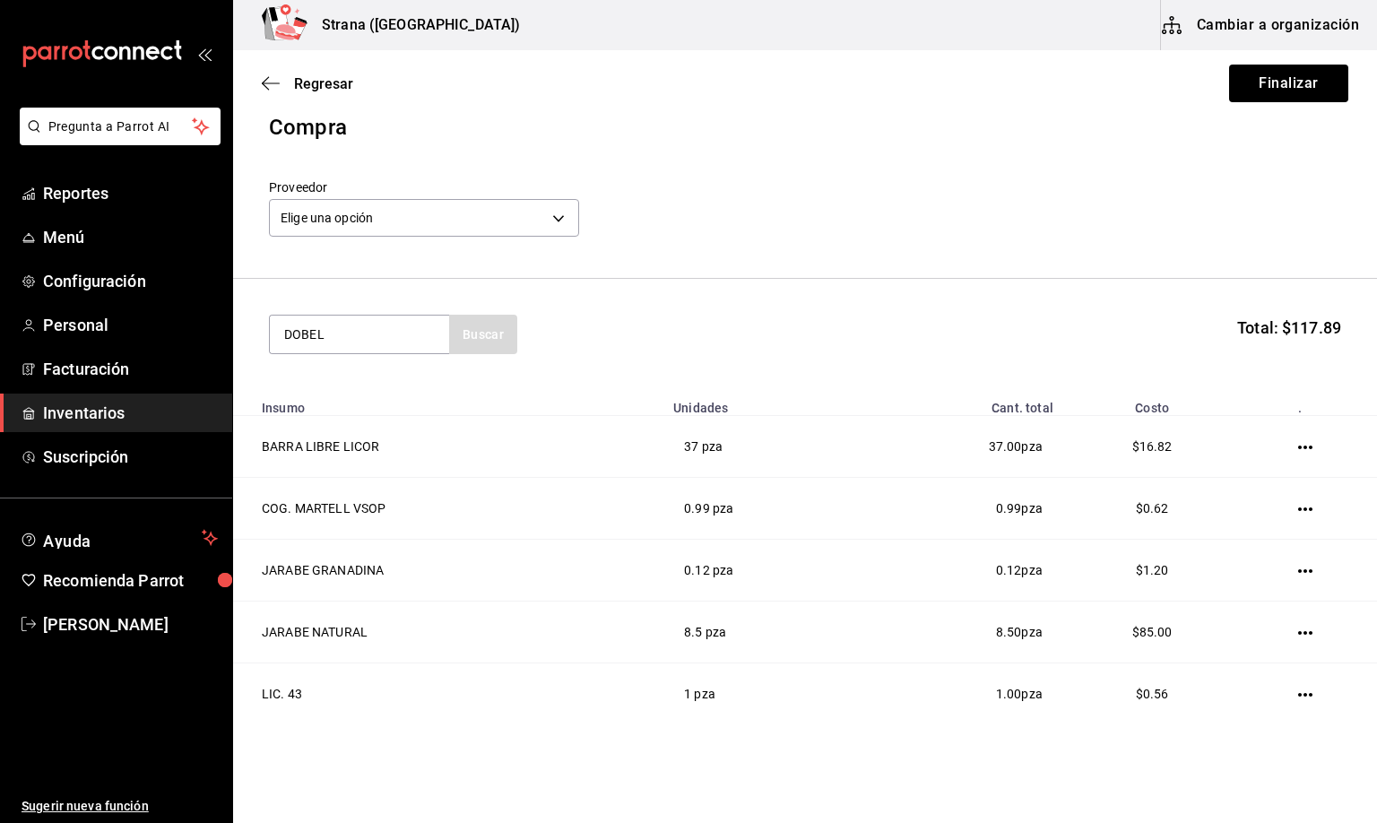
type input "DOBEL"
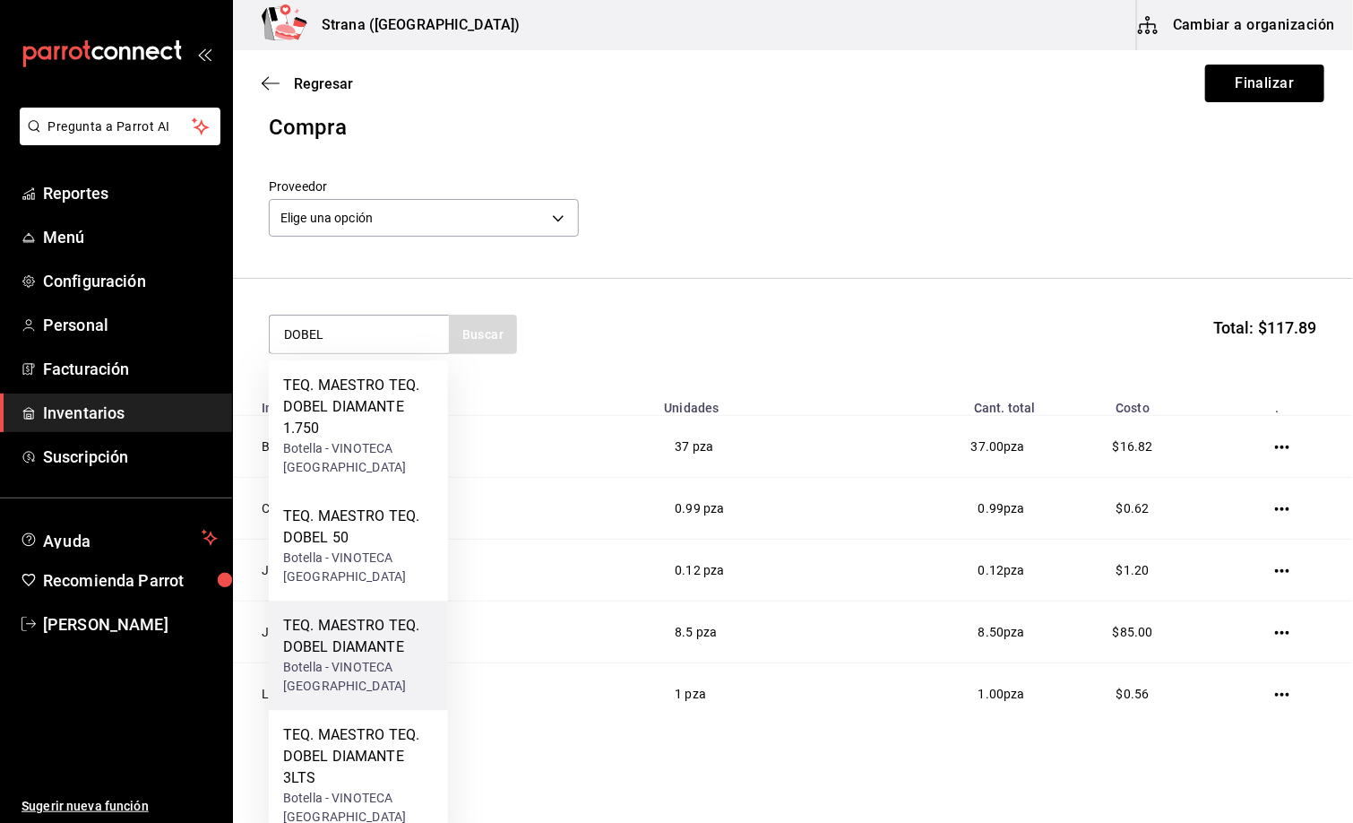
click at [350, 664] on div "Botella - VINOTECA [GEOGRAPHIC_DATA]" at bounding box center [358, 678] width 151 height 38
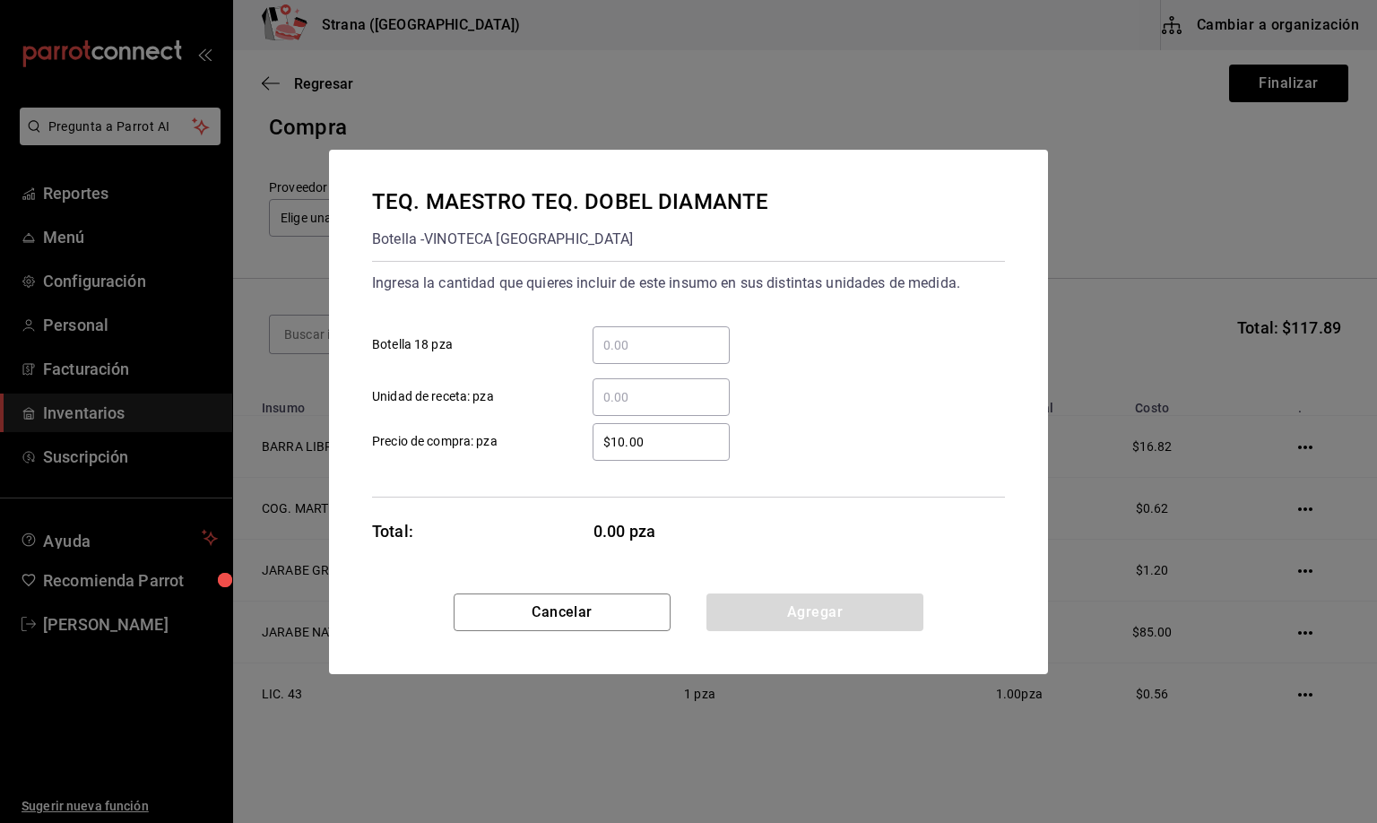
click at [630, 393] on input "​ Unidad de receta: pza" at bounding box center [660, 397] width 137 height 22
type input "2"
click at [764, 611] on button "Agregar" at bounding box center [814, 612] width 217 height 38
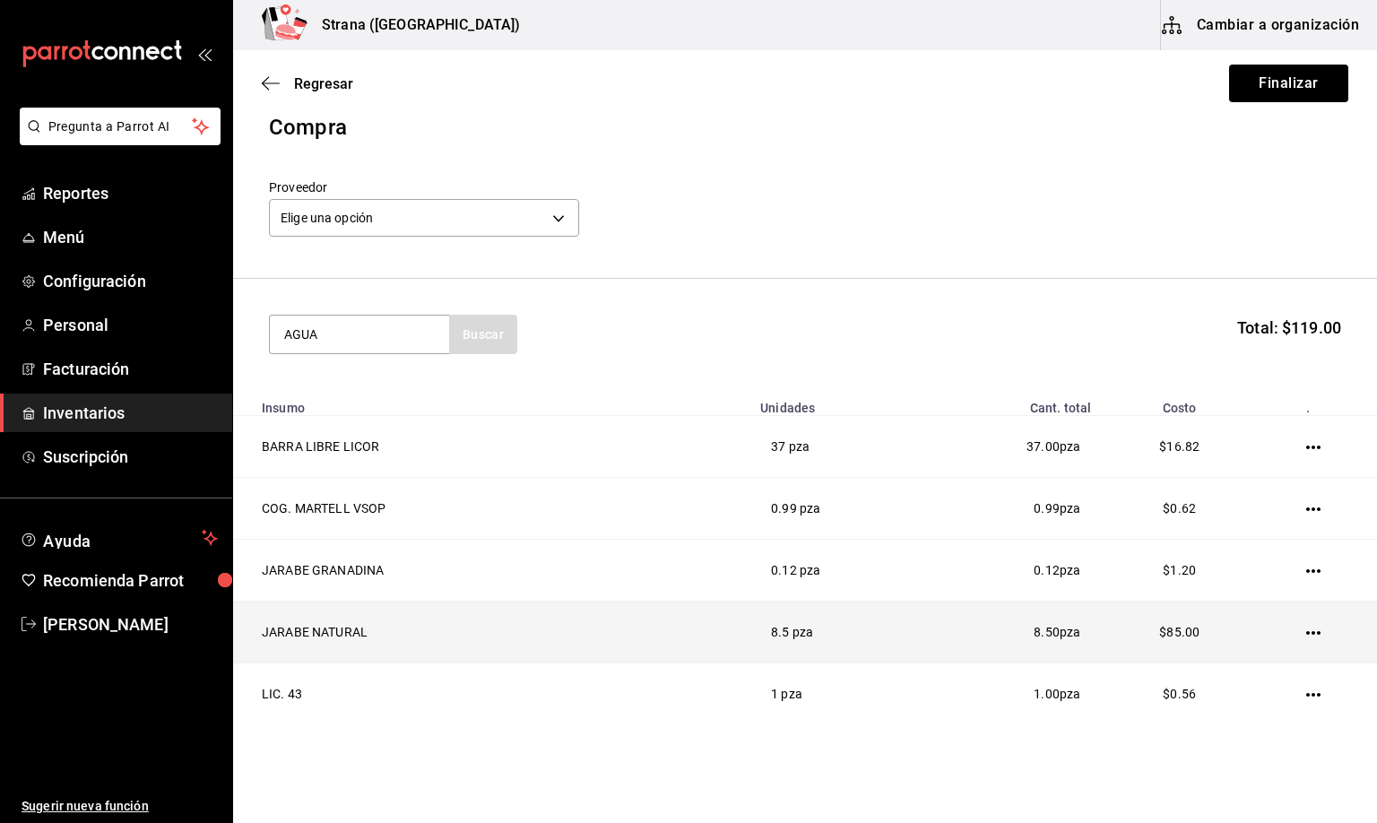
type input "AGUA"
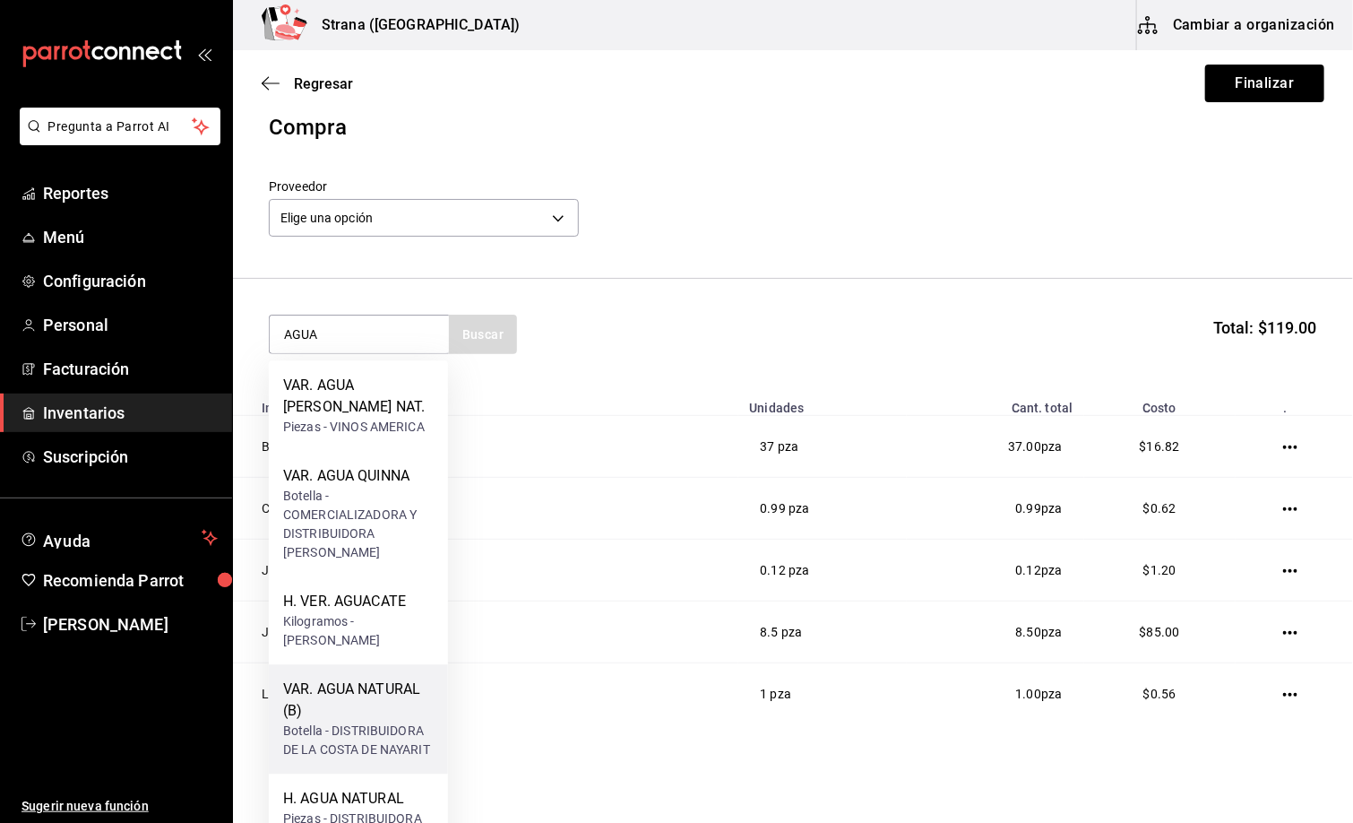
click at [364, 702] on div "VAR. AGUA NATURAL (B)" at bounding box center [358, 700] width 151 height 43
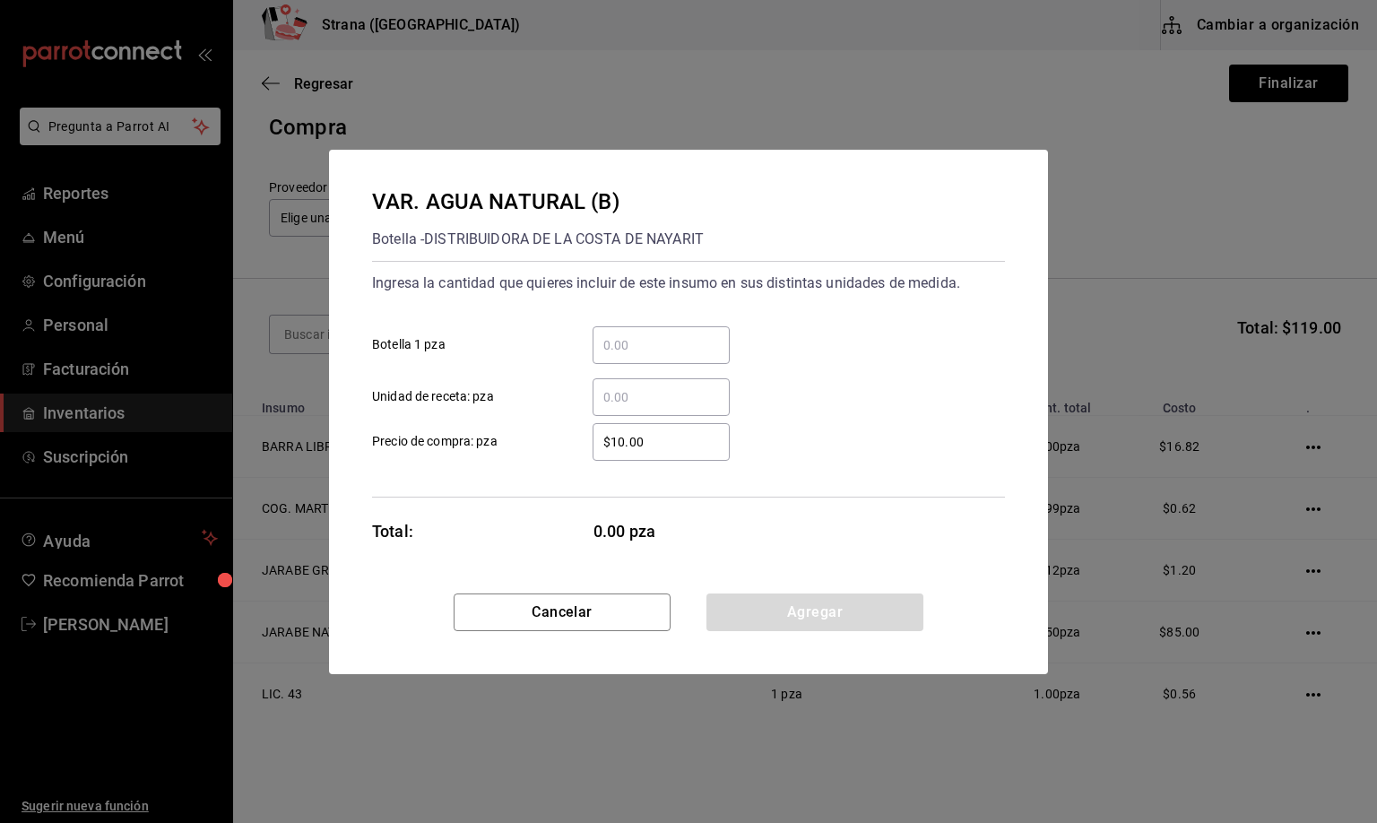
click at [614, 393] on input "​ Unidad de receta: pza" at bounding box center [660, 397] width 137 height 22
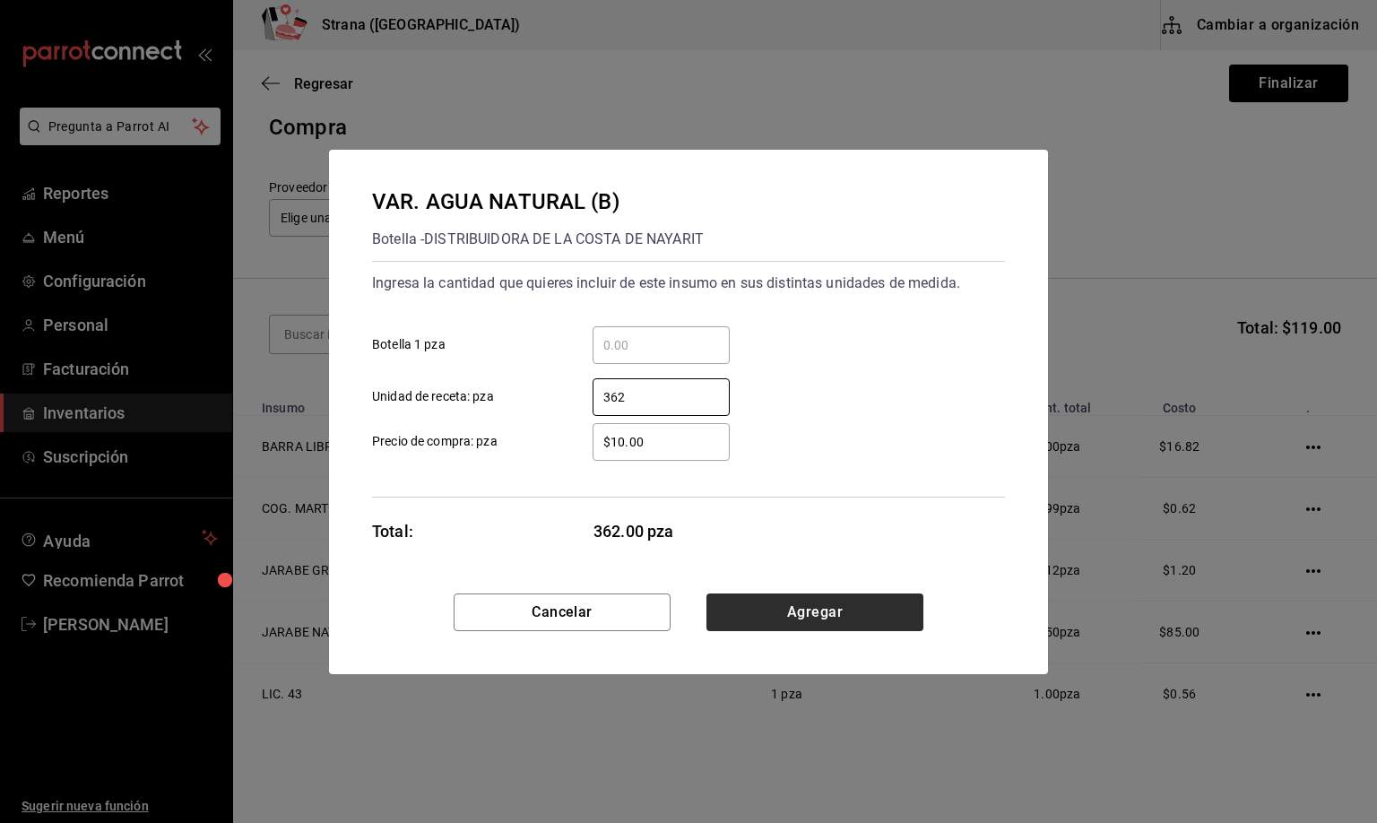
type input "362"
click at [794, 611] on button "Agregar" at bounding box center [814, 612] width 217 height 38
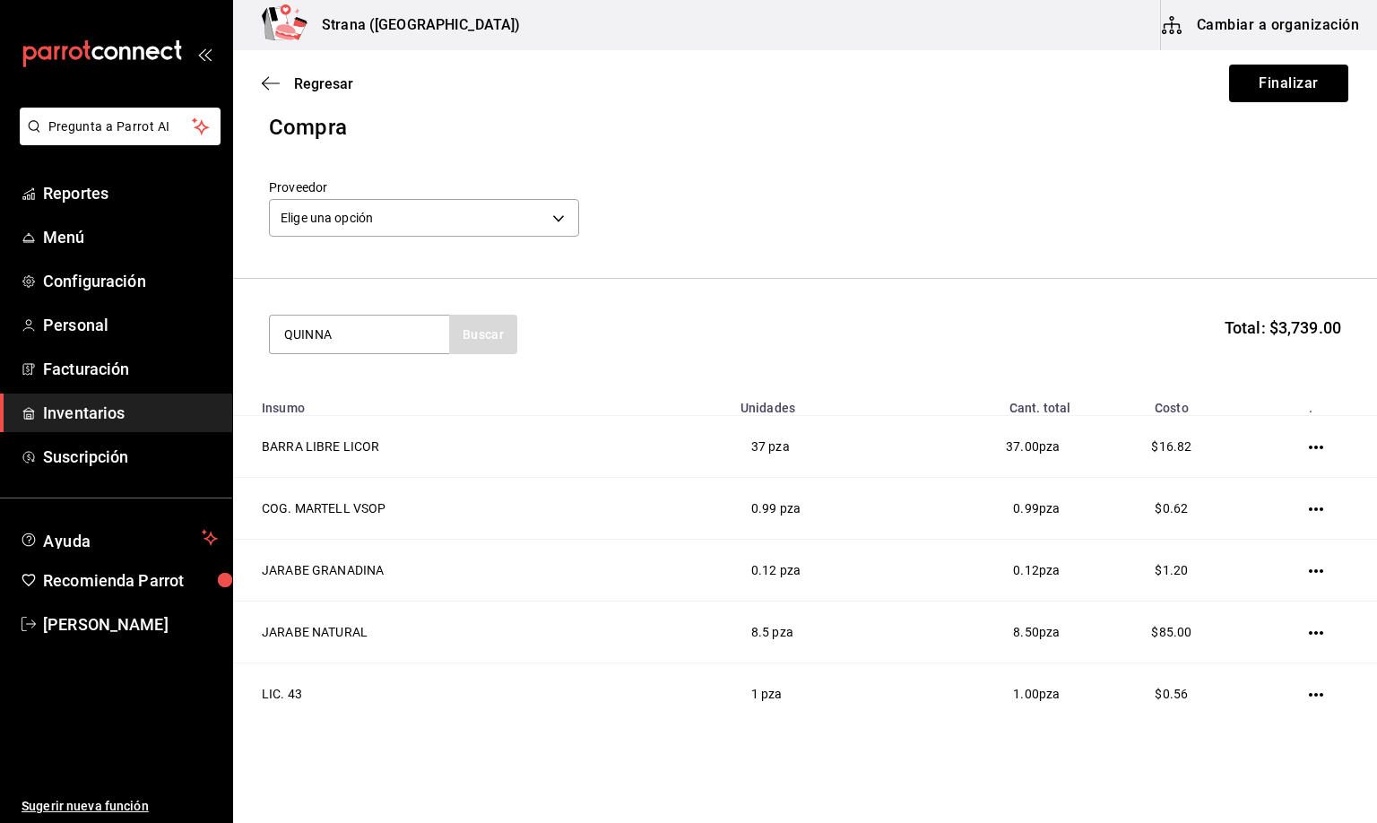
type input "QUINNA"
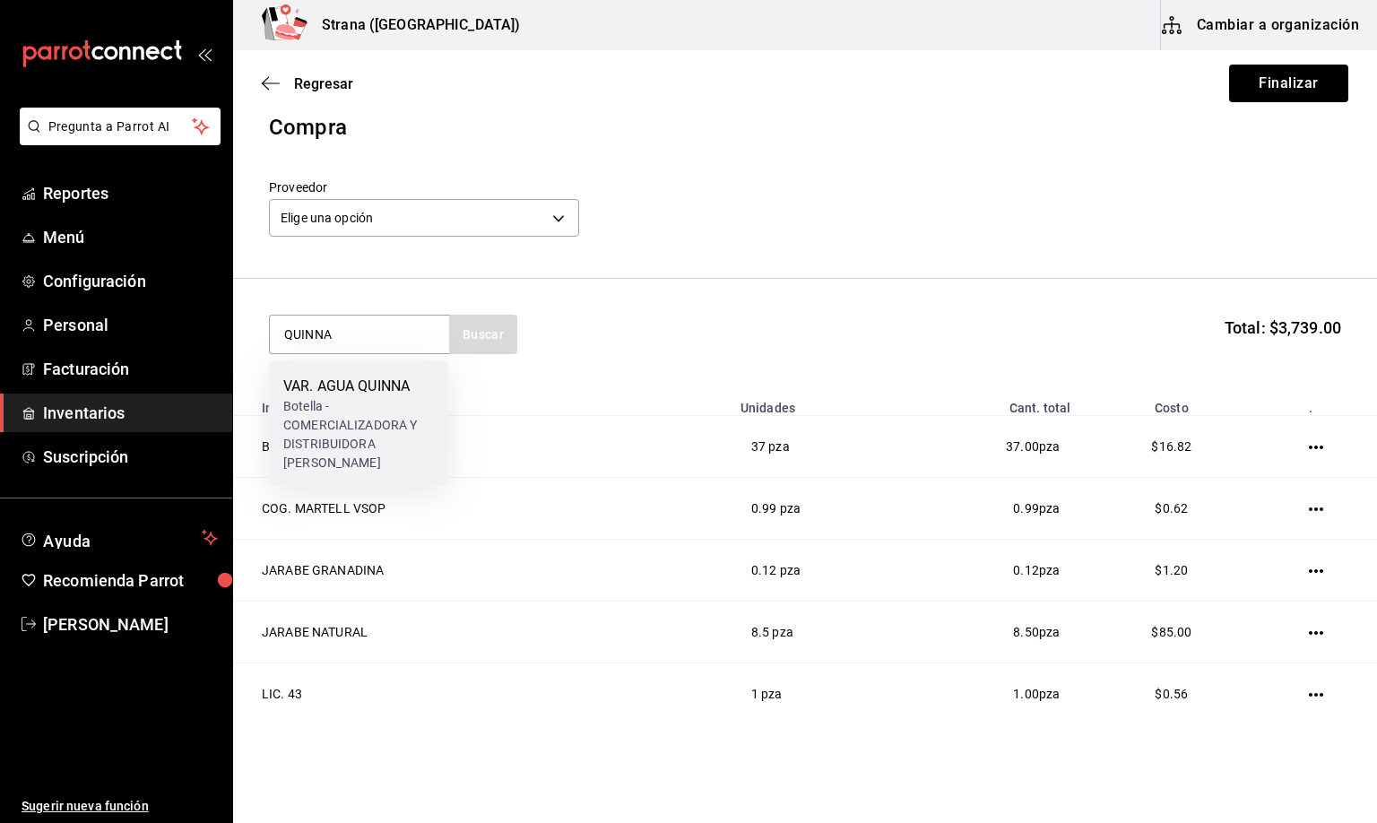
click at [384, 419] on div "Botella - COMERCIALIZADORA Y DISTRIBUIDORA [PERSON_NAME]" at bounding box center [358, 434] width 151 height 75
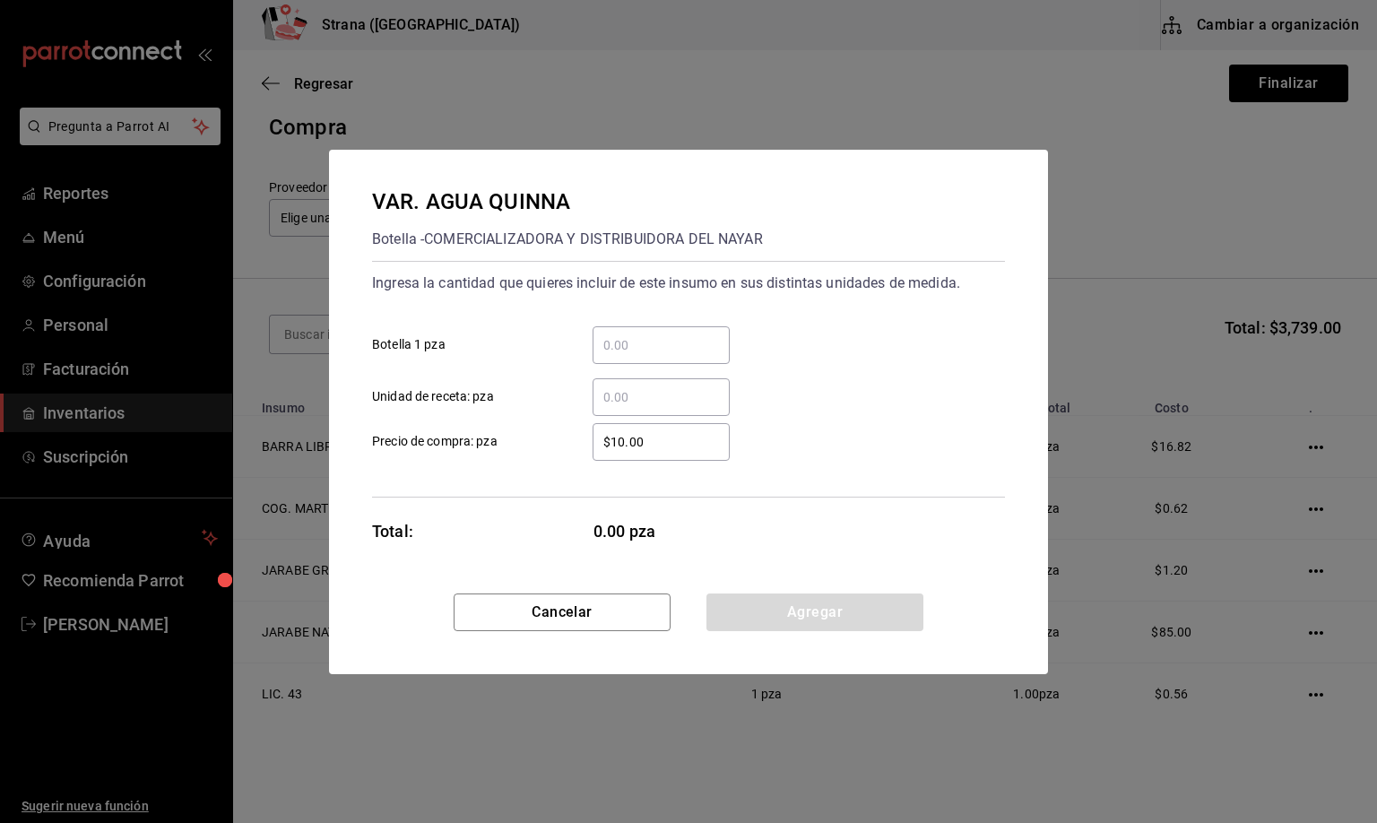
click at [613, 401] on input "​ Unidad de receta: pza" at bounding box center [660, 397] width 137 height 22
type input "65"
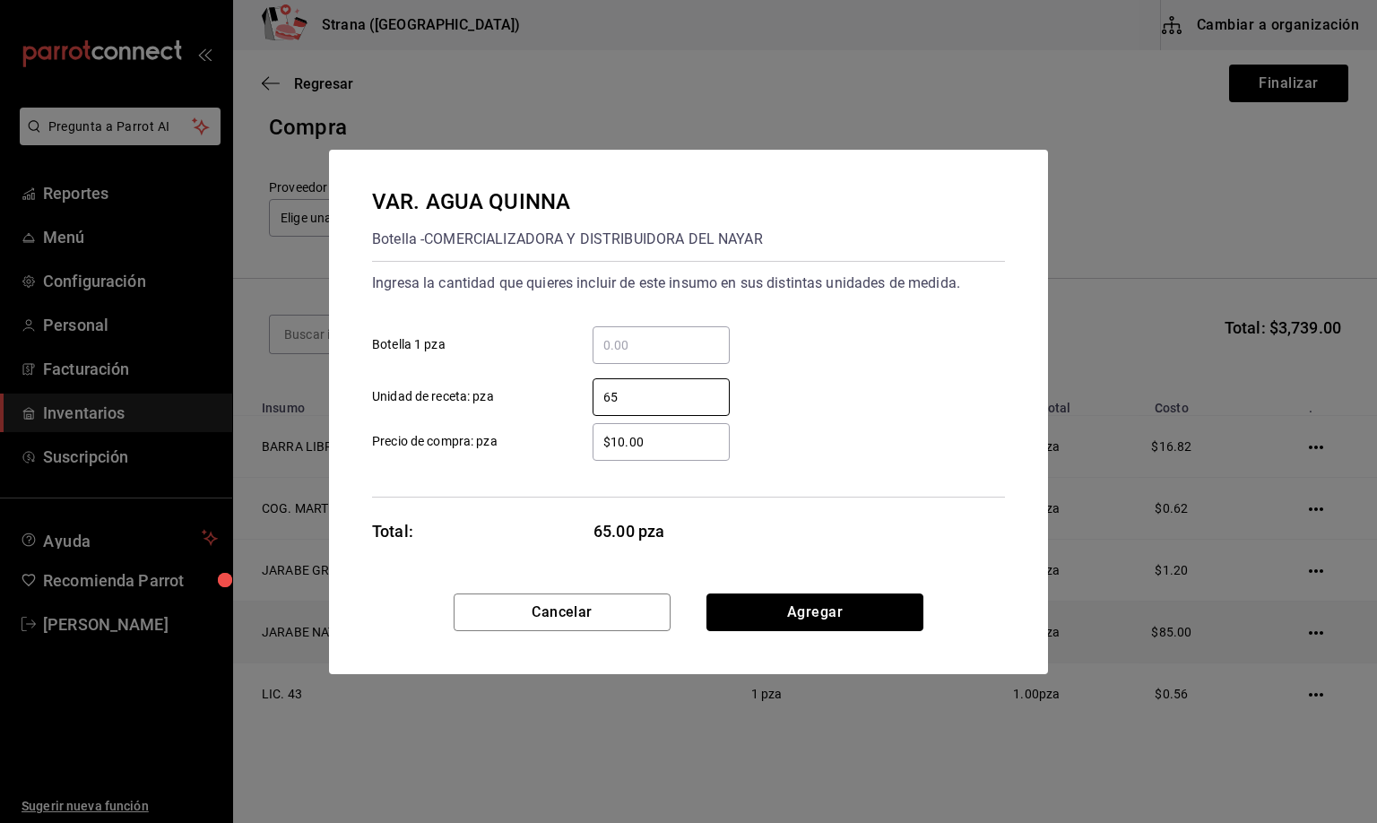
click at [824, 614] on button "Agregar" at bounding box center [814, 612] width 217 height 38
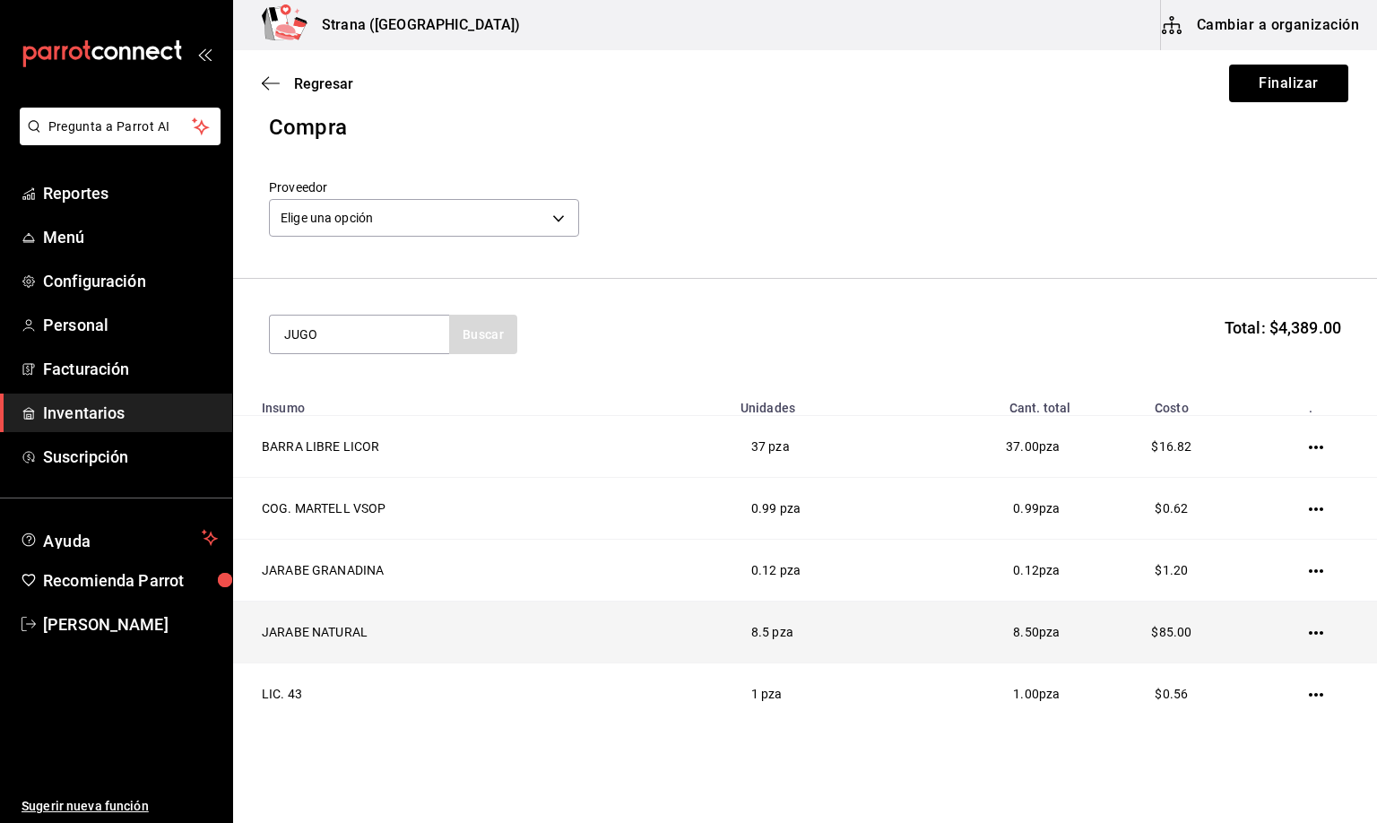
type input "JUGO"
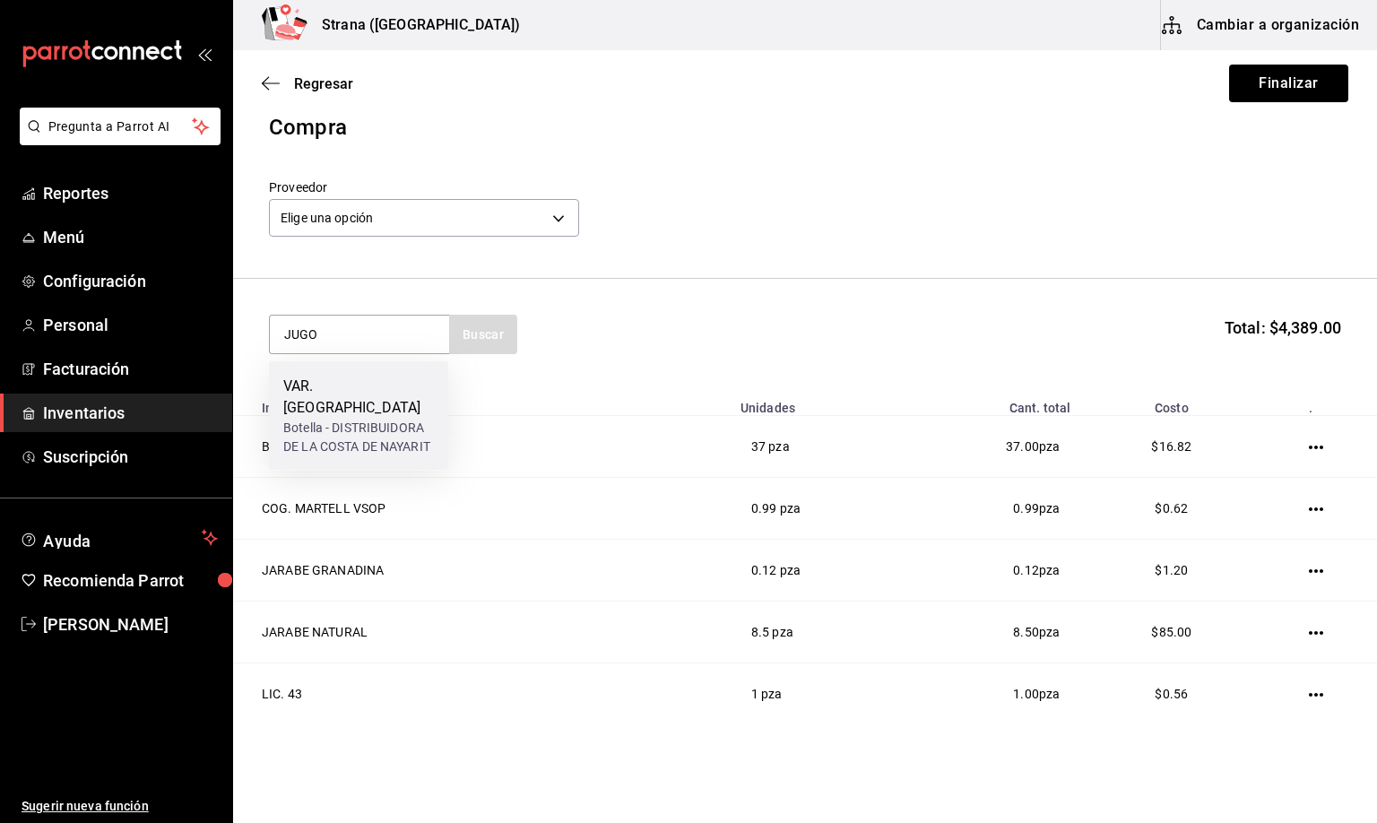
click at [313, 419] on div "Botella - DISTRIBUIDORA DE LA COSTA DE NAYARIT" at bounding box center [358, 438] width 151 height 38
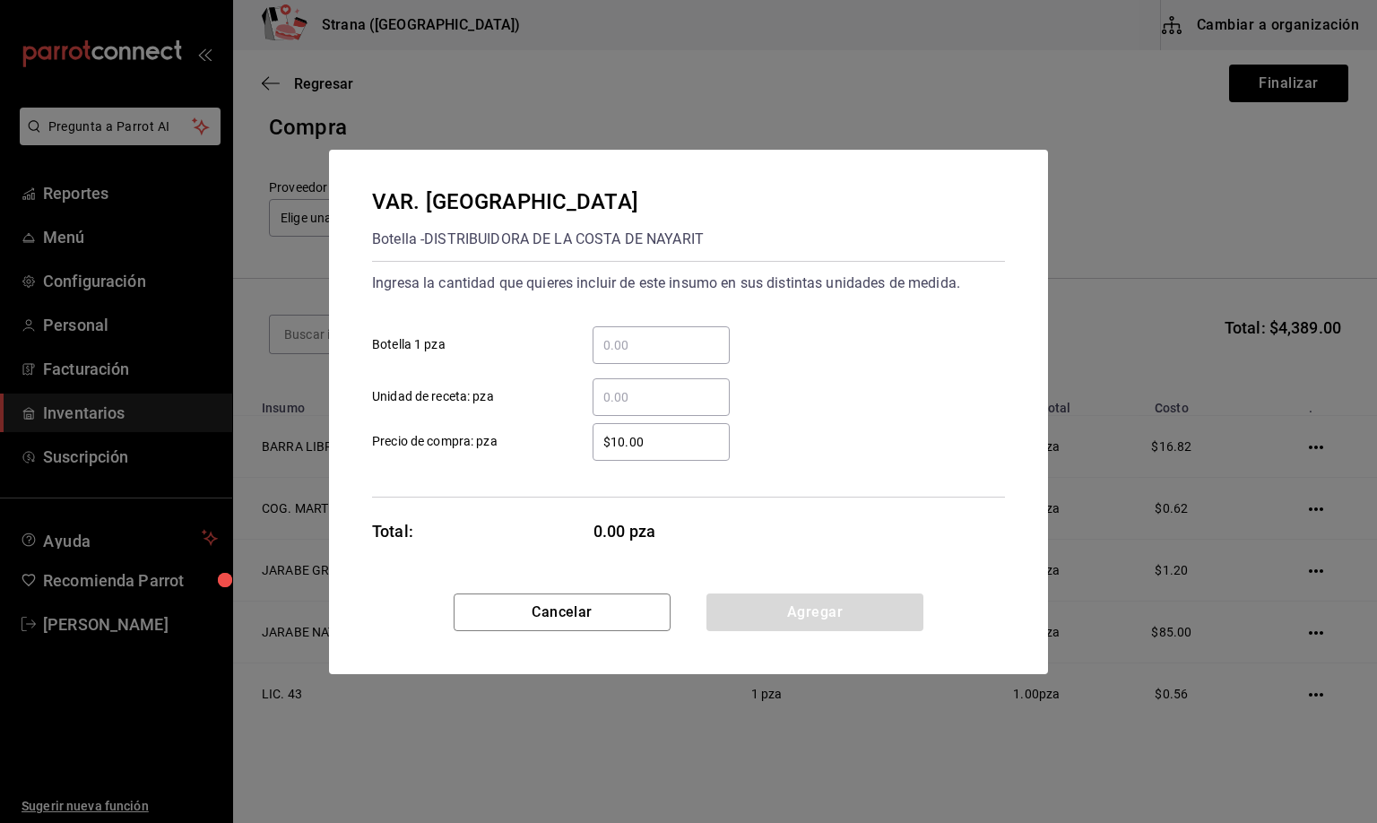
click at [660, 393] on input "​ Unidad de receta: pza" at bounding box center [660, 397] width 137 height 22
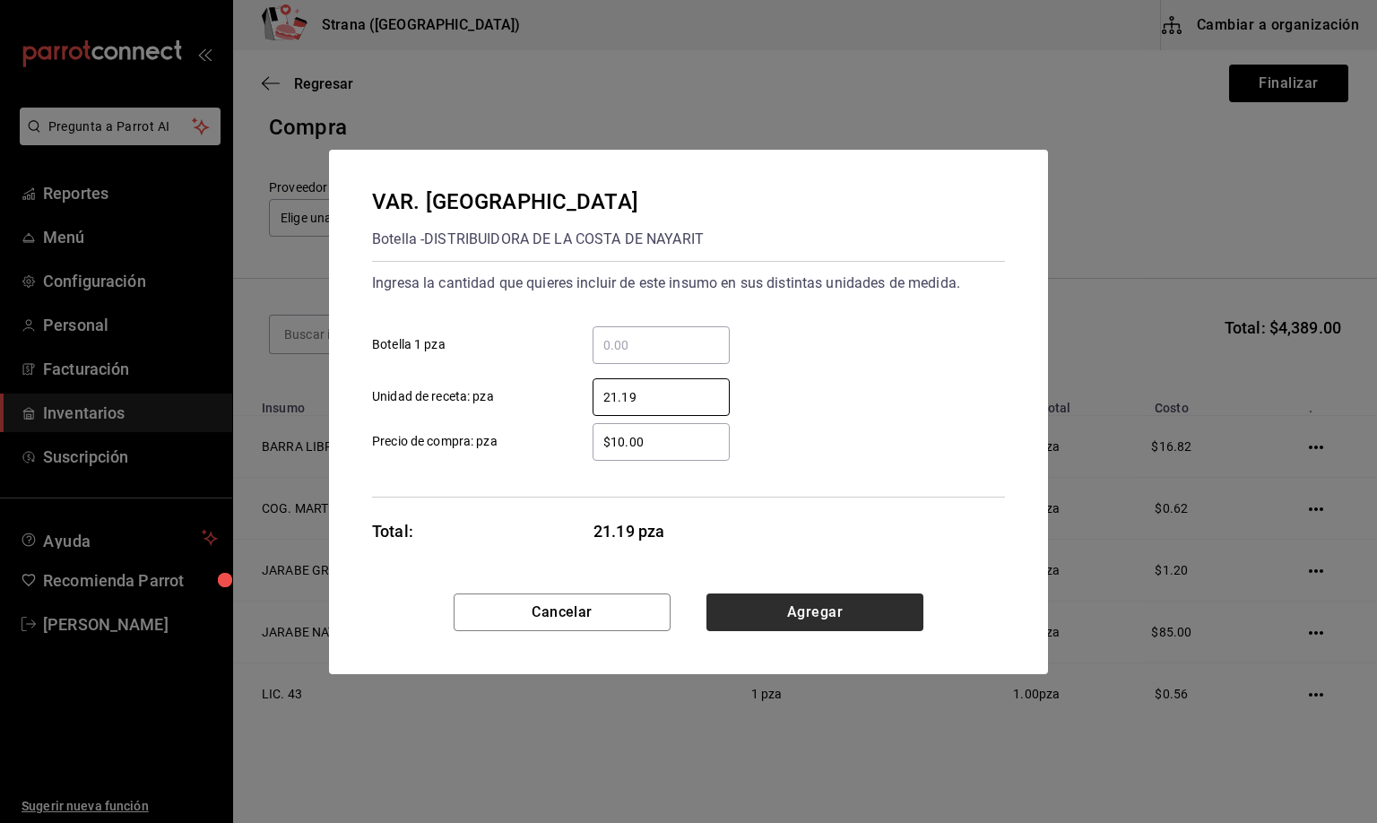
type input "21.19"
click at [789, 622] on button "Agregar" at bounding box center [814, 612] width 217 height 38
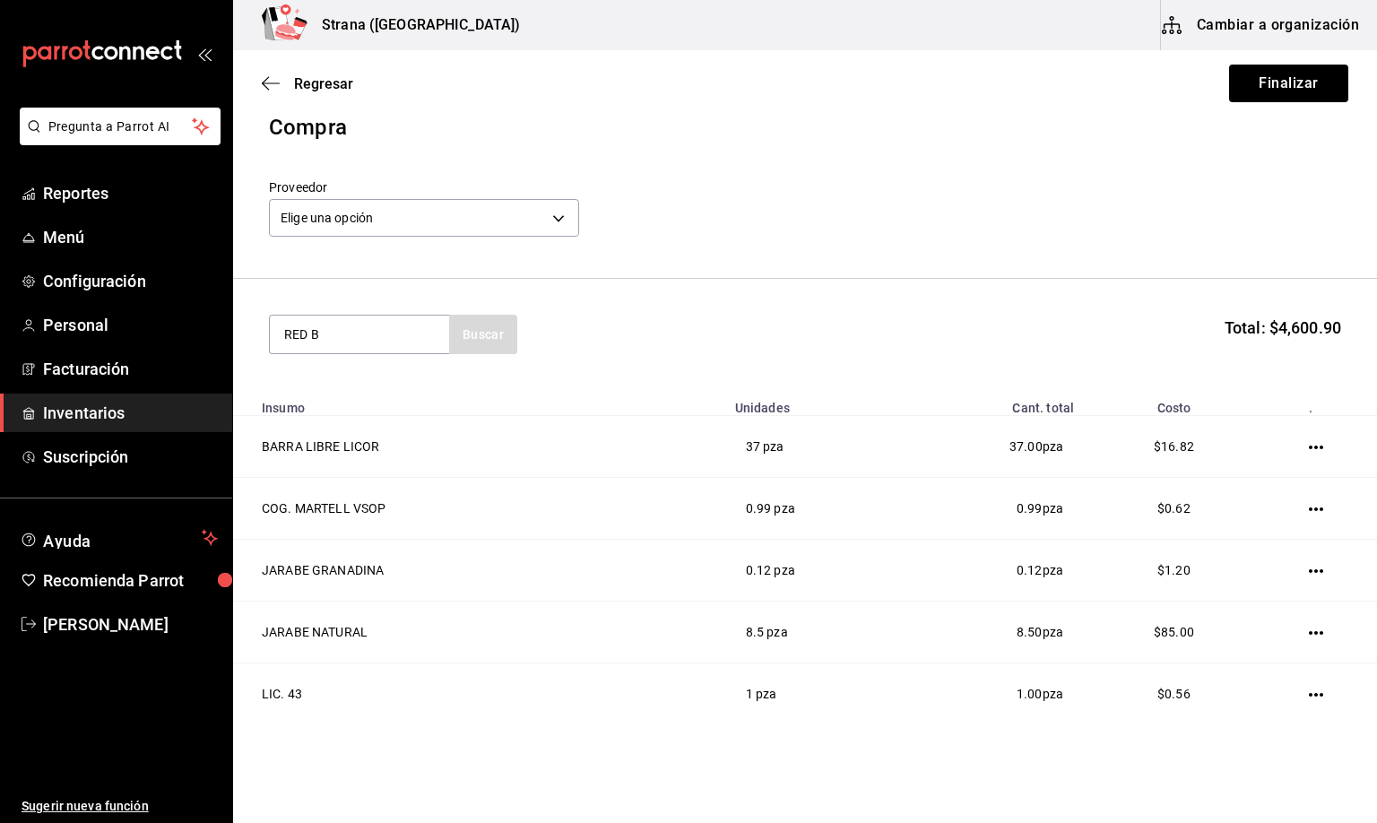
type input "RED B"
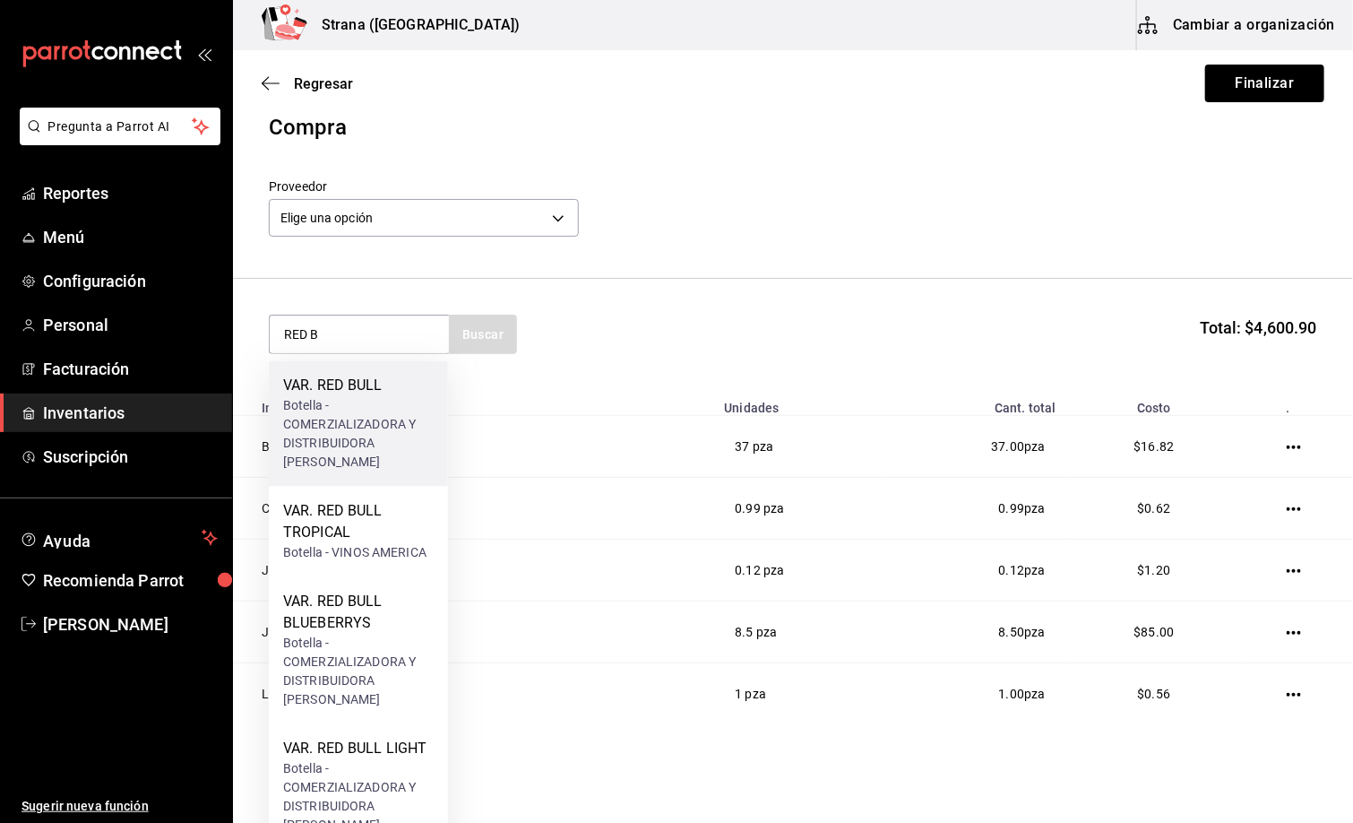
click at [367, 414] on div "Botella - COMERZIALIZADORA Y DISTRIBUIDORA [PERSON_NAME]" at bounding box center [358, 434] width 151 height 75
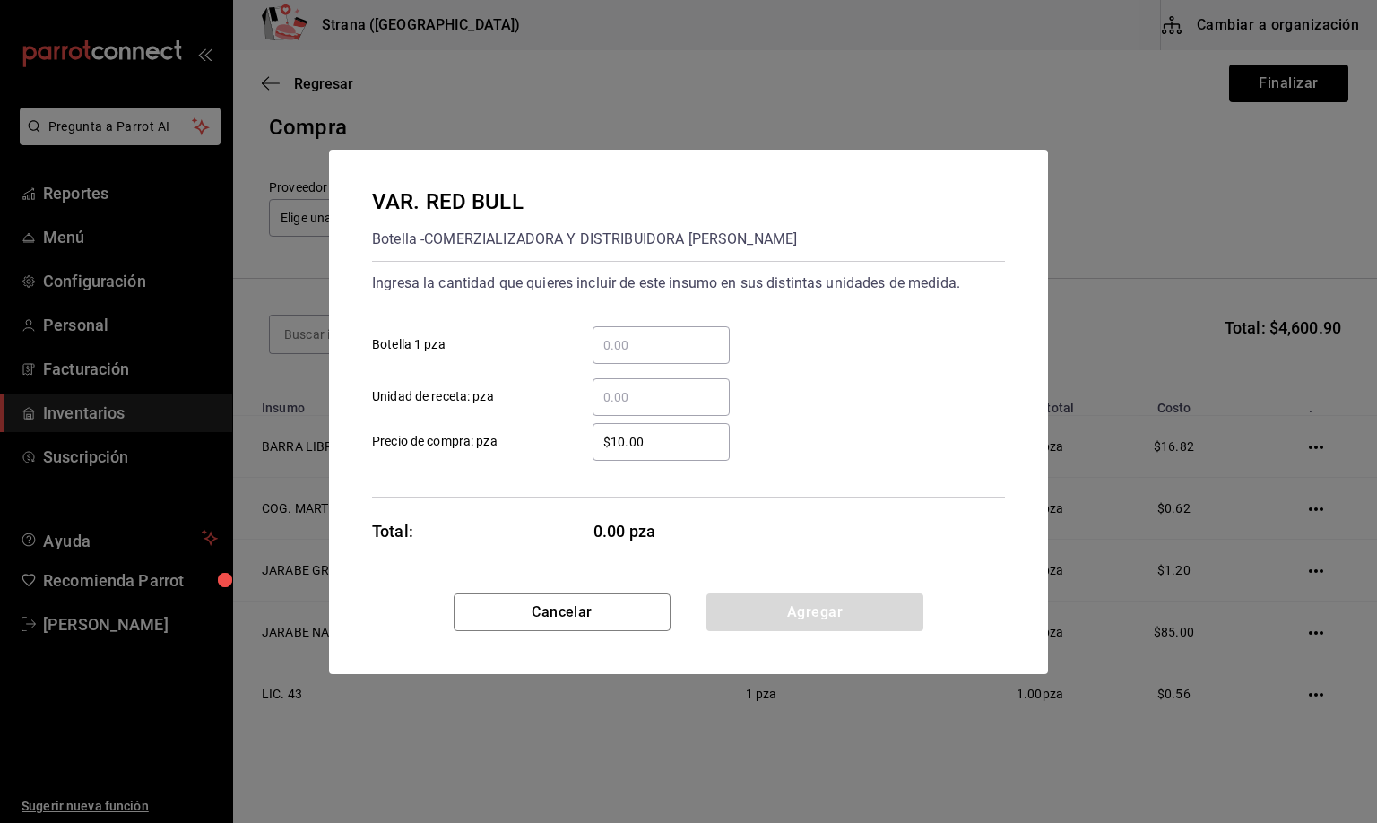
click at [641, 401] on input "​ Unidad de receta: pza" at bounding box center [660, 397] width 137 height 22
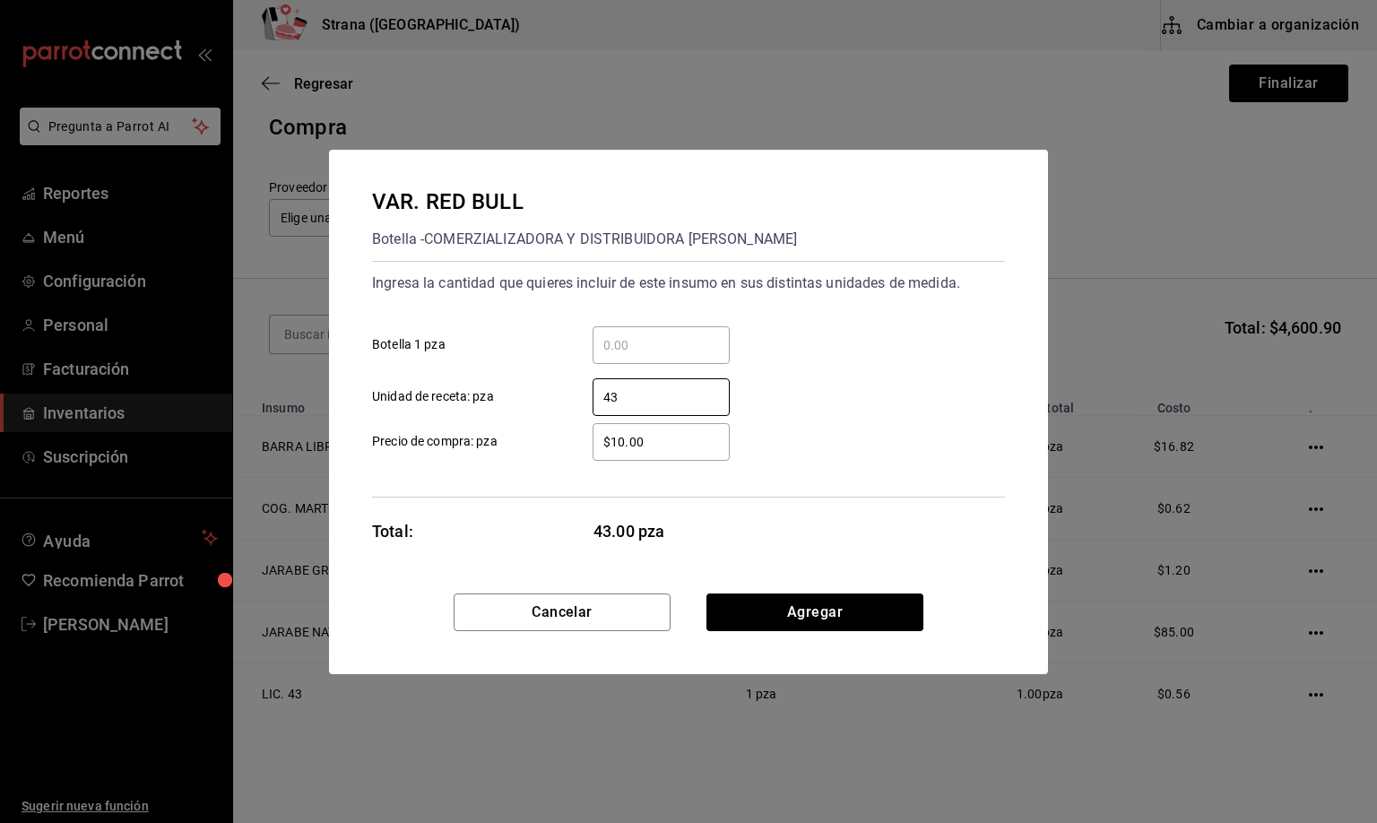
type input "43"
drag, startPoint x: 796, startPoint y: 586, endPoint x: 796, endPoint y: 609, distance: 22.4
click at [796, 587] on div "VAR. RED BULL Botella - COMERZIALIZADORA Y DISTRIBUIDORA [PERSON_NAME] Ingresa …" at bounding box center [688, 372] width 719 height 444
click at [799, 611] on button "Agregar" at bounding box center [814, 612] width 217 height 38
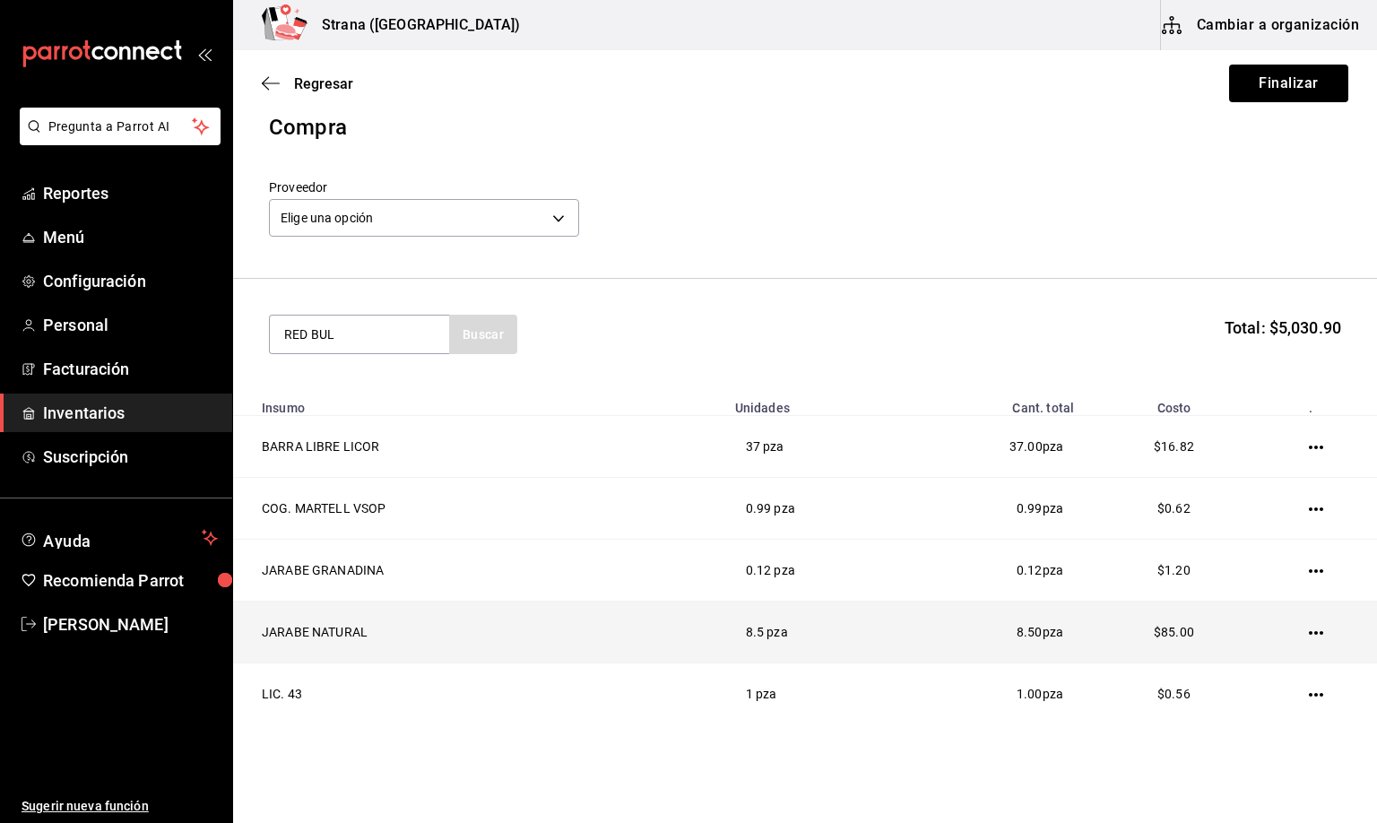
type input "RED BUL"
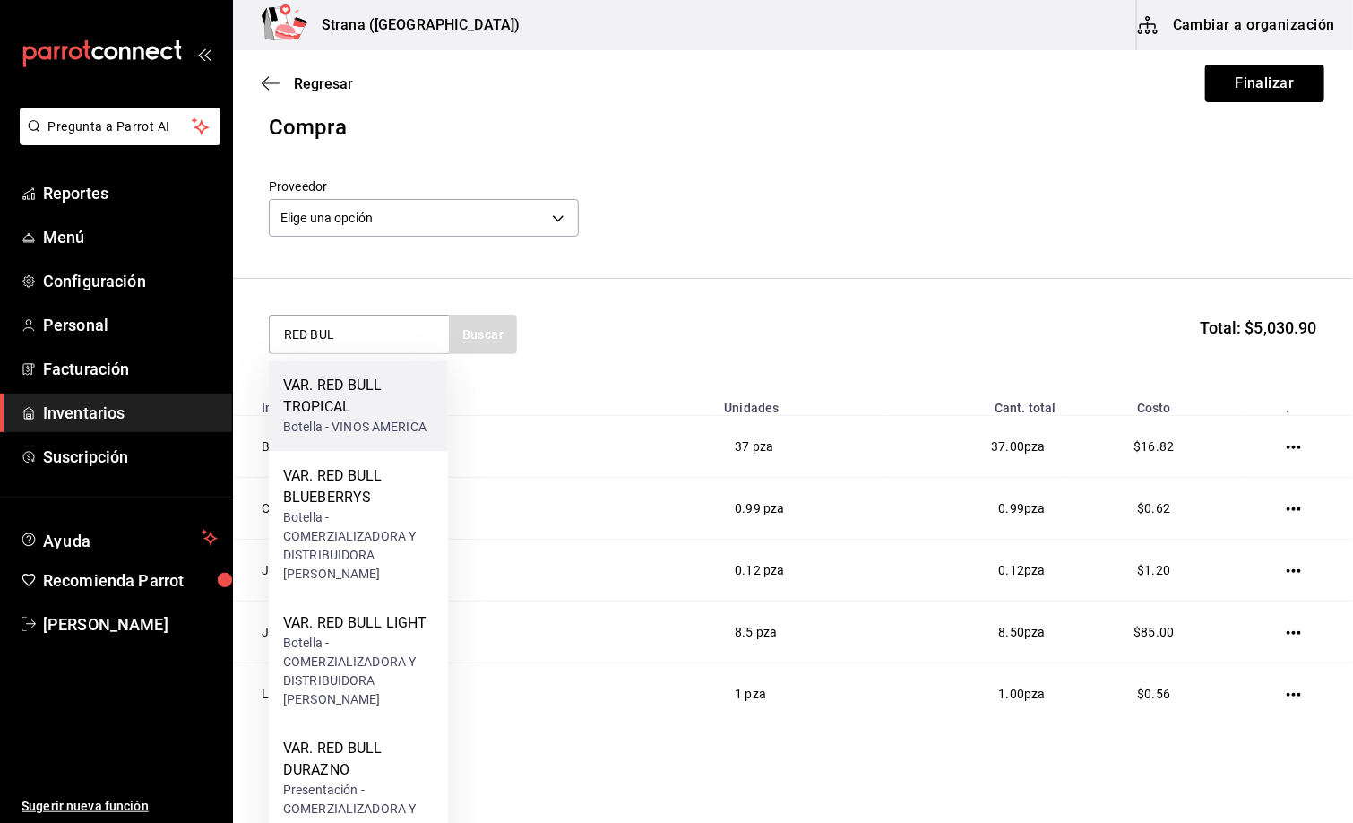
click at [344, 419] on div "Botella - VINOS AMERICA" at bounding box center [358, 428] width 151 height 19
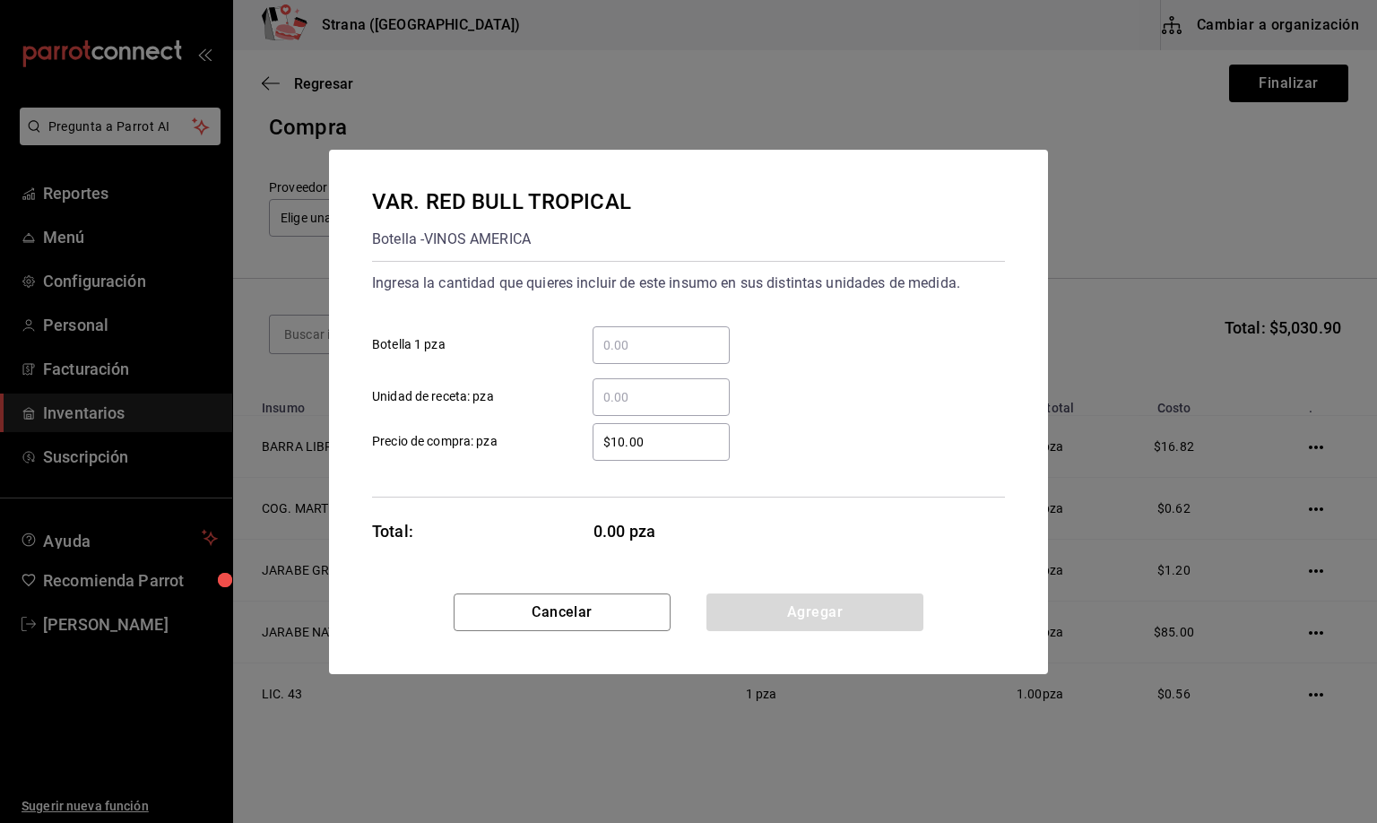
click at [619, 393] on input "​ Unidad de receta: pza" at bounding box center [660, 397] width 137 height 22
type input "1"
click at [801, 610] on button "Agregar" at bounding box center [814, 612] width 217 height 38
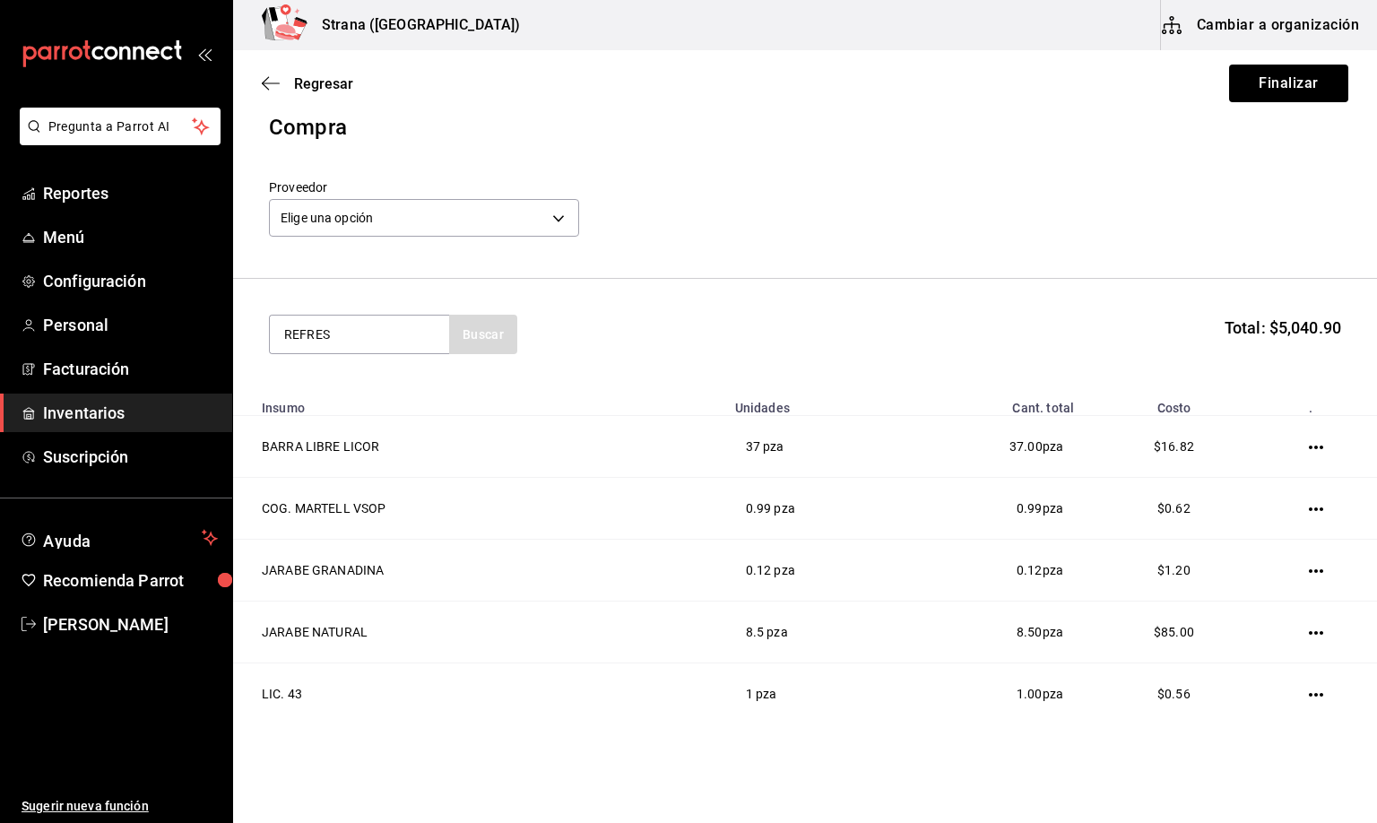
type input "REFRES"
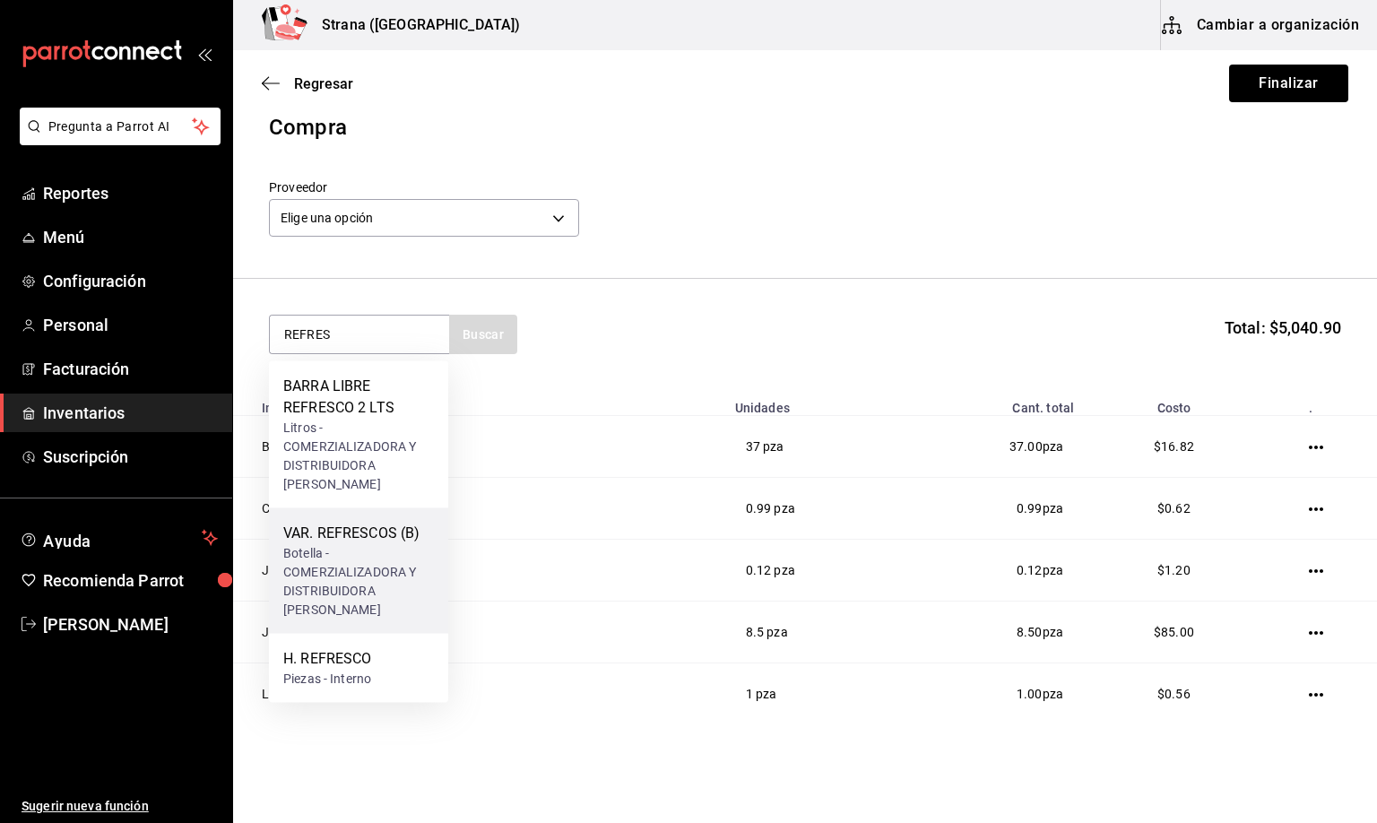
click at [341, 547] on div "Botella - COMERZIALIZADORA Y DISTRIBUIDORA [PERSON_NAME]" at bounding box center [358, 581] width 151 height 75
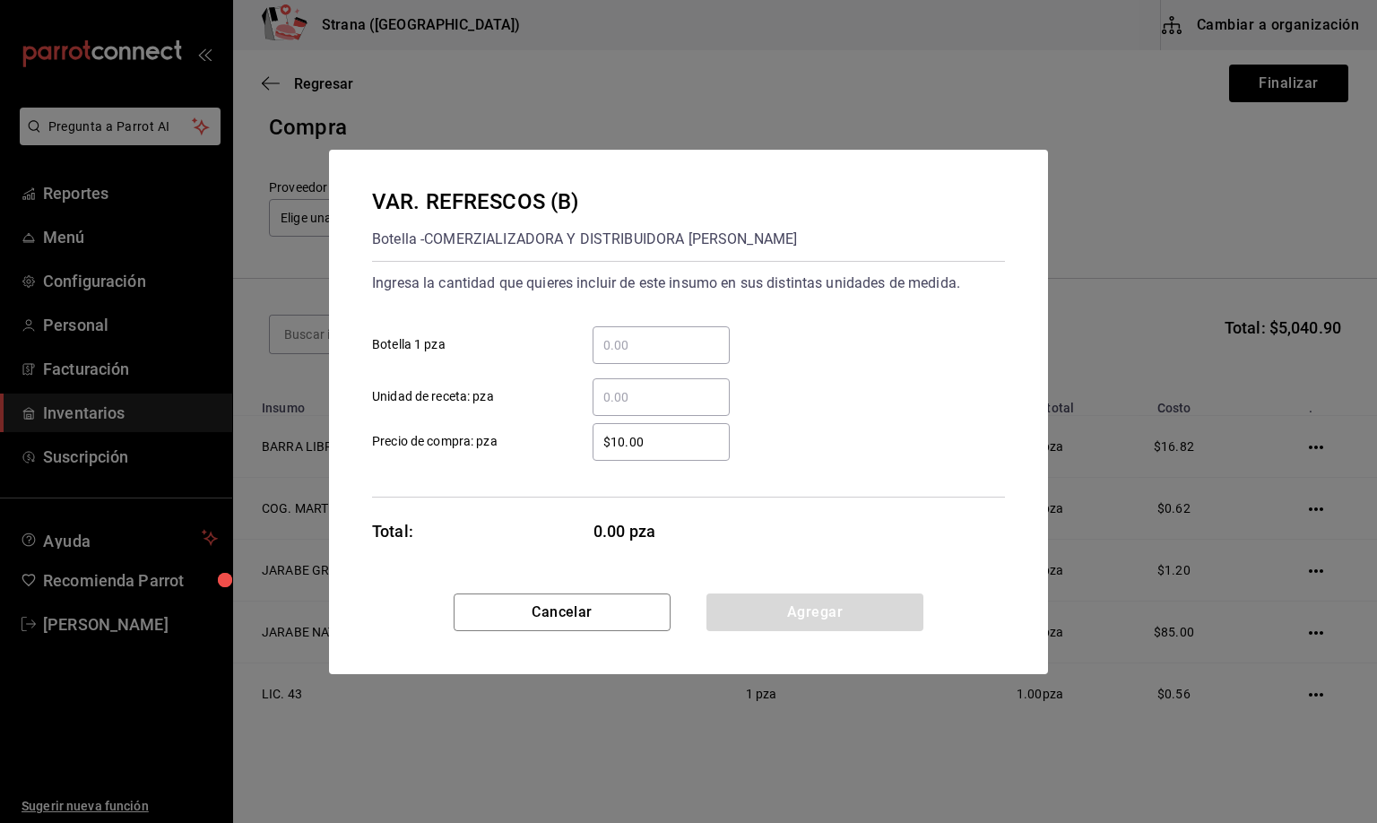
click at [630, 396] on input "​ Unidad de receta: pza" at bounding box center [660, 397] width 137 height 22
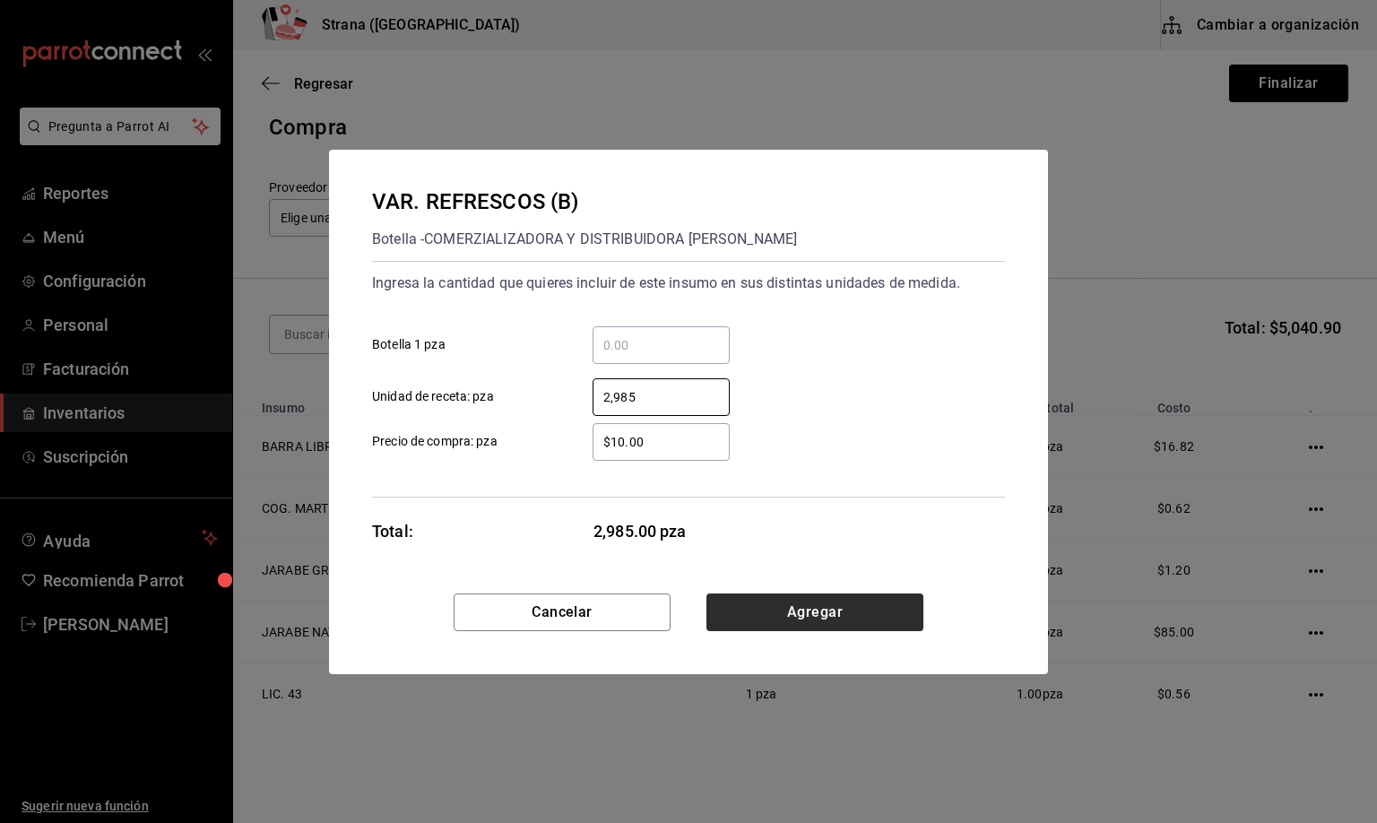
type input "2,985"
click at [842, 613] on button "Agregar" at bounding box center [814, 612] width 217 height 38
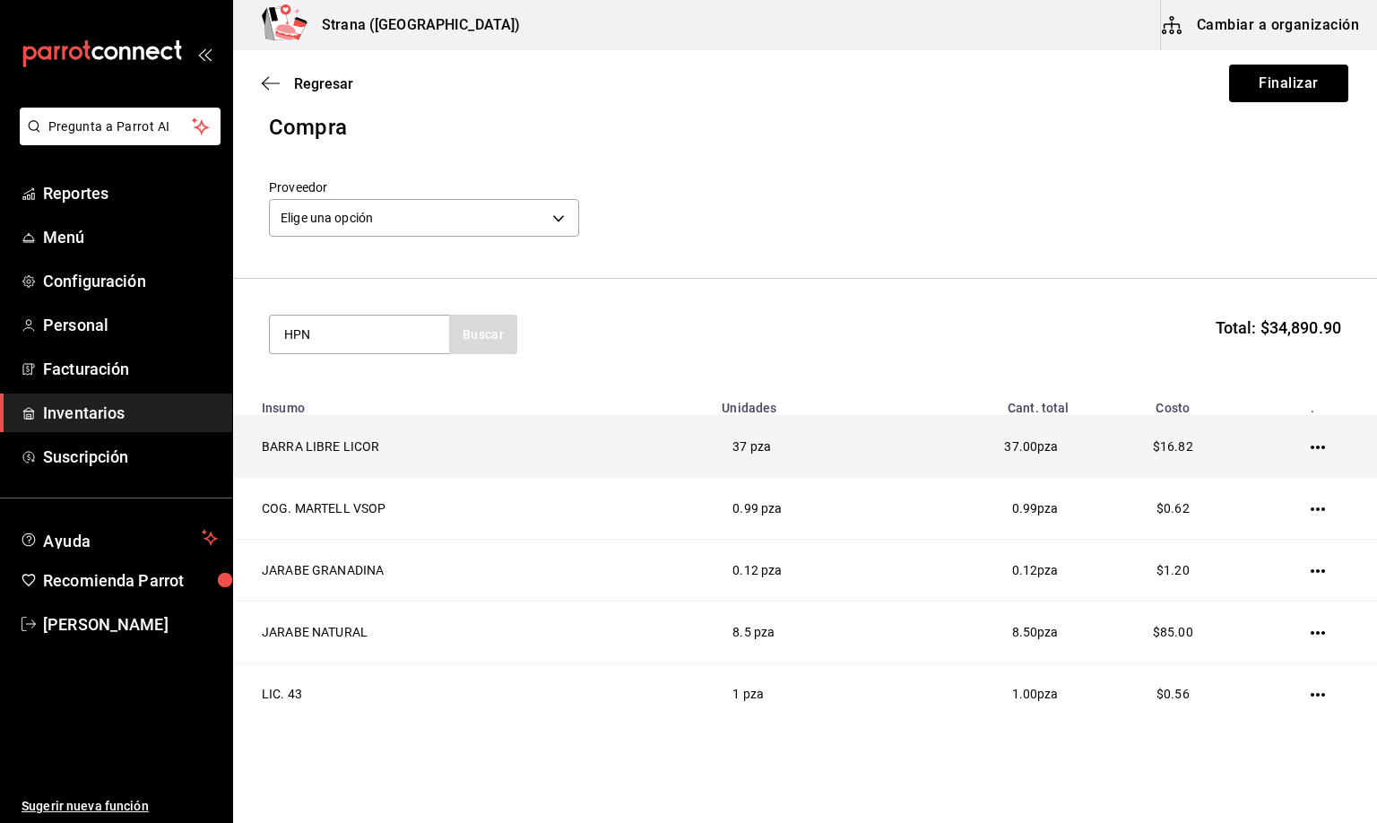
type input "HPN"
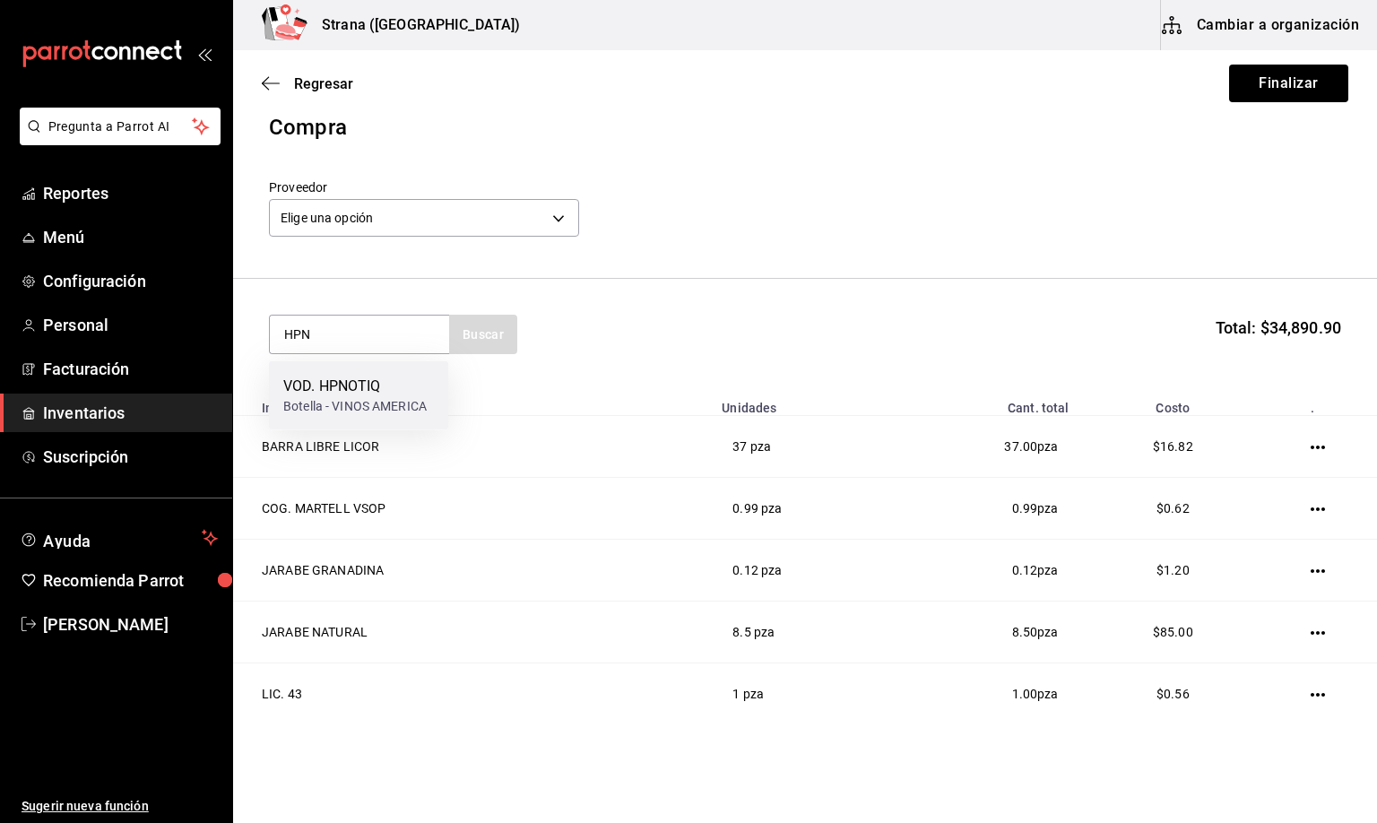
click at [336, 387] on div "VOD. HPNOTIQ" at bounding box center [354, 387] width 143 height 22
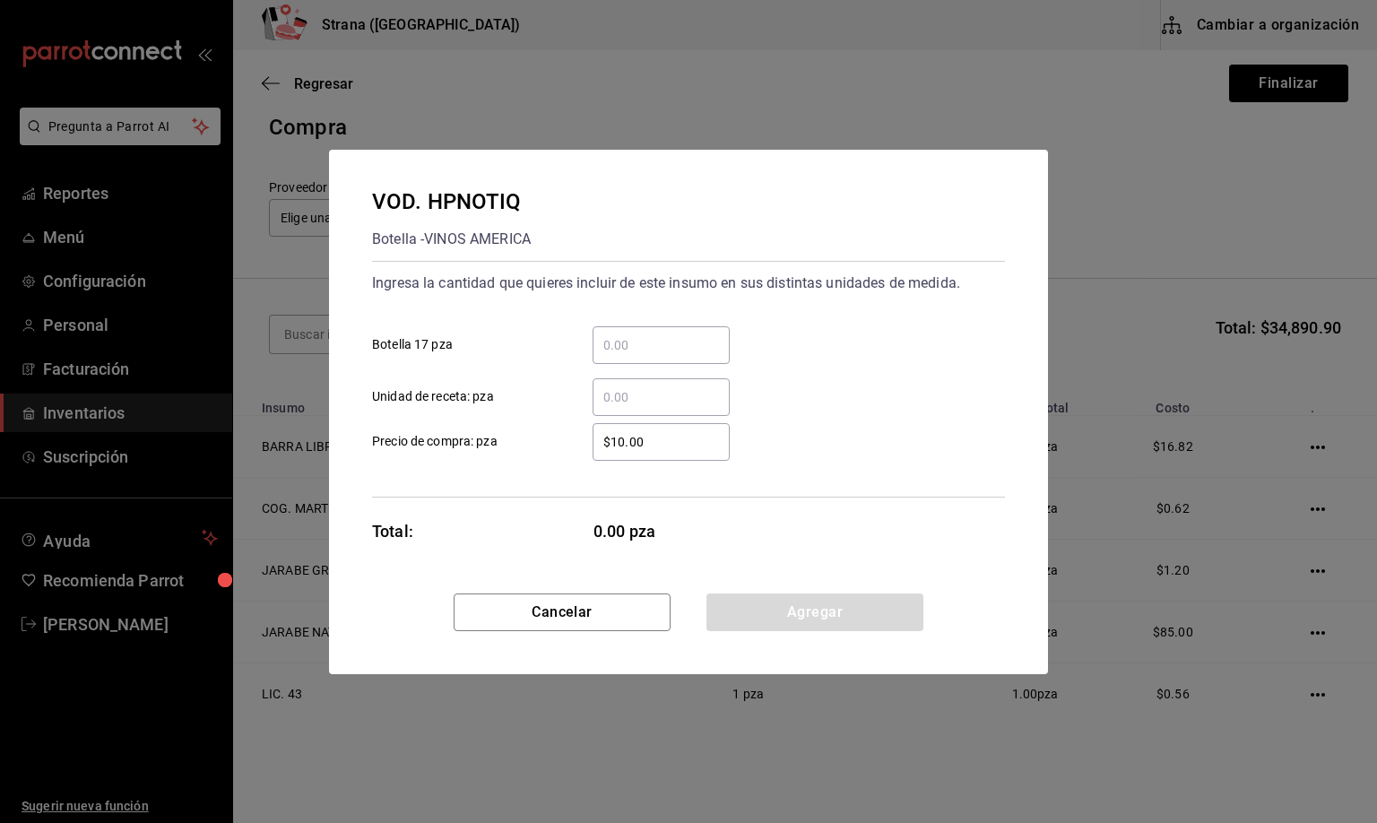
click at [621, 410] on div "​" at bounding box center [660, 397] width 137 height 38
click at [621, 408] on input "​ Unidad de receta: pza" at bounding box center [660, 397] width 137 height 22
type input "2"
click at [813, 602] on button "Agregar" at bounding box center [814, 612] width 217 height 38
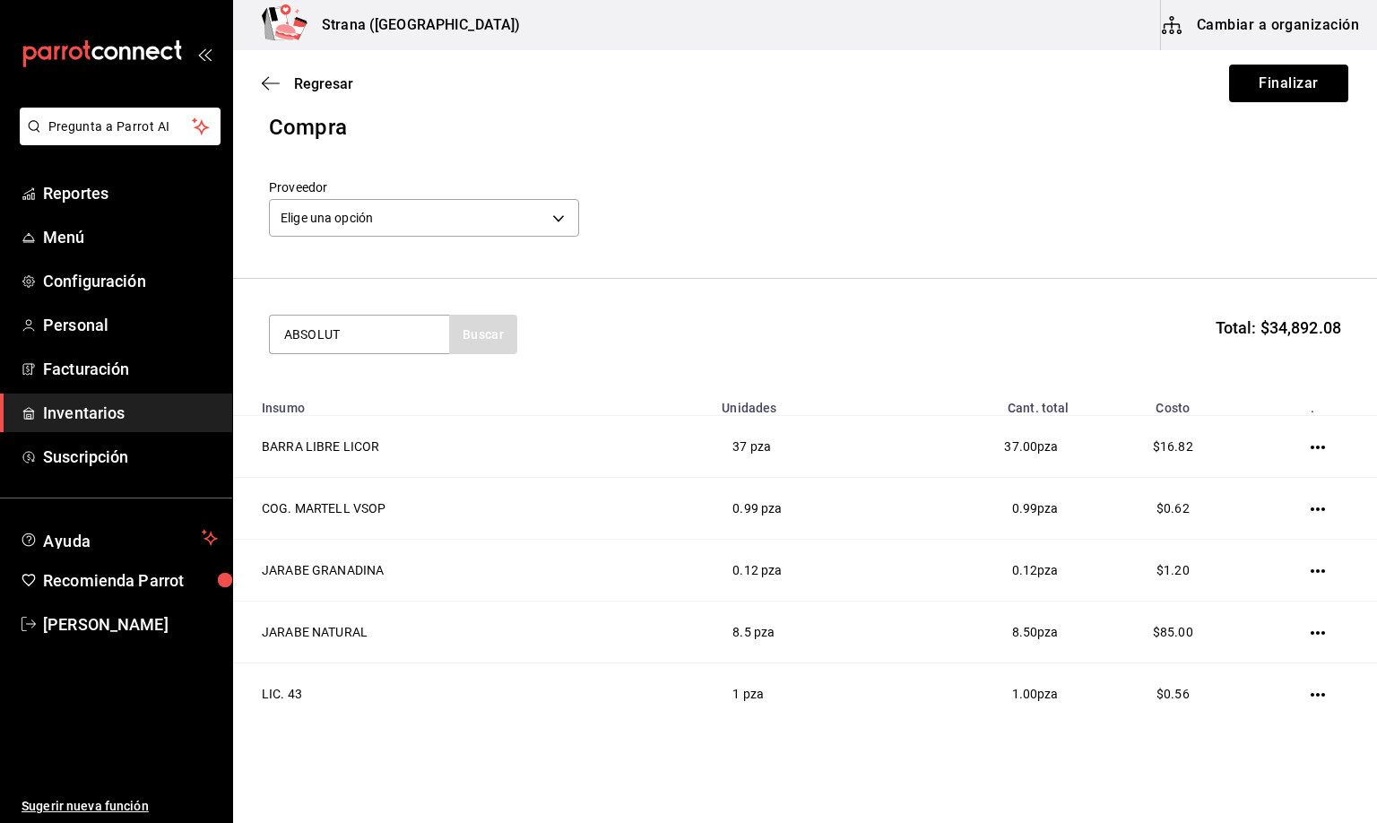
type input "ABSOLUT"
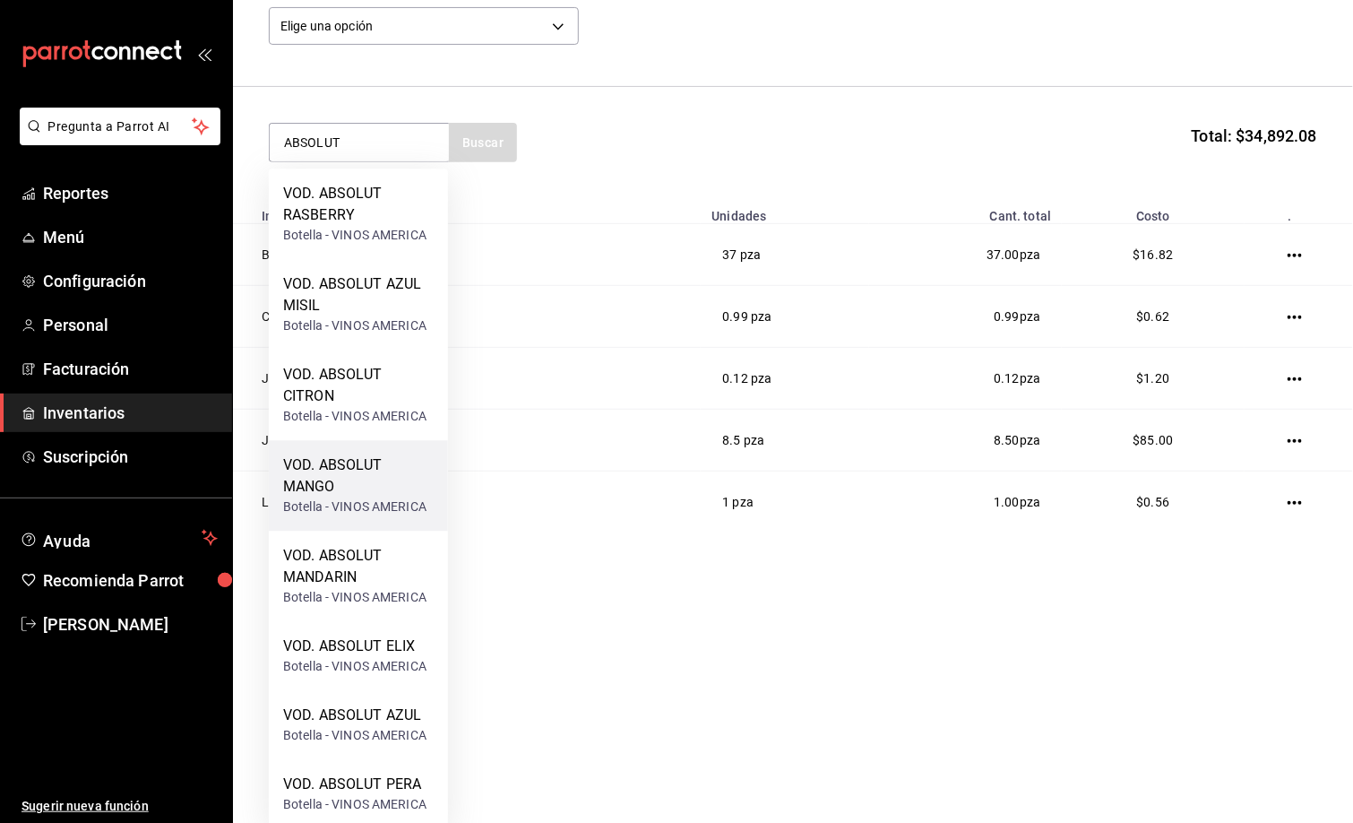
scroll to position [204, 0]
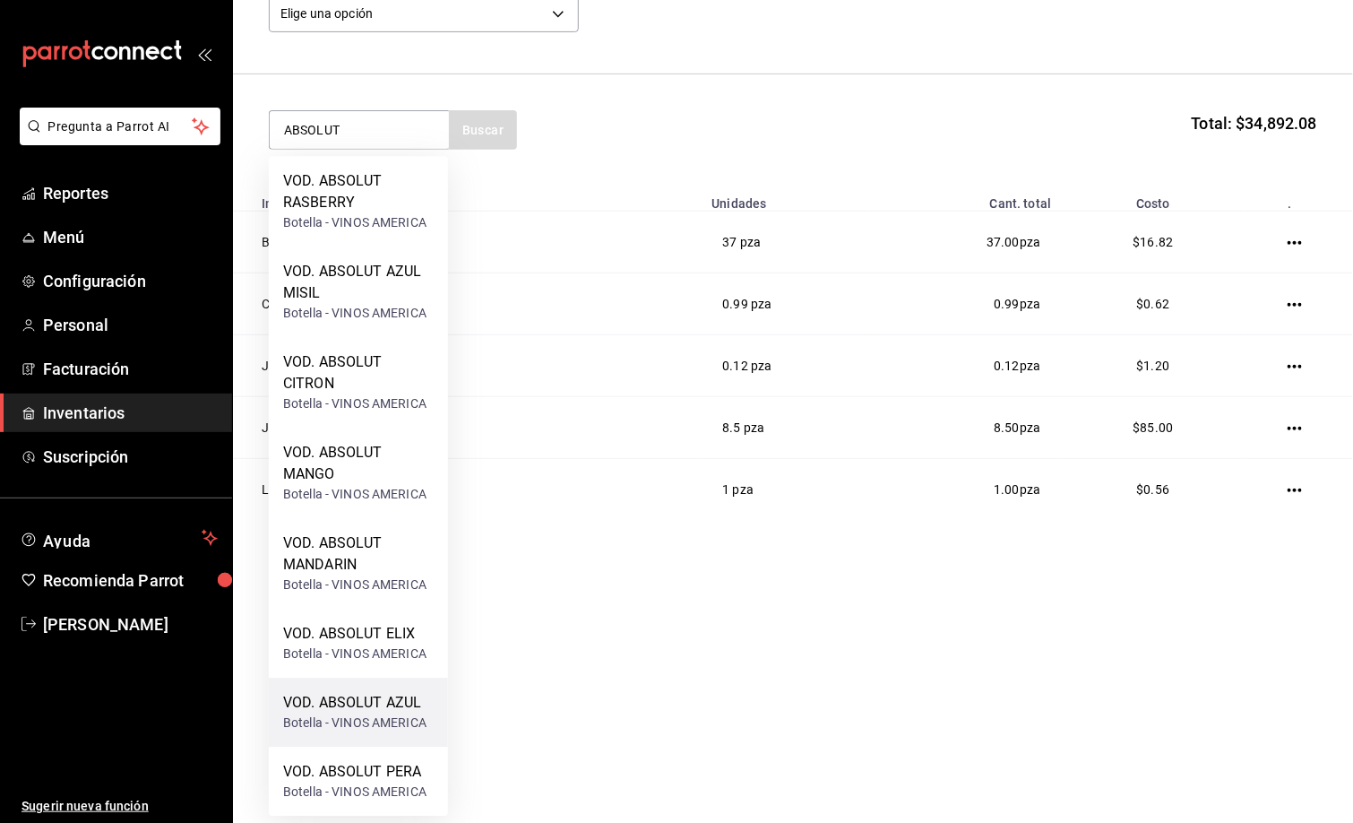
click at [387, 707] on div "VOD. ABSOLUT AZUL" at bounding box center [354, 704] width 143 height 22
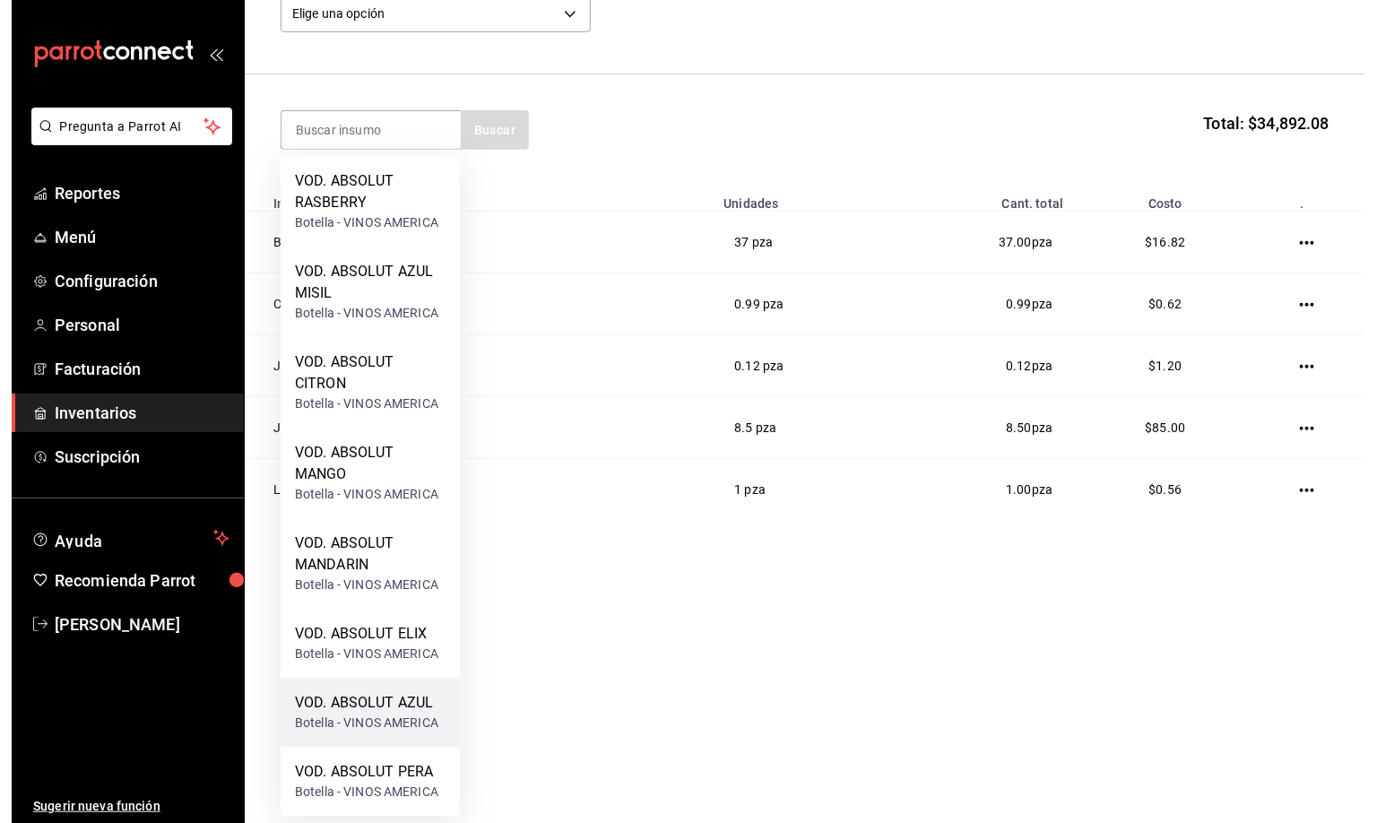
scroll to position [0, 0]
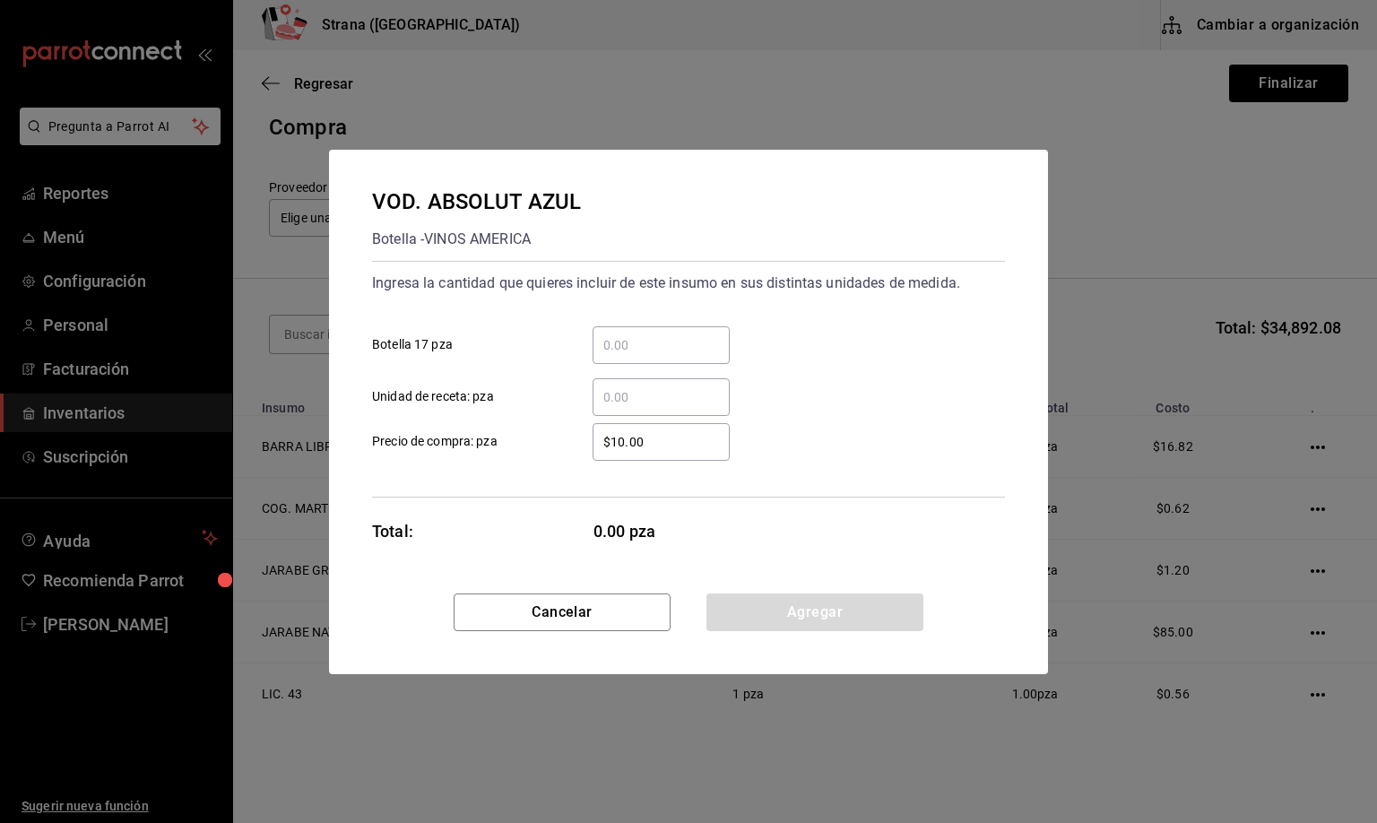
click at [617, 399] on input "​ Unidad de receta: pza" at bounding box center [660, 397] width 137 height 22
type input "1"
click at [829, 605] on button "Agregar" at bounding box center [814, 612] width 217 height 38
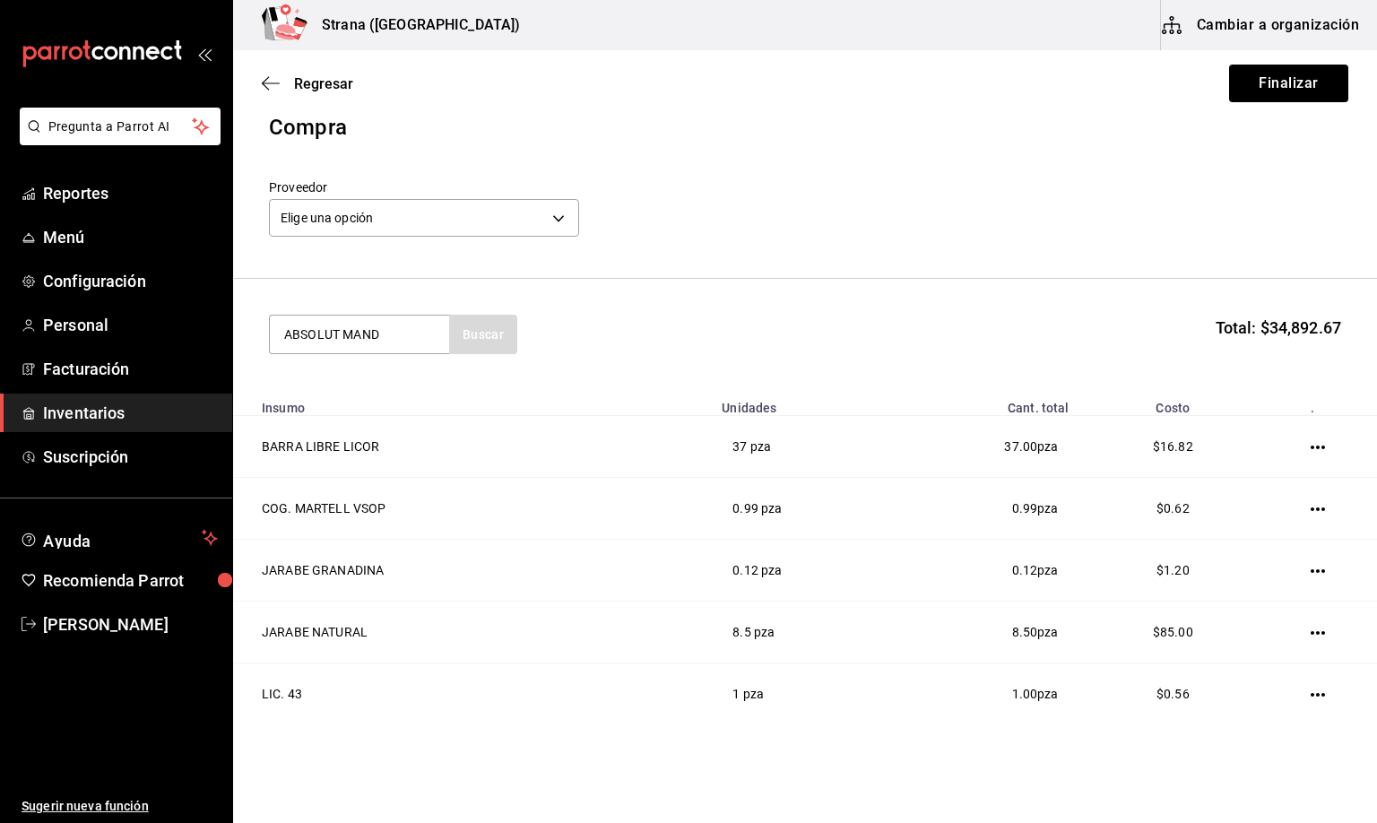
type input "ABSOLUT MAND"
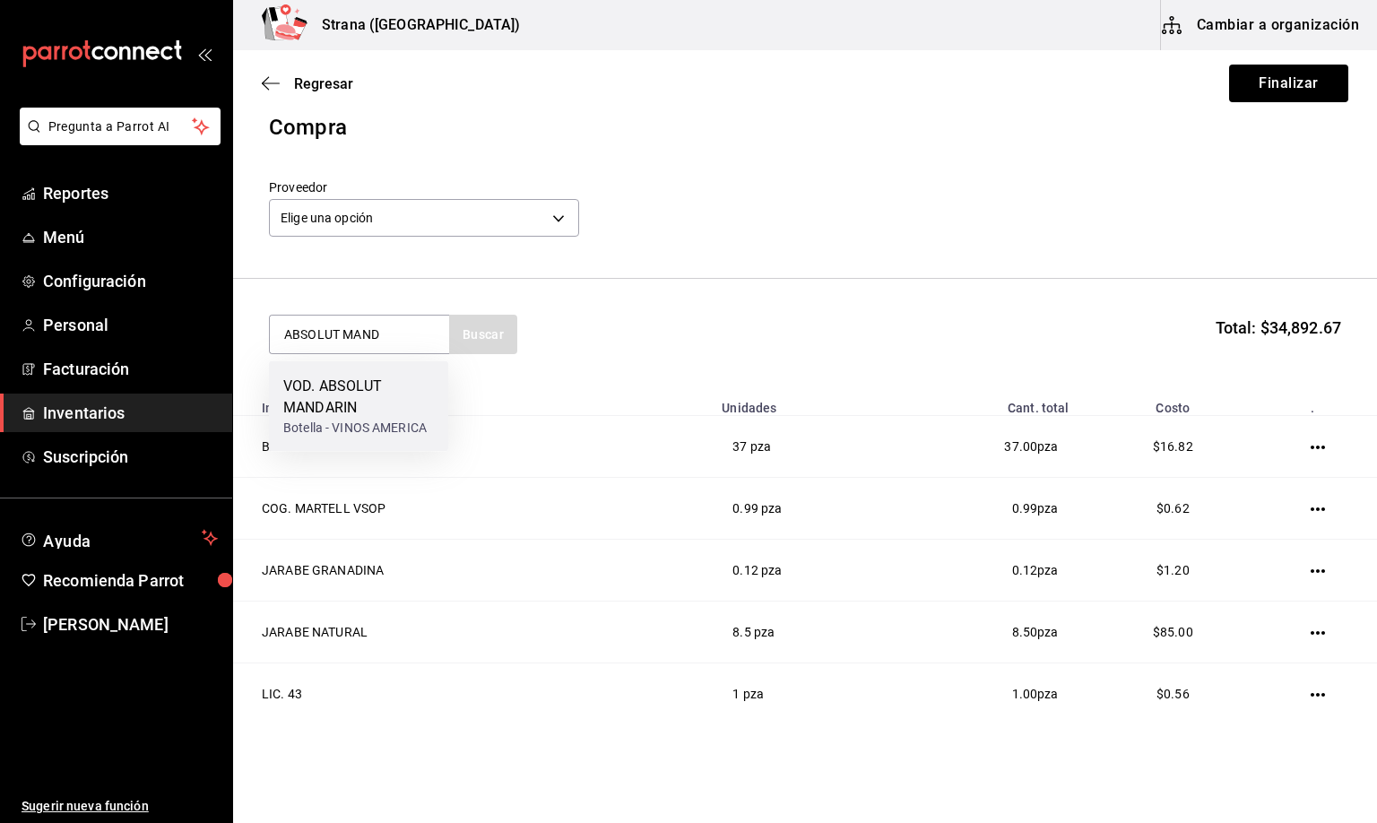
click at [310, 391] on div "VOD. ABSOLUT MANDARIN" at bounding box center [358, 397] width 151 height 43
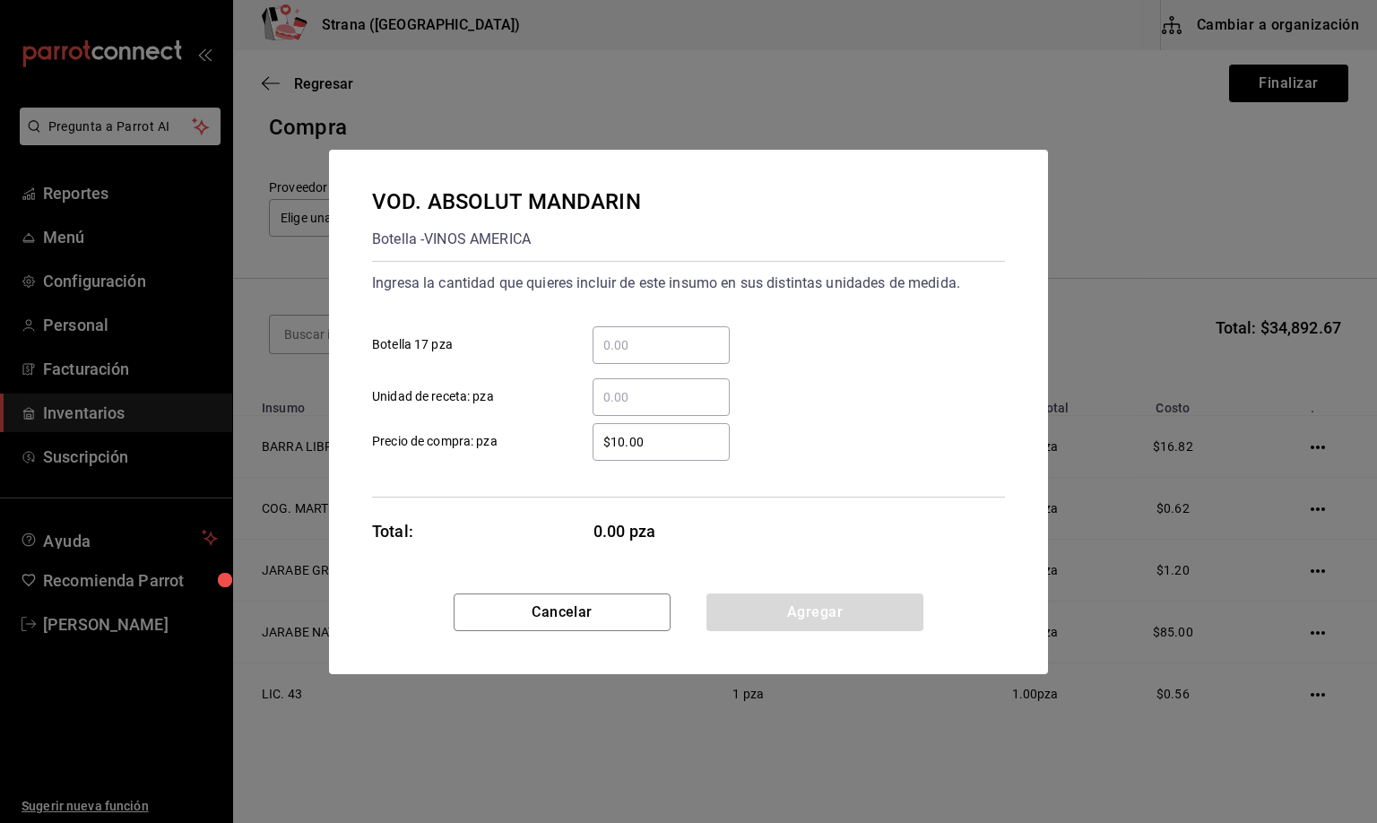
click at [625, 391] on input "​ Unidad de receta: pza" at bounding box center [660, 397] width 137 height 22
type input "3"
click at [790, 610] on button "Agregar" at bounding box center [814, 612] width 217 height 38
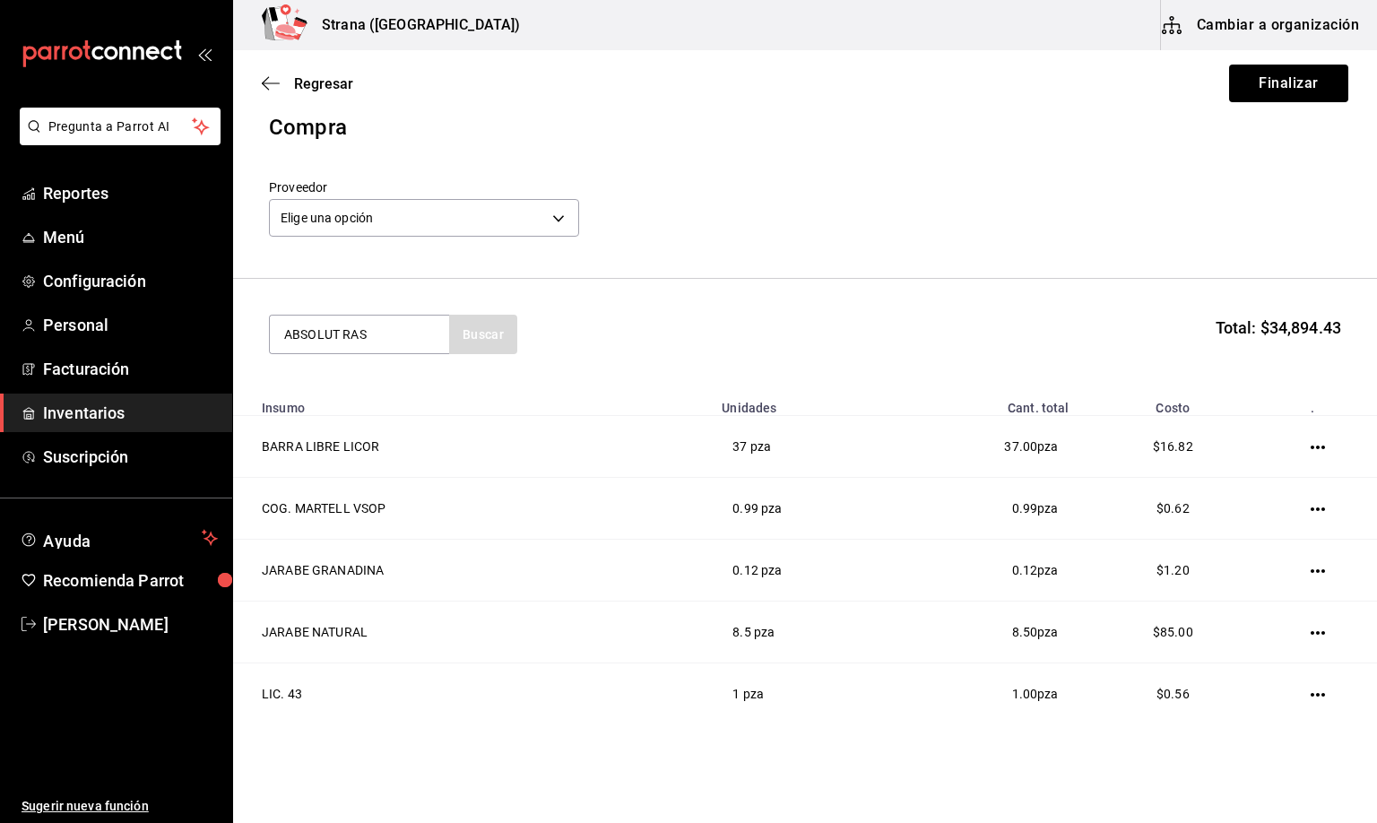
type input "ABSOLUT RAS"
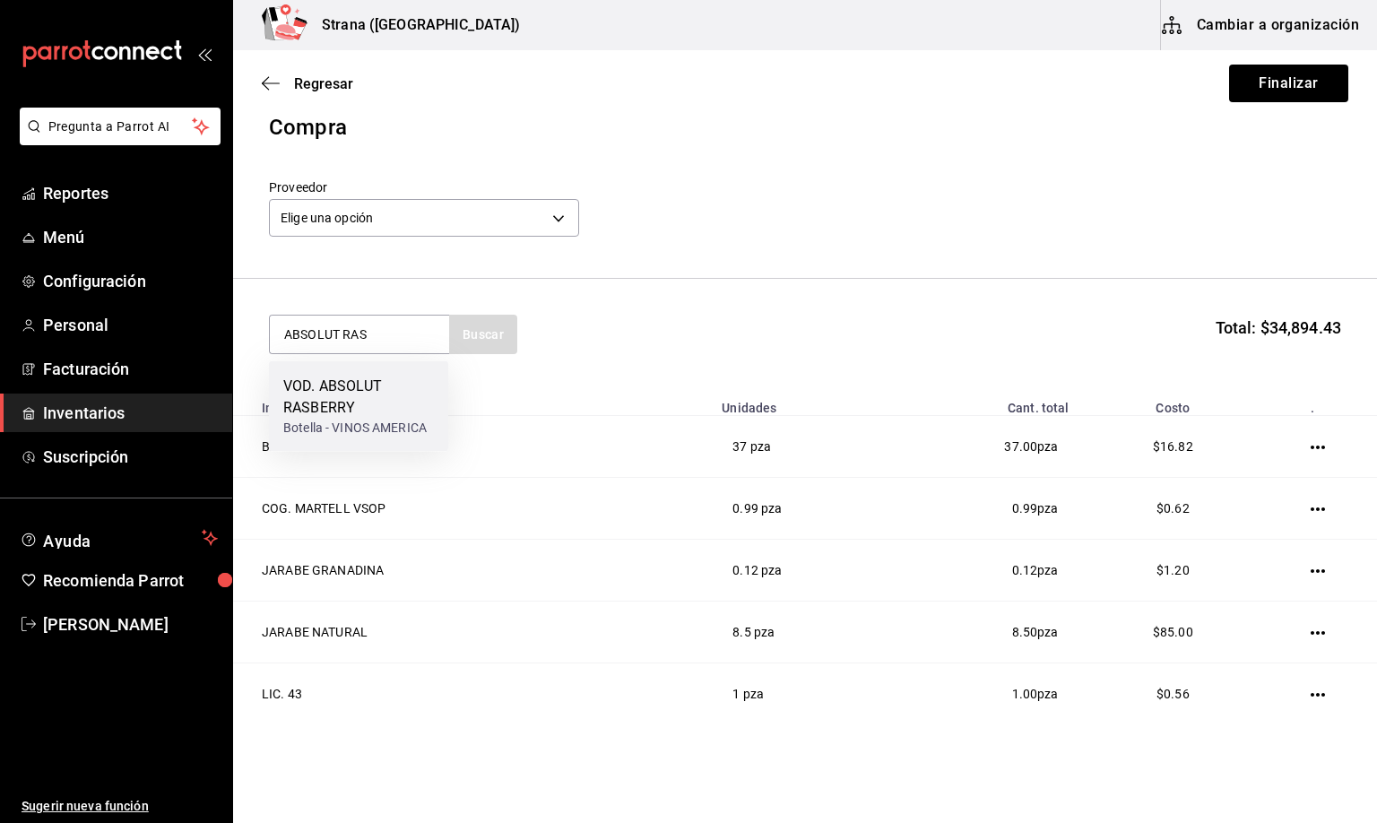
click at [318, 380] on div "VOD. ABSOLUT RASBERRY" at bounding box center [358, 397] width 151 height 43
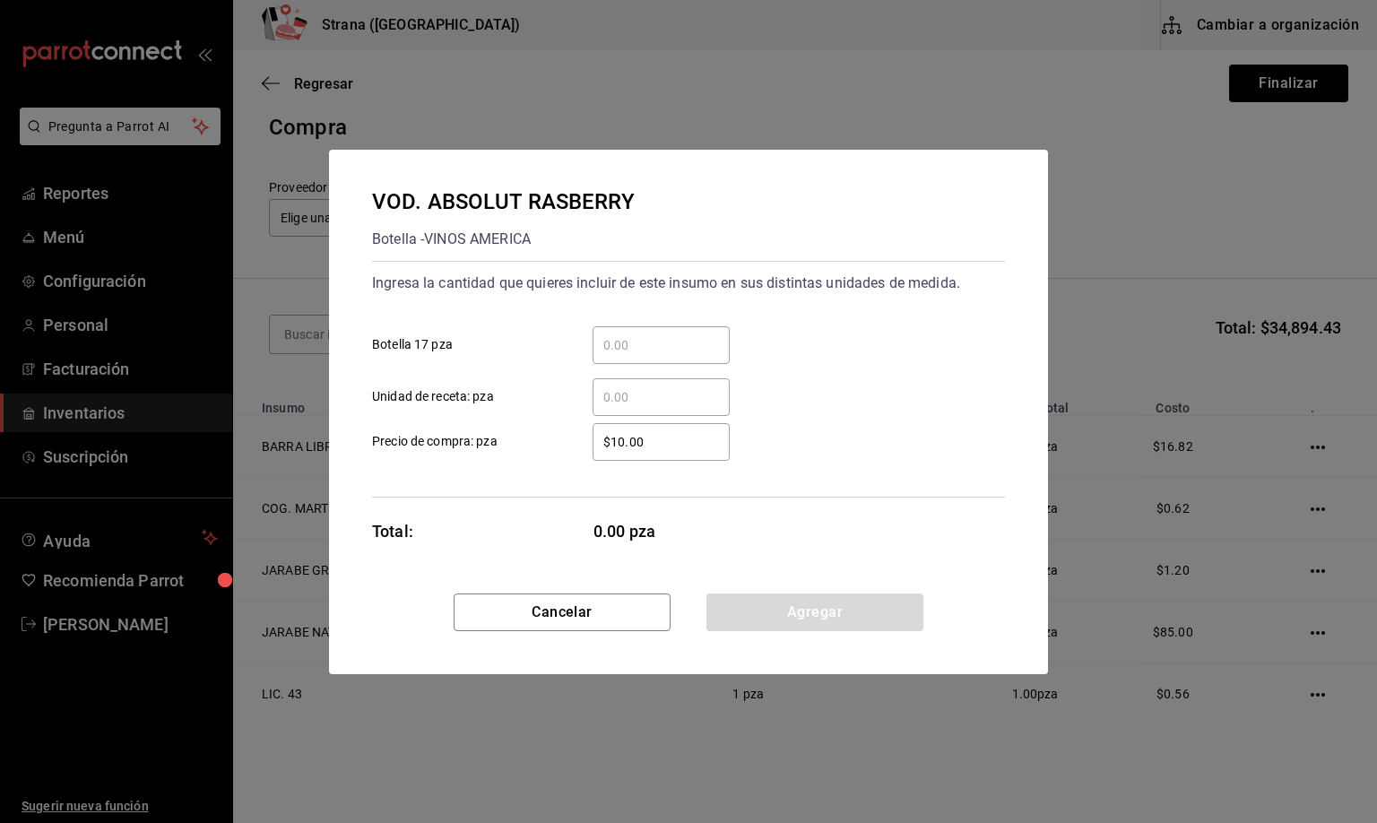
click at [646, 402] on input "​ Unidad de receta: pza" at bounding box center [660, 397] width 137 height 22
type input "10"
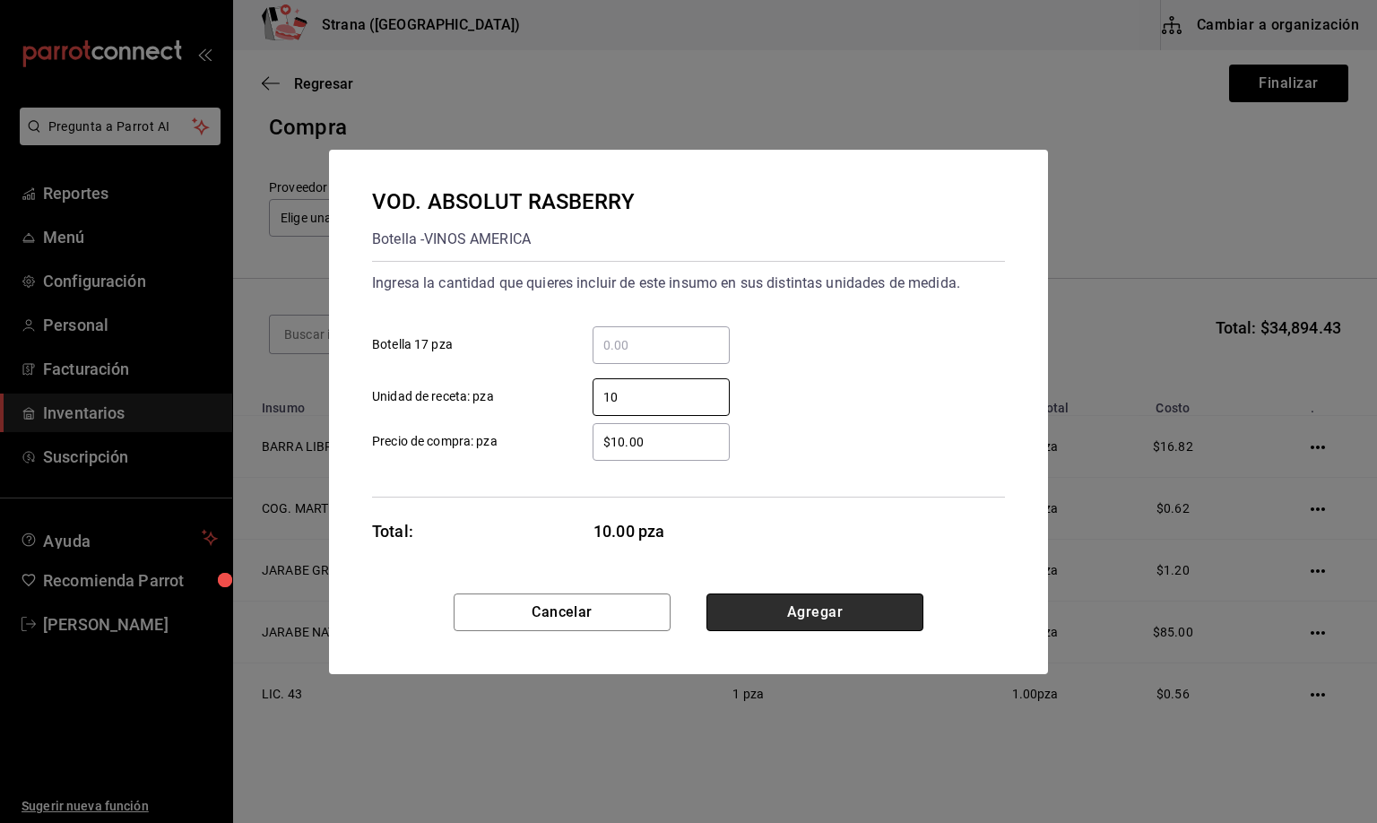
click at [834, 616] on button "Agregar" at bounding box center [814, 612] width 217 height 38
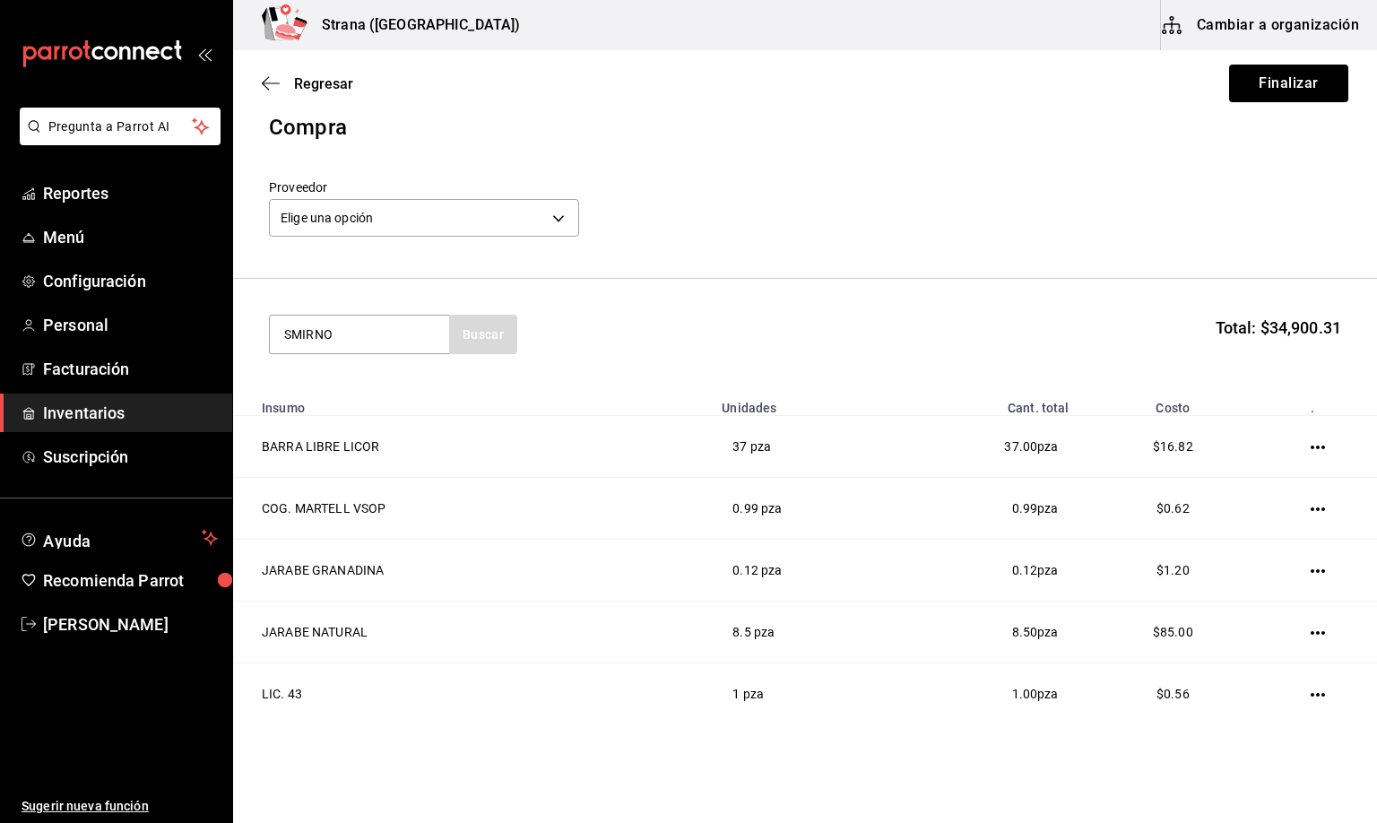
type input "SMIRNO"
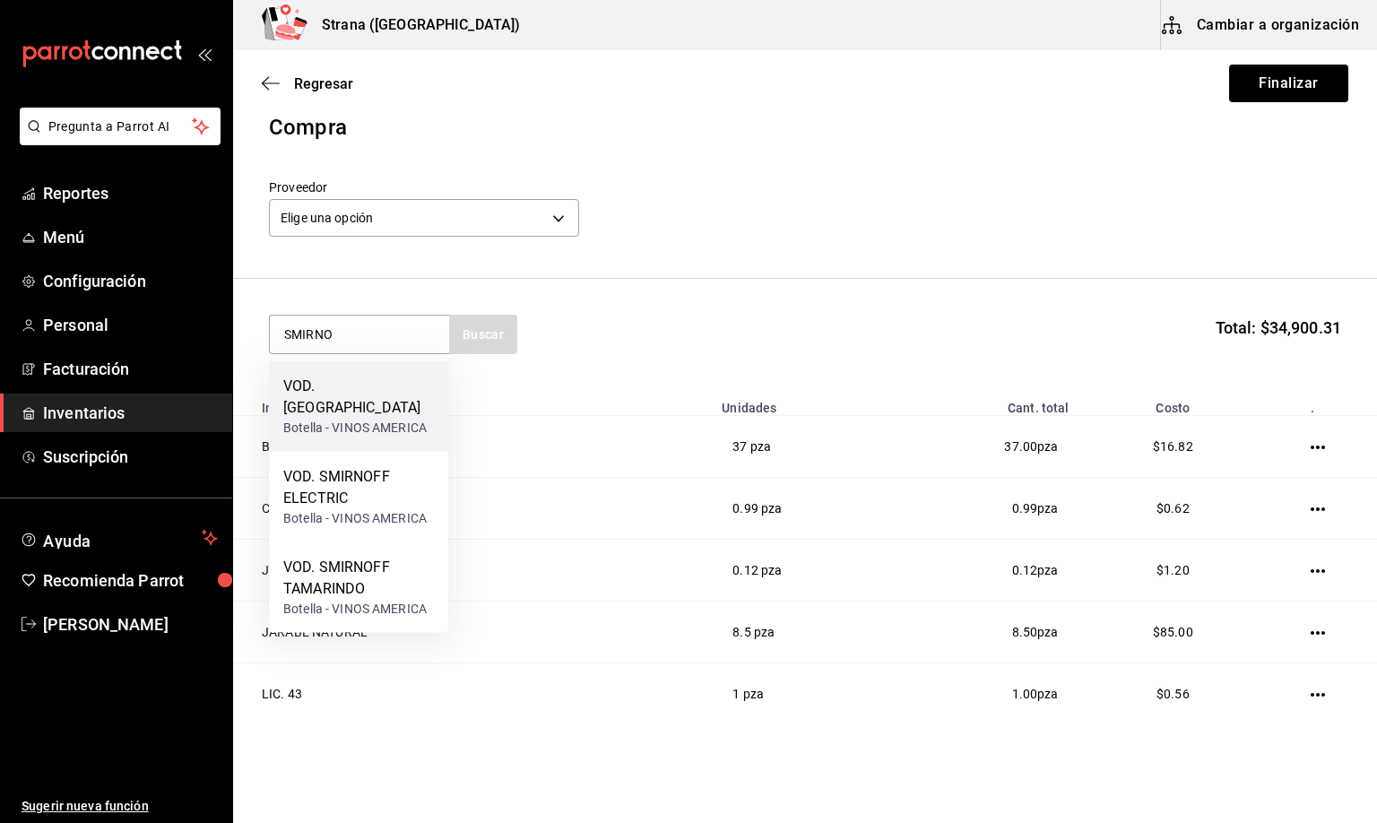
click at [326, 419] on div "Botella - VINOS AMERICA" at bounding box center [358, 428] width 151 height 19
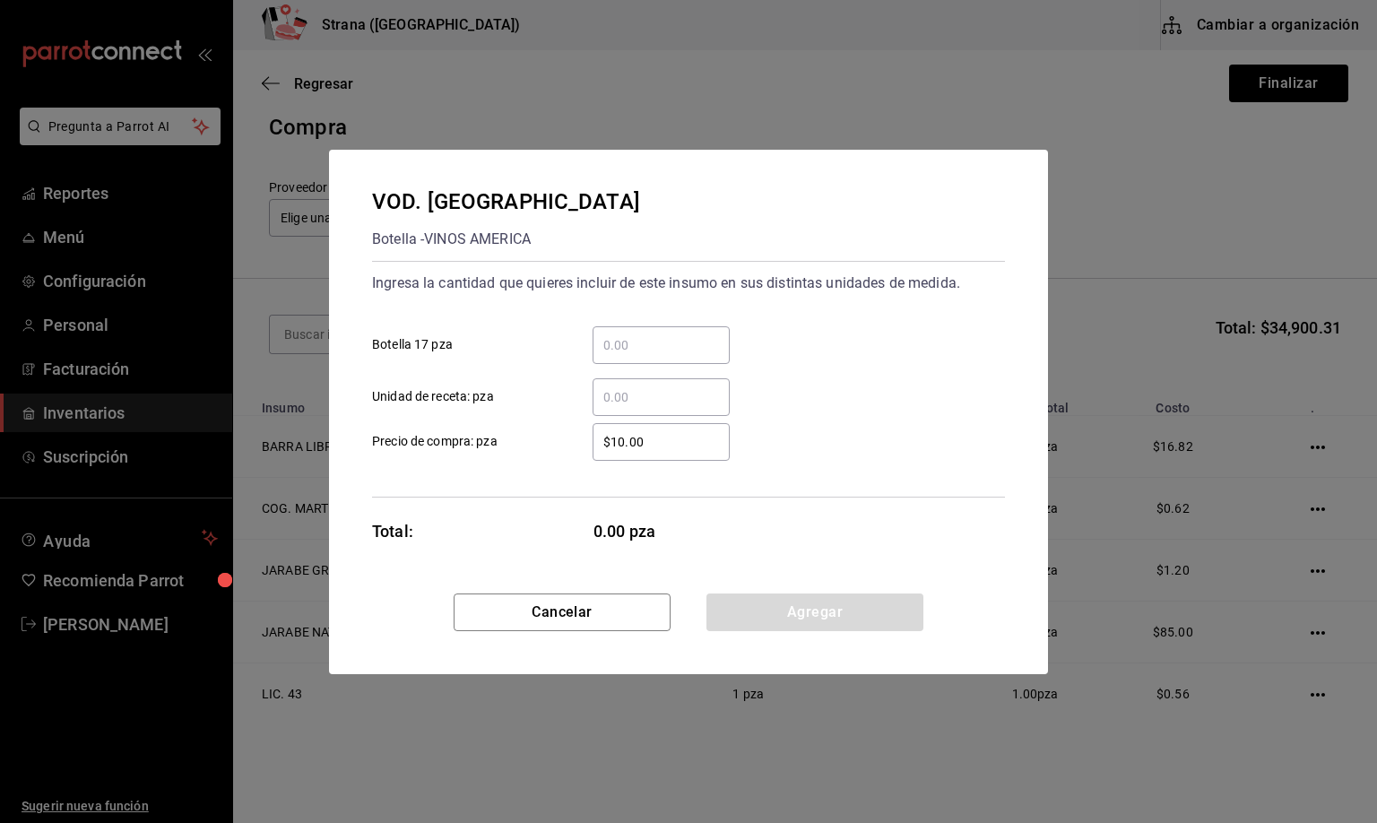
click at [653, 402] on input "​ Unidad de receta: pza" at bounding box center [660, 397] width 137 height 22
type input "8.12"
click at [828, 616] on button "Agregar" at bounding box center [814, 612] width 217 height 38
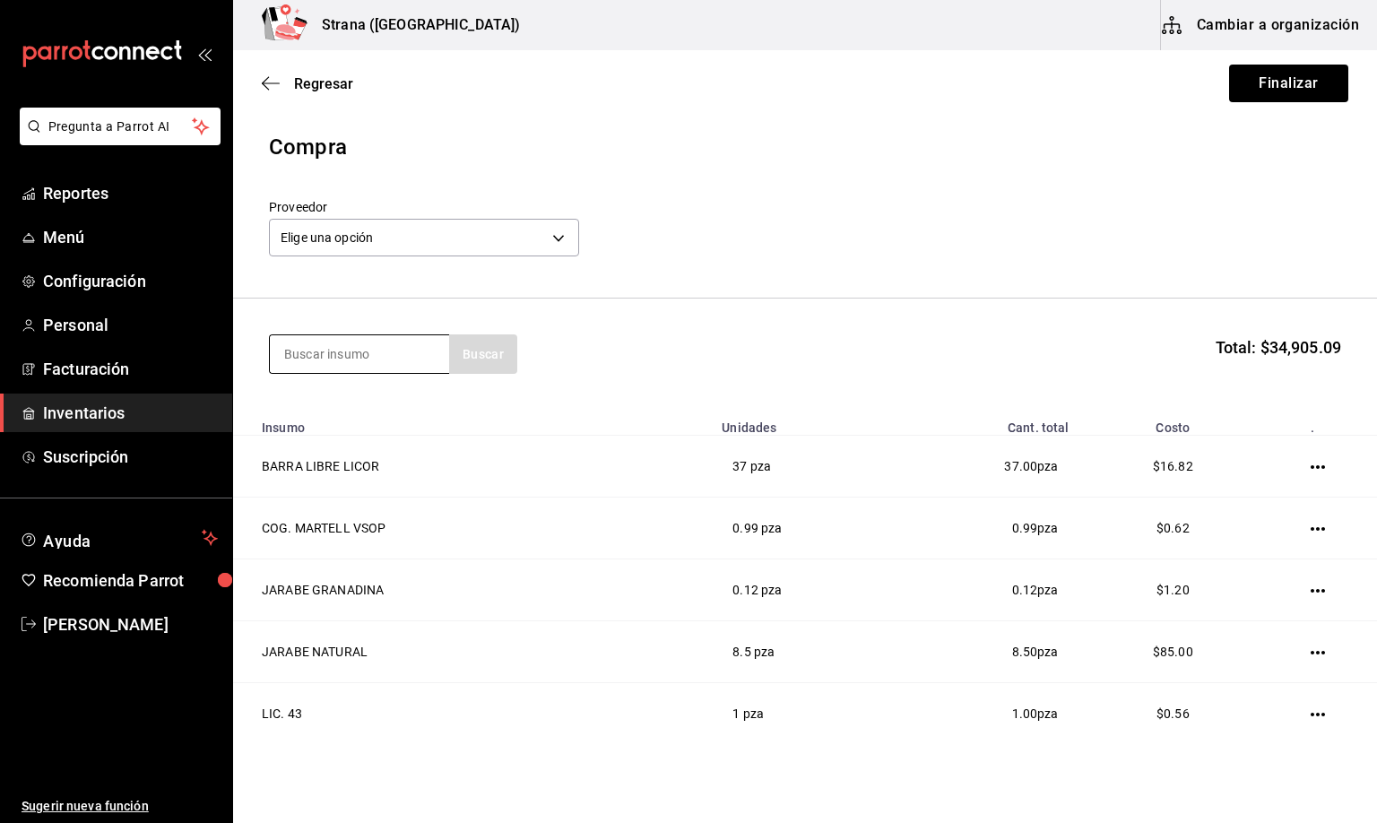
click at [290, 348] on input at bounding box center [359, 354] width 179 height 38
type input "ETIQUETA N"
click at [356, 414] on div "WHI. ETIQUETA NEGRA" at bounding box center [358, 406] width 150 height 22
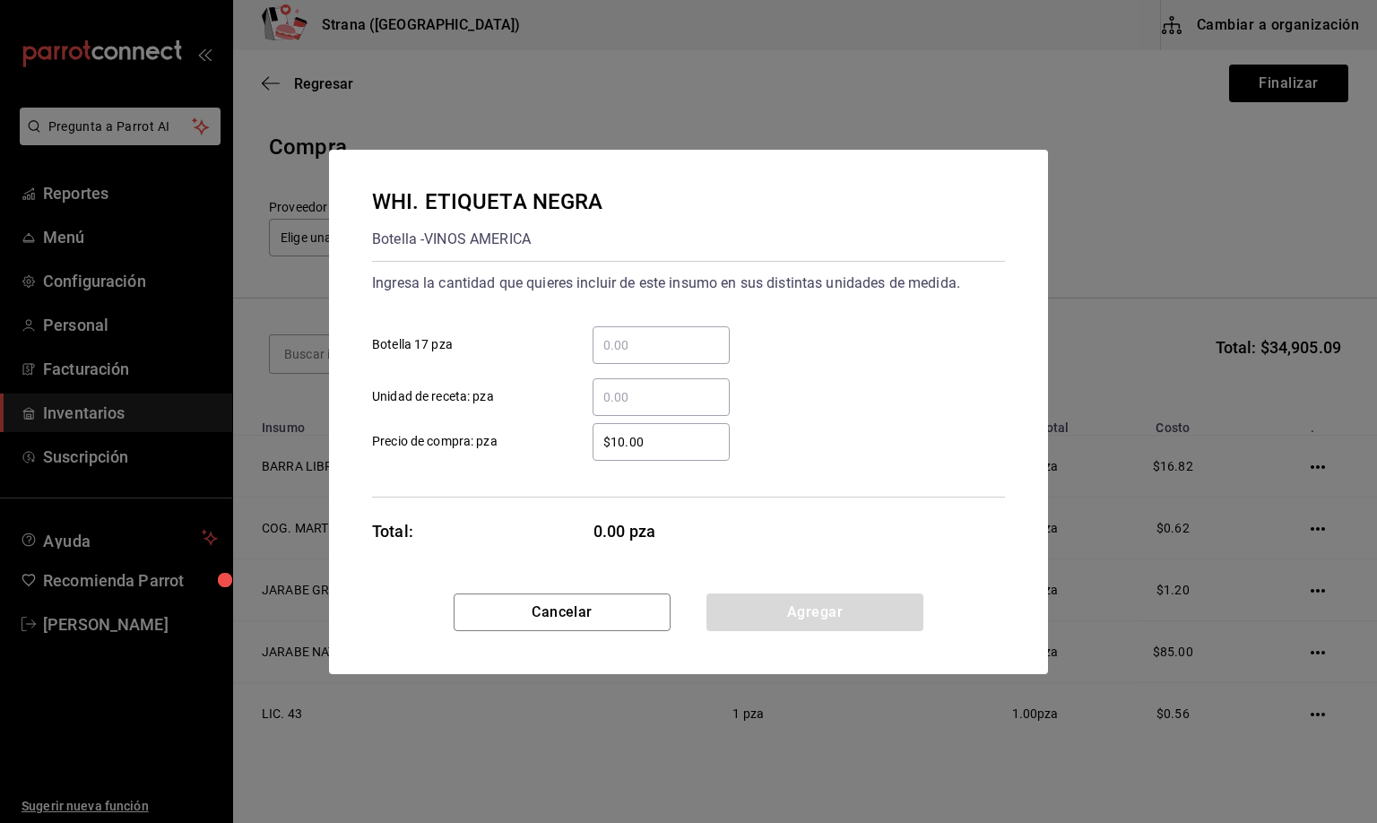
click at [627, 398] on input "​ Unidad de receta: pza" at bounding box center [660, 397] width 137 height 22
type input "4"
click at [793, 617] on button "Agregar" at bounding box center [814, 612] width 217 height 38
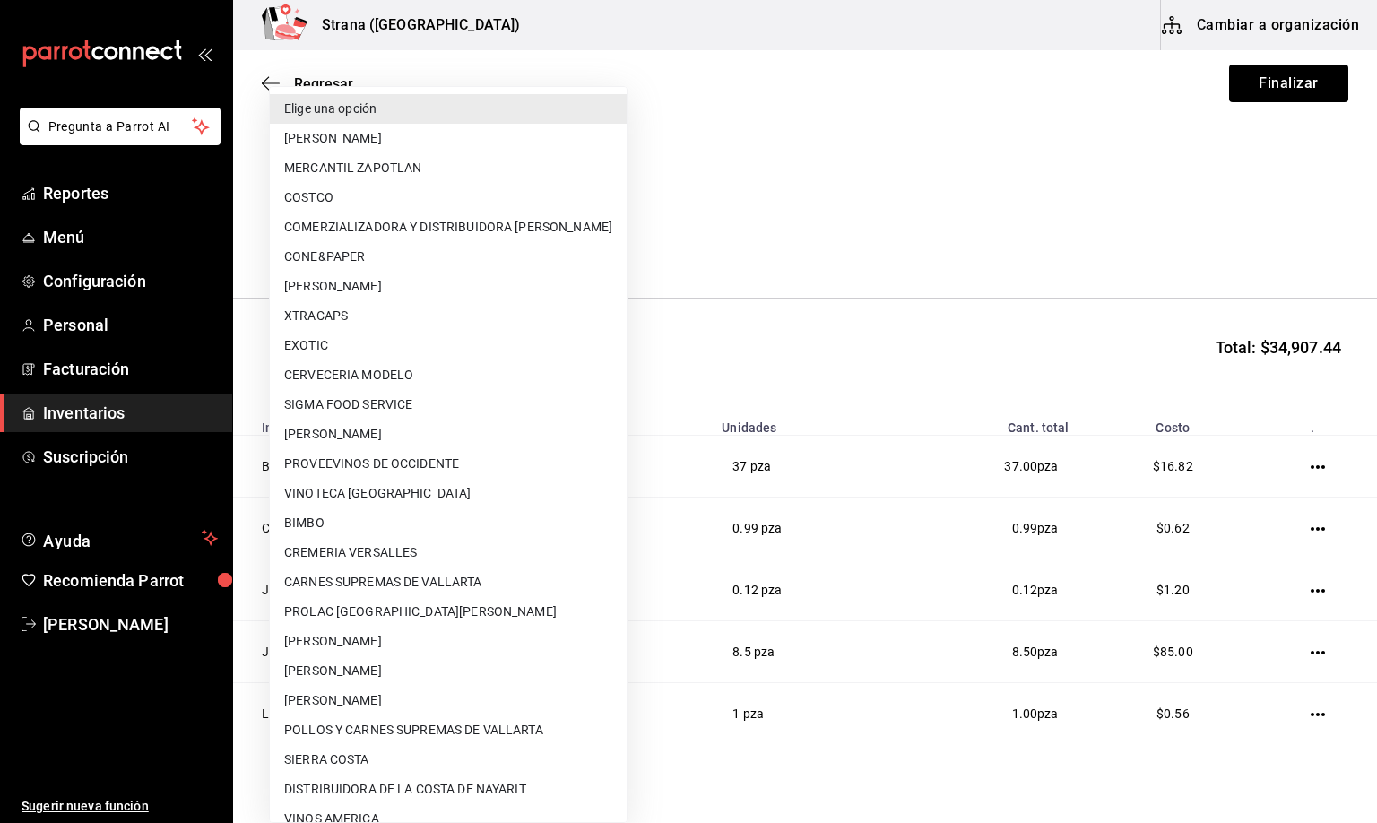
click at [356, 243] on body "Pregunta a Parrot AI Reportes Menú Configuración Personal Facturación Inventari…" at bounding box center [688, 360] width 1377 height 721
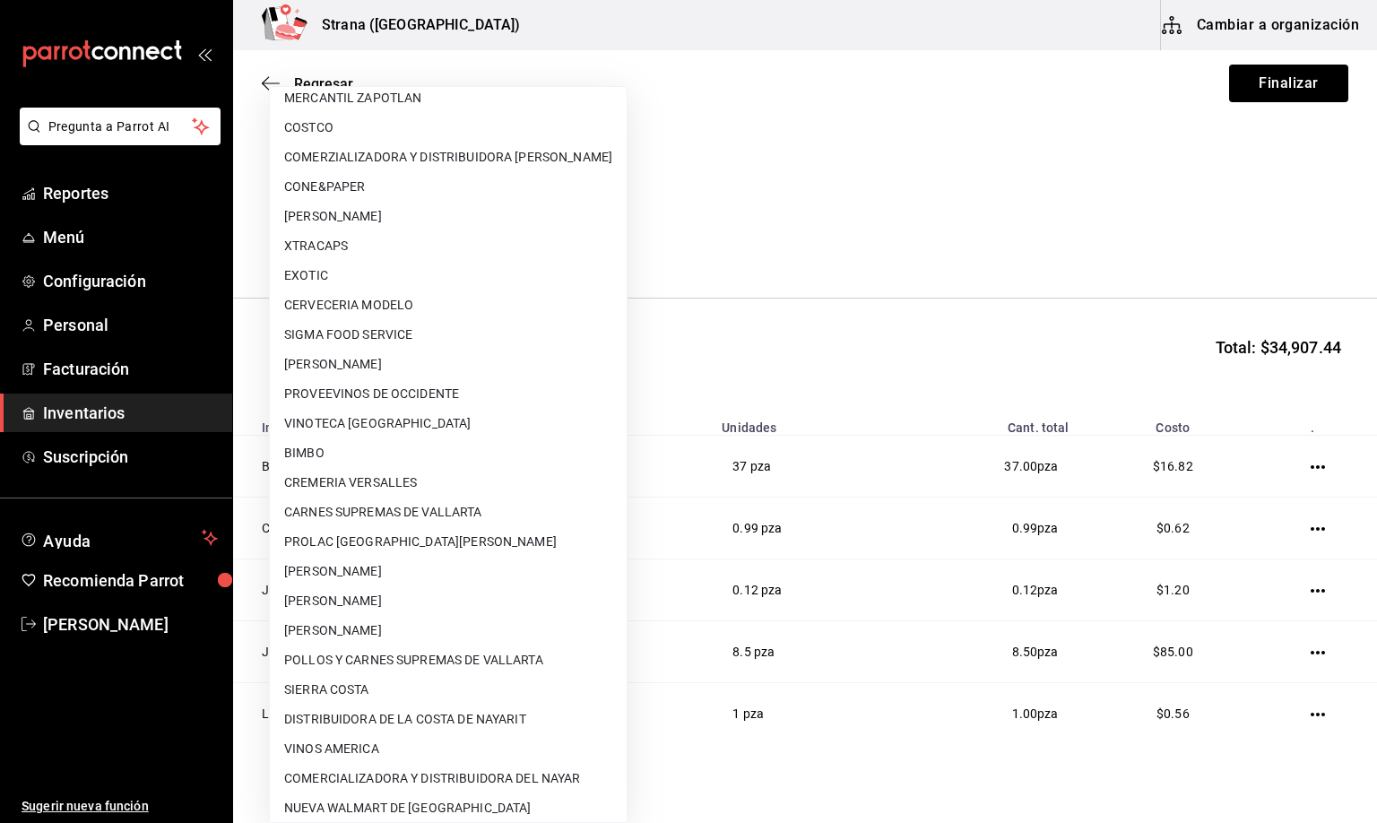
scroll to position [108, 0]
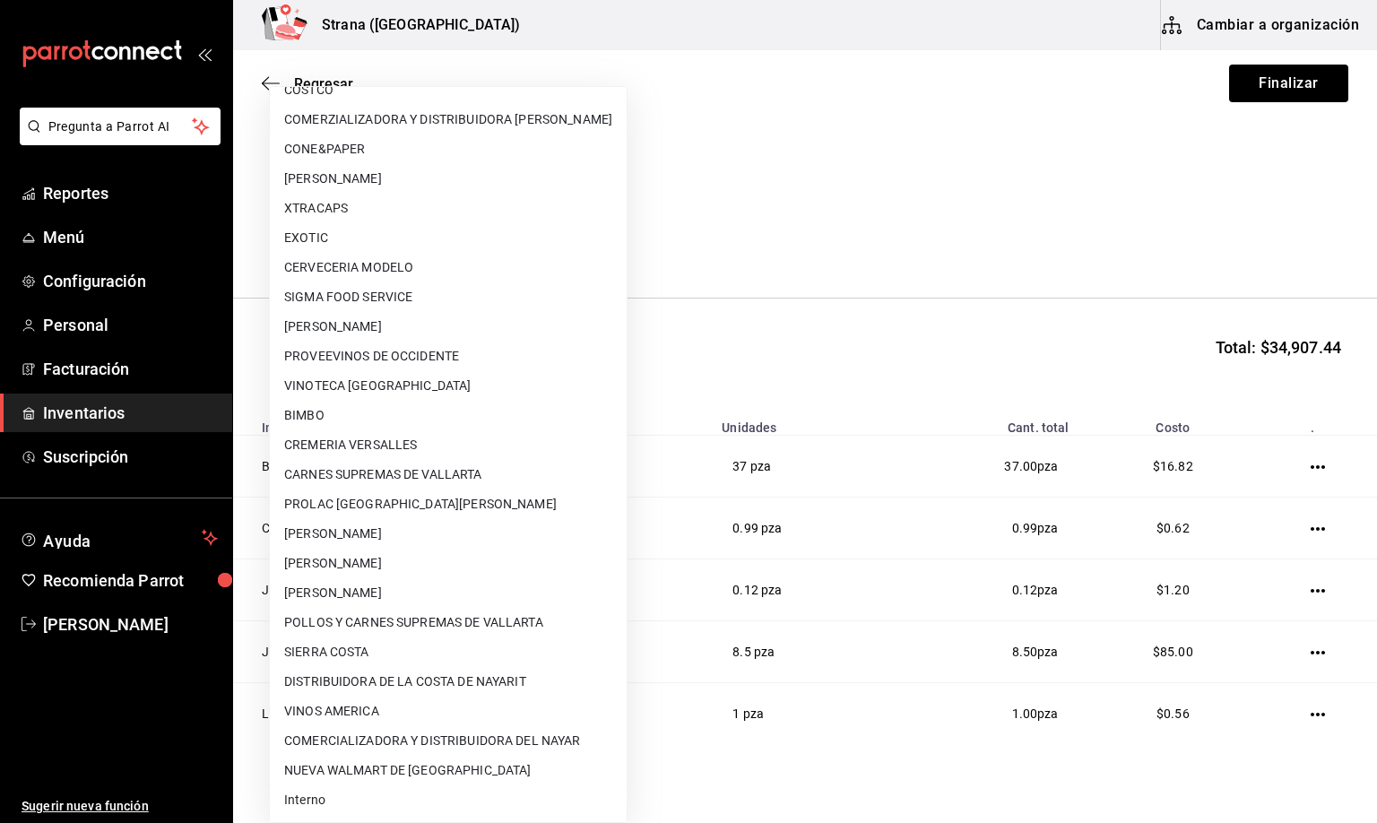
click at [325, 797] on li "Interno" at bounding box center [448, 800] width 357 height 30
type input "8f59523e-768f-4f75-81e2-699d8d2926c5"
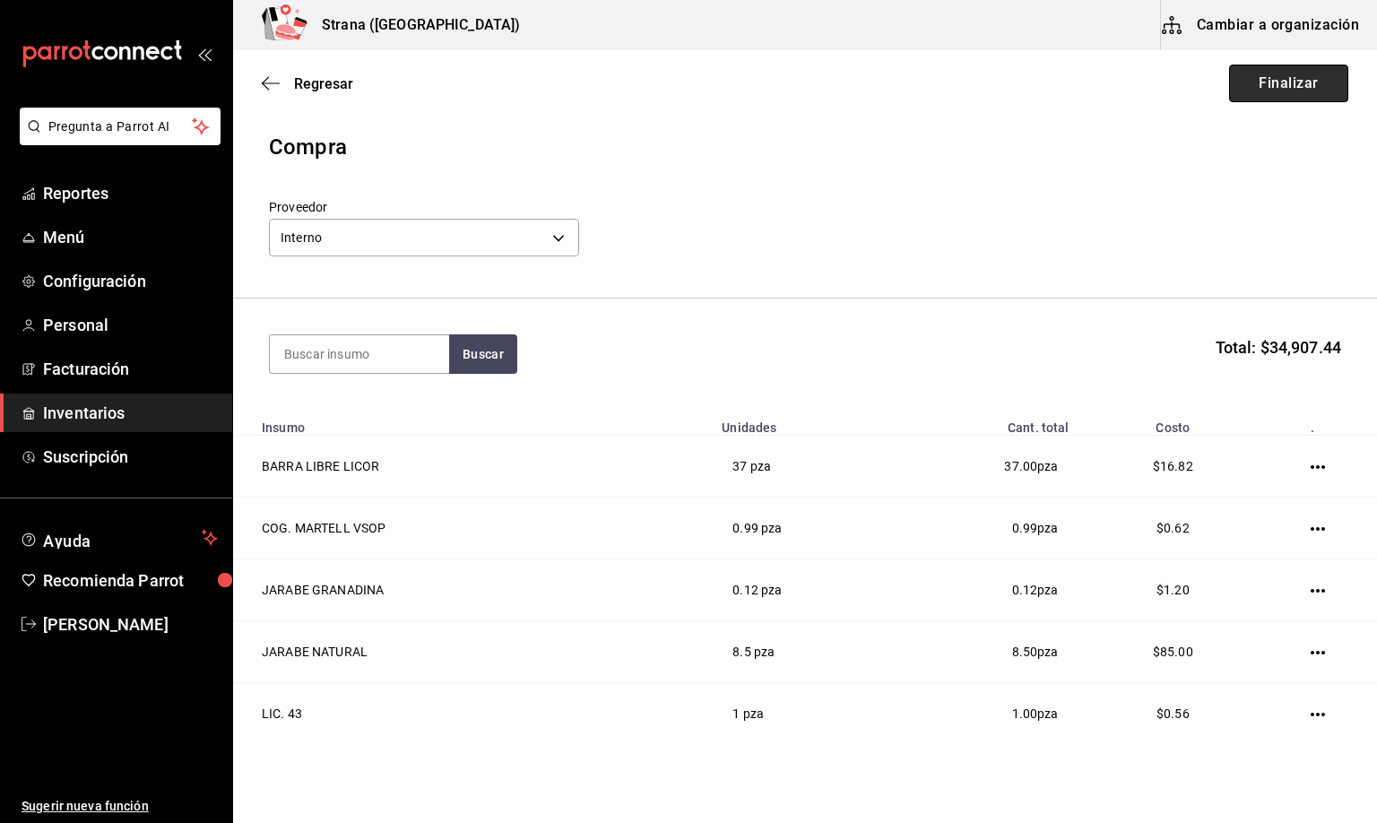
click at [1239, 78] on button "Finalizar" at bounding box center [1288, 84] width 119 height 38
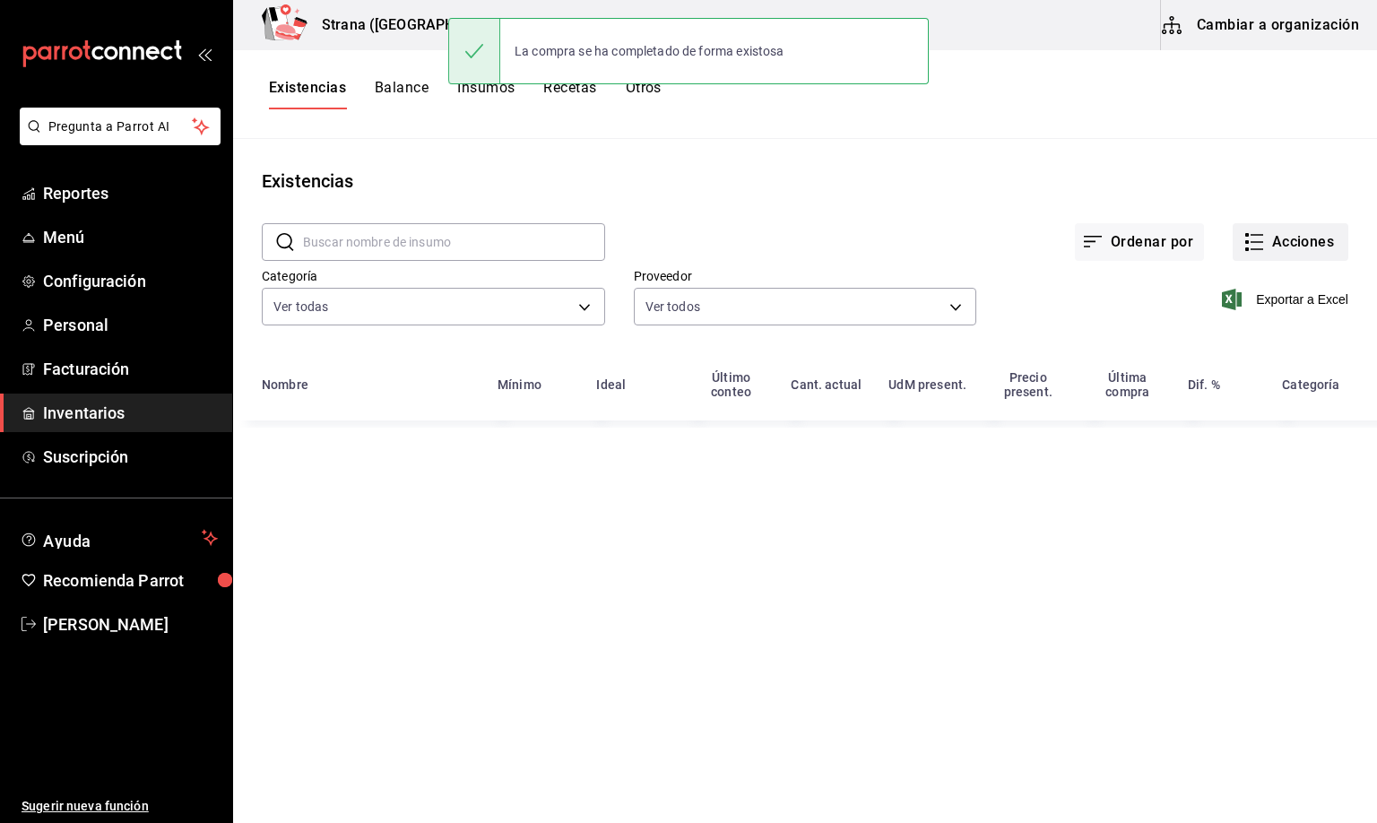
click at [1277, 232] on button "Acciones" at bounding box center [1290, 242] width 116 height 38
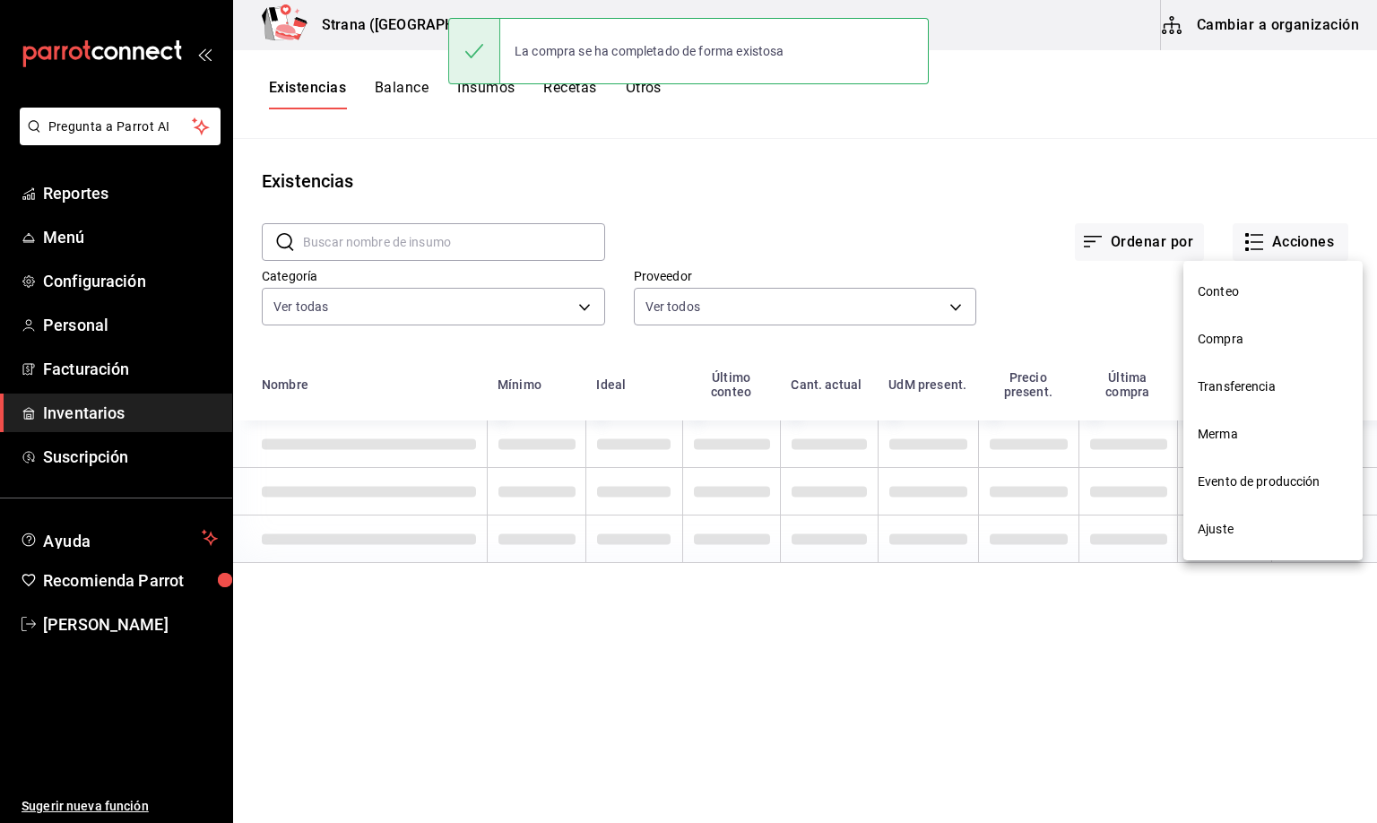
click at [1235, 339] on span "Compra" at bounding box center [1272, 339] width 151 height 19
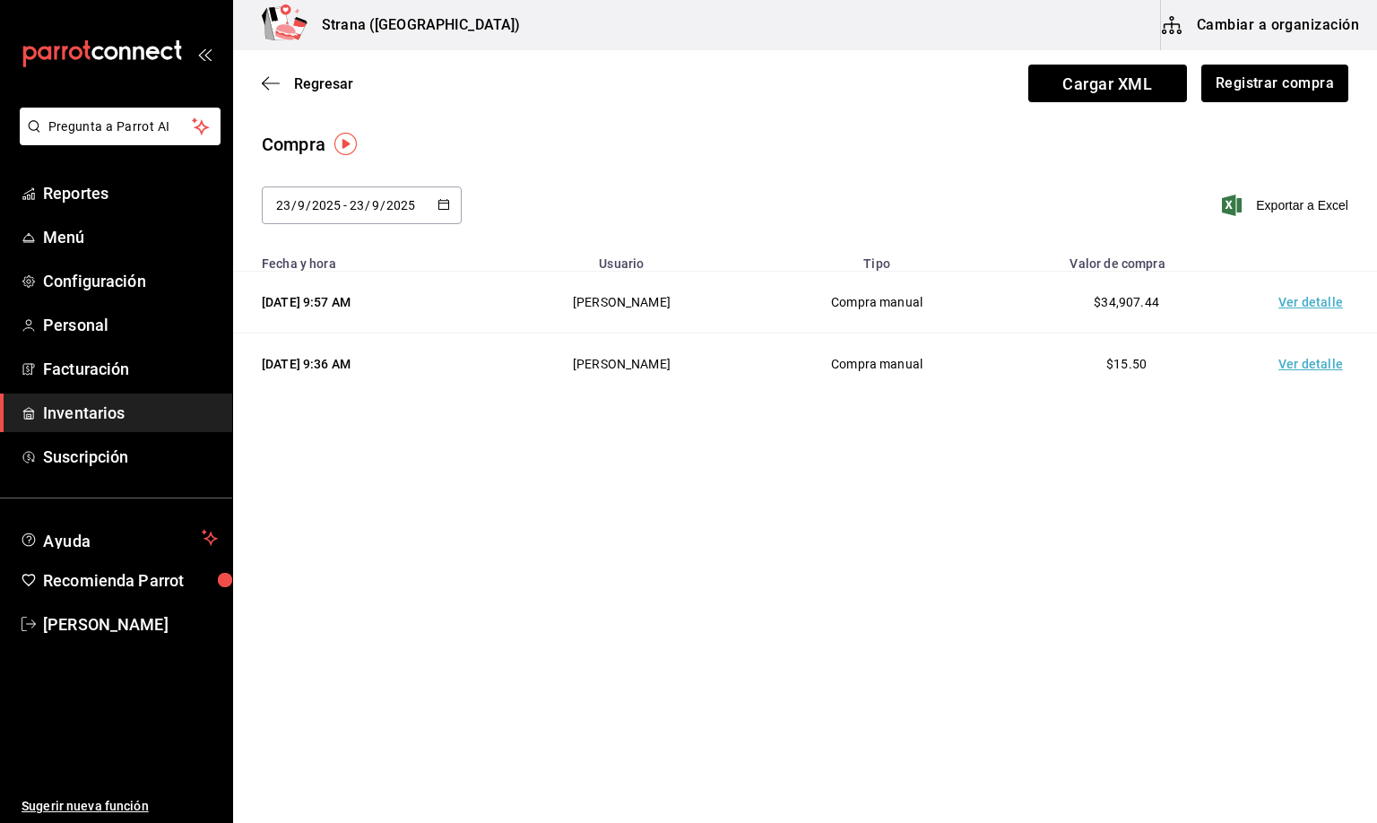
click at [1317, 301] on td "Ver detalle" at bounding box center [1313, 303] width 125 height 62
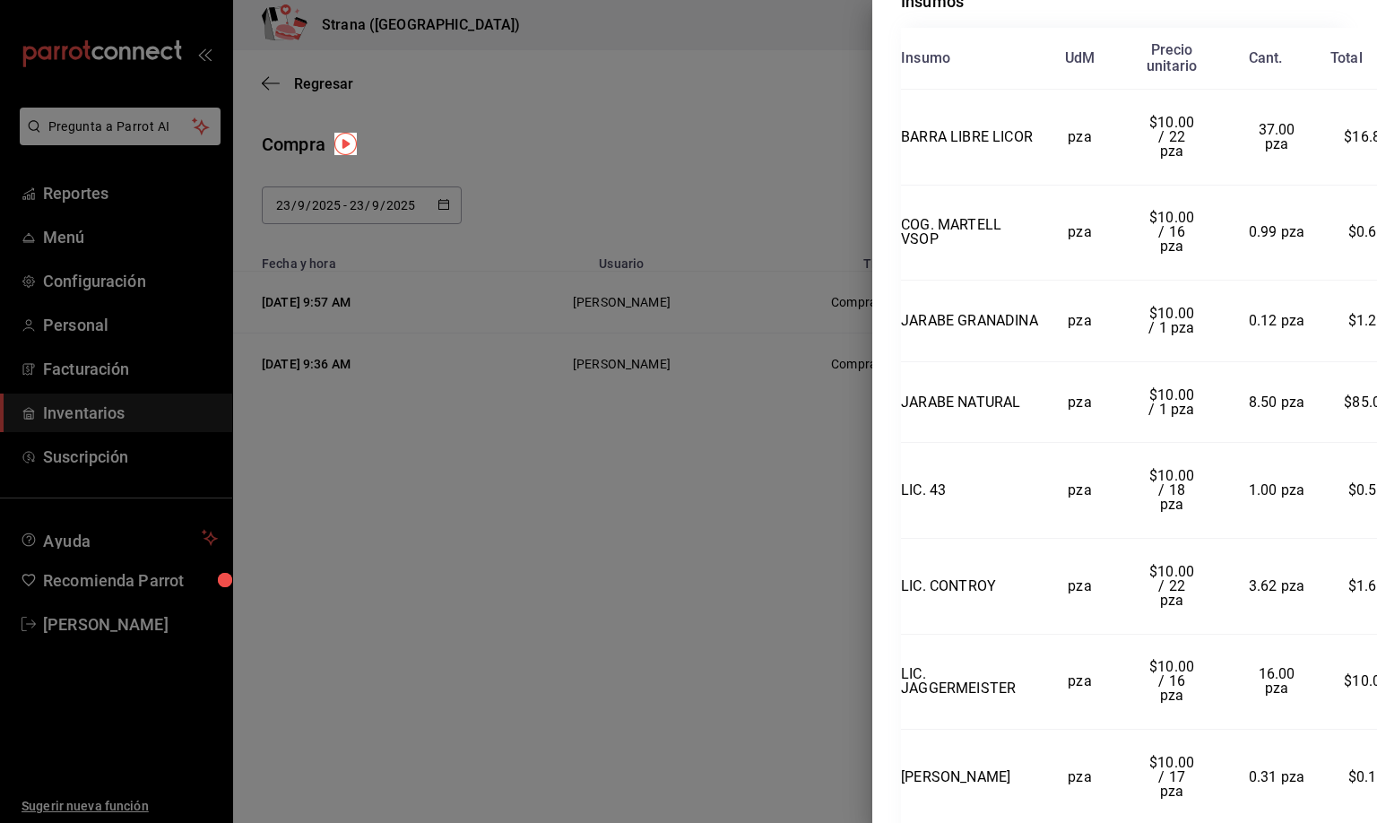
scroll to position [484, 0]
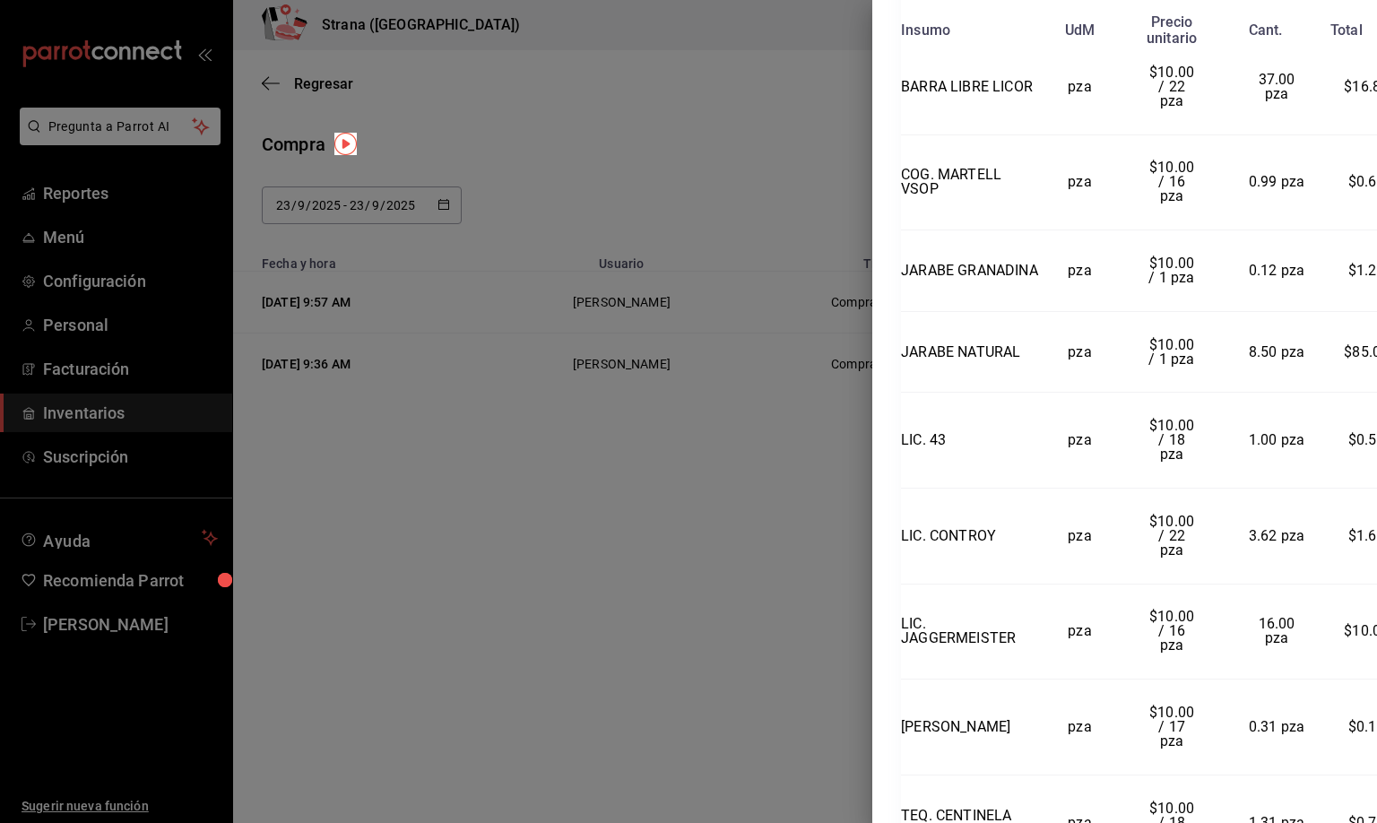
click at [1363, 807] on div "Compra Proveedor Interno Usuario [PERSON_NAME] y hora [DATE] 9:57:06 Total $34,…" at bounding box center [1124, 411] width 505 height 823
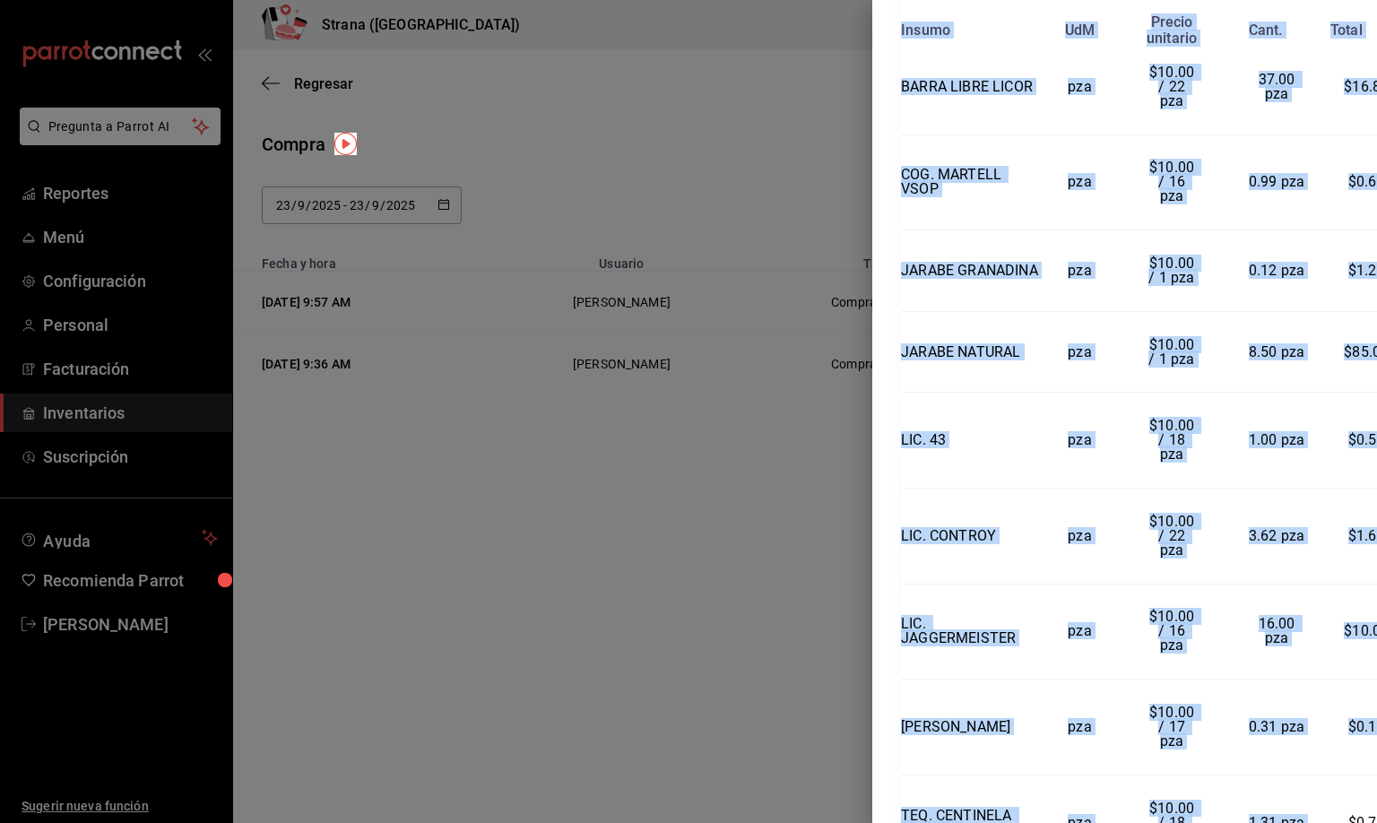
click at [1363, 807] on div "Compra Proveedor Interno Usuario [PERSON_NAME] y hora [DATE] 9:57:06 Total $34,…" at bounding box center [1124, 411] width 505 height 823
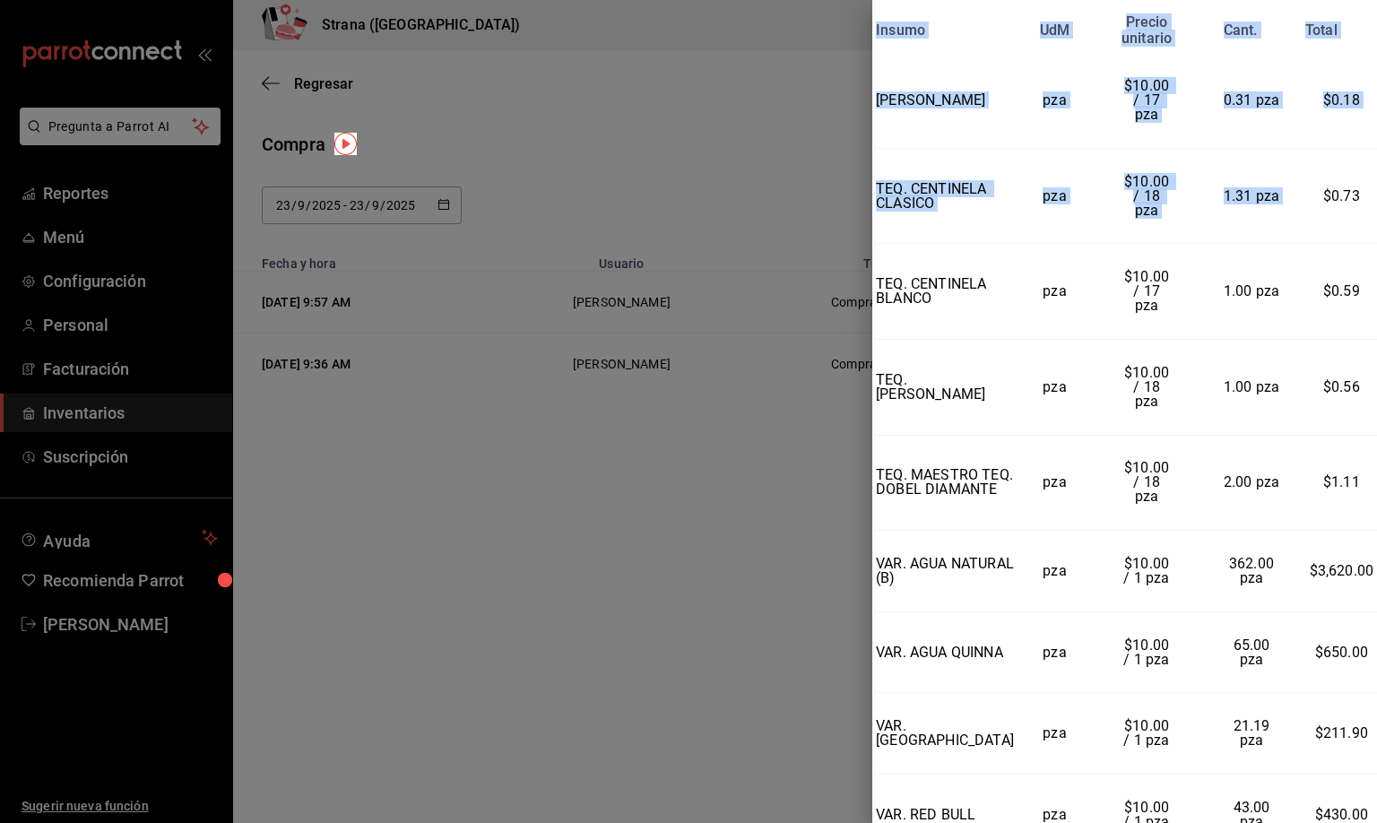
scroll to position [1127, 25]
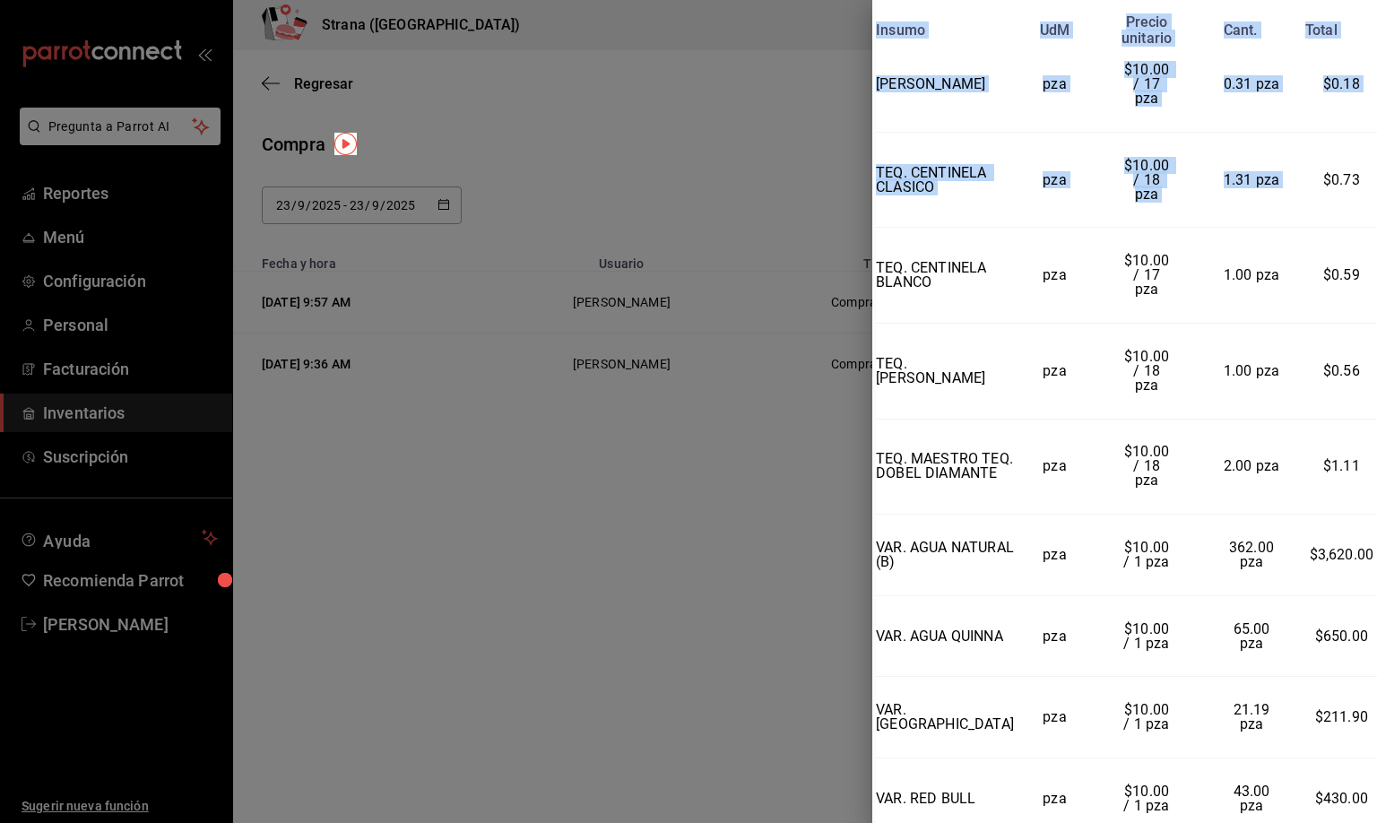
click at [1127, 662] on td "$10.00 / 1 pza" at bounding box center [1146, 636] width 102 height 82
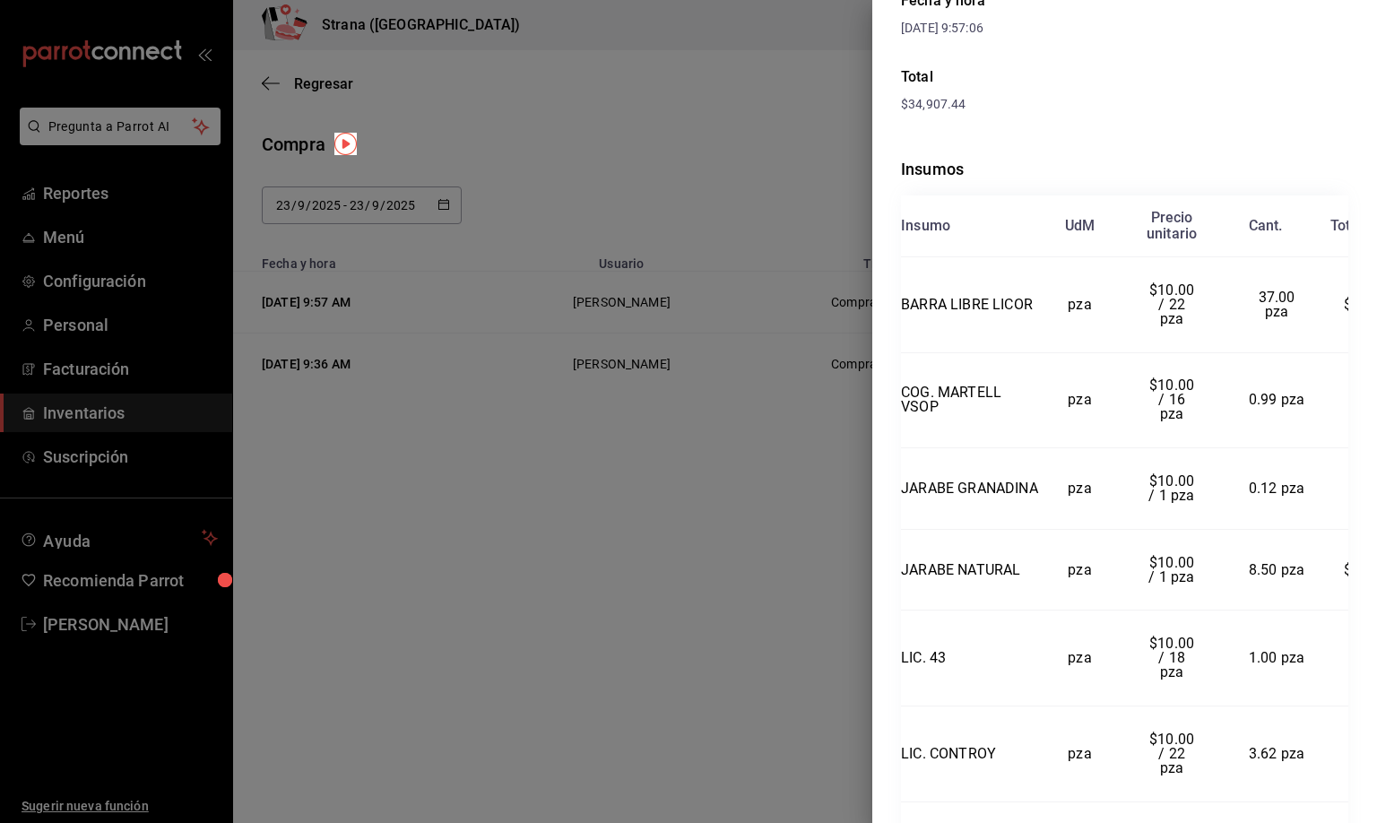
scroll to position [0, 0]
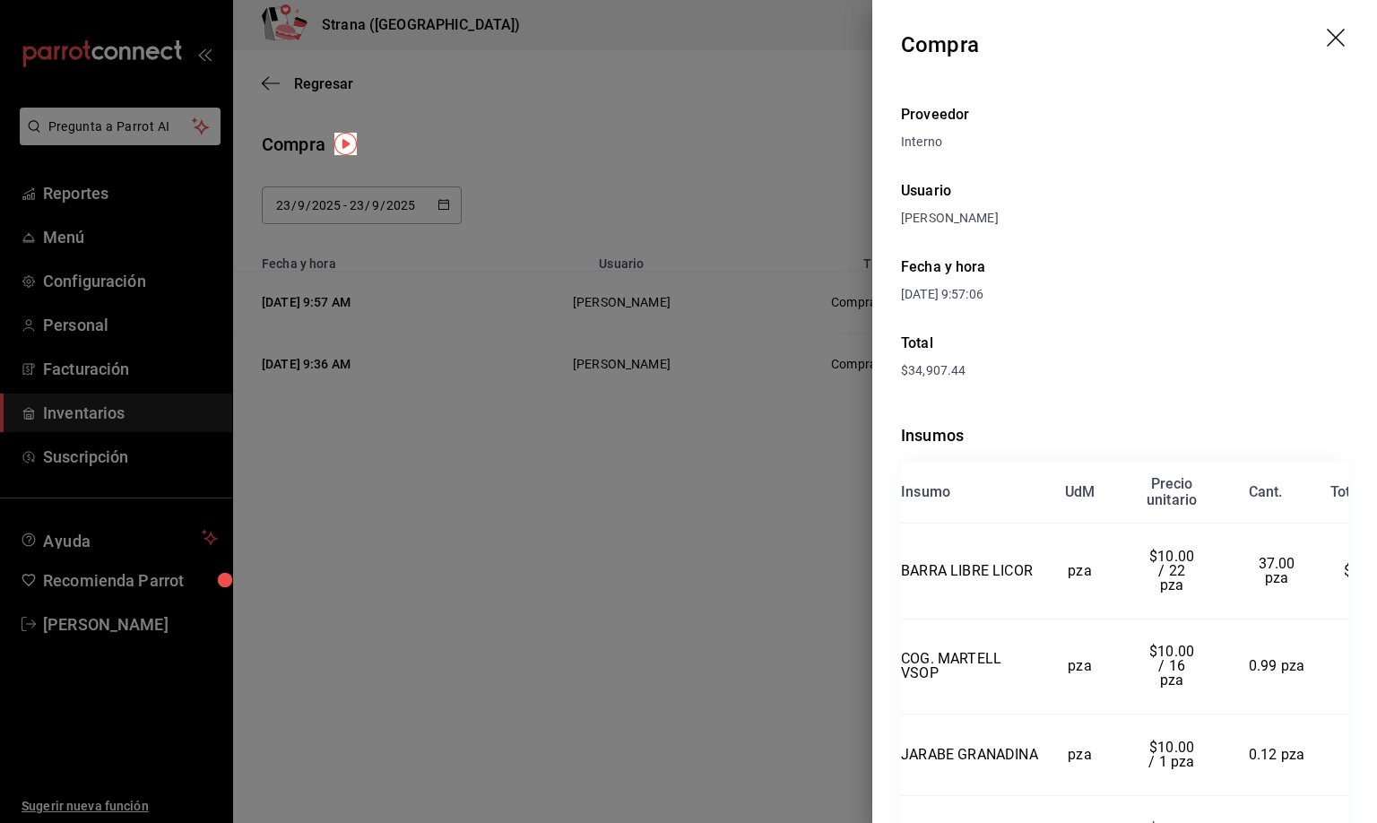
click at [1326, 33] on icon "drag" at bounding box center [1337, 40] width 22 height 22
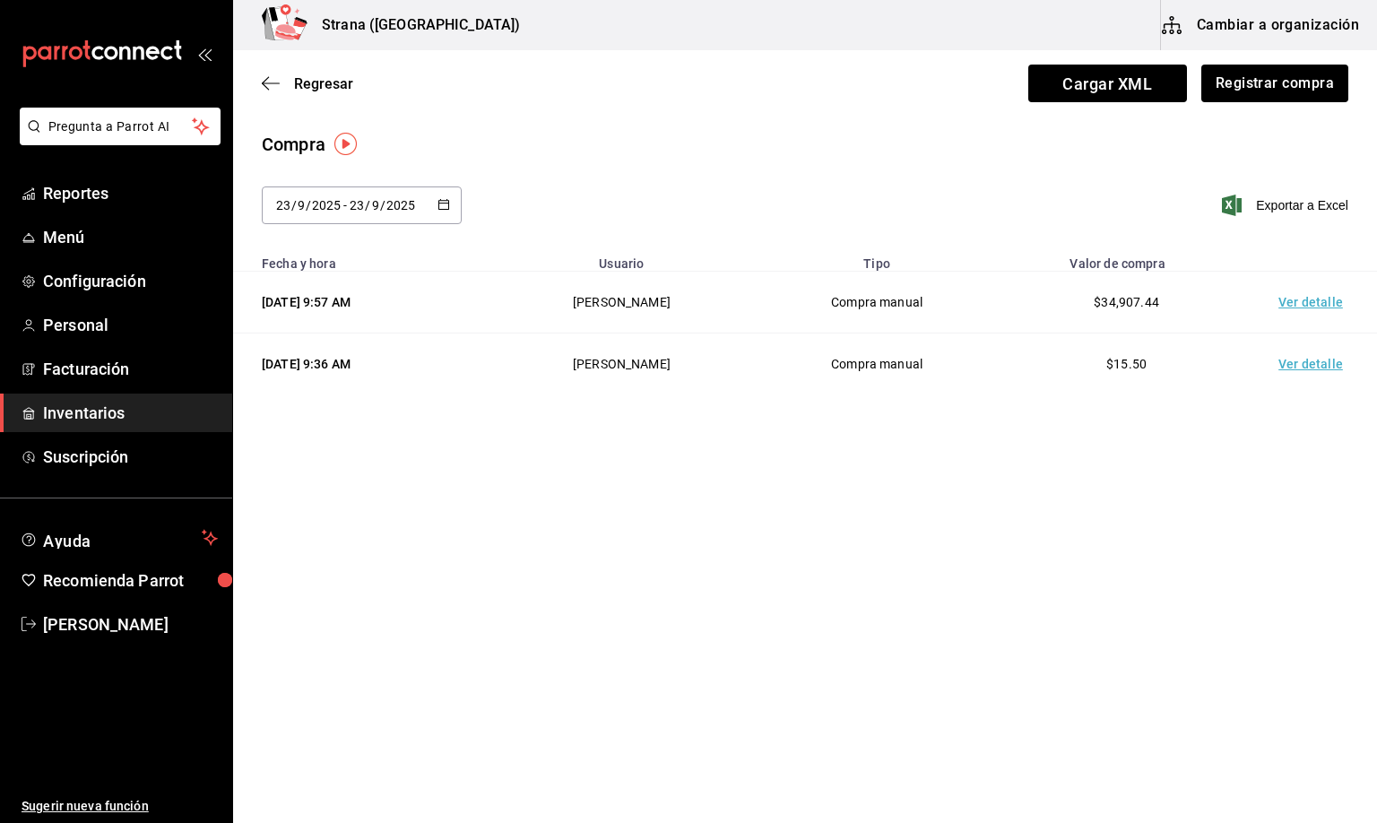
click at [737, 458] on main "Regresar Cargar XML Registrar compra Compra [DATE] [DATE] - [DATE] [DATE] Expor…" at bounding box center [805, 385] width 1144 height 671
click at [624, 159] on div "Compra [DATE] [DATE] - [DATE] [DATE] Exportar a Excel" at bounding box center [805, 188] width 1144 height 115
click at [786, 87] on div "Regresar Cargar XML Registrar compra" at bounding box center [805, 83] width 1144 height 66
click at [309, 75] on span "Regresar" at bounding box center [323, 83] width 59 height 17
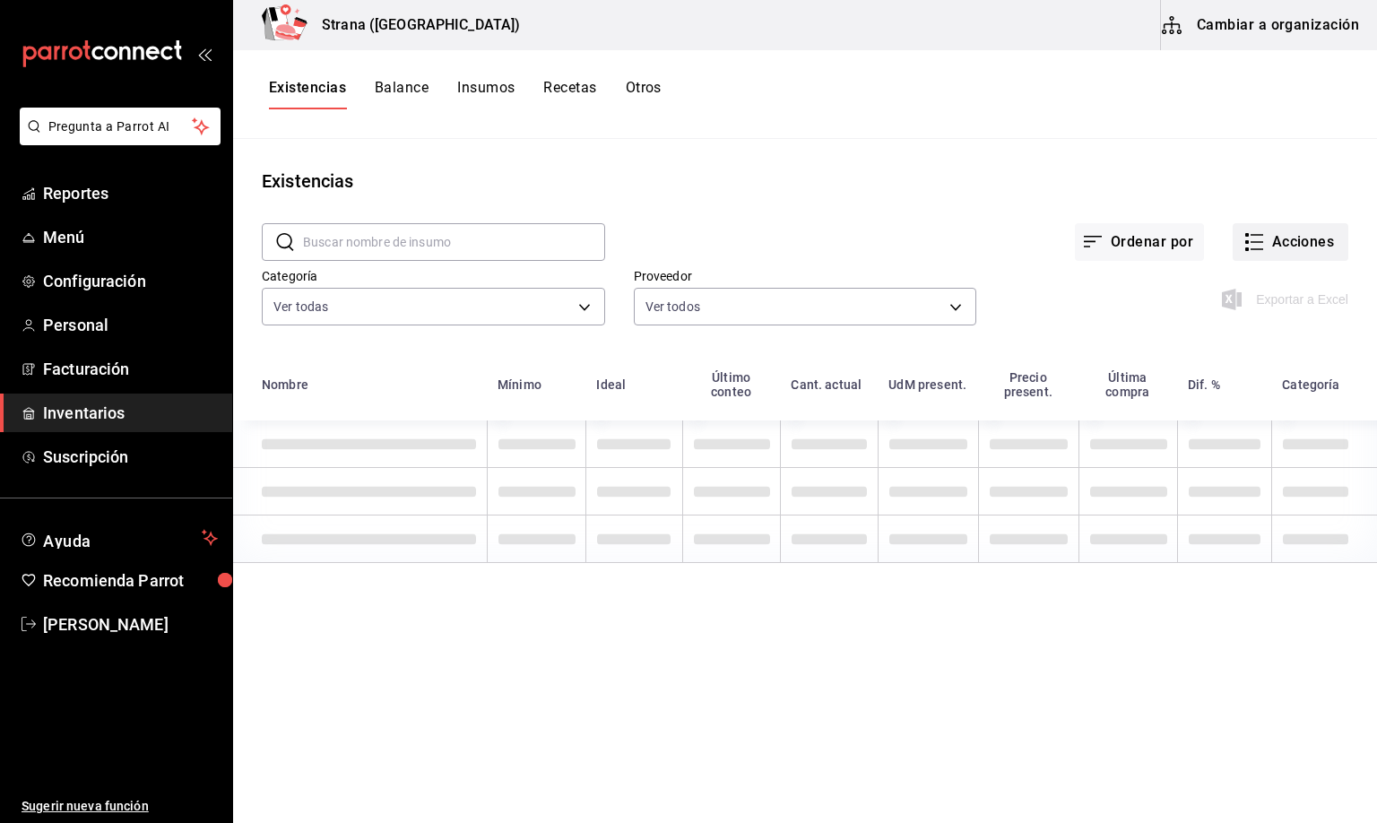
click at [1300, 237] on button "Acciones" at bounding box center [1290, 242] width 116 height 38
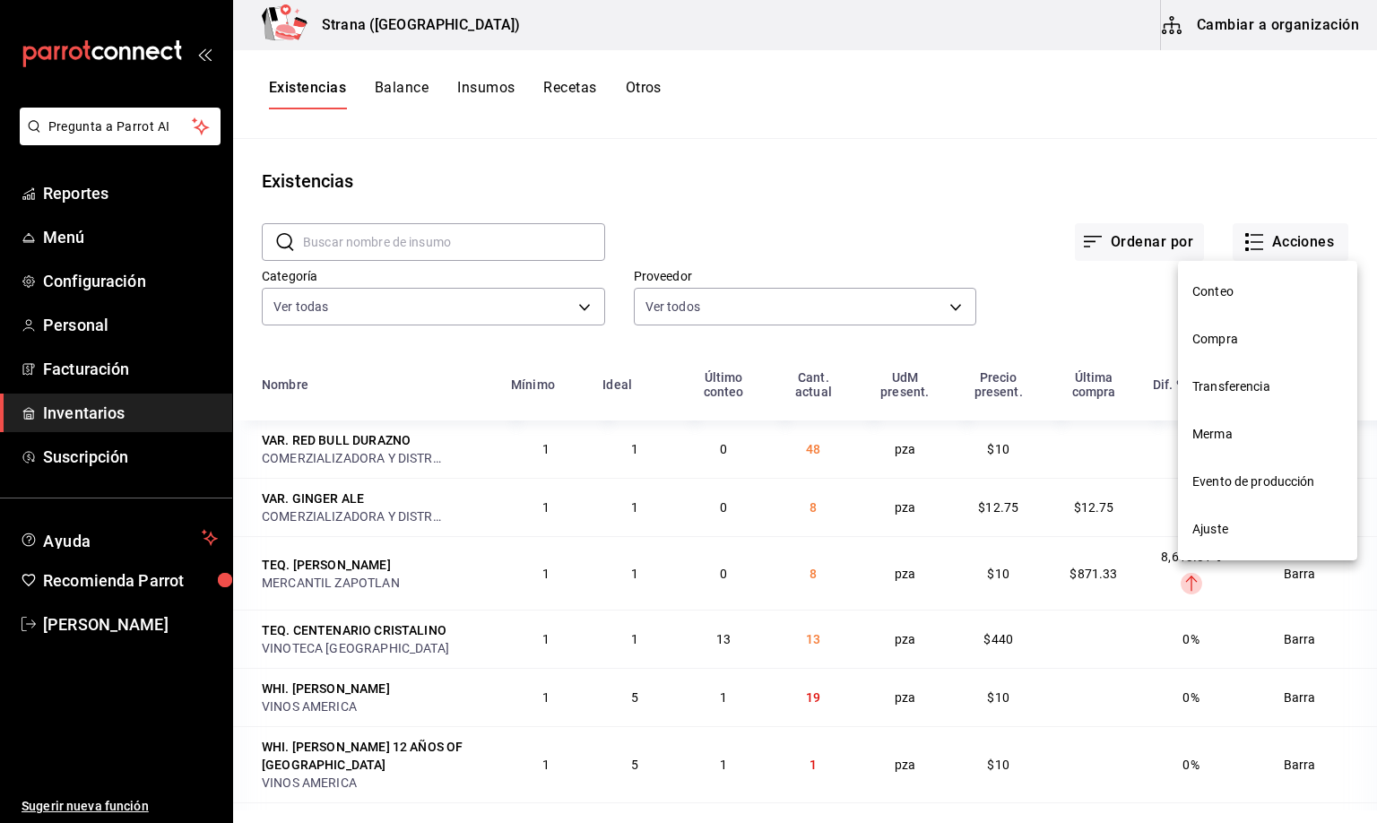
click at [539, 125] on div at bounding box center [688, 411] width 1377 height 823
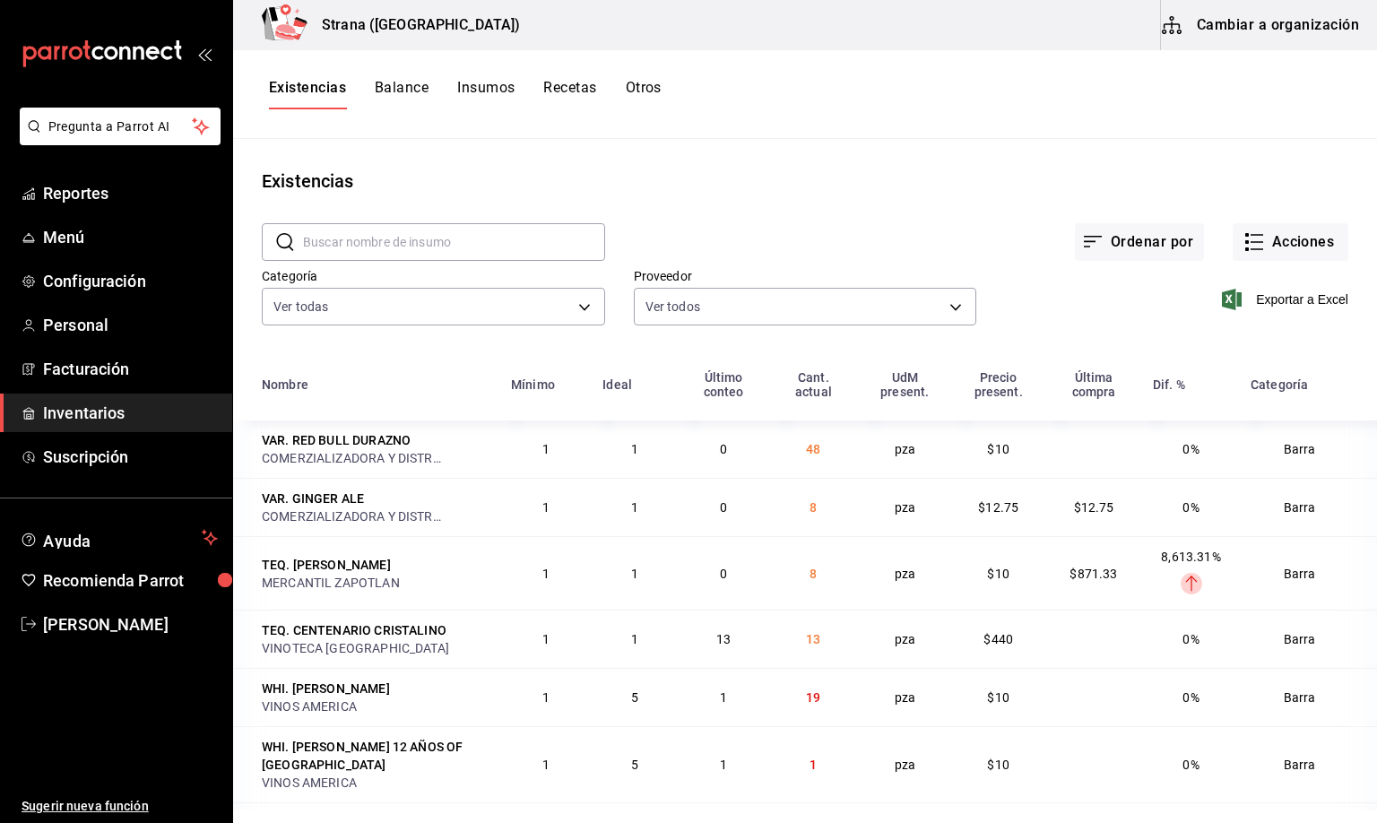
click at [290, 305] on div "Conteo Compra Transferencia Merma Evento de producción Ajuste" at bounding box center [688, 411] width 1377 height 823
click at [302, 305] on body "Pregunta a Parrot AI Reportes Menú Configuración Personal Facturación Inventari…" at bounding box center [688, 405] width 1377 height 810
click at [297, 428] on label at bounding box center [288, 429] width 23 height 16
click at [293, 428] on input "checkbox" at bounding box center [285, 429] width 16 height 16
checkbox input "true"
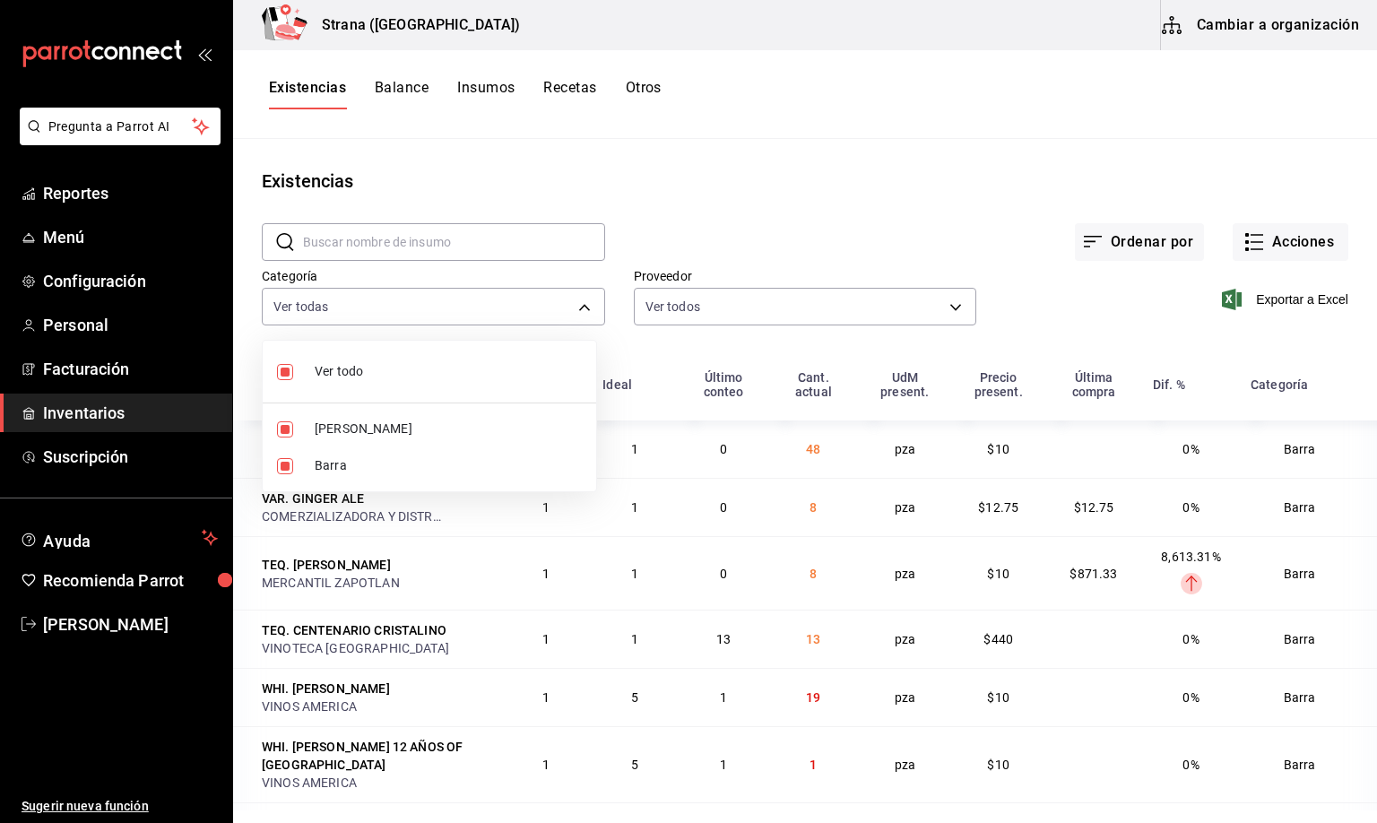
type input "22ec9f2c-e042-44ea-8d53-bf0e1d8c11ed,b11263f3-316c-490f-b5ca-428fcbb9defe"
checkbox input "true"
click at [324, 433] on span "[PERSON_NAME]" at bounding box center [448, 428] width 267 height 19
type input "22ec9f2c-e042-44ea-8d53-bf0e1d8c11ed"
checkbox input "false"
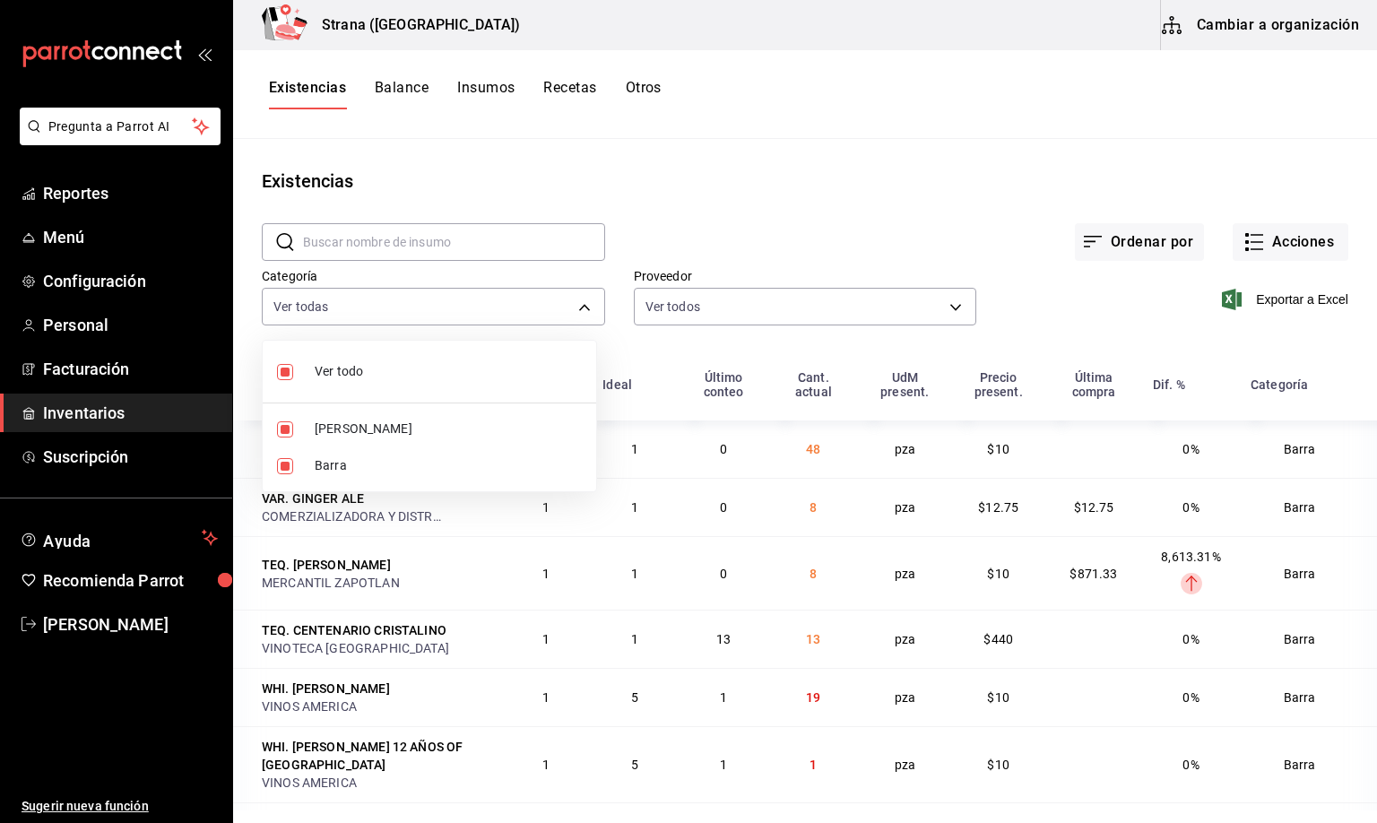
checkbox input "false"
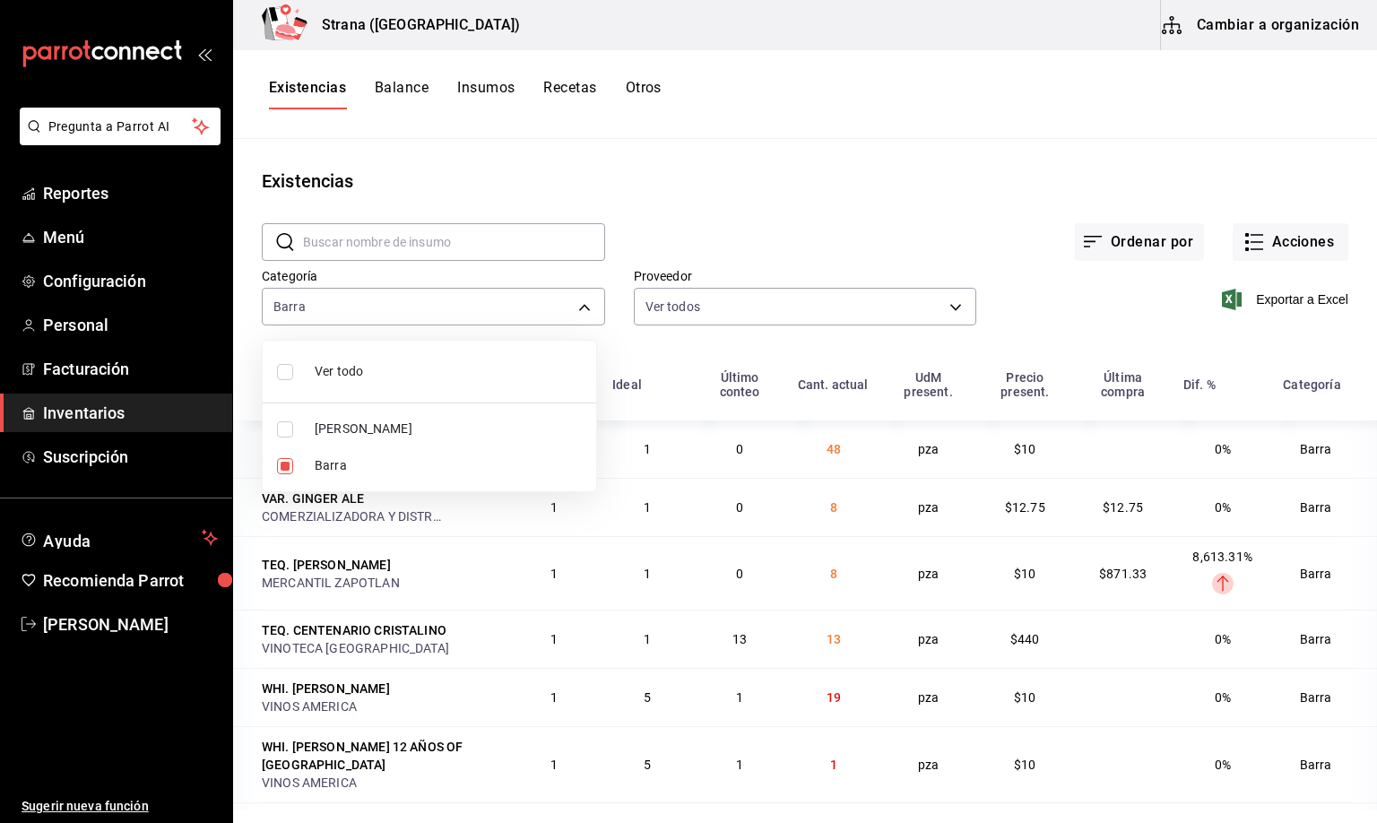
click at [298, 86] on div at bounding box center [688, 411] width 1377 height 823
click at [1270, 298] on span "Exportar a Excel" at bounding box center [1286, 300] width 123 height 22
